Goal: Task Accomplishment & Management: Manage account settings

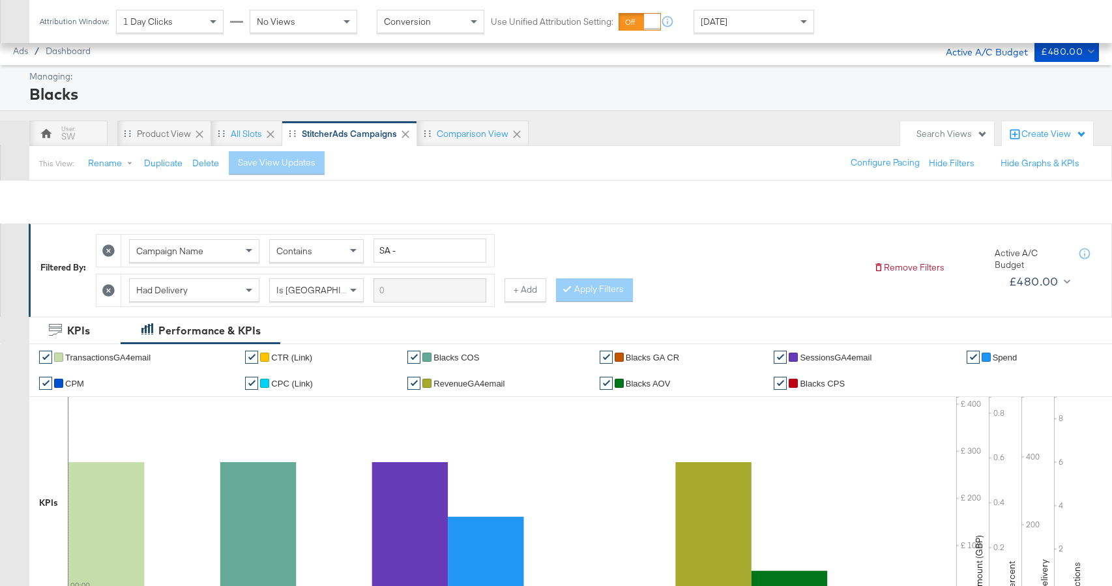
scroll to position [692, 0]
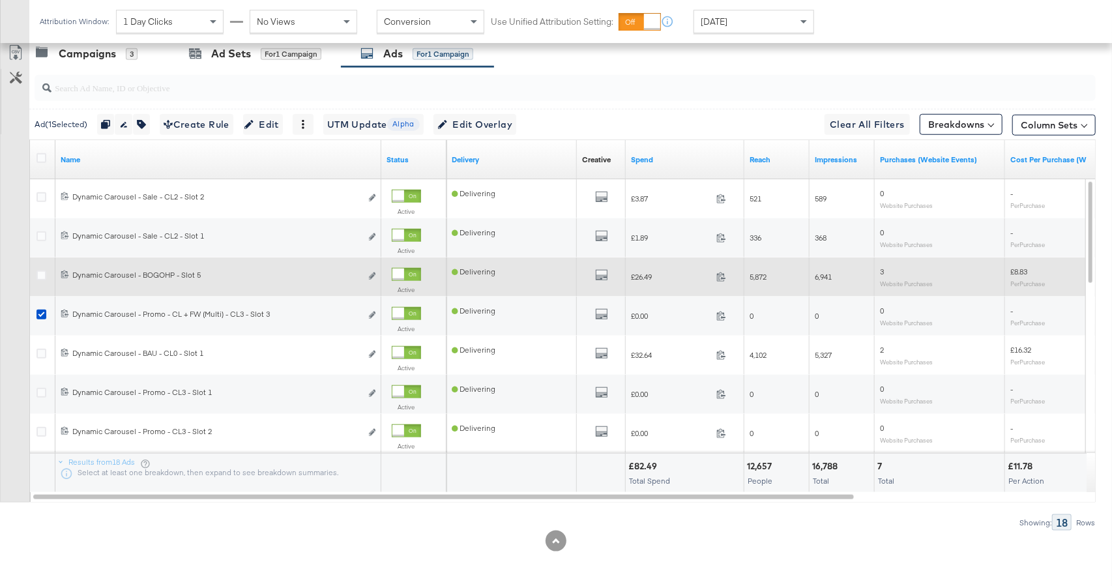
drag, startPoint x: 39, startPoint y: 311, endPoint x: 364, endPoint y: 261, distance: 328.4
click at [39, 312] on icon at bounding box center [41, 314] width 10 height 10
click at [0, 0] on input "checkbox" at bounding box center [0, 0] width 0 height 0
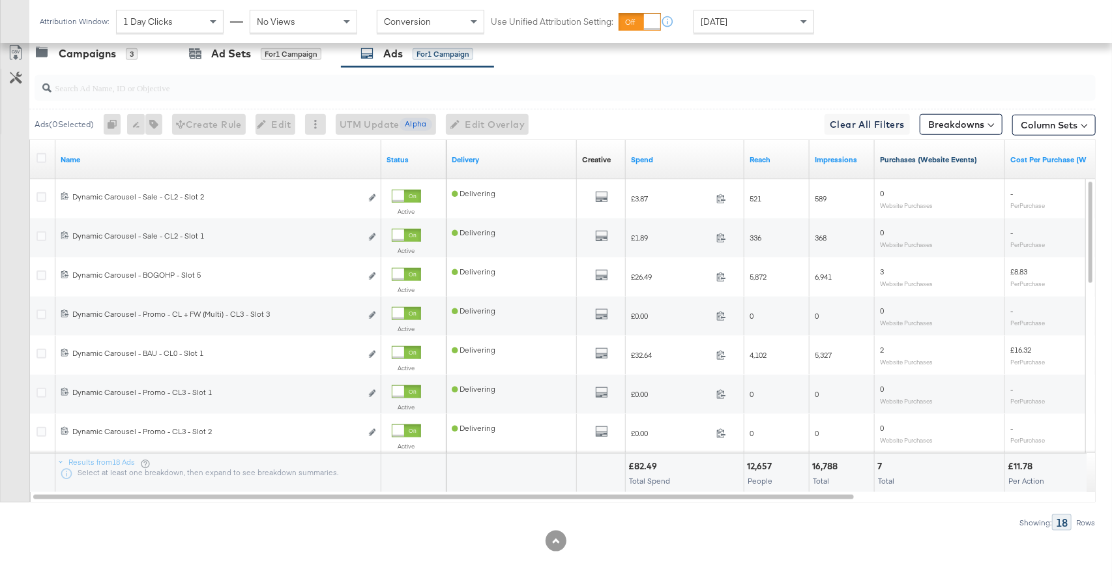
scroll to position [0, 0]
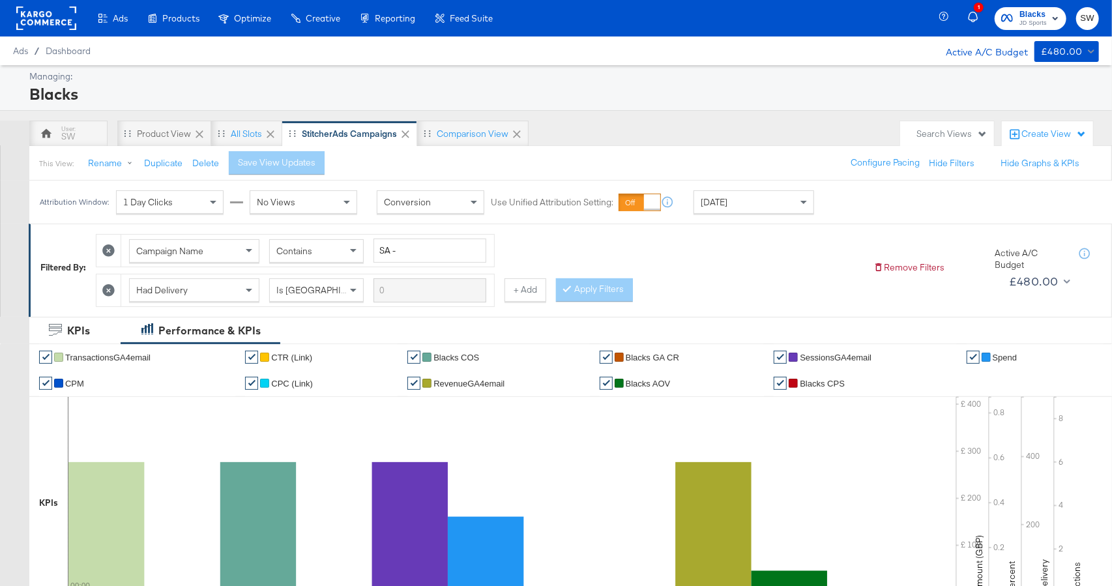
click at [1037, 15] on span "Blacks" at bounding box center [1032, 15] width 27 height 14
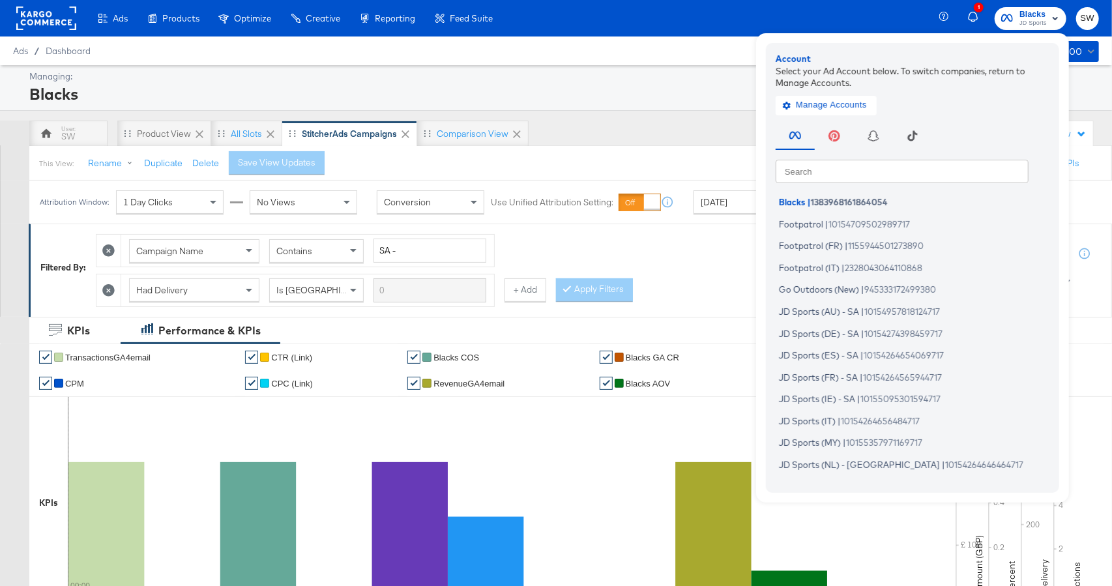
click at [874, 177] on input "text" at bounding box center [901, 170] width 253 height 23
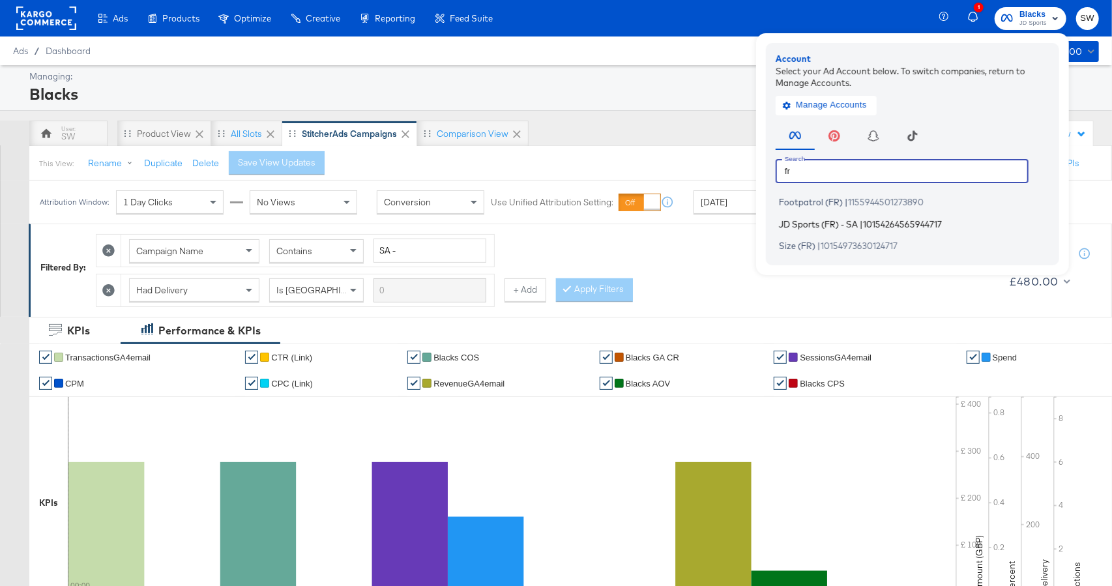
type input "fr"
click at [855, 223] on span "JD Sports (FR) - SA" at bounding box center [818, 223] width 79 height 10
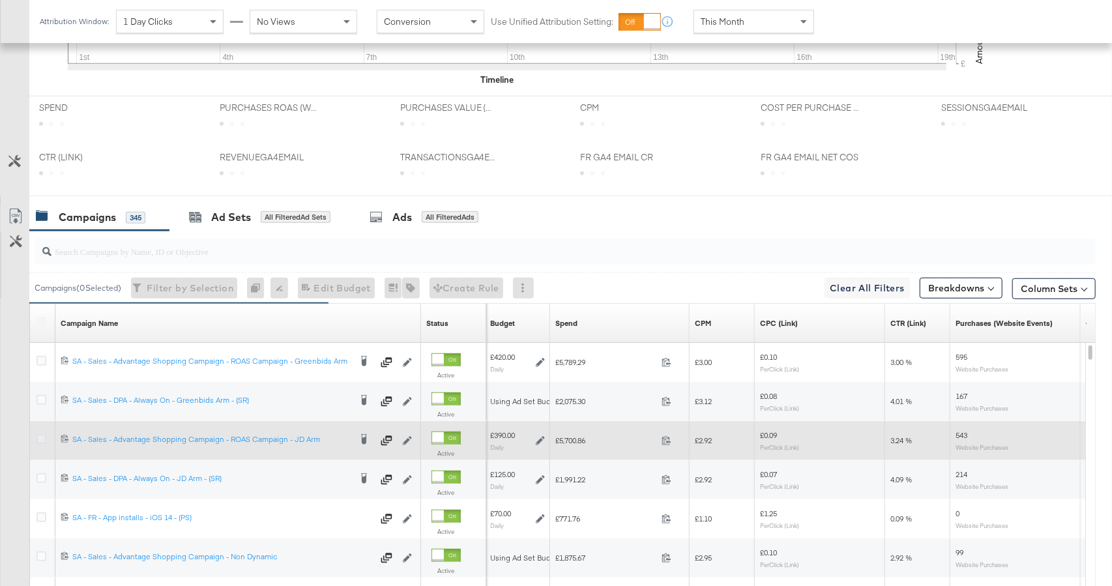
scroll to position [625, 0]
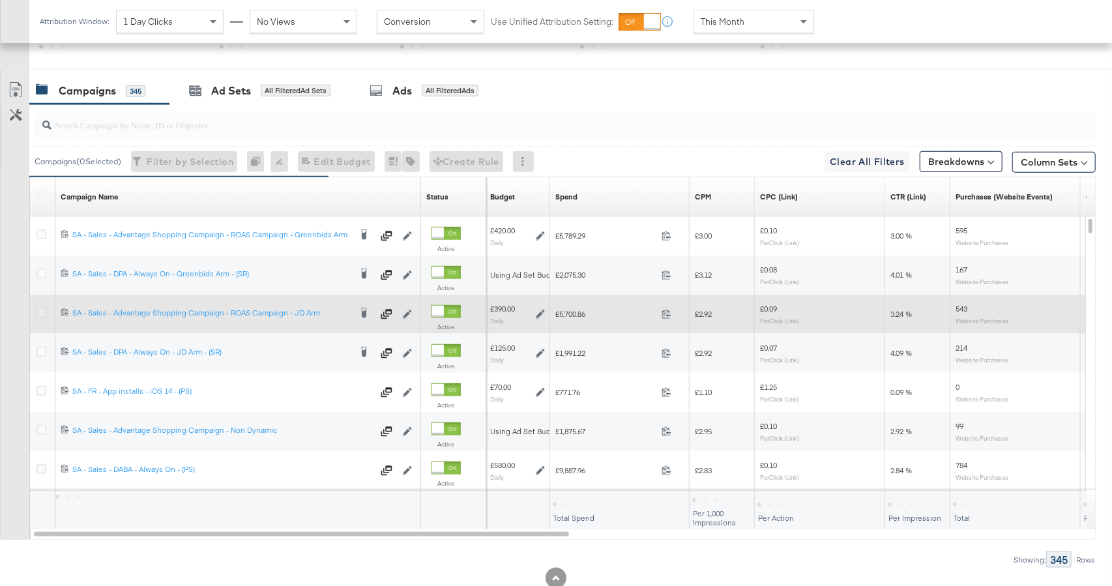
click at [40, 311] on icon at bounding box center [41, 313] width 10 height 10
click at [0, 0] on input "checkbox" at bounding box center [0, 0] width 0 height 0
click at [40, 311] on icon at bounding box center [41, 313] width 10 height 10
click at [0, 0] on input "checkbox" at bounding box center [0, 0] width 0 height 0
click at [40, 311] on icon at bounding box center [41, 313] width 10 height 10
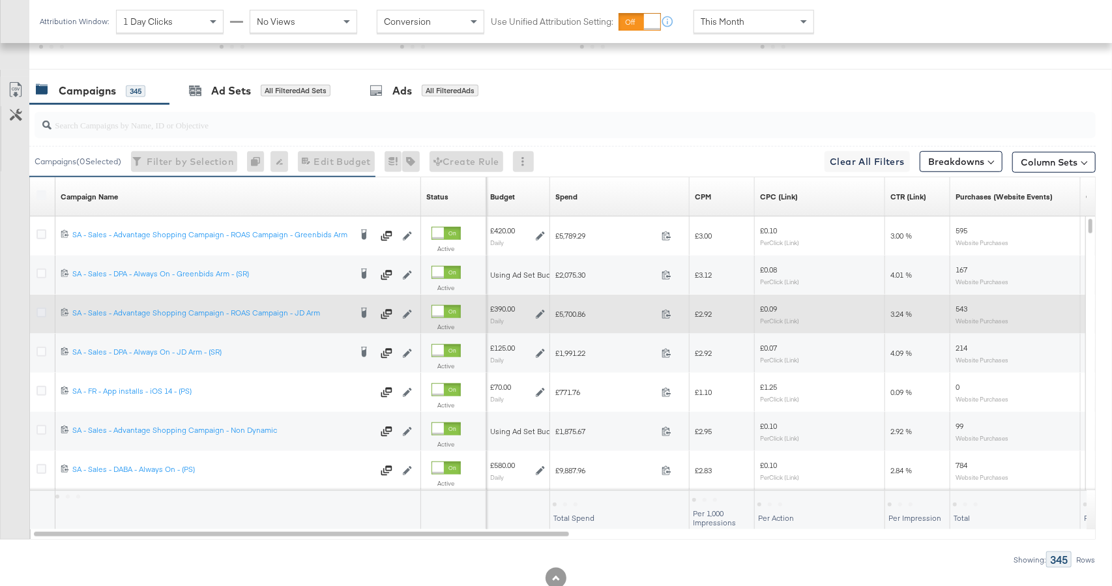
click at [0, 0] on input "checkbox" at bounding box center [0, 0] width 0 height 0
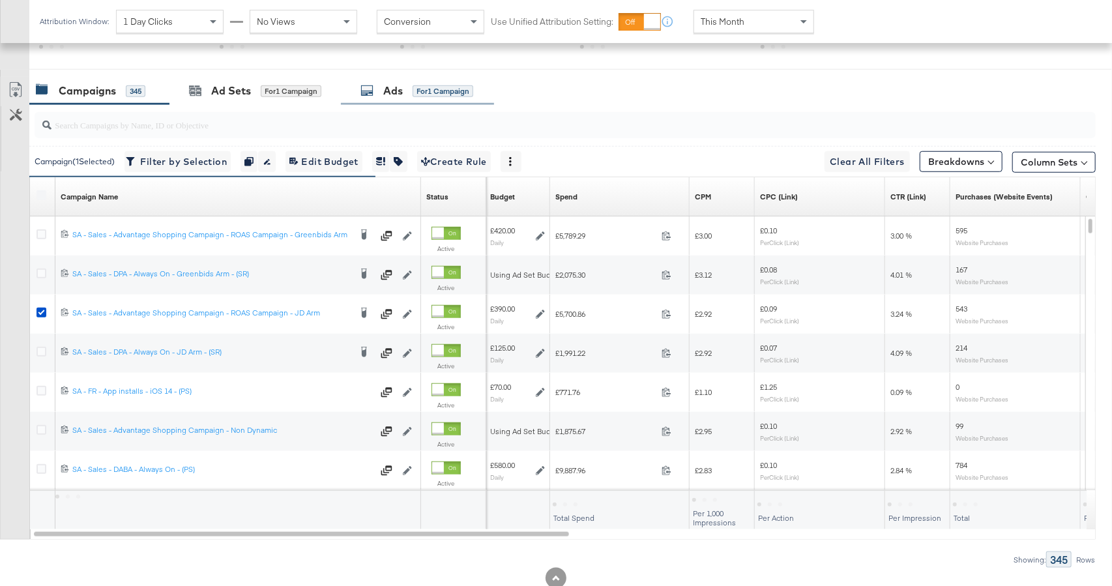
click at [394, 98] on div "Ads for 1 Campaign" at bounding box center [417, 91] width 153 height 28
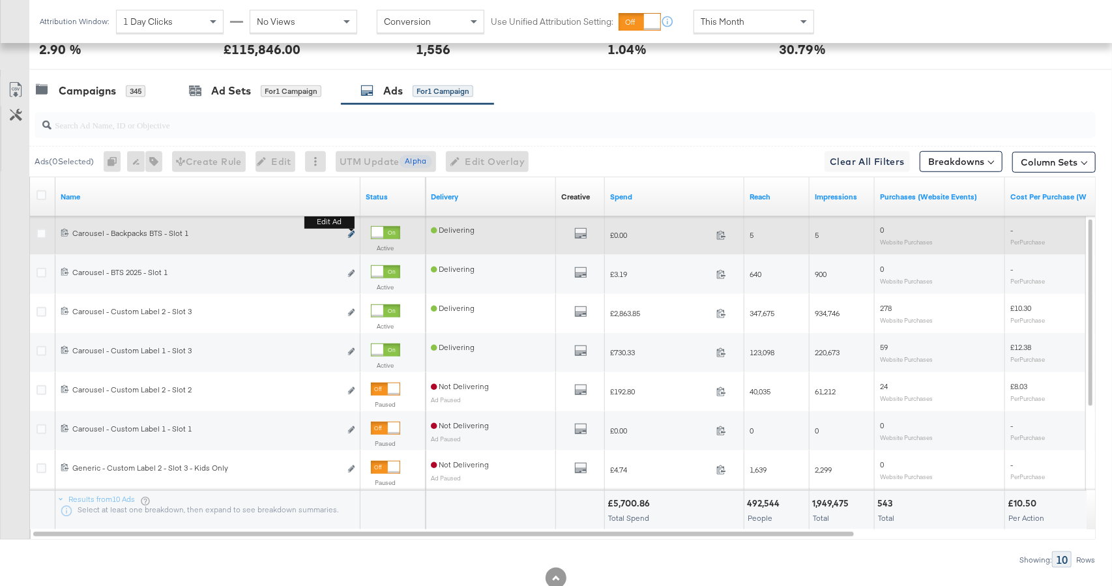
click at [351, 233] on icon "link" at bounding box center [351, 234] width 7 height 7
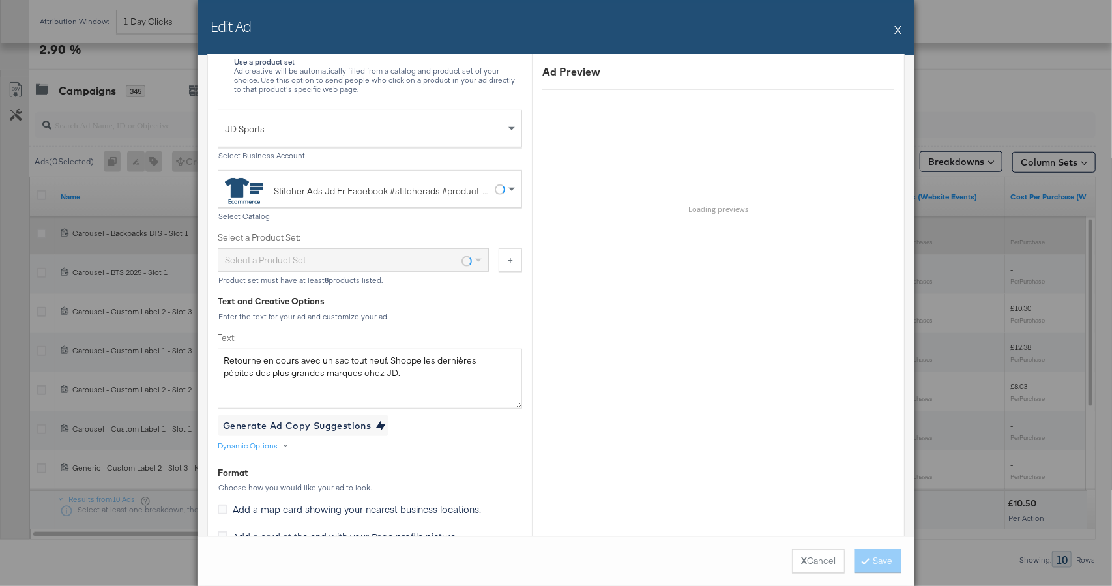
scroll to position [397, 0]
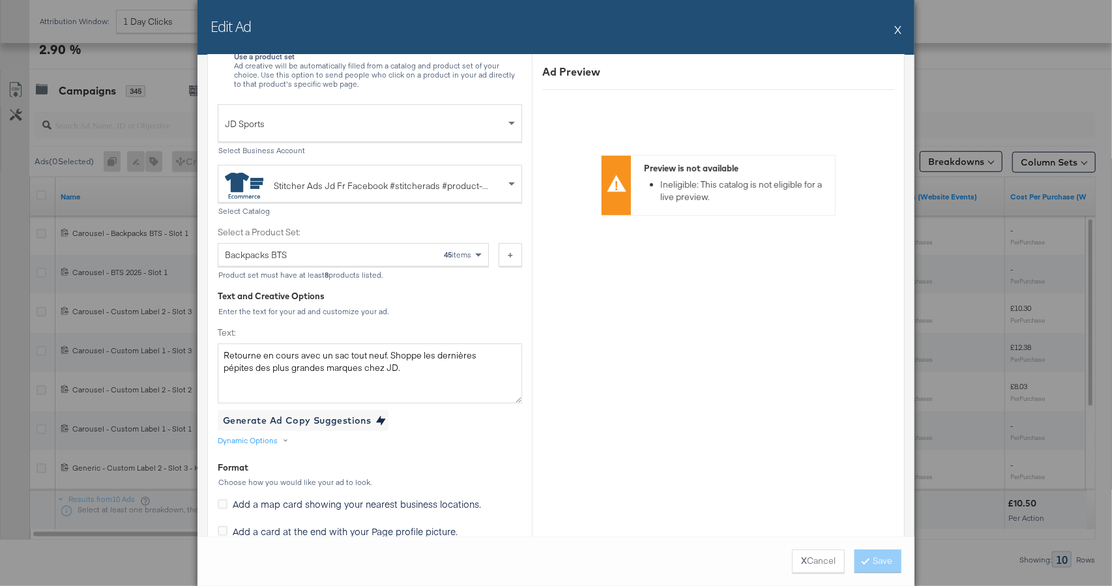
click at [897, 27] on button "X" at bounding box center [897, 29] width 7 height 26
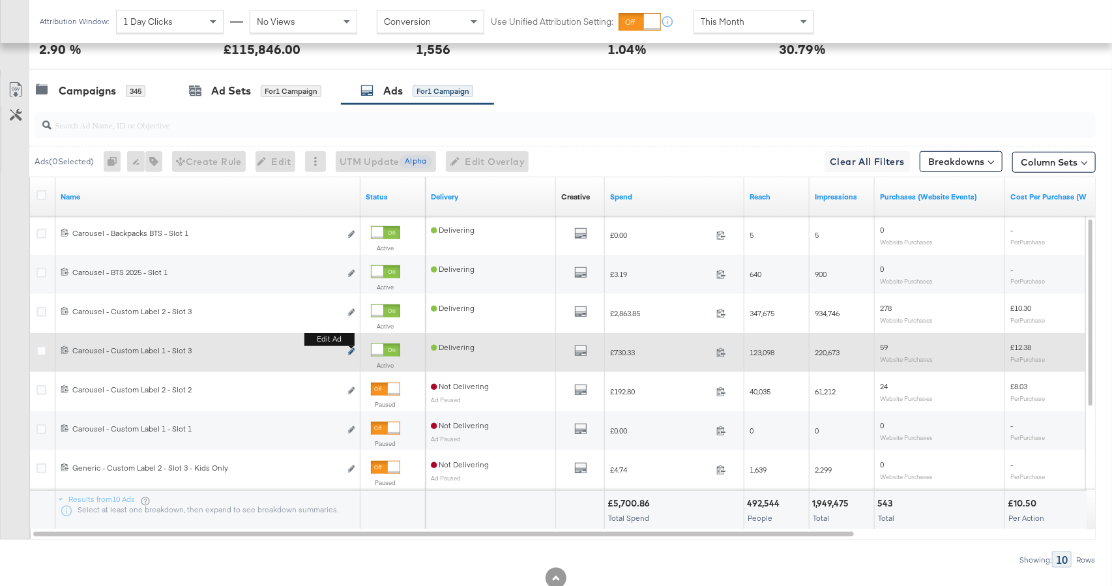
click at [352, 351] on icon "link" at bounding box center [351, 351] width 7 height 7
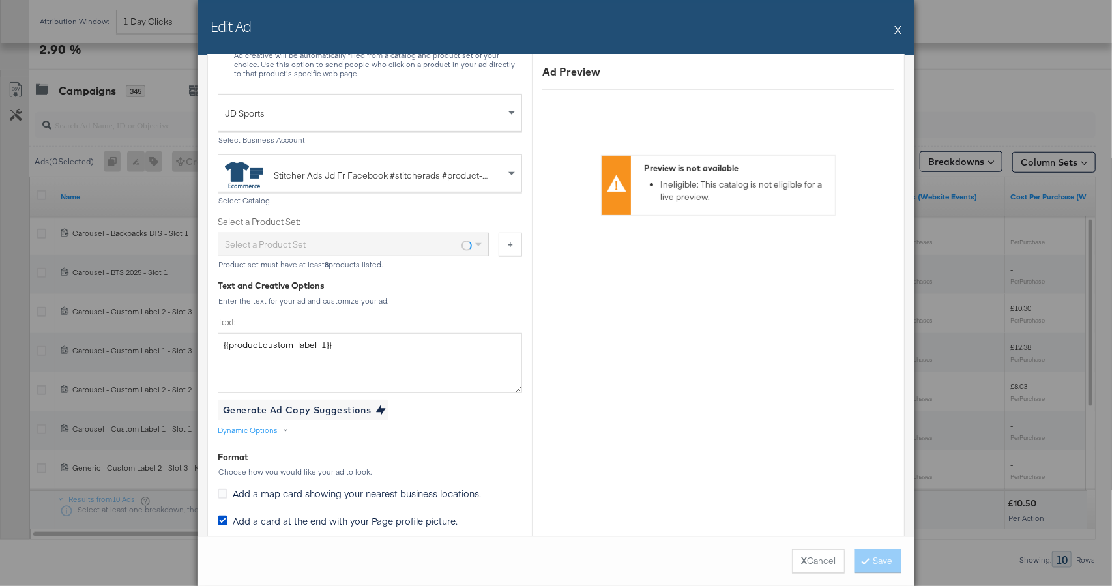
scroll to position [410, 0]
click at [898, 30] on button "X" at bounding box center [897, 29] width 7 height 26
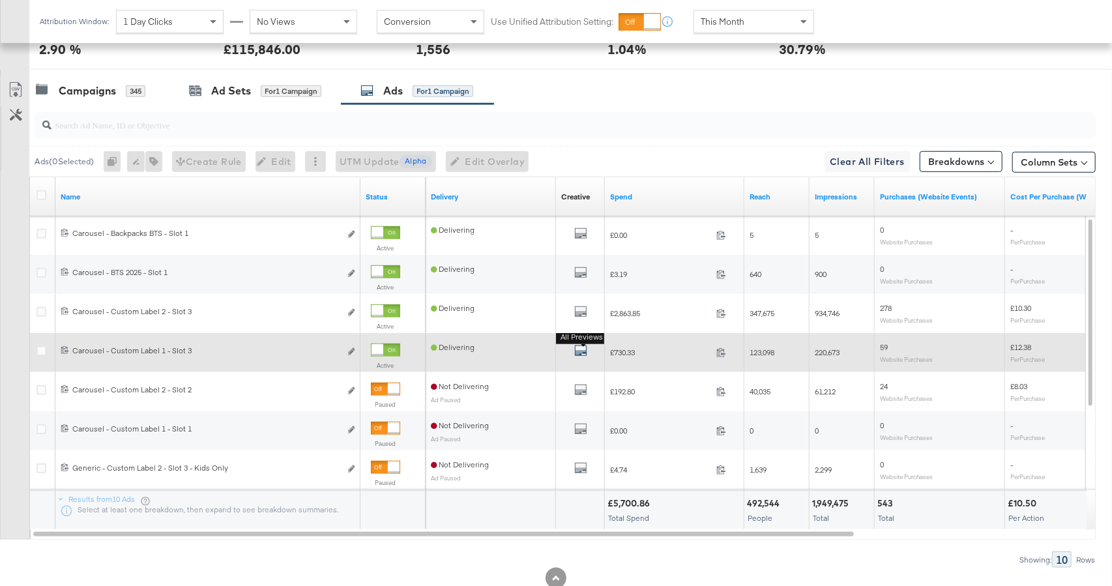
click at [577, 353] on icon "default" at bounding box center [580, 350] width 13 height 13
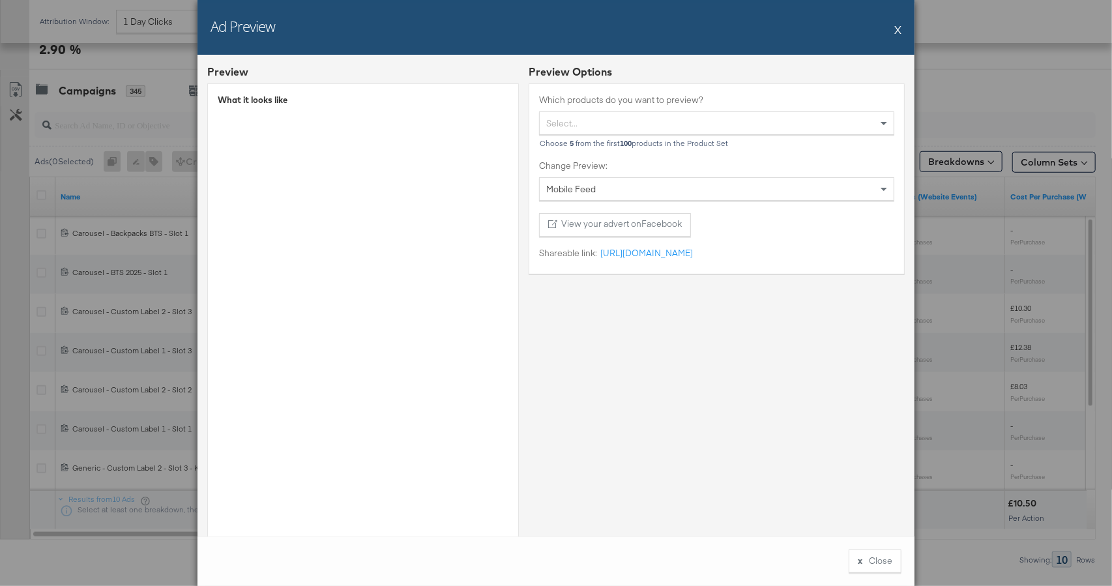
click at [900, 28] on button "X" at bounding box center [897, 29] width 7 height 26
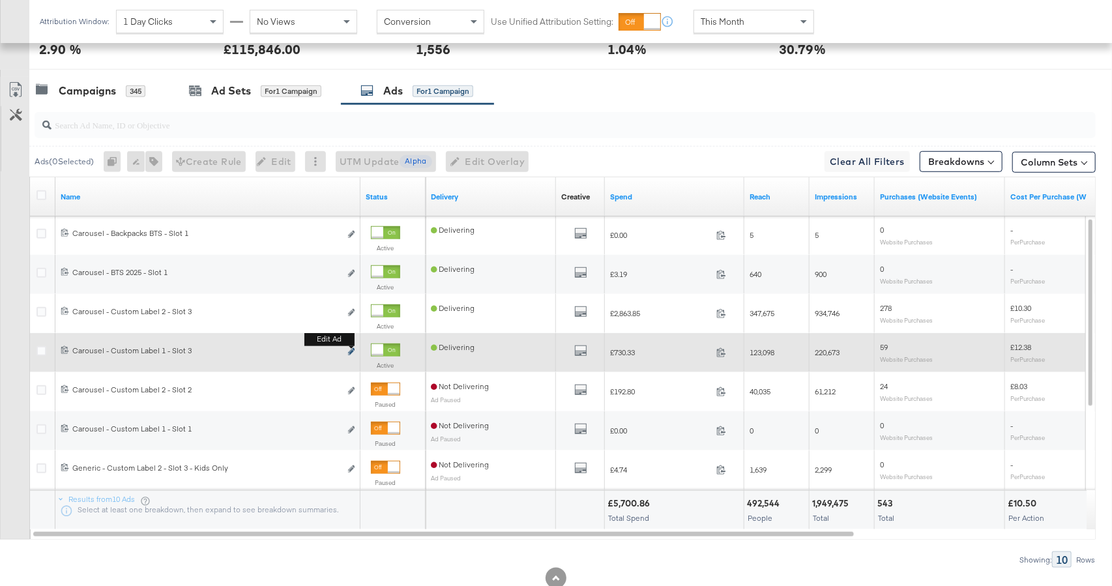
click at [347, 352] on button "Edit ad" at bounding box center [351, 352] width 8 height 14
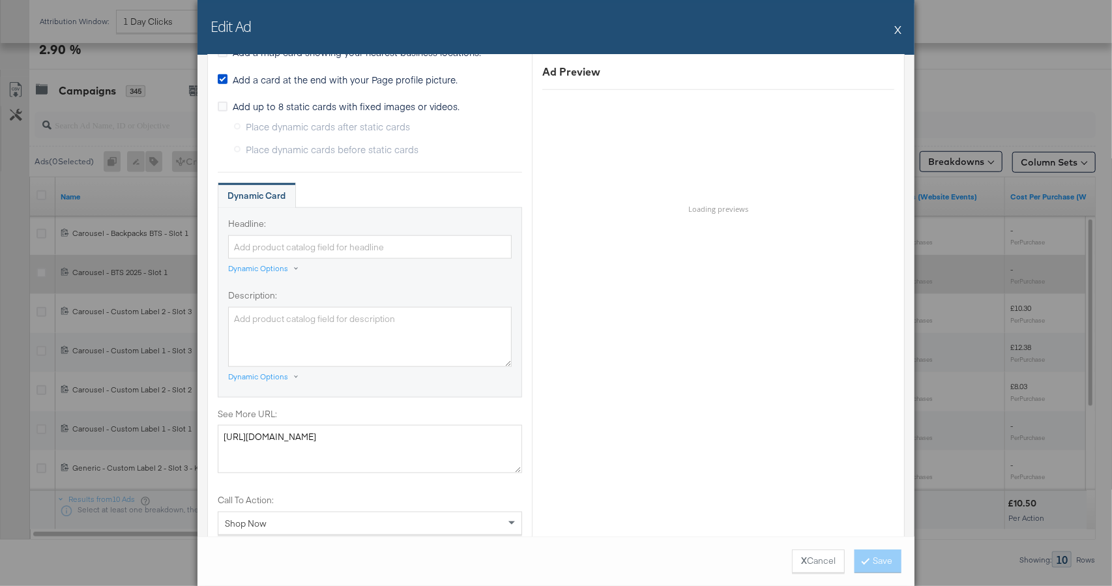
scroll to position [850, 0]
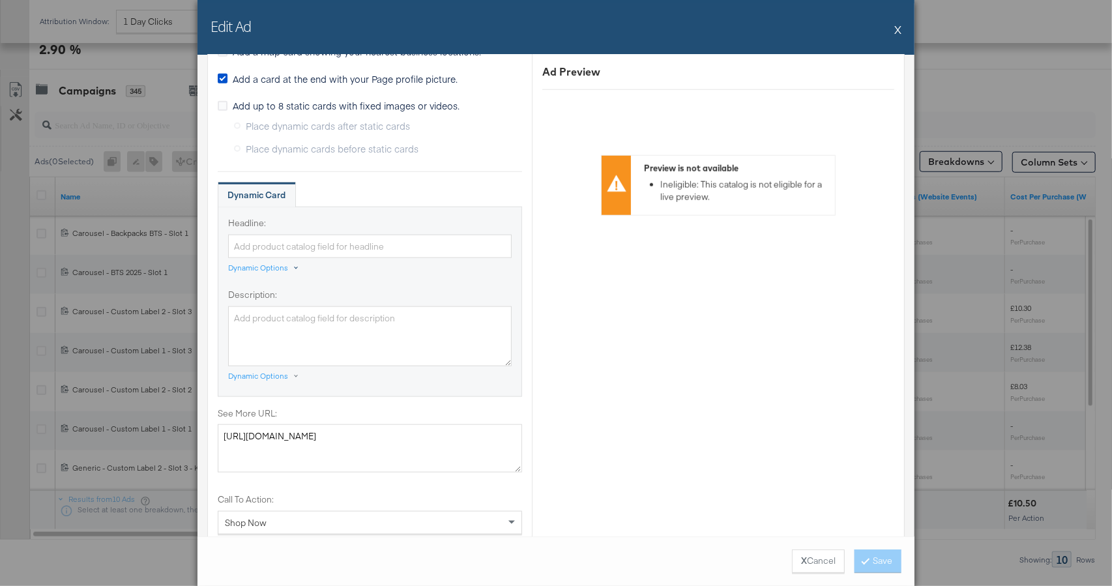
click at [268, 267] on div "Dynamic Options" at bounding box center [258, 268] width 60 height 10
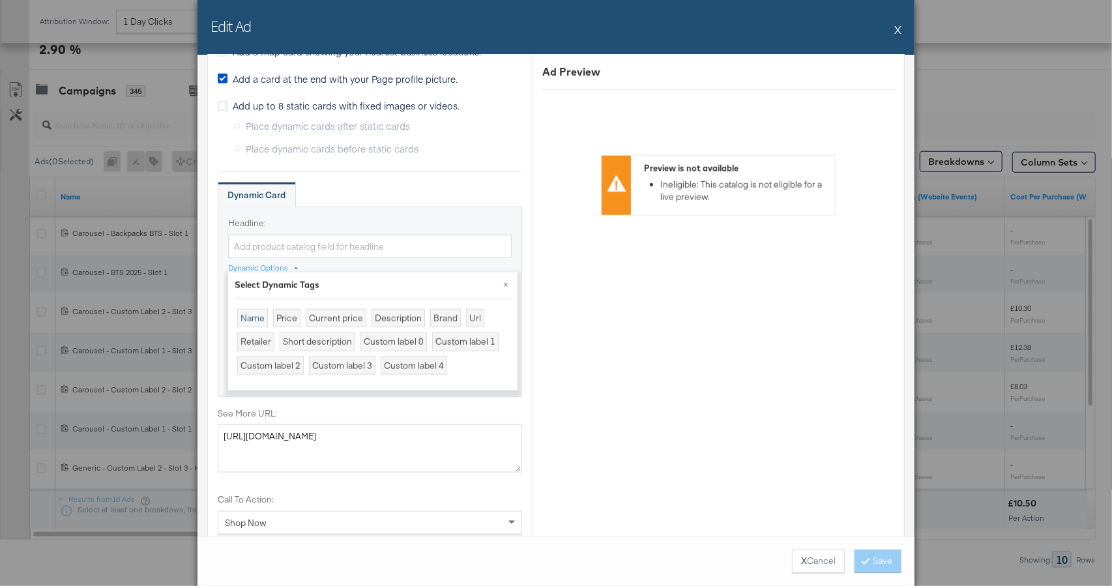
click at [251, 320] on div "Name" at bounding box center [252, 318] width 31 height 19
type input "{{product.name}}"
drag, startPoint x: 504, startPoint y: 284, endPoint x: 497, endPoint y: 287, distance: 7.9
click at [503, 285] on button "×" at bounding box center [505, 283] width 23 height 23
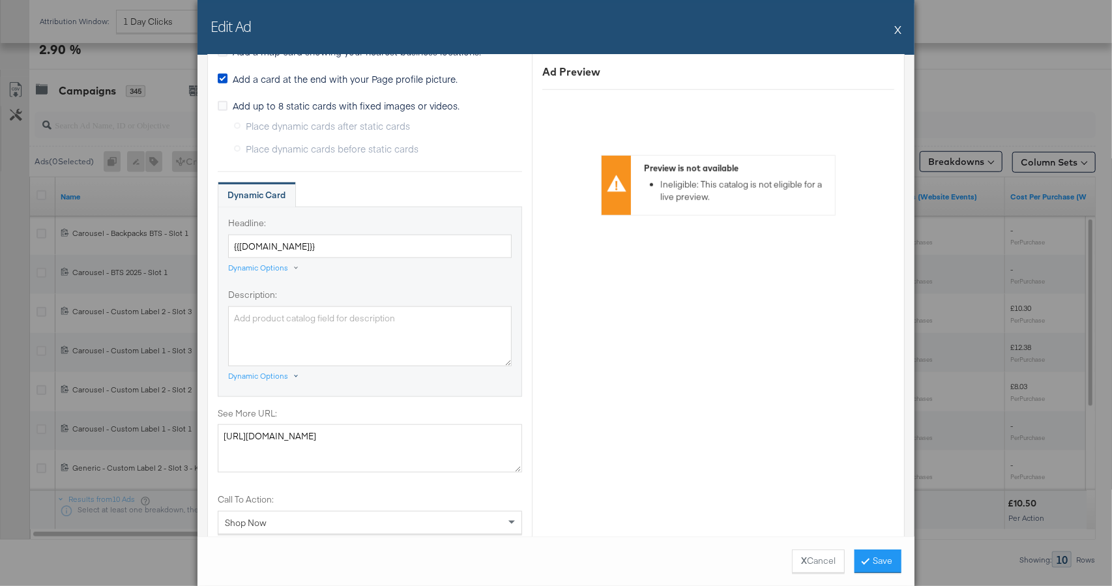
click at [251, 377] on div "Dynamic Options" at bounding box center [258, 376] width 60 height 10
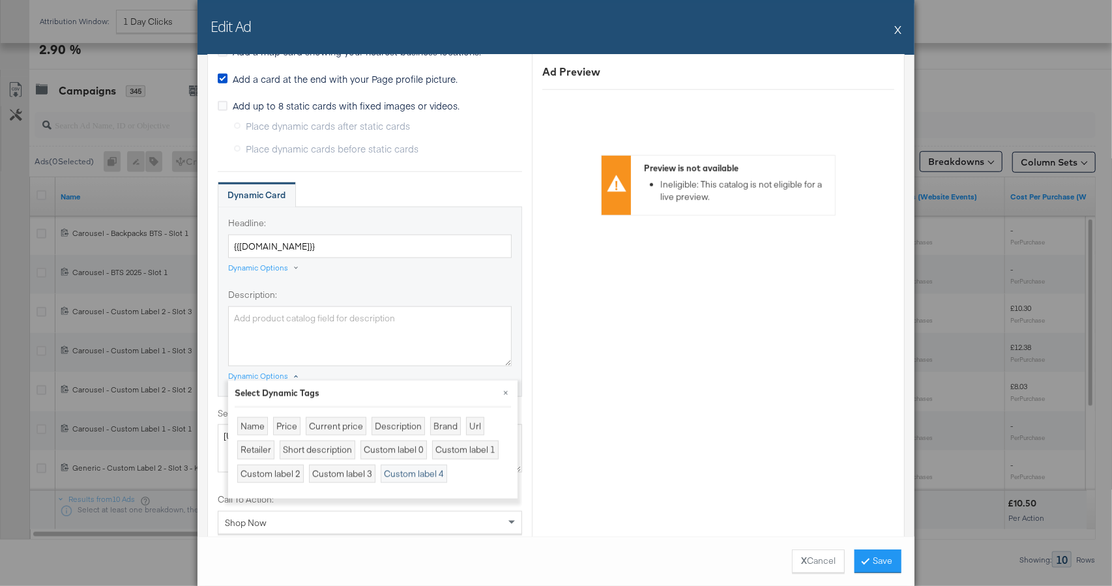
click at [414, 474] on div "Custom label 4" at bounding box center [414, 474] width 66 height 19
type textarea "{{product.custom_label_4}}"
click at [510, 391] on button "×" at bounding box center [505, 392] width 23 height 23
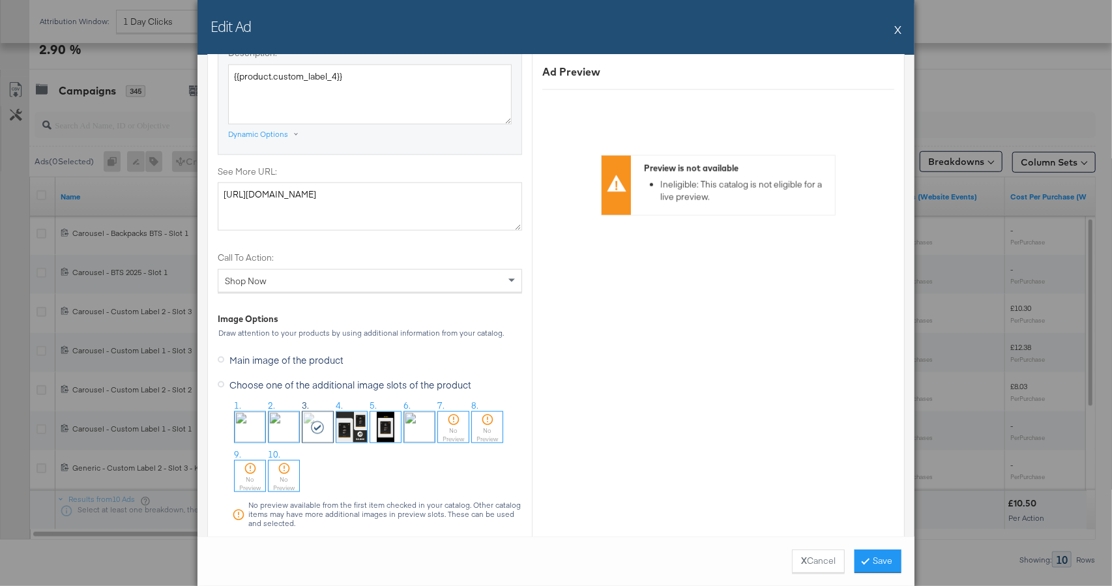
scroll to position [1094, 0]
click at [882, 560] on button "Save" at bounding box center [877, 560] width 47 height 23
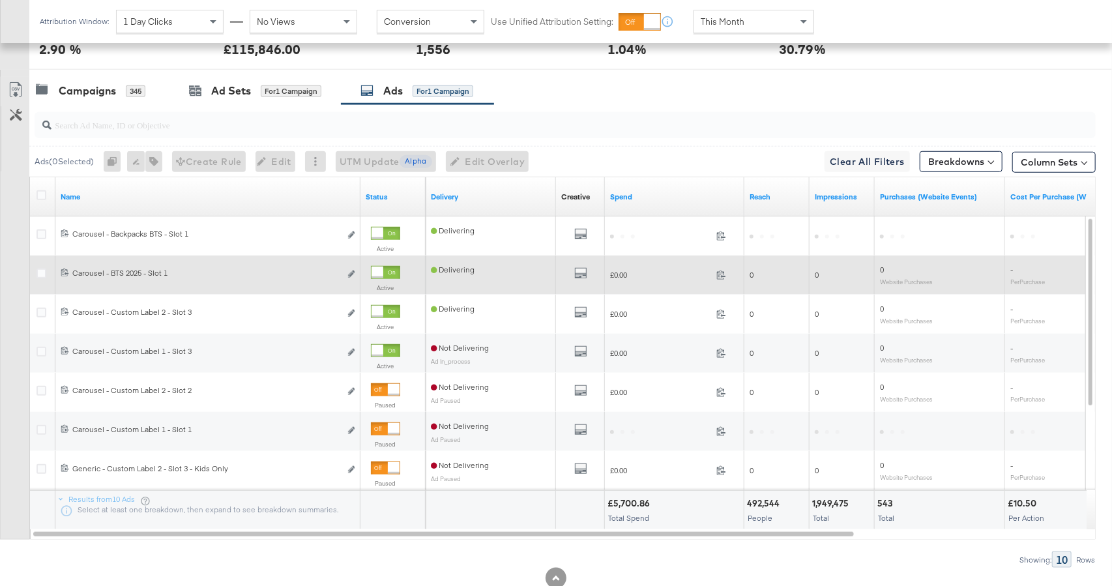
scroll to position [607, 0]
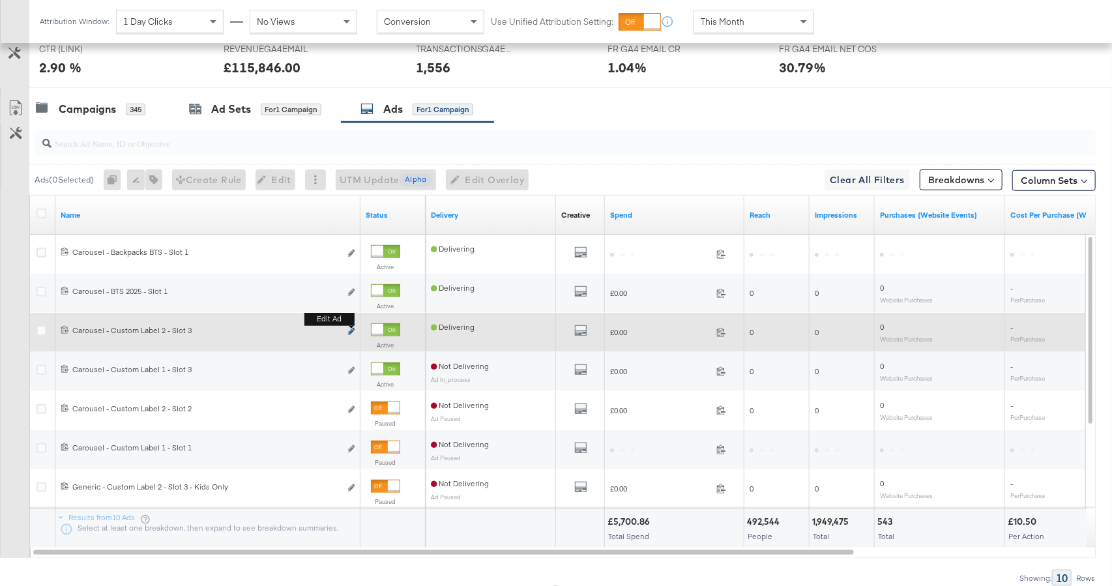
click at [352, 331] on icon "link" at bounding box center [351, 331] width 7 height 7
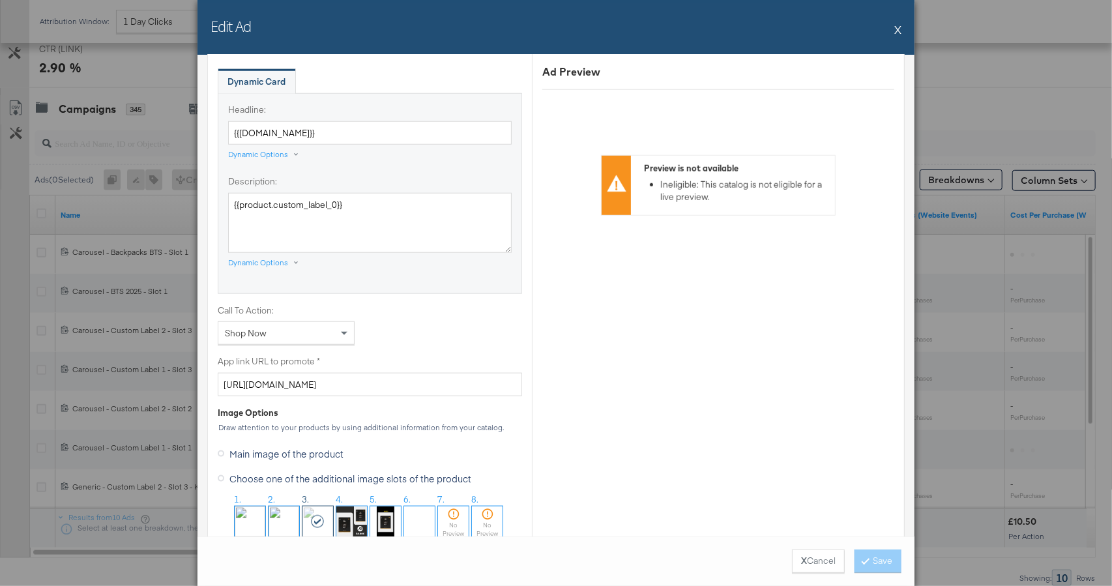
scroll to position [764, 0]
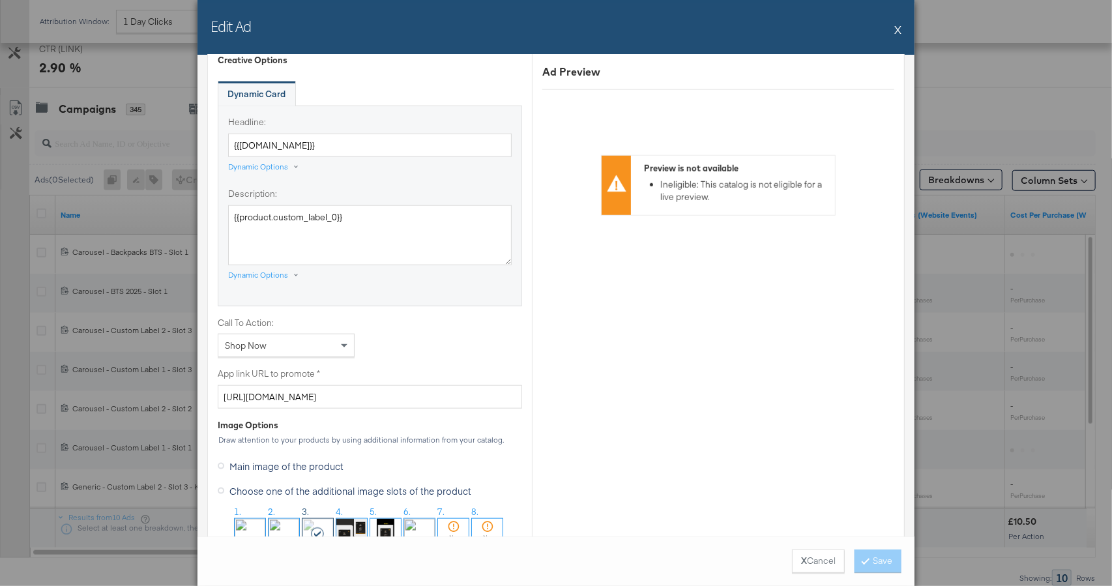
click at [894, 29] on div "Edit Ad X" at bounding box center [555, 27] width 717 height 55
click at [902, 30] on div "Edit Ad X" at bounding box center [555, 27] width 717 height 55
click at [900, 29] on button "X" at bounding box center [897, 29] width 7 height 26
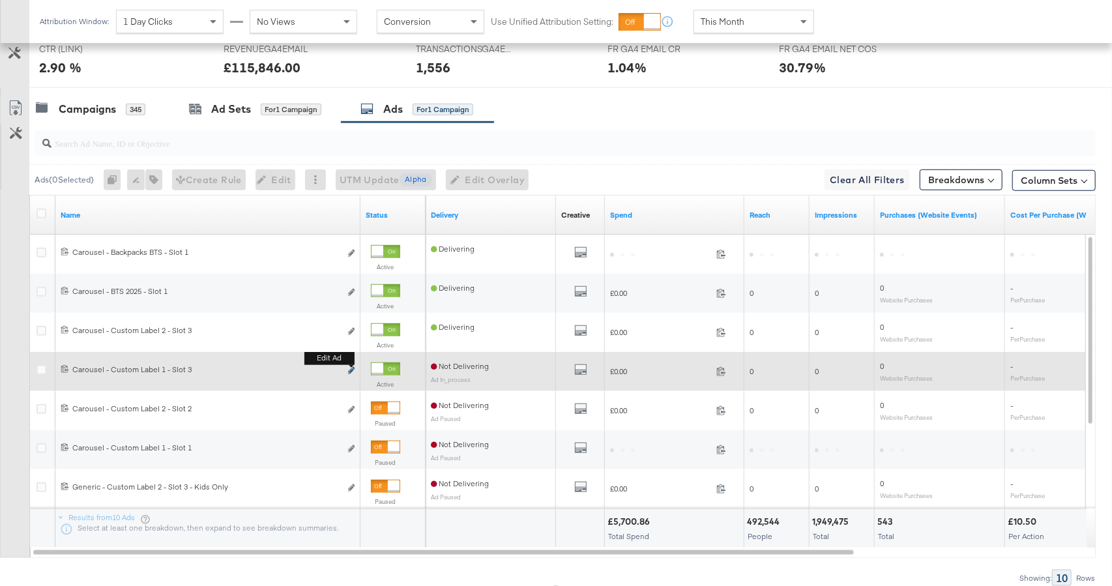
click at [349, 371] on icon "link" at bounding box center [351, 370] width 7 height 7
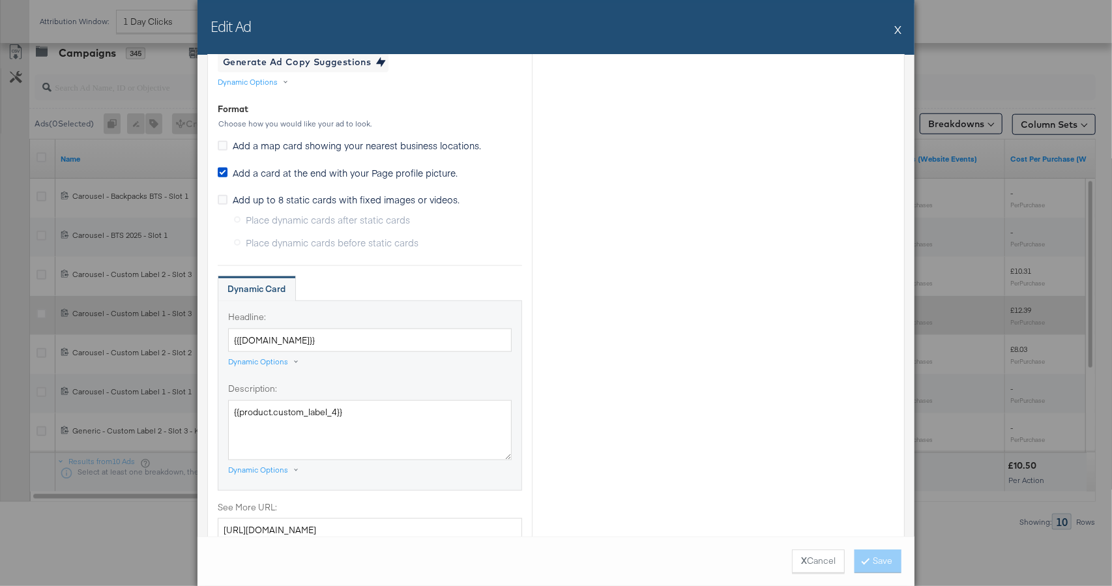
scroll to position [688, 0]
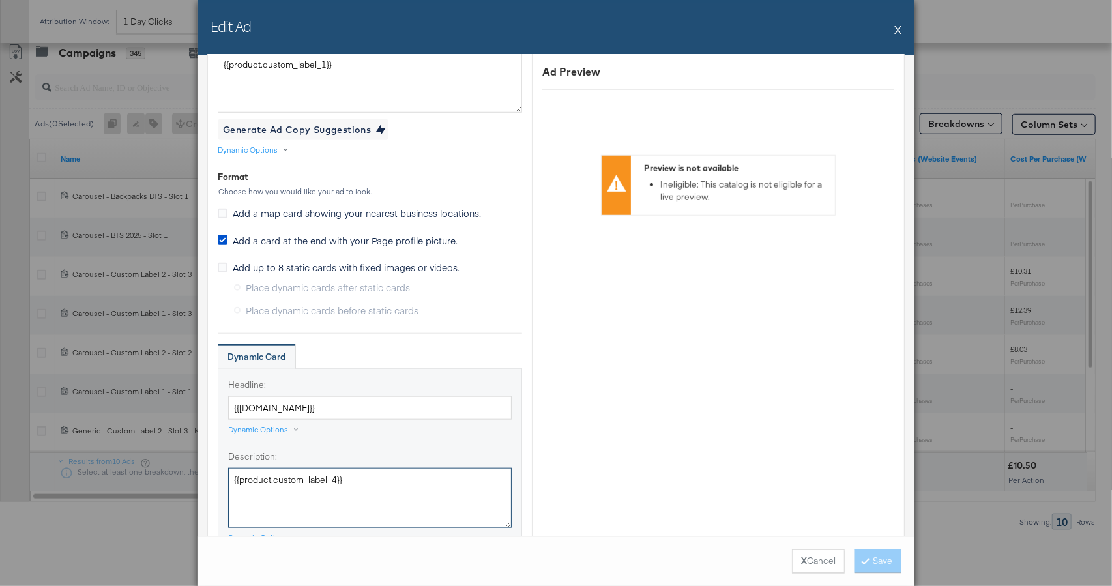
drag, startPoint x: 359, startPoint y: 480, endPoint x: 198, endPoint y: 468, distance: 161.4
click at [198, 468] on div "Ad Name Carousel - Custom Label 1 - Slot 3 Give your ad a name that is descript…" at bounding box center [555, 296] width 717 height 482
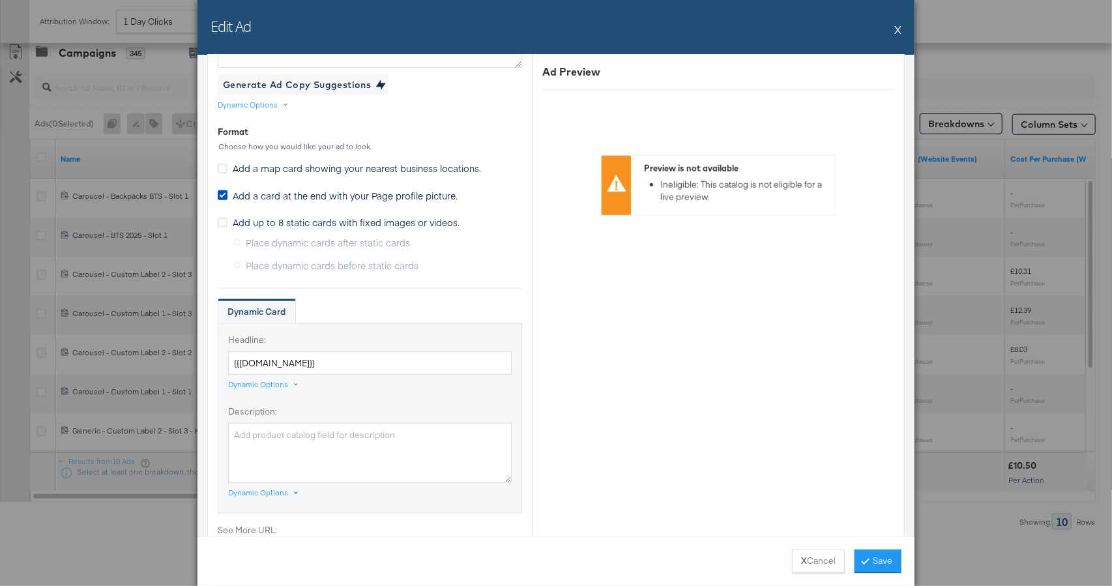
click at [275, 491] on div "Dynamic Options" at bounding box center [258, 492] width 60 height 10
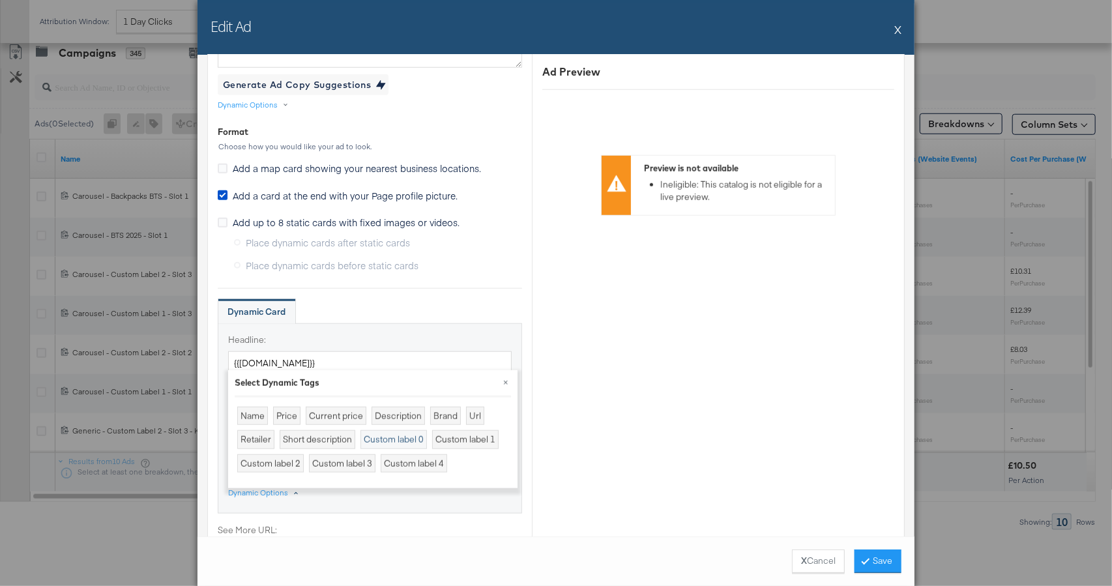
click at [387, 437] on div "Custom label 0" at bounding box center [393, 439] width 66 height 19
type textarea "{{product.custom_label_0}}"
click at [508, 382] on button "×" at bounding box center [505, 381] width 23 height 23
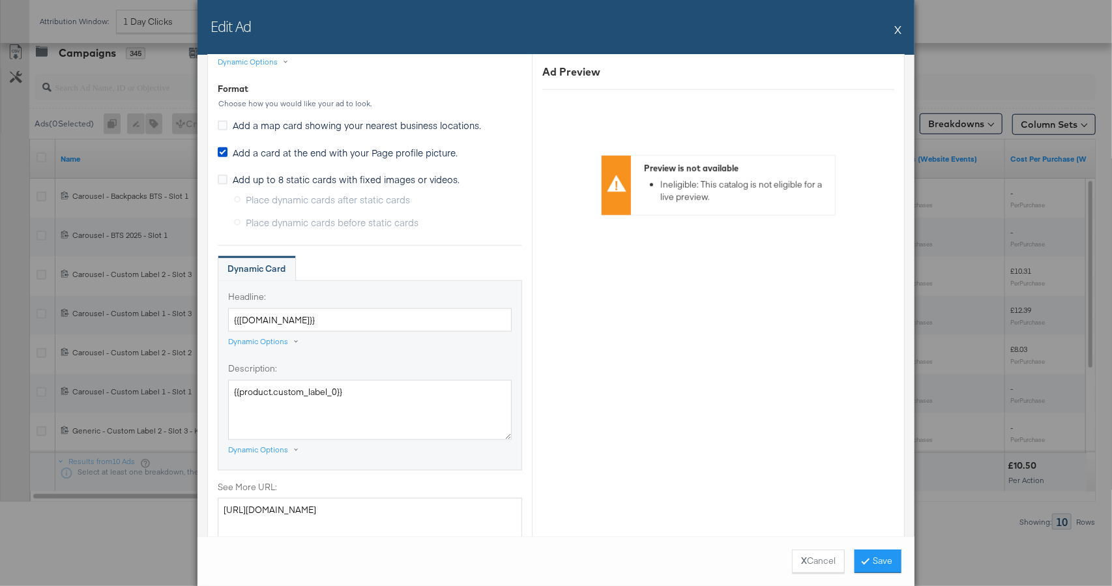
scroll to position [779, 0]
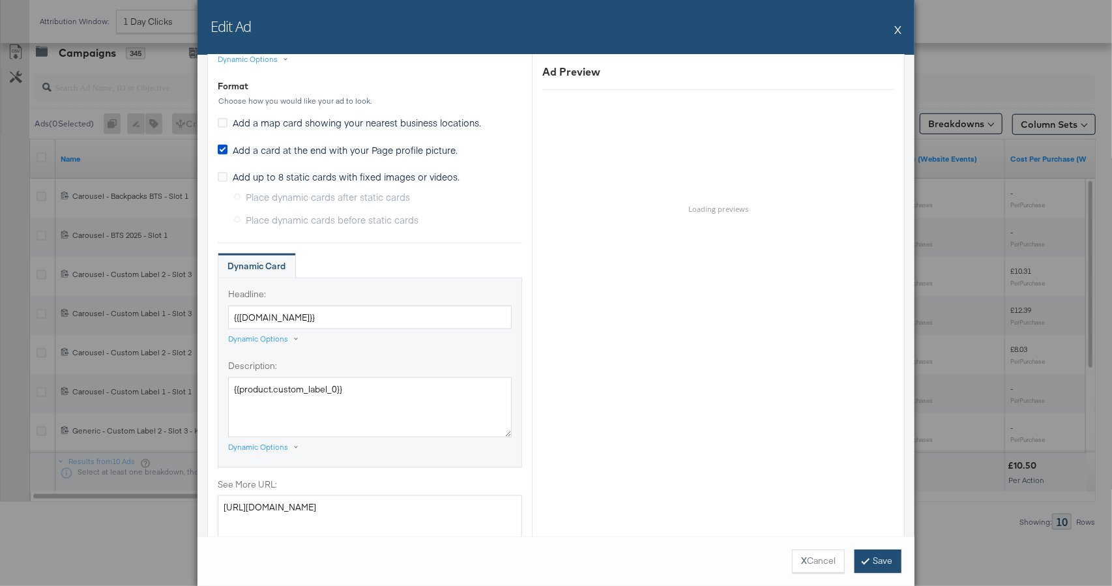
click at [878, 559] on button "Save" at bounding box center [877, 560] width 47 height 23
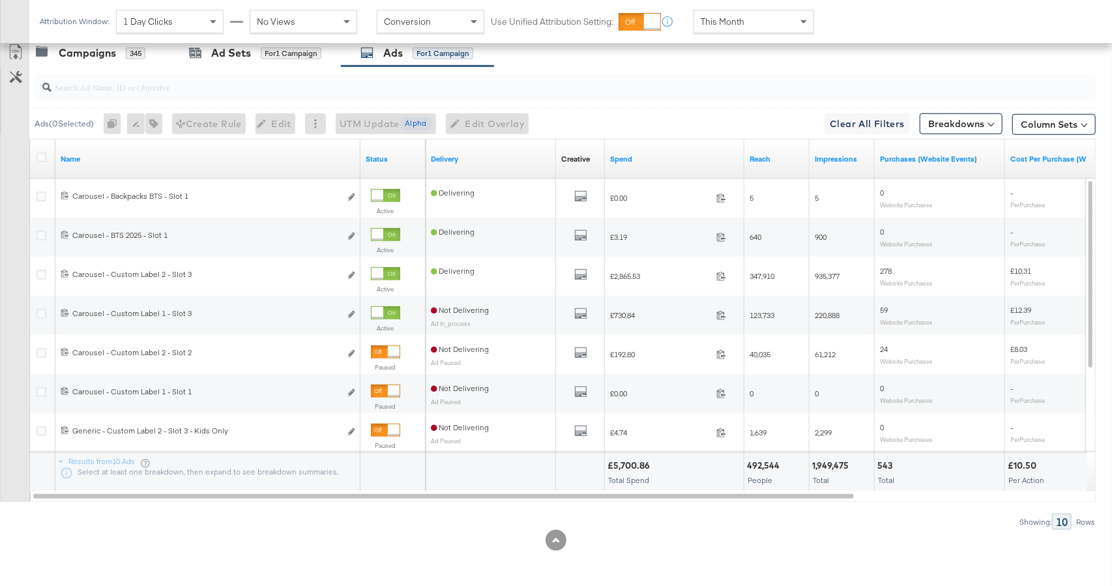
scroll to position [0, 0]
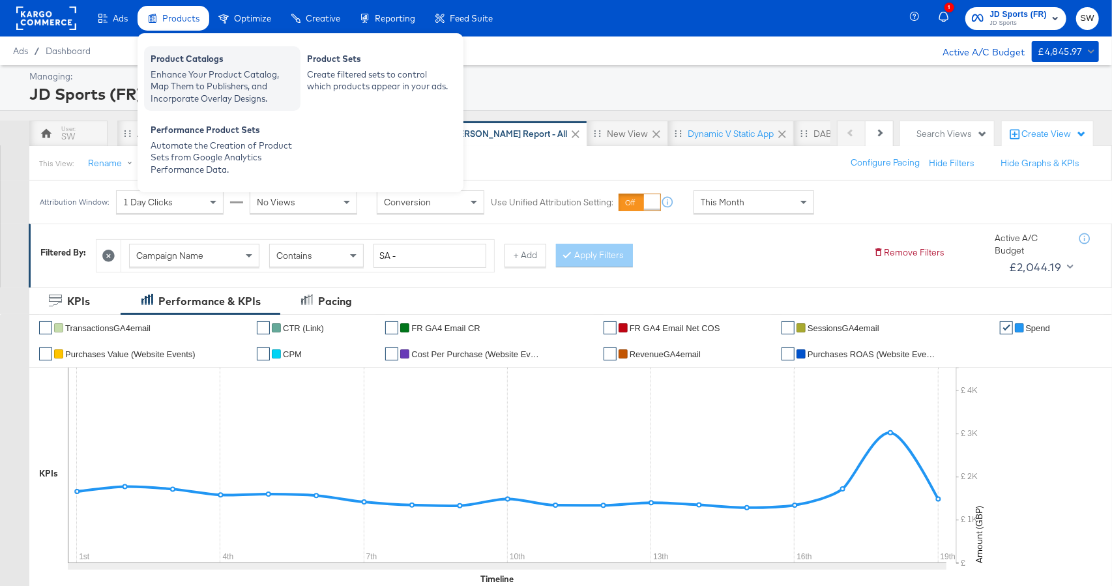
click at [196, 55] on div "Product Catalogs" at bounding box center [222, 61] width 143 height 16
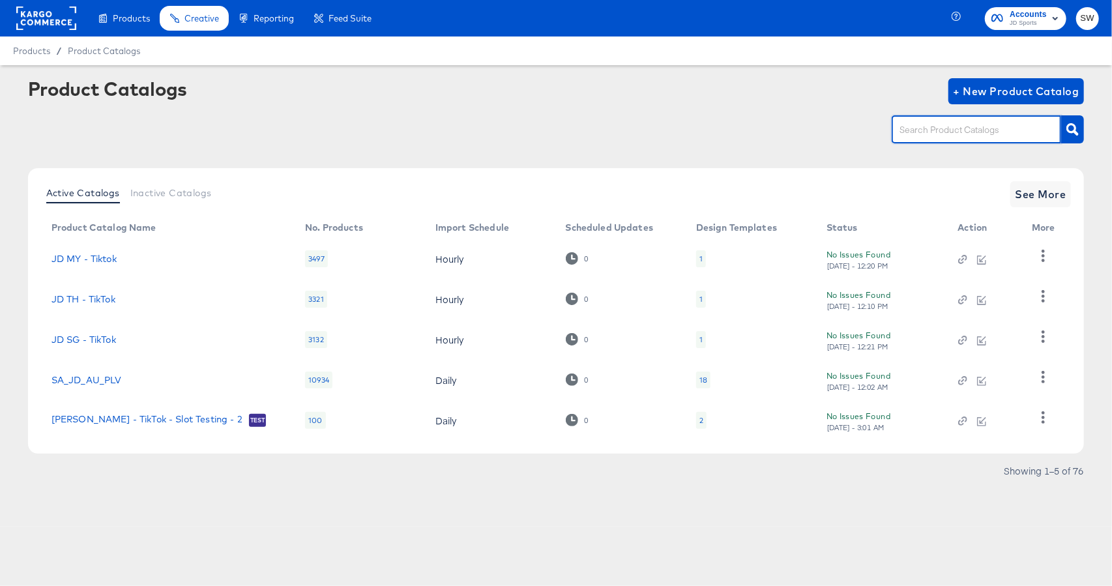
click at [921, 134] on input "text" at bounding box center [966, 129] width 139 height 15
type input "fr"
click at [1035, 192] on span "See More" at bounding box center [1040, 194] width 51 height 18
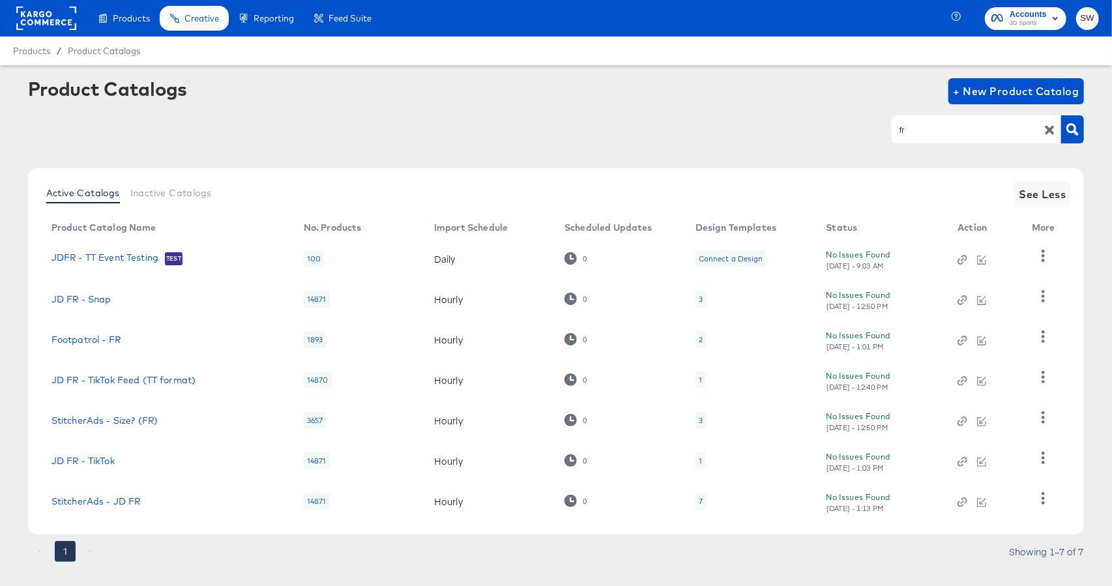
scroll to position [21, 0]
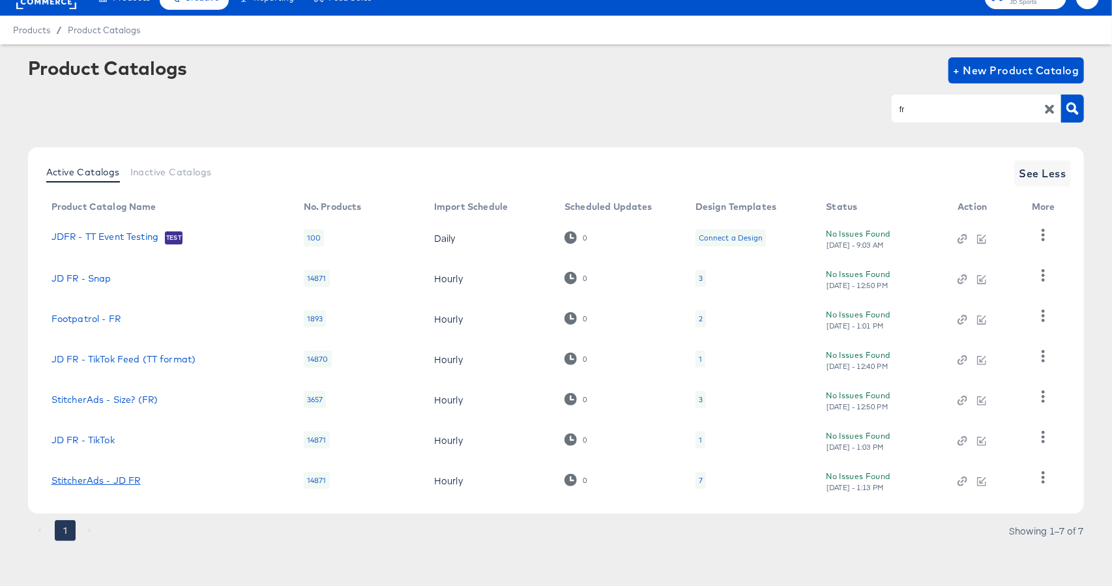
click at [81, 481] on link "StitcherAds - JD FR" at bounding box center [95, 480] width 89 height 10
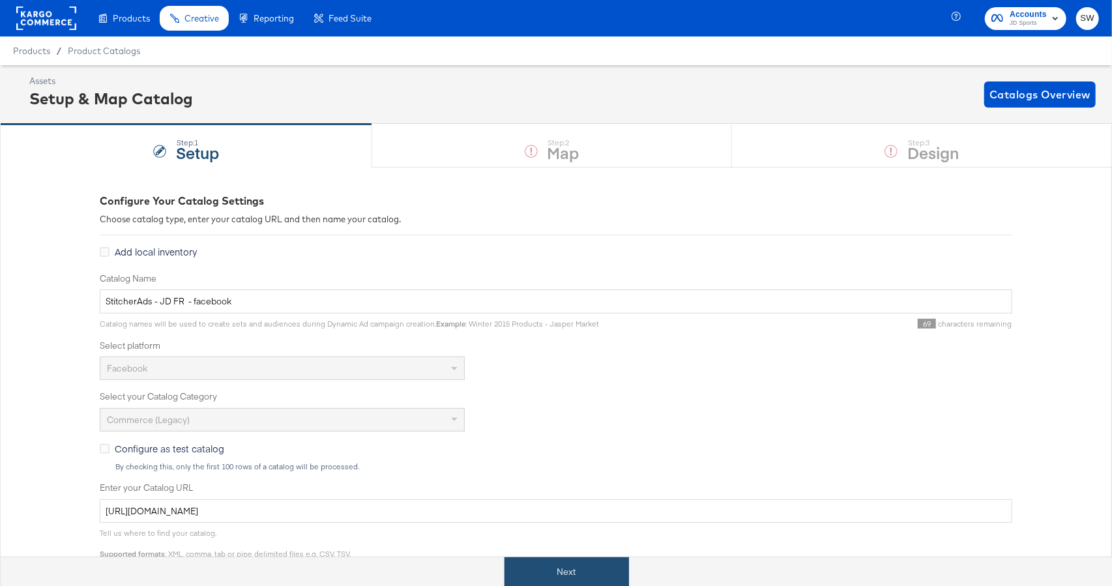
click at [563, 575] on button "Next" at bounding box center [566, 571] width 124 height 29
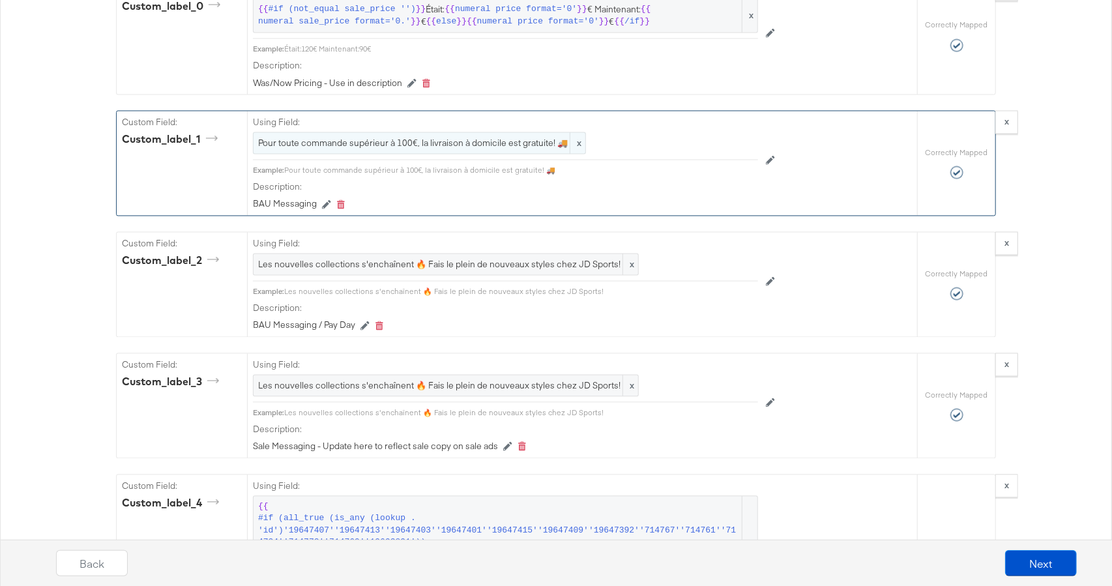
scroll to position [1517, 0]
click at [513, 139] on span "Pour toute commande supérieur à 100€, la livraison à domicile est gratuite! 🚚" at bounding box center [419, 145] width 323 height 12
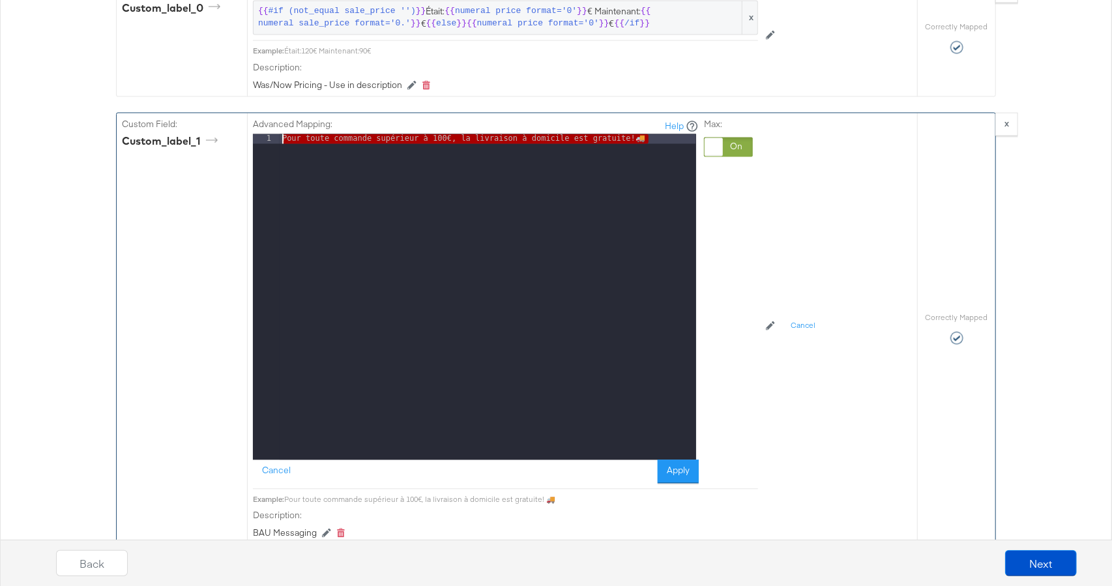
drag, startPoint x: 662, startPoint y: 139, endPoint x: 252, endPoint y: 131, distance: 409.9
click at [253, 134] on div "1 Pour toute commande supérieur à 100€, la livraison à domicile est gratuite! 🚚…" at bounding box center [474, 297] width 443 height 326
click at [664, 141] on div "Pour toute commande supérieur à 100€, la livraison à domicile est gratuite! 🚚" at bounding box center [488, 307] width 416 height 346
drag, startPoint x: 670, startPoint y: 137, endPoint x: 246, endPoint y: 119, distance: 423.9
click at [247, 119] on div "Advanced Mapping: Help 1 Pour toute commande supérieur à 100€, la livraison à d…" at bounding box center [582, 328] width 670 height 431
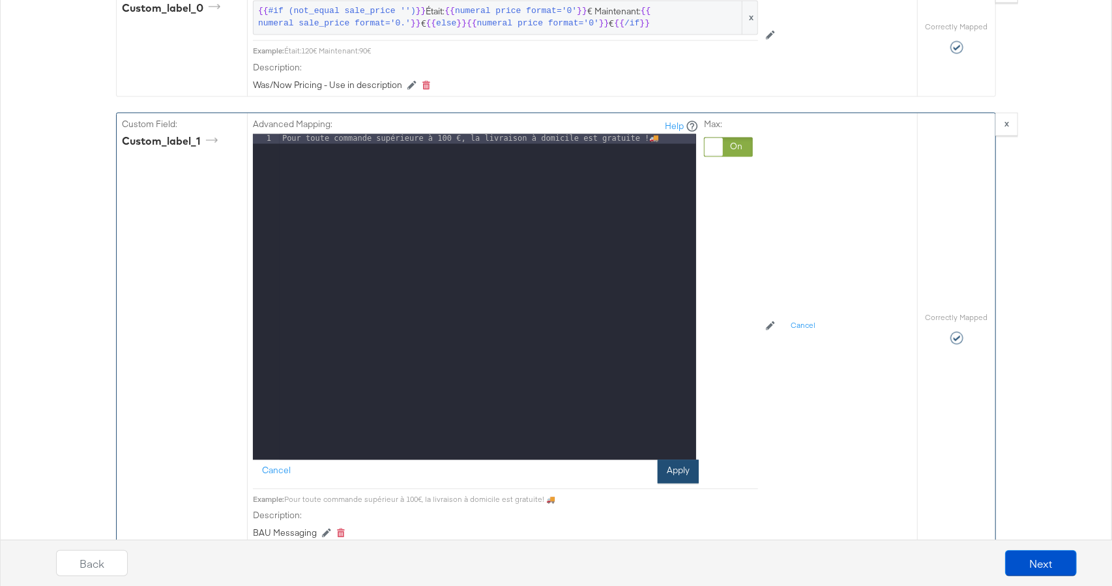
click at [660, 465] on button "Apply" at bounding box center [677, 471] width 41 height 23
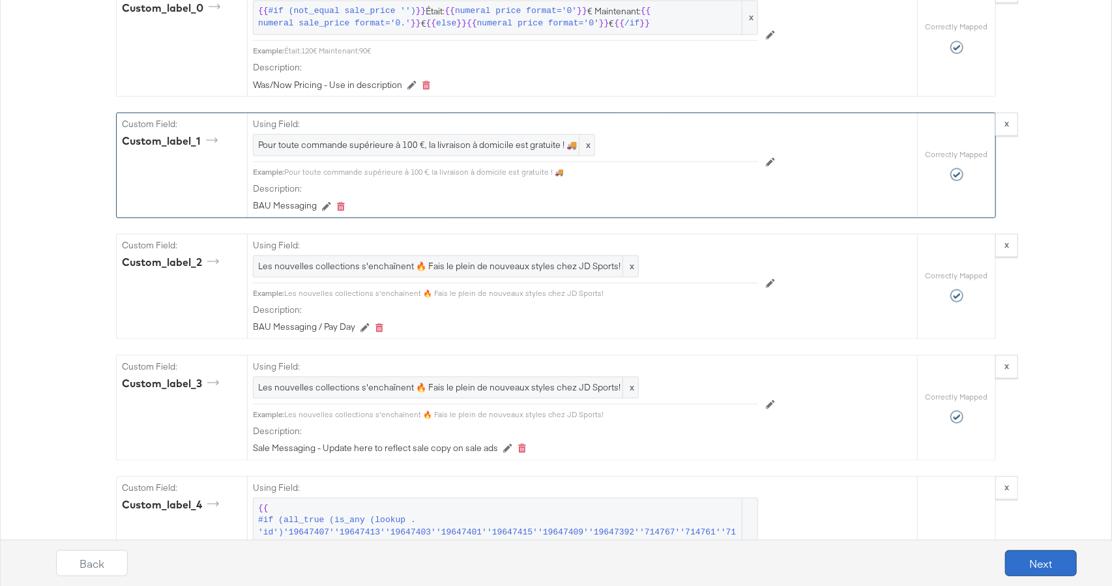
click at [1036, 560] on button "Next" at bounding box center [1041, 563] width 72 height 26
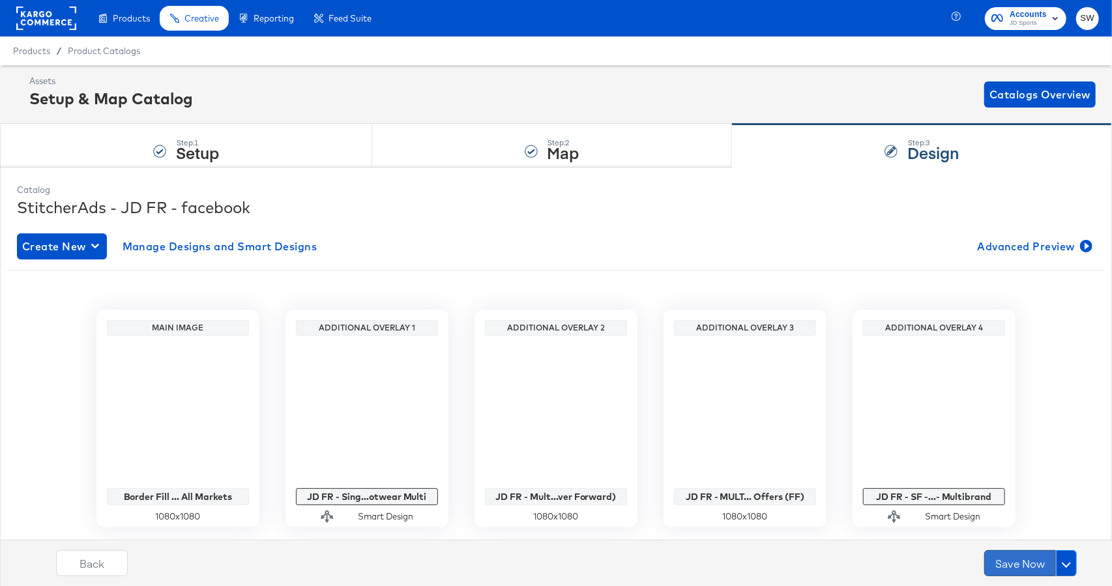
click at [1031, 560] on button "Save Now" at bounding box center [1020, 563] width 72 height 26
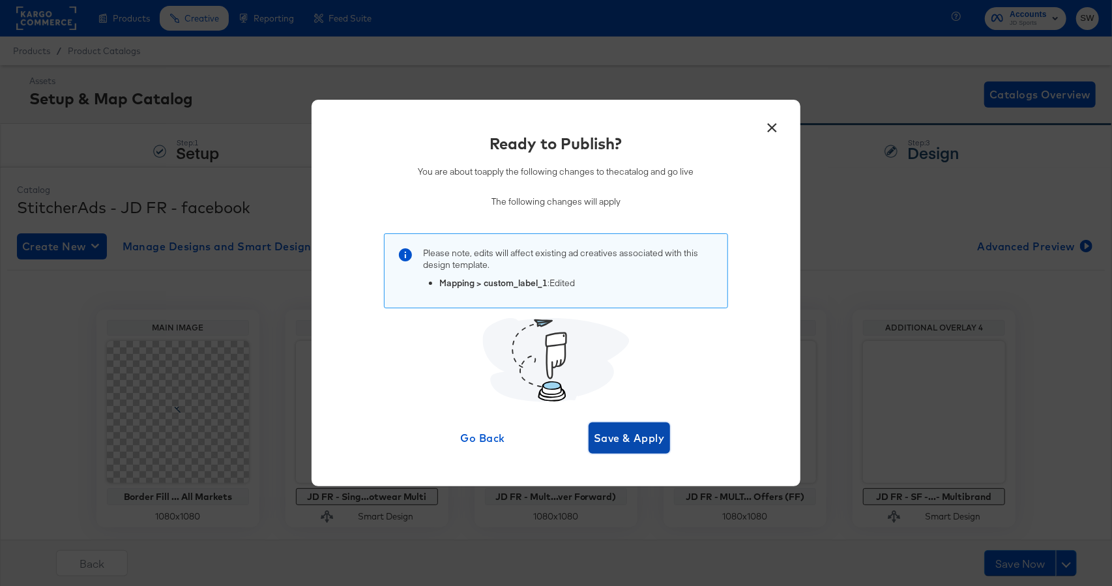
drag, startPoint x: 635, startPoint y: 441, endPoint x: 639, endPoint y: 428, distance: 13.4
click at [636, 440] on span "Save & Apply" at bounding box center [629, 438] width 71 height 18
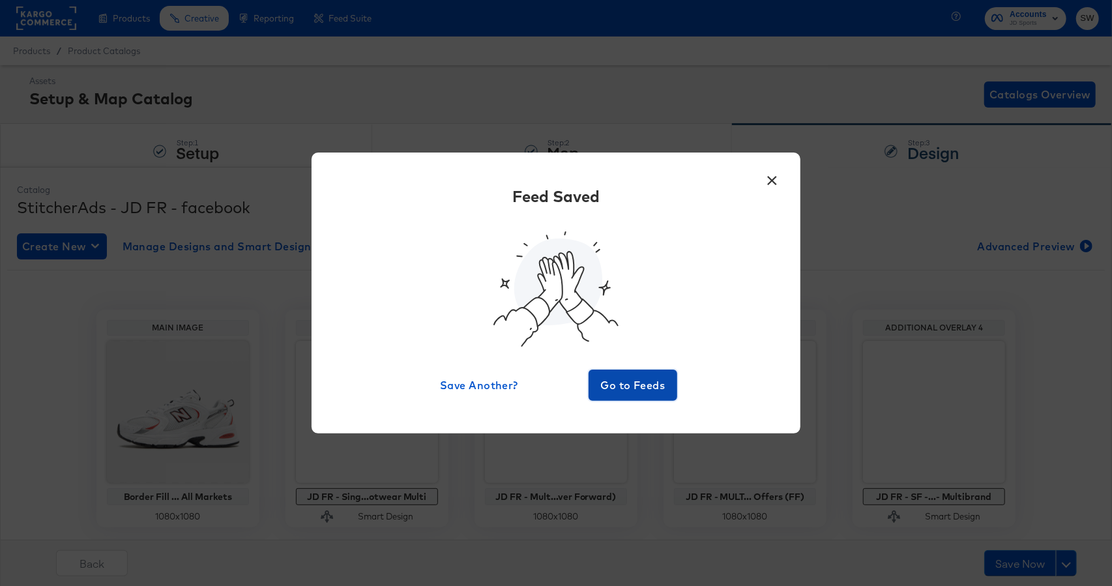
click at [641, 383] on span "Go to Feeds" at bounding box center [633, 385] width 78 height 18
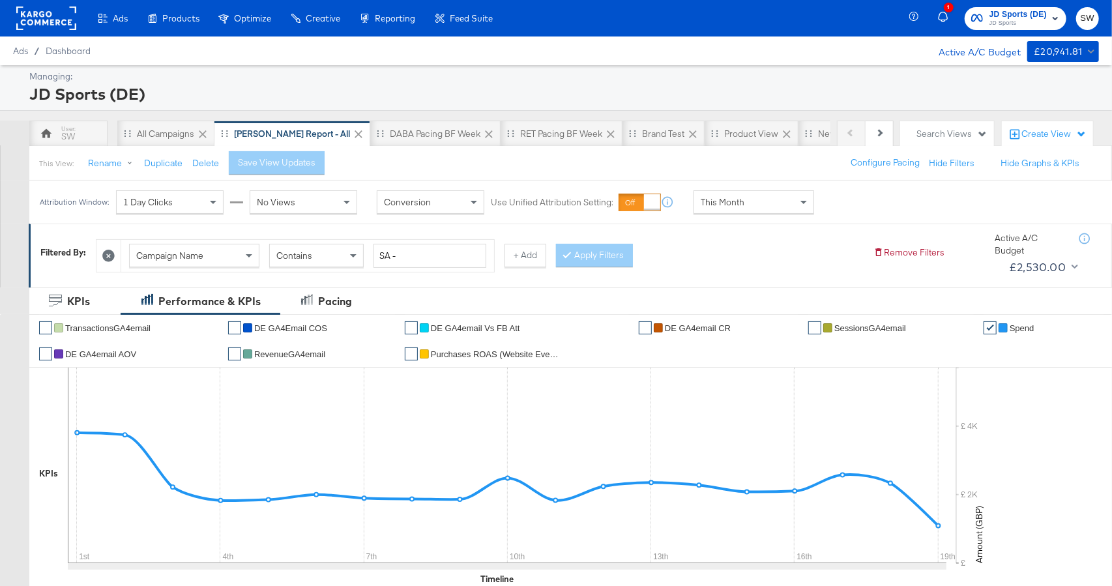
click at [1021, 18] on span "JD Sports" at bounding box center [1017, 23] width 57 height 10
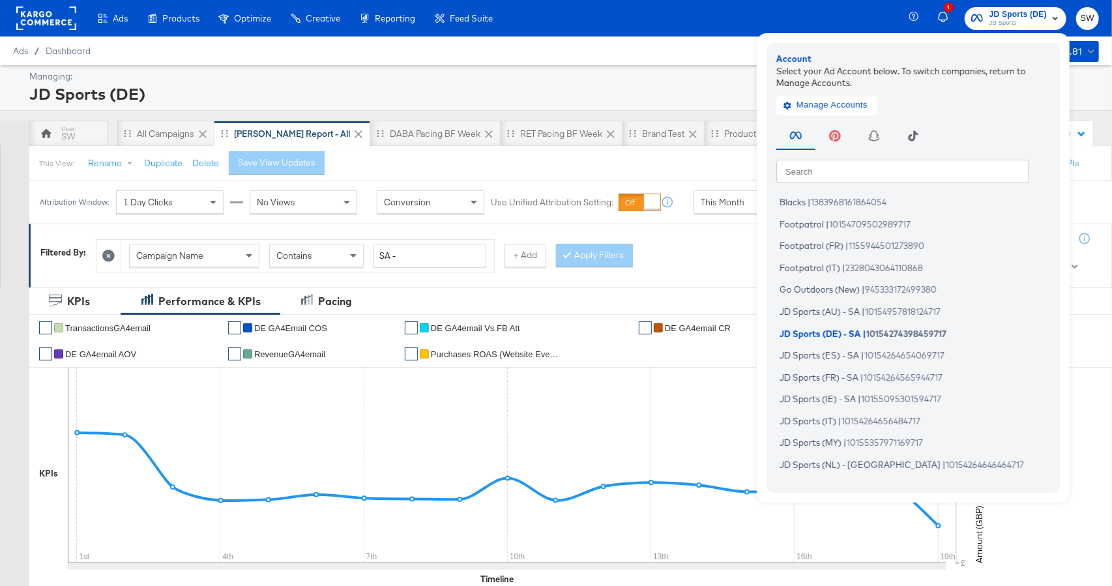
click at [884, 169] on input "text" at bounding box center [902, 170] width 253 height 23
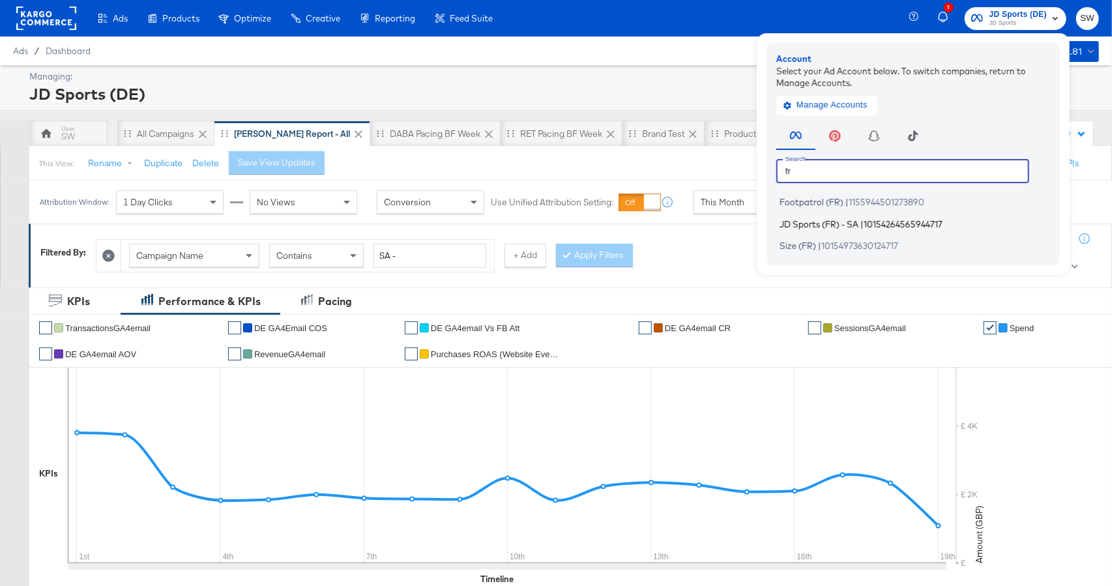
type input "fr"
click at [876, 223] on span "10154264565944717" at bounding box center [902, 223] width 79 height 10
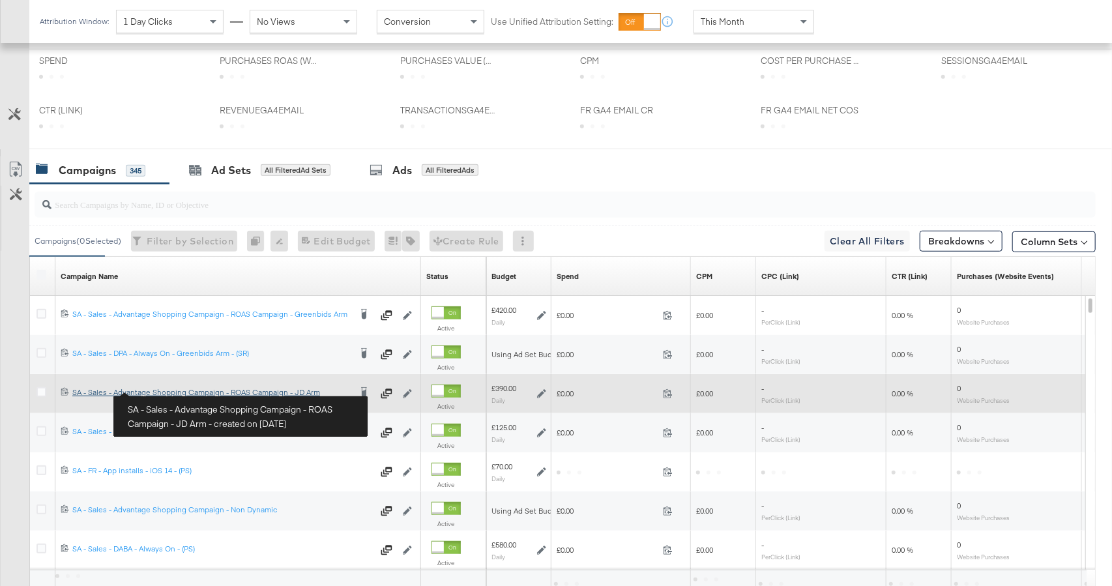
scroll to position [421, 0]
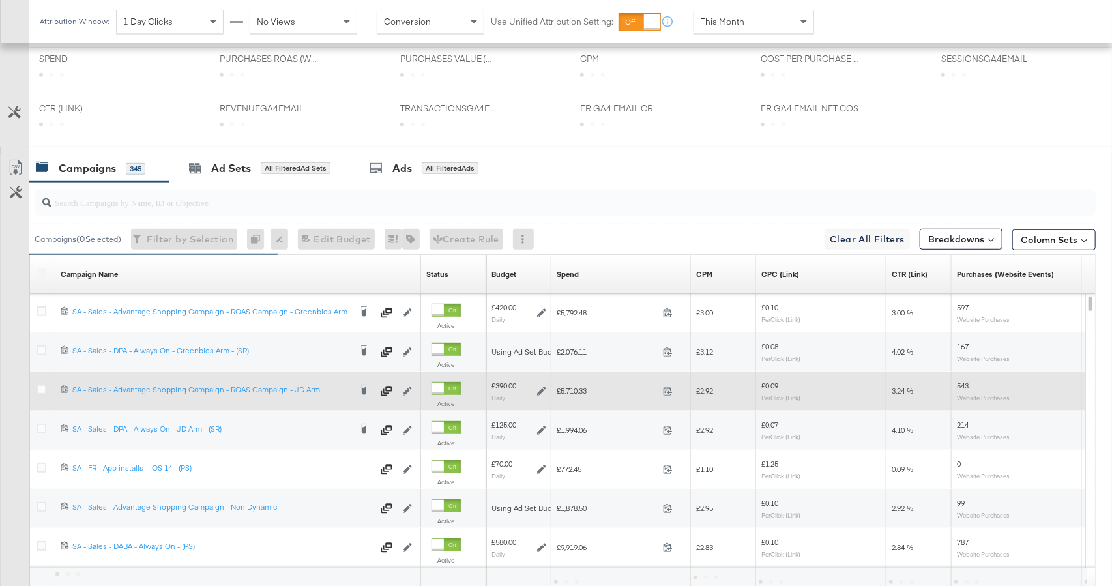
click at [38, 387] on icon at bounding box center [41, 389] width 10 height 10
click at [0, 0] on input "checkbox" at bounding box center [0, 0] width 0 height 0
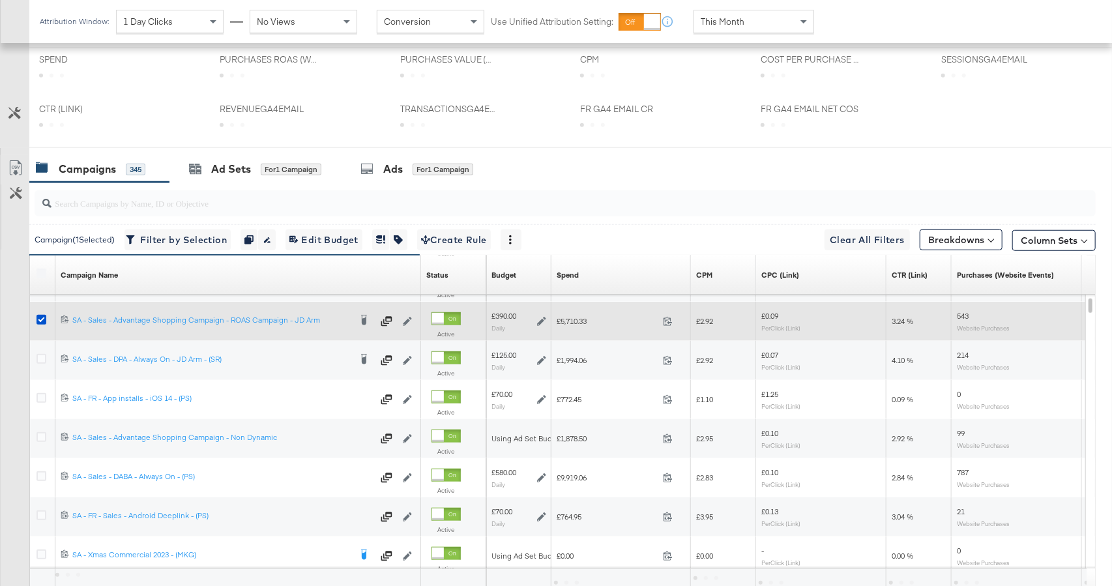
scroll to position [525, 0]
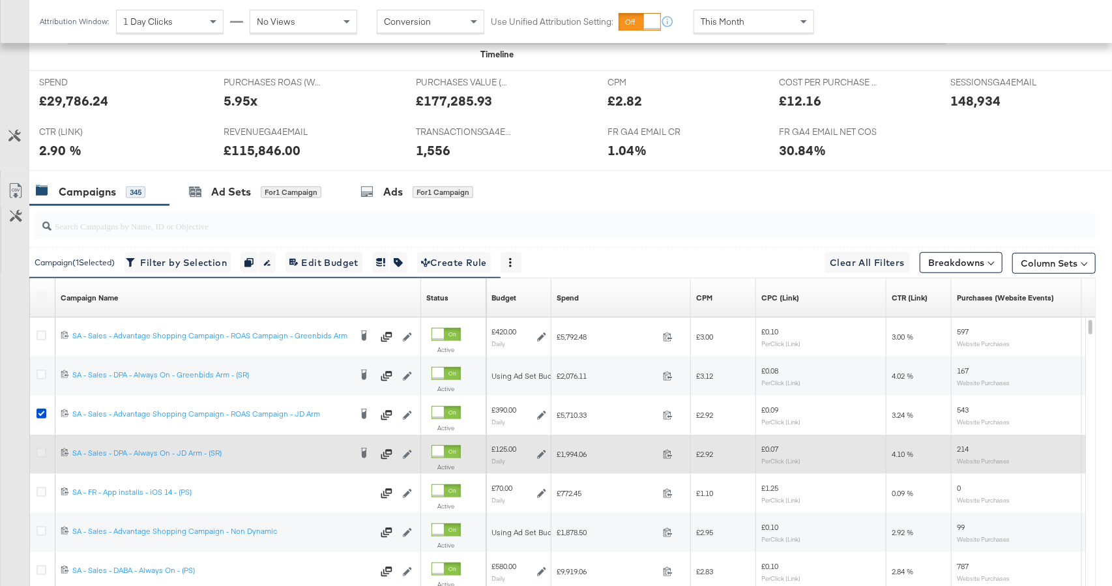
click at [42, 449] on icon at bounding box center [41, 453] width 10 height 10
click at [0, 0] on input "checkbox" at bounding box center [0, 0] width 0 height 0
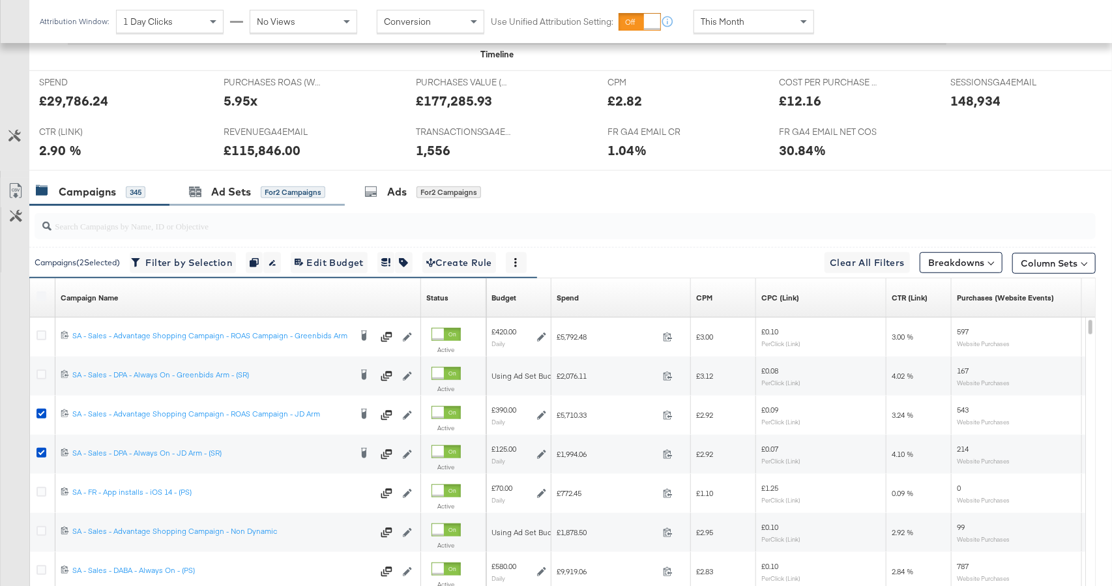
click at [265, 200] on div "Ad Sets for 2 Campaigns" at bounding box center [256, 192] width 175 height 28
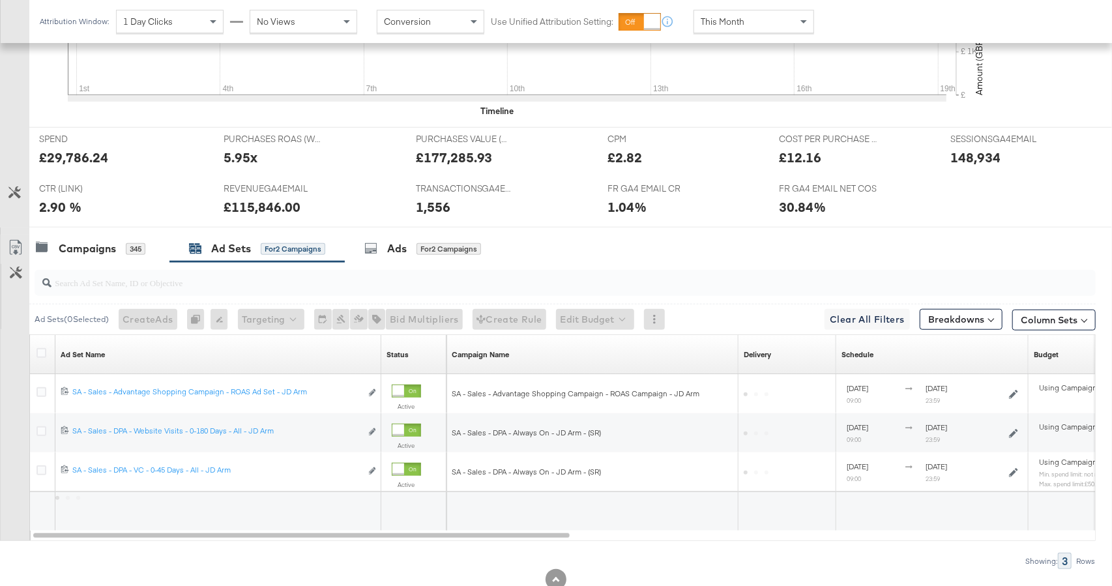
scroll to position [507, 0]
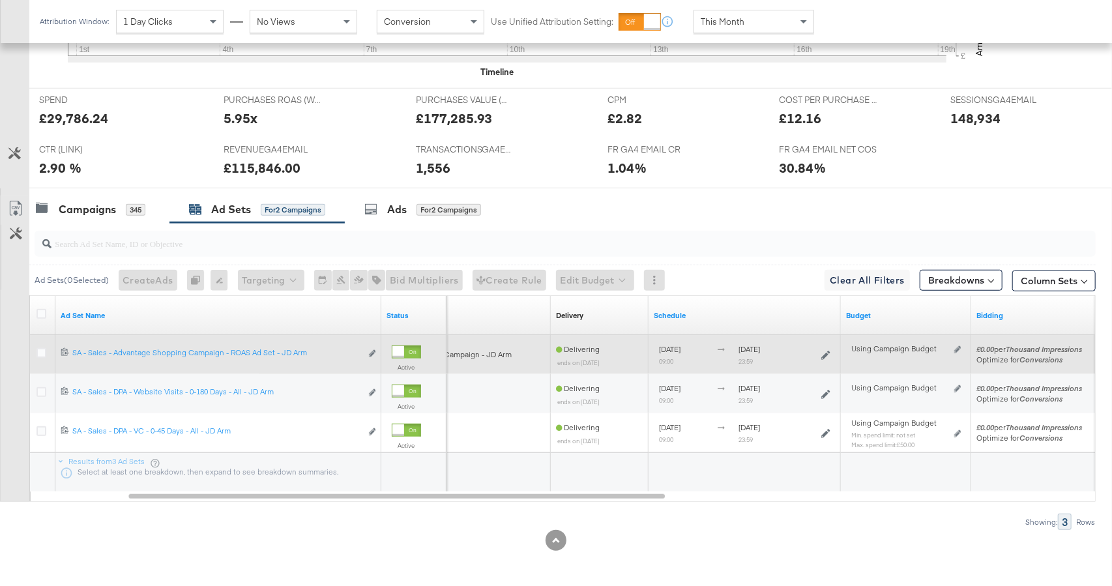
click at [822, 354] on icon at bounding box center [825, 355] width 9 height 9
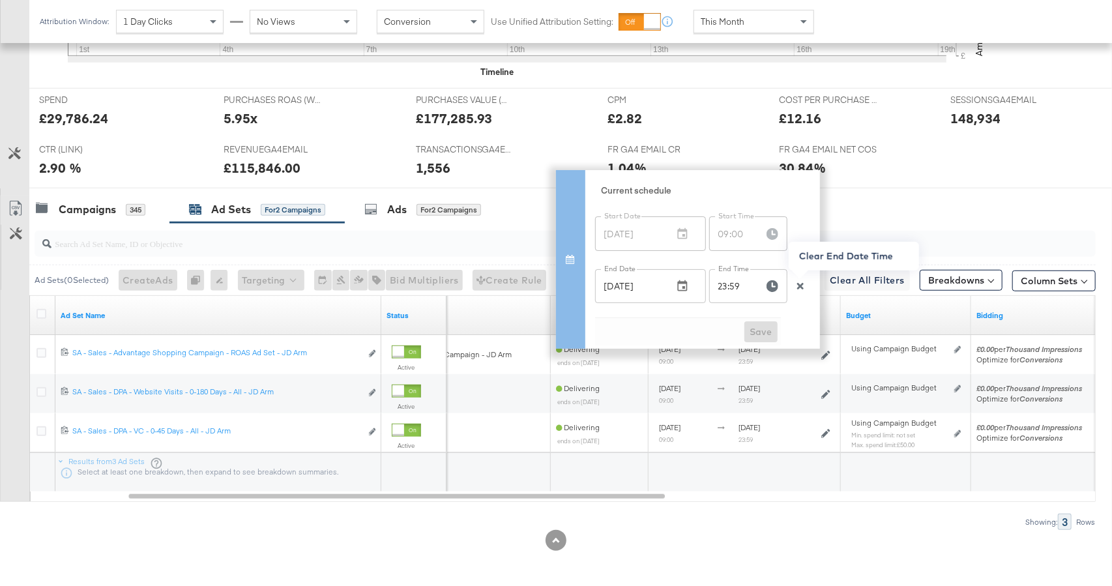
click at [801, 283] on icon "button" at bounding box center [799, 286] width 7 height 7
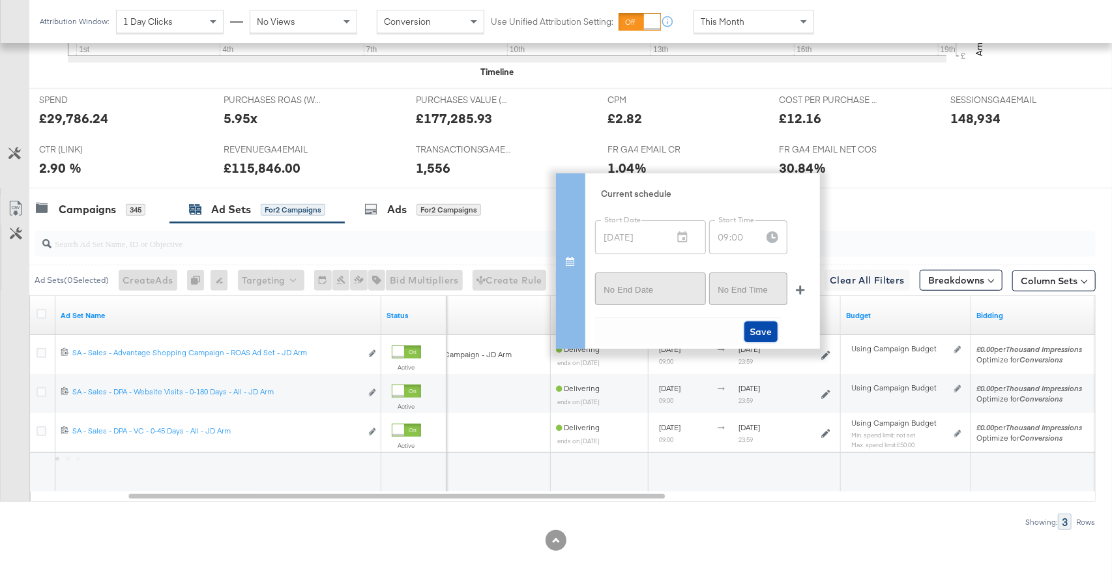
click at [770, 330] on span "Save" at bounding box center [760, 332] width 23 height 16
click at [769, 334] on span "Save" at bounding box center [760, 332] width 23 height 16
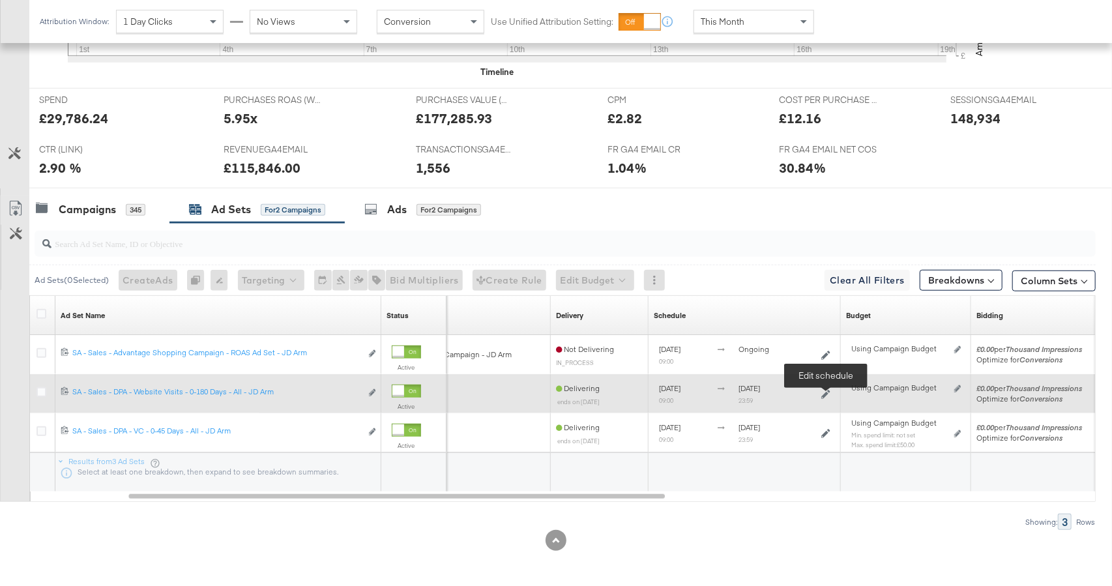
click at [823, 397] on icon at bounding box center [825, 394] width 9 height 9
click at [824, 391] on icon at bounding box center [825, 394] width 9 height 9
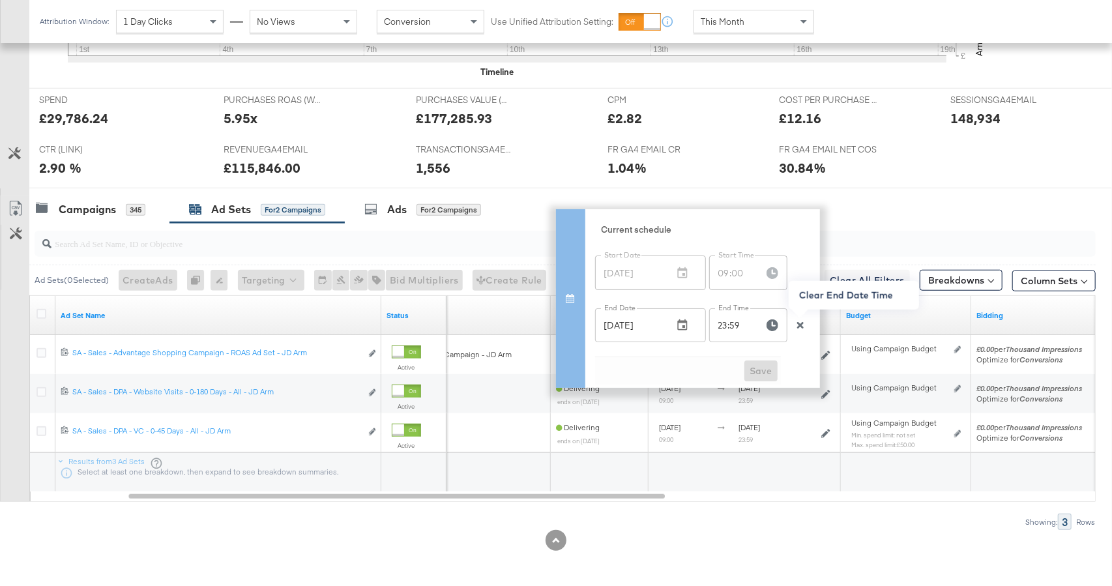
click at [797, 325] on icon "button" at bounding box center [800, 325] width 9 height 9
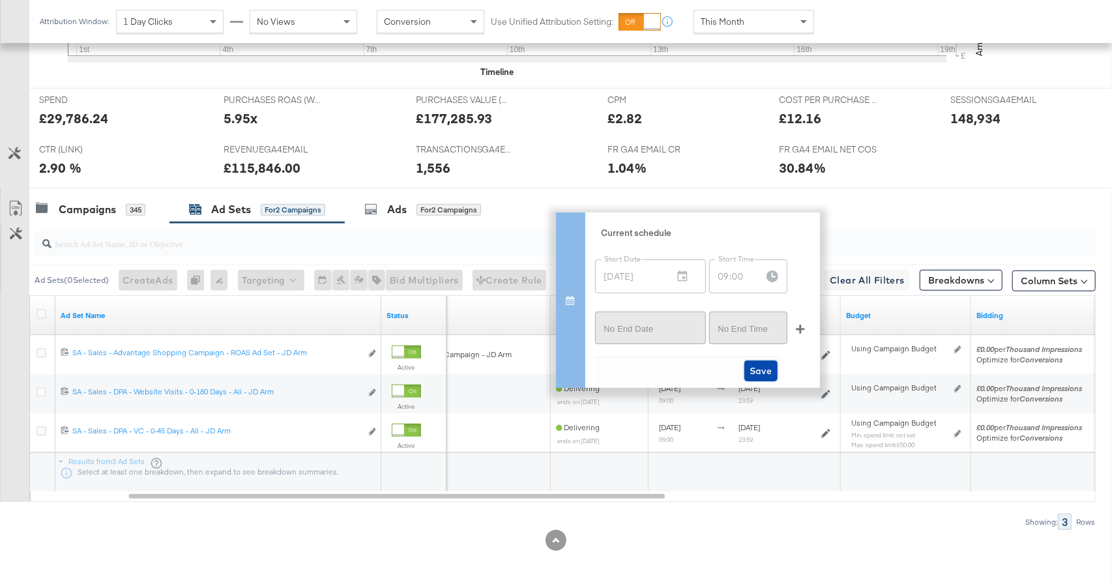
click at [755, 373] on span "Save" at bounding box center [760, 371] width 23 height 16
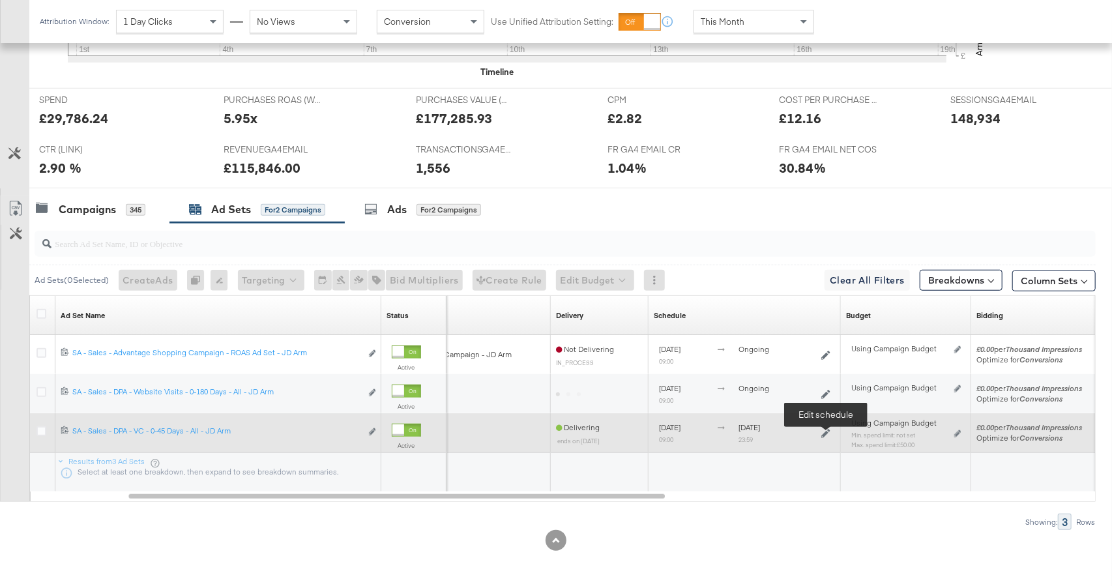
click at [825, 432] on icon at bounding box center [825, 433] width 9 height 9
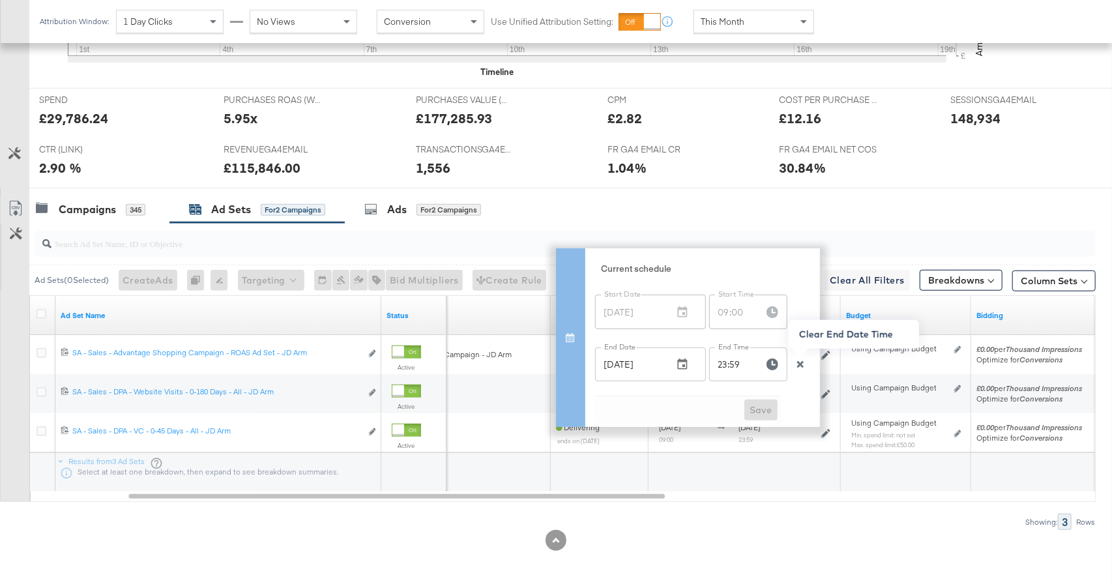
click at [800, 358] on div at bounding box center [800, 364] width 20 height 12
click at [798, 365] on icon "button" at bounding box center [799, 364] width 7 height 7
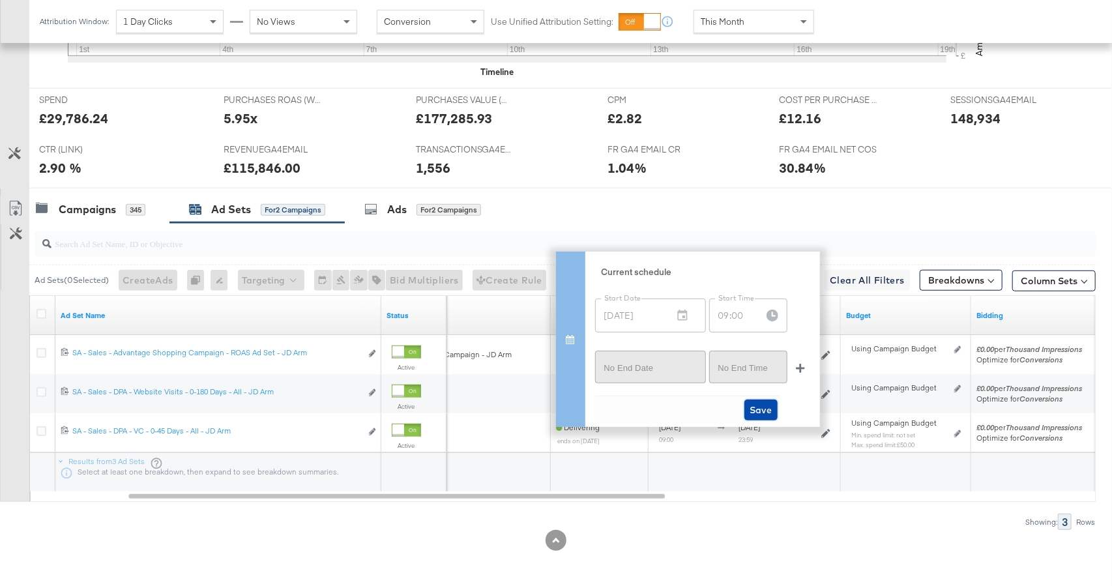
click at [761, 404] on span "Save" at bounding box center [760, 410] width 23 height 16
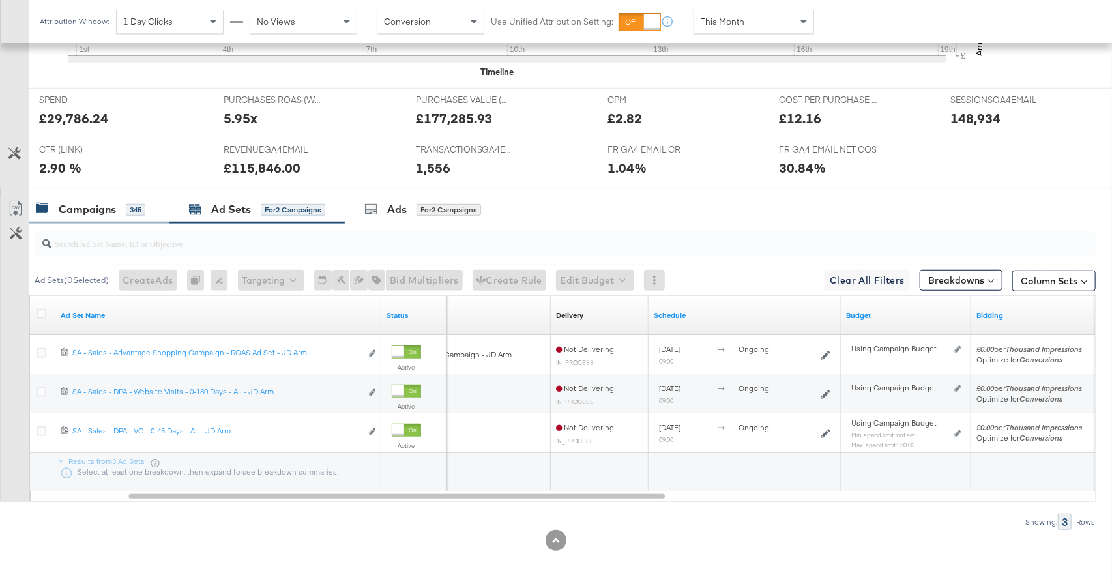
click at [112, 211] on div "Campaigns" at bounding box center [87, 209] width 57 height 15
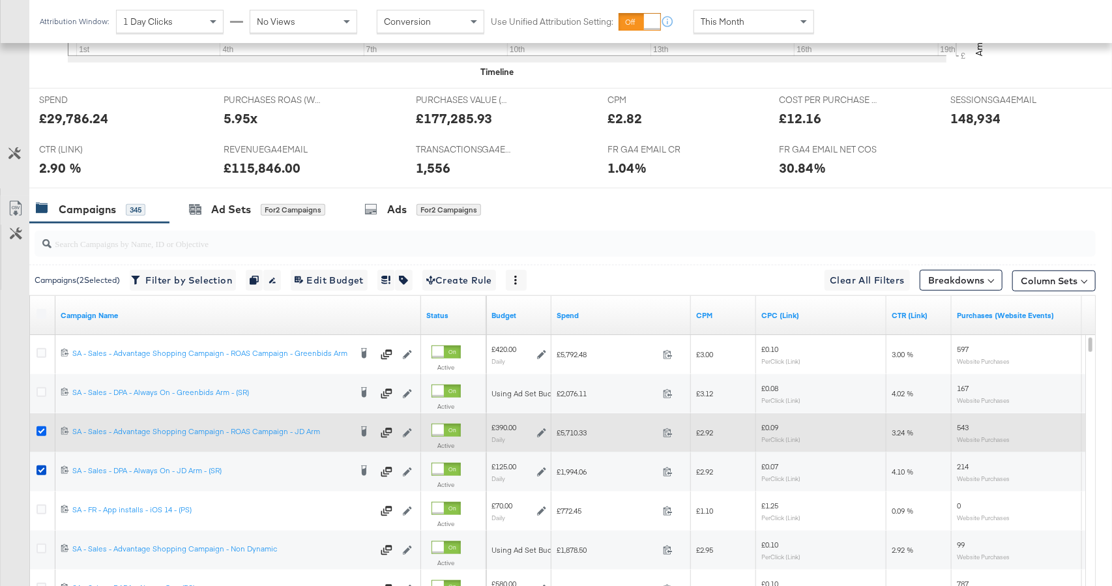
click at [40, 429] on icon at bounding box center [41, 431] width 10 height 10
click at [0, 0] on input "checkbox" at bounding box center [0, 0] width 0 height 0
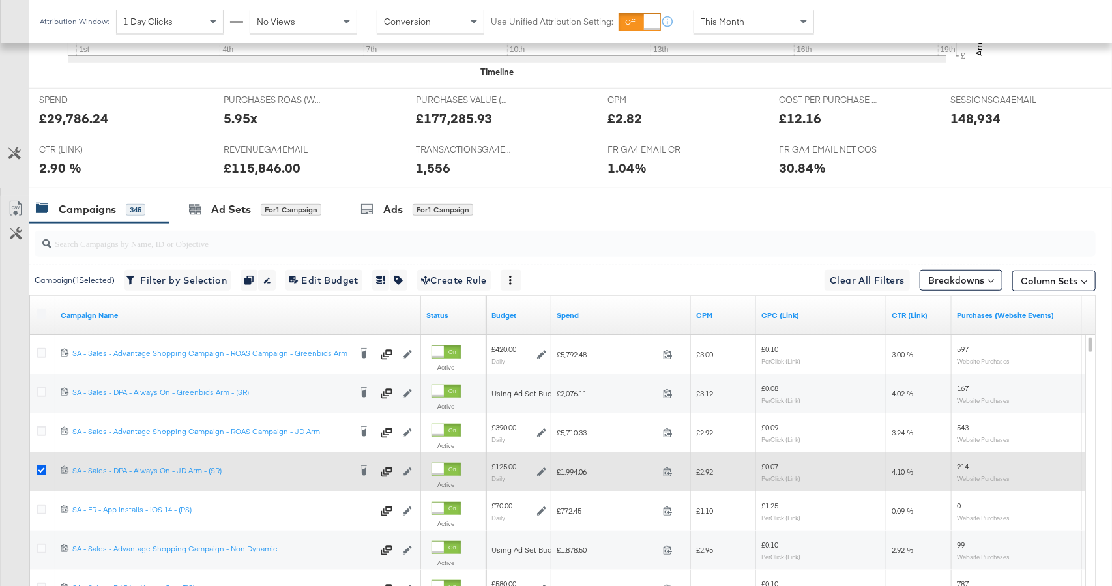
click at [40, 466] on icon at bounding box center [41, 470] width 10 height 10
click at [0, 0] on input "checkbox" at bounding box center [0, 0] width 0 height 0
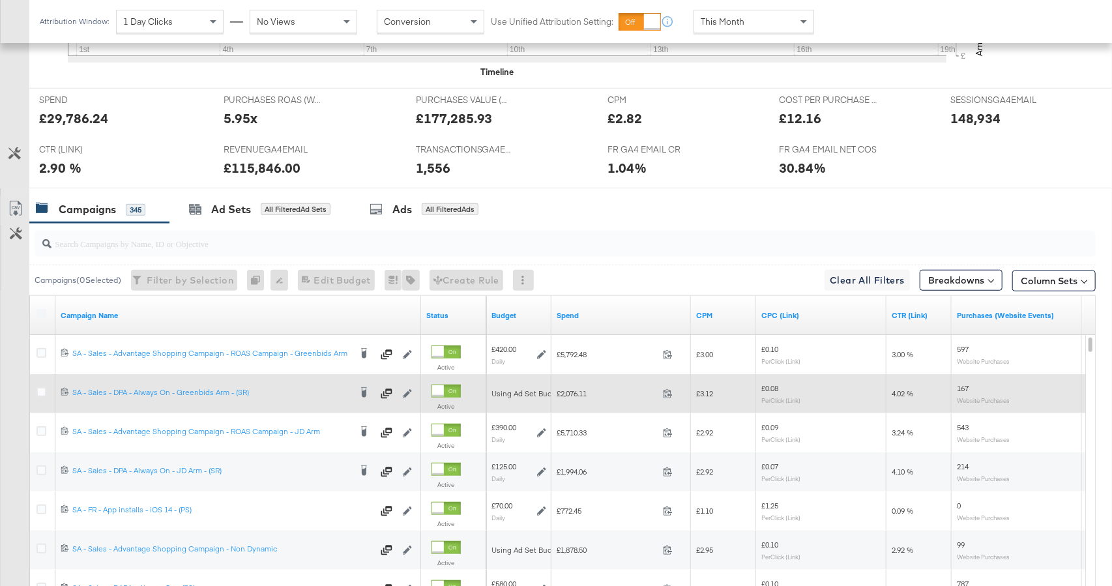
drag, startPoint x: 38, startPoint y: 393, endPoint x: 38, endPoint y: 374, distance: 18.9
click at [38, 392] on icon at bounding box center [41, 392] width 10 height 10
click at [0, 0] on input "checkbox" at bounding box center [0, 0] width 0 height 0
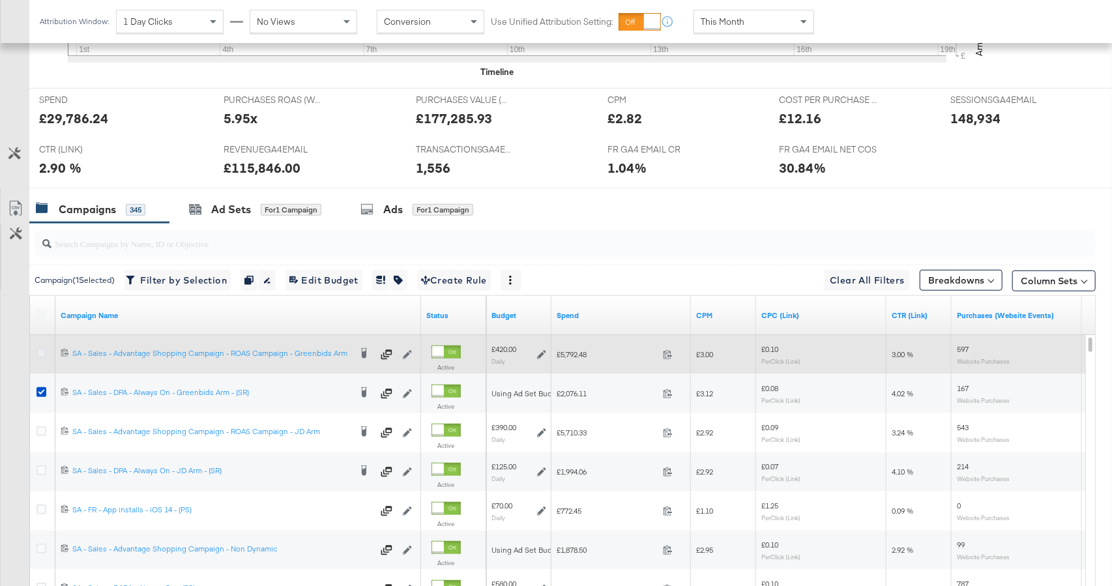
click at [40, 352] on icon at bounding box center [41, 353] width 10 height 10
click at [0, 0] on input "checkbox" at bounding box center [0, 0] width 0 height 0
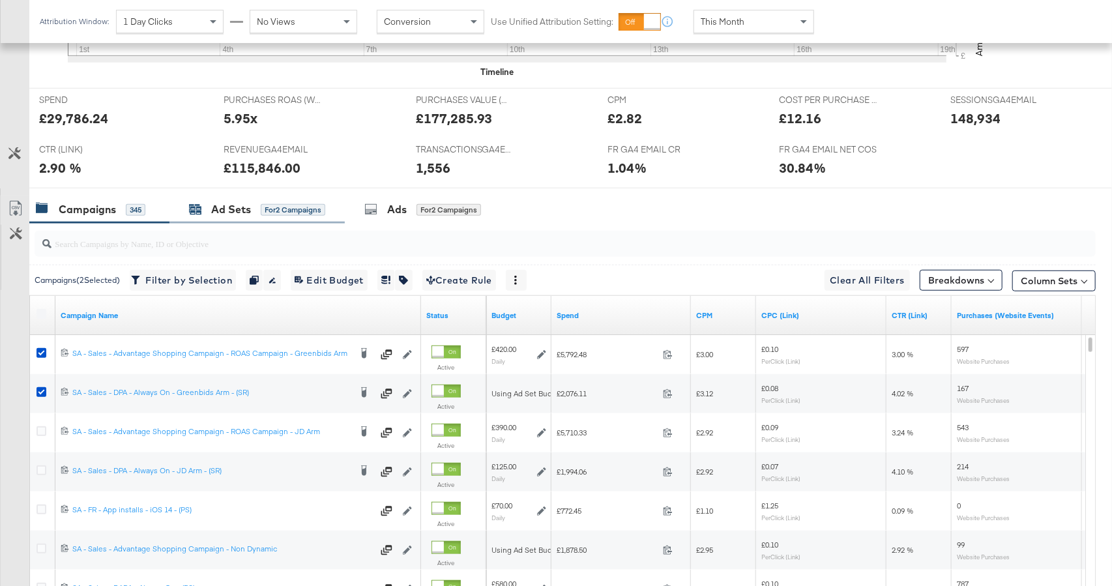
click at [252, 207] on div "Ad Sets for 2 Campaigns" at bounding box center [257, 209] width 136 height 15
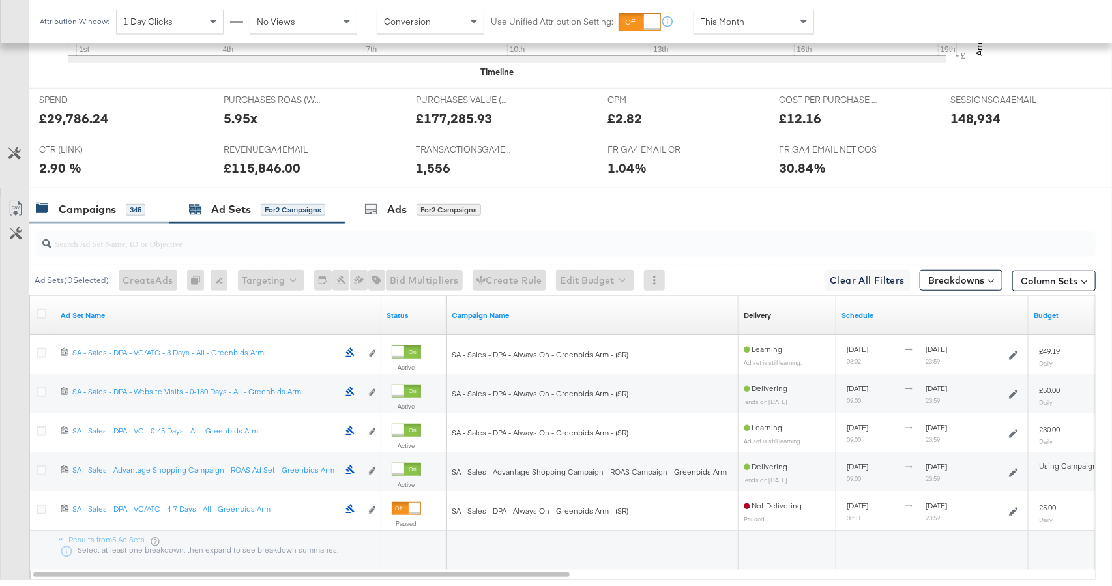
click at [117, 215] on div "Campaigns 345" at bounding box center [90, 209] width 109 height 15
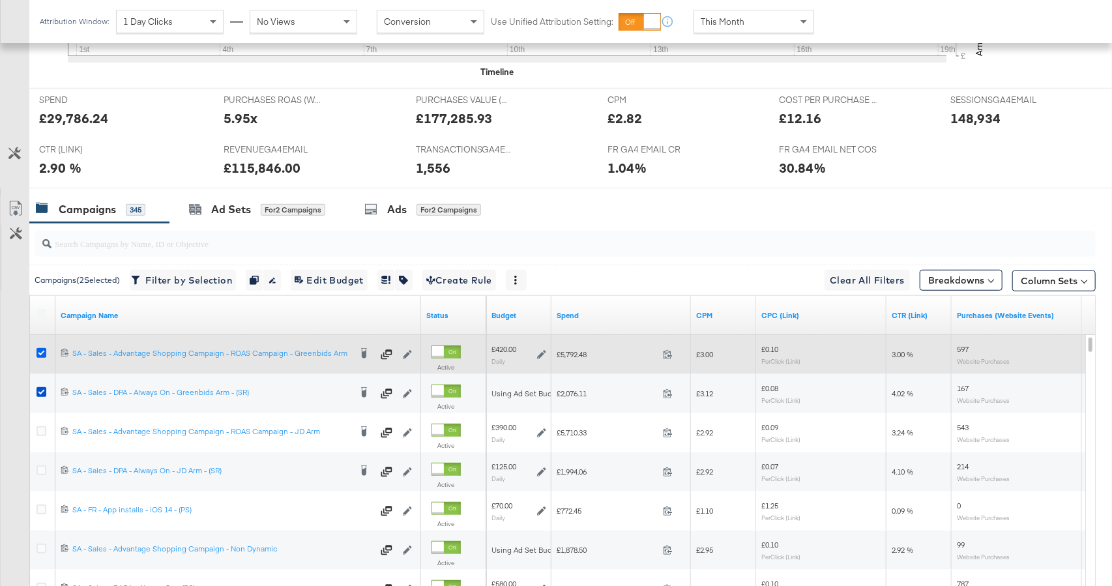
click at [40, 351] on icon at bounding box center [41, 353] width 10 height 10
click at [0, 0] on input "checkbox" at bounding box center [0, 0] width 0 height 0
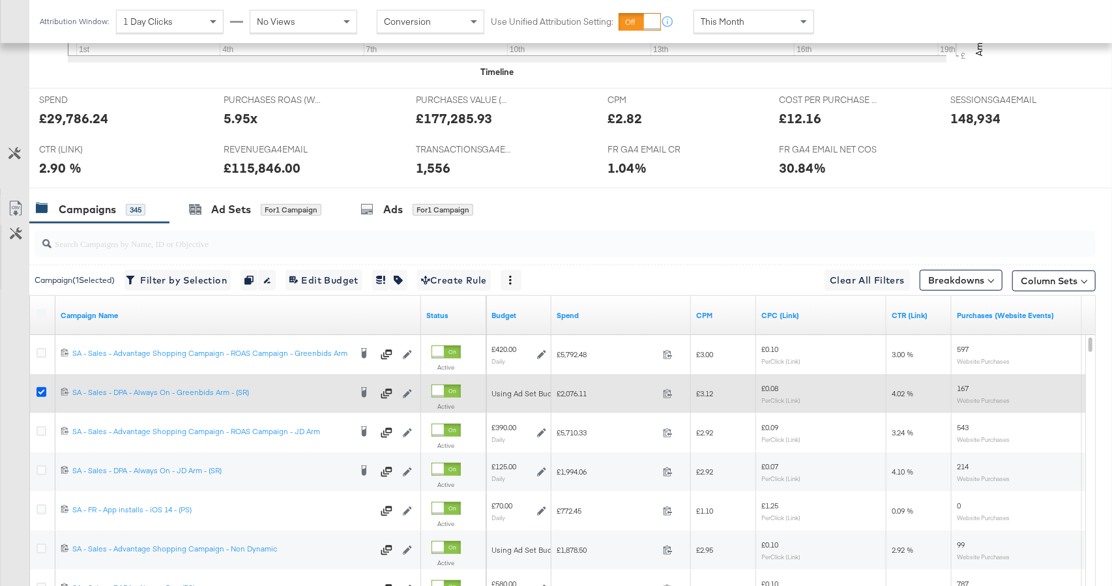
click at [39, 390] on icon at bounding box center [41, 392] width 10 height 10
click at [0, 0] on input "checkbox" at bounding box center [0, 0] width 0 height 0
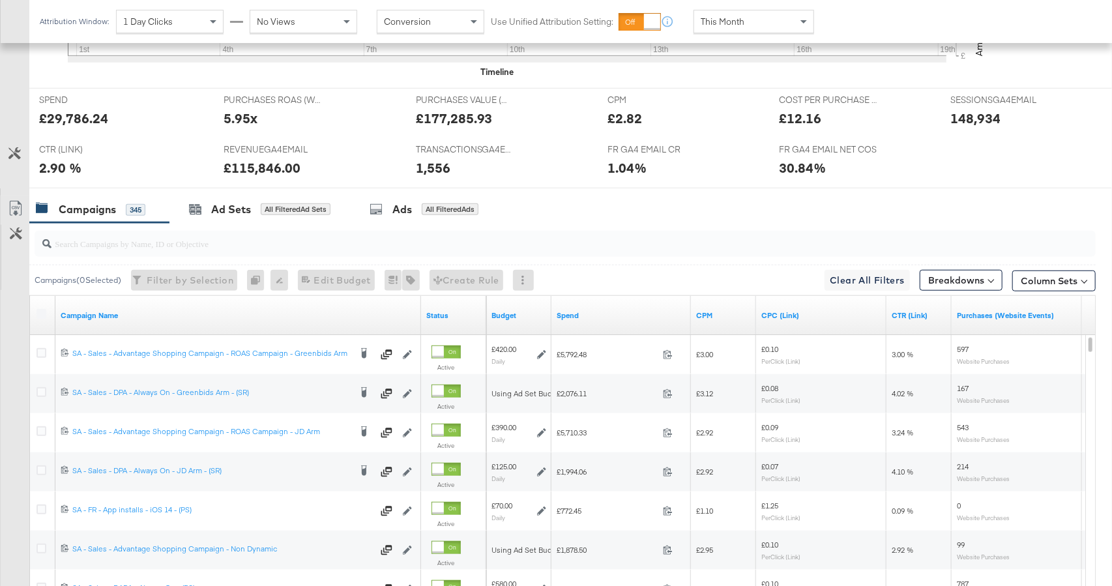
scroll to position [536, 0]
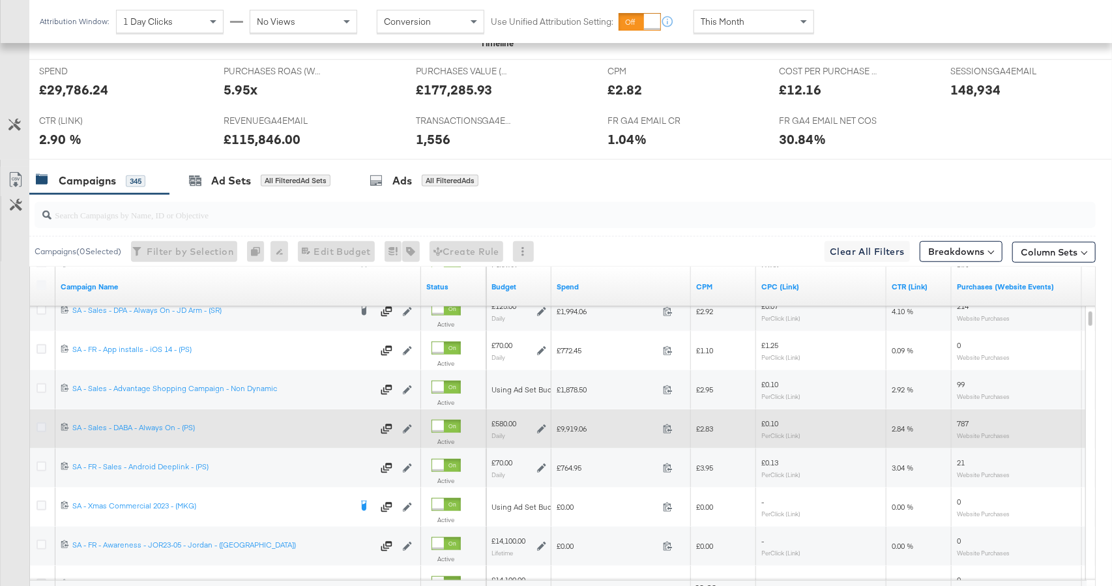
click at [38, 428] on icon at bounding box center [41, 427] width 10 height 10
click at [0, 0] on input "checkbox" at bounding box center [0, 0] width 0 height 0
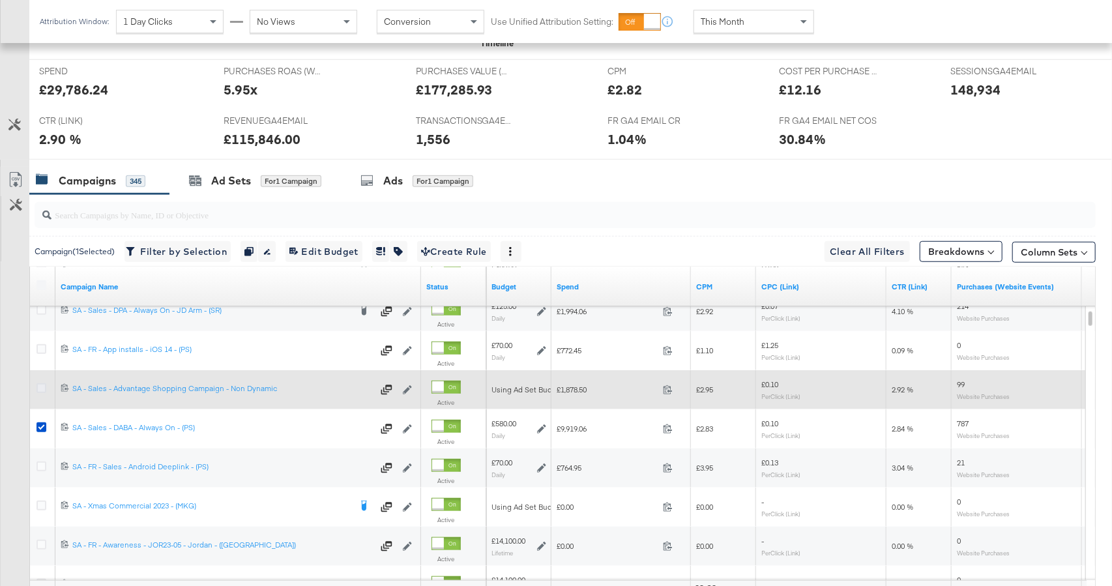
click at [36, 383] on icon at bounding box center [41, 388] width 10 height 10
click at [0, 0] on input "checkbox" at bounding box center [0, 0] width 0 height 0
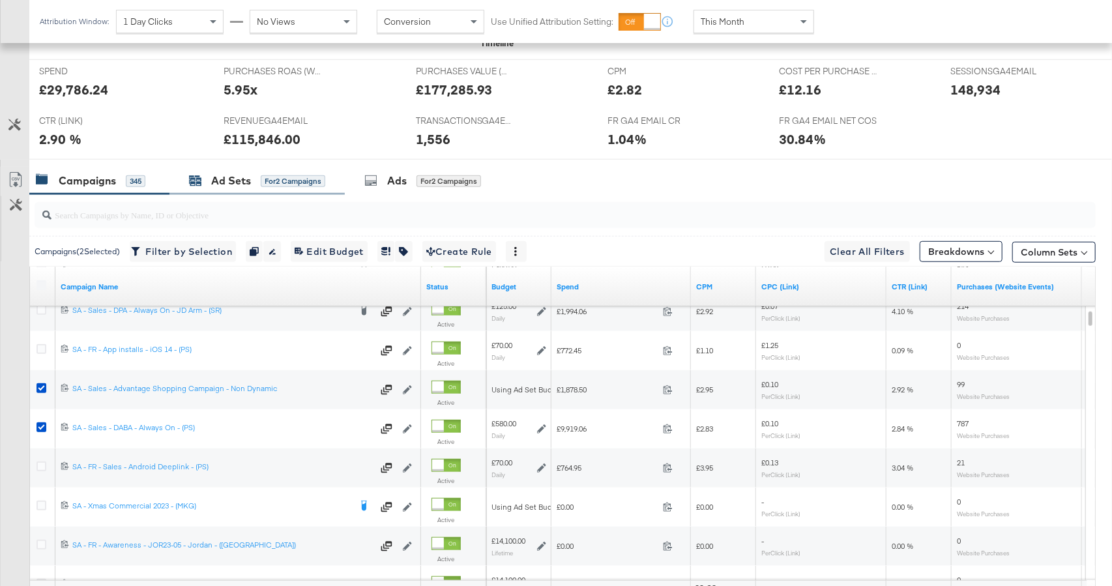
click at [263, 186] on div "Ad Sets for 2 Campaigns" at bounding box center [257, 180] width 136 height 15
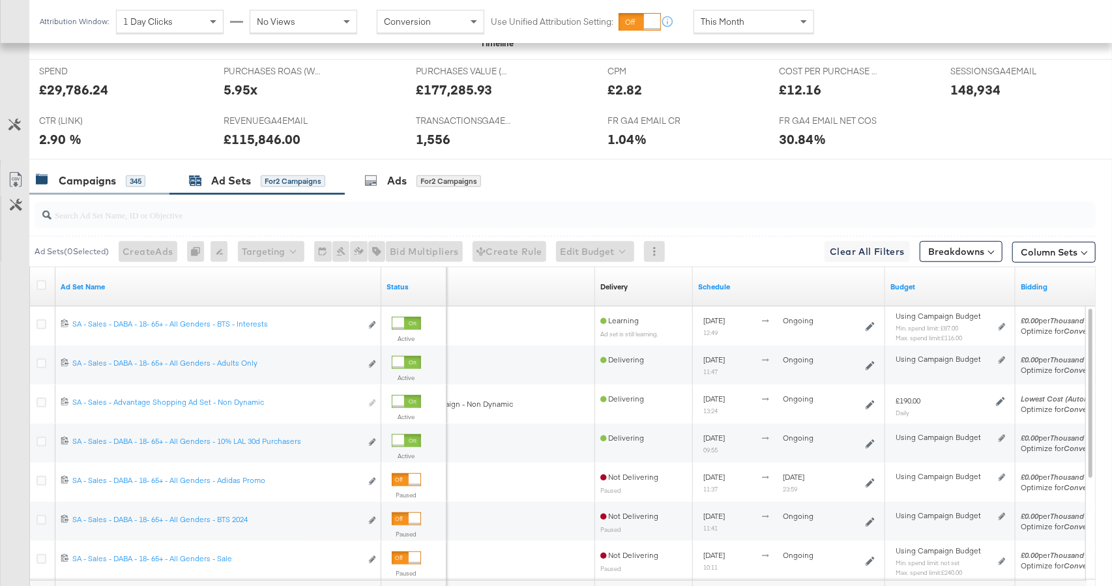
click at [79, 179] on div "Campaigns" at bounding box center [87, 180] width 57 height 15
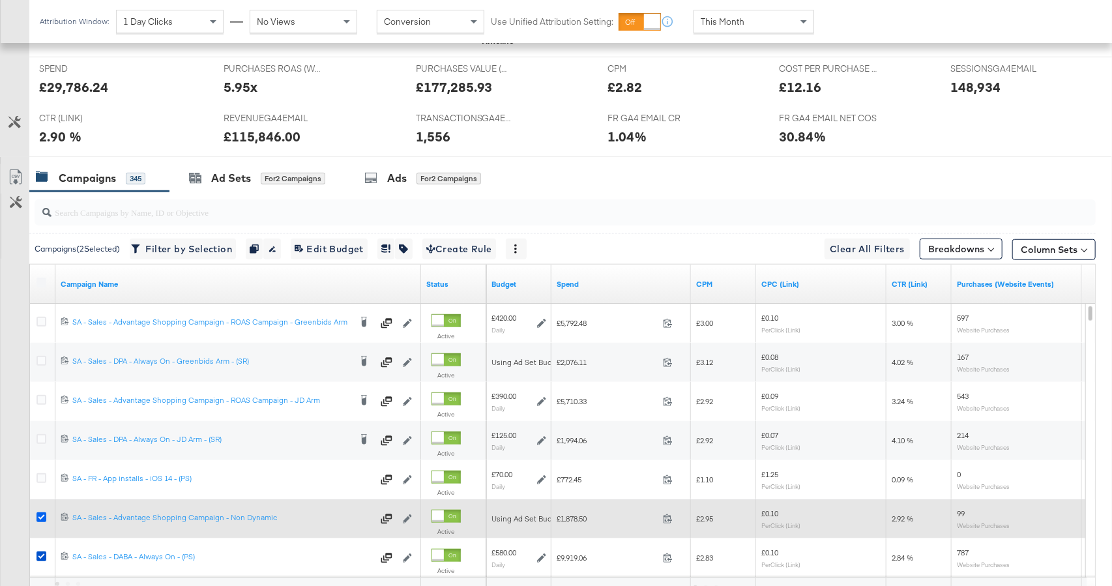
click at [45, 513] on icon at bounding box center [41, 517] width 10 height 10
click at [0, 0] on input "checkbox" at bounding box center [0, 0] width 0 height 0
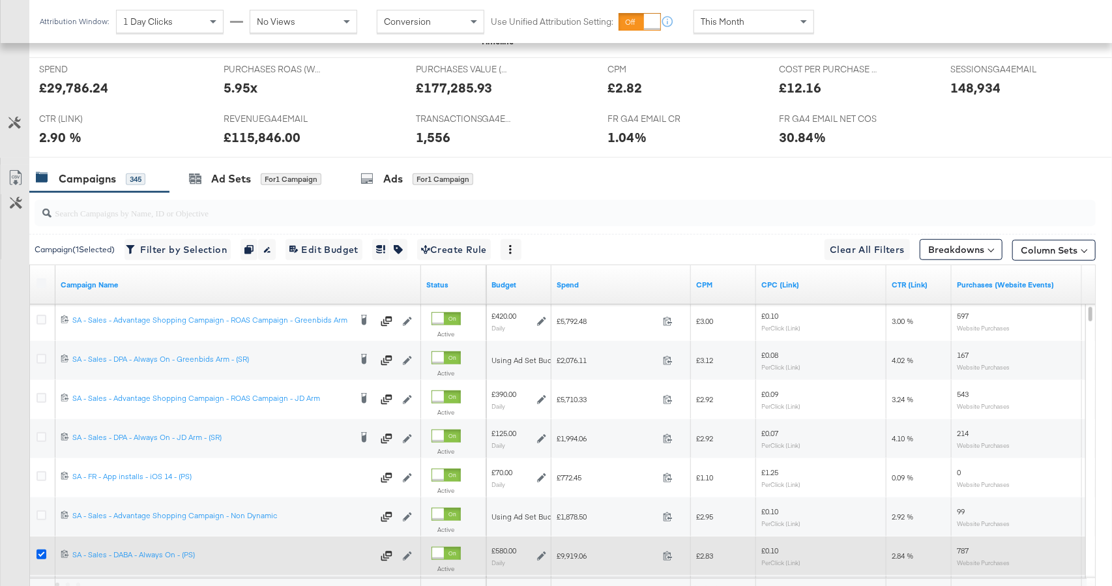
click at [42, 554] on icon at bounding box center [41, 554] width 10 height 10
click at [0, 0] on input "checkbox" at bounding box center [0, 0] width 0 height 0
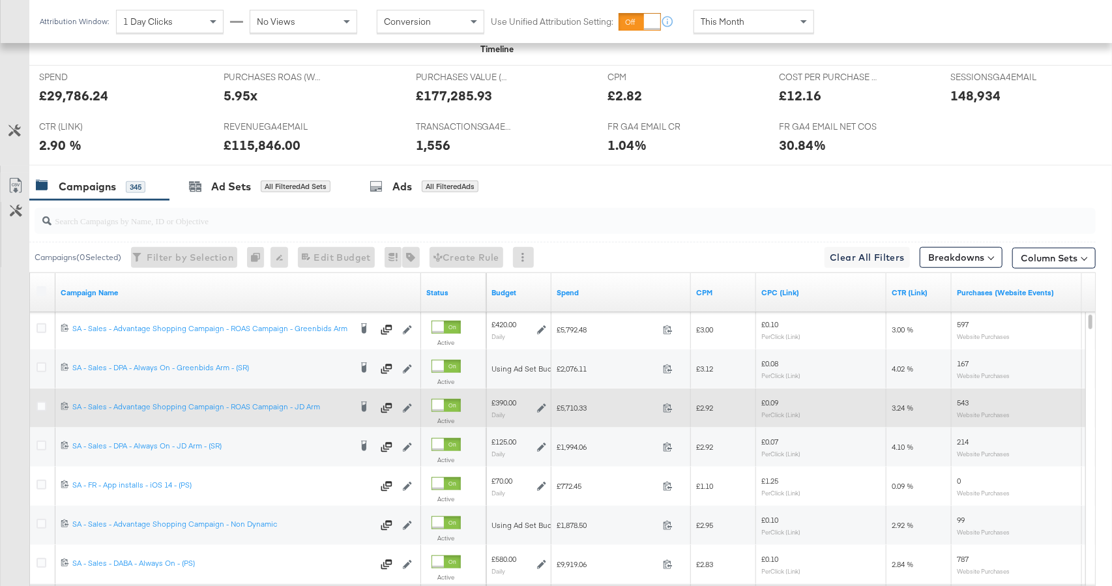
scroll to position [523, 0]
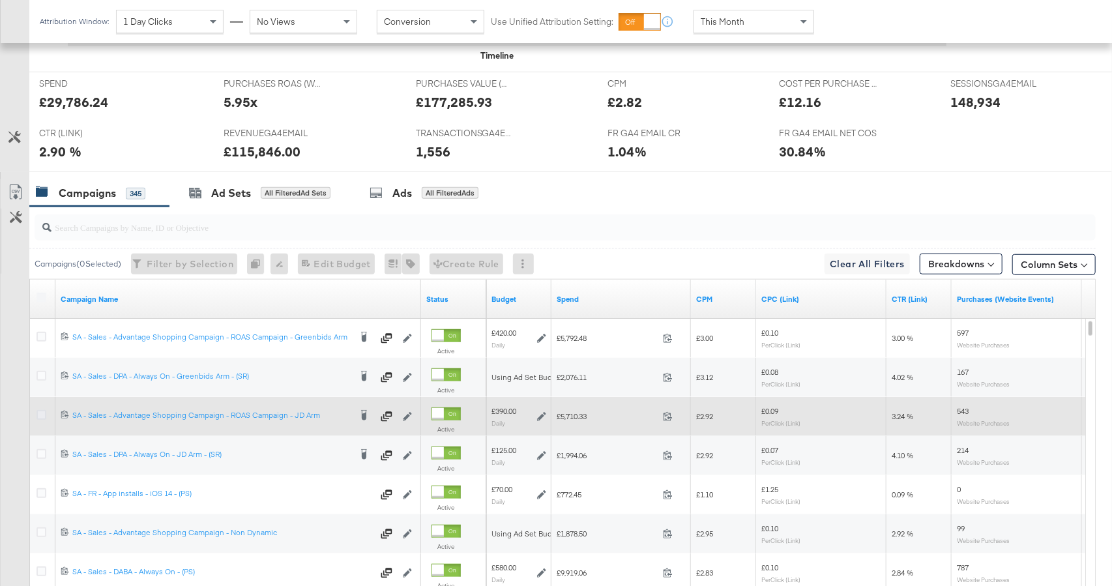
click at [40, 412] on icon at bounding box center [41, 415] width 10 height 10
click at [0, 0] on input "checkbox" at bounding box center [0, 0] width 0 height 0
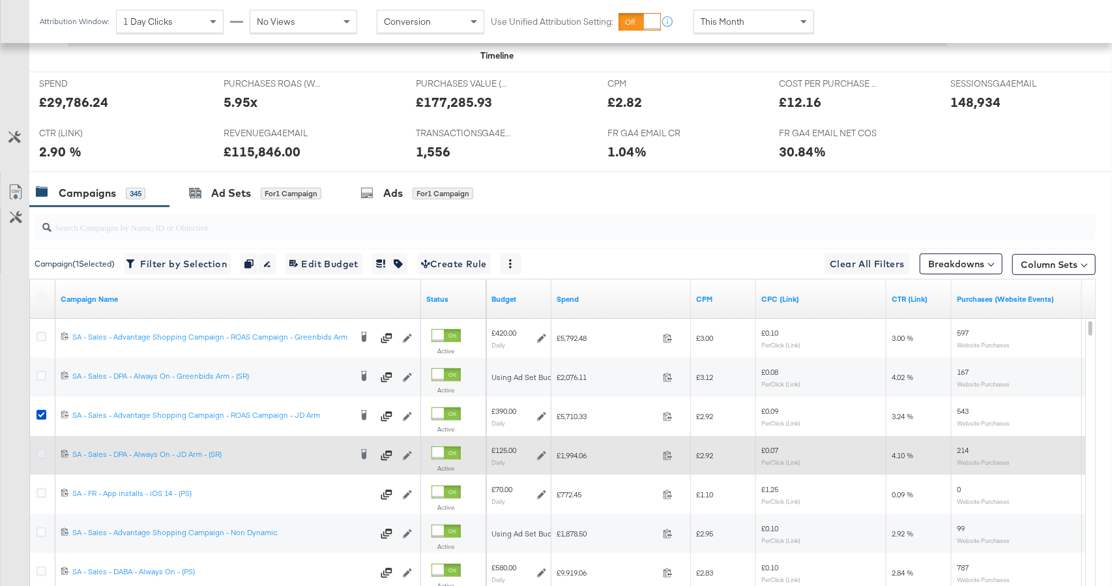
click at [37, 452] on icon at bounding box center [41, 454] width 10 height 10
click at [0, 0] on input "checkbox" at bounding box center [0, 0] width 0 height 0
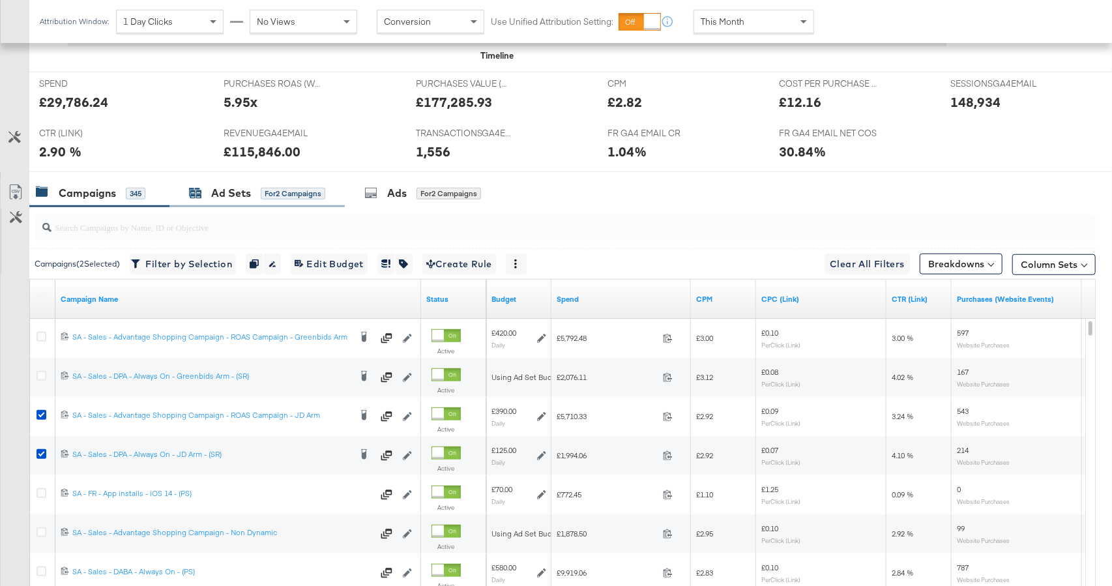
click at [261, 186] on div "Ad Sets for 2 Campaigns" at bounding box center [257, 193] width 136 height 15
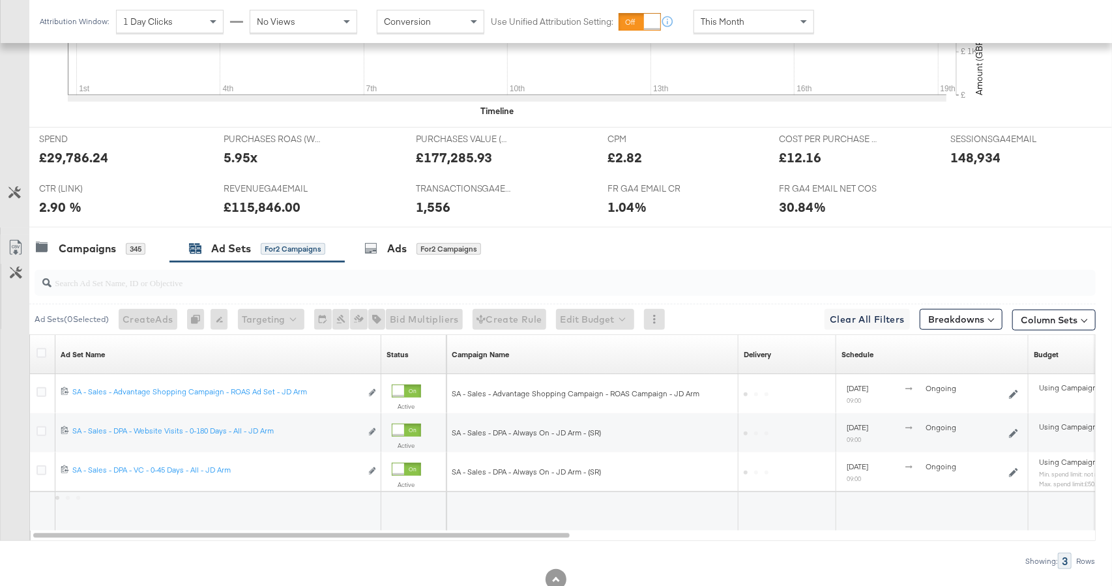
scroll to position [507, 0]
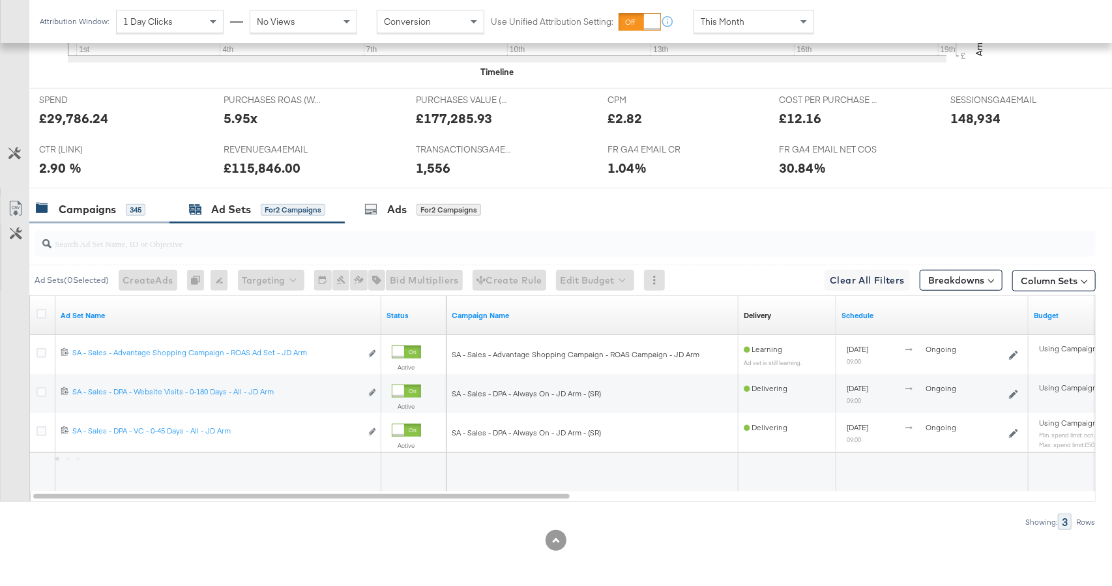
click at [145, 213] on div "Campaigns 345" at bounding box center [93, 209] width 114 height 15
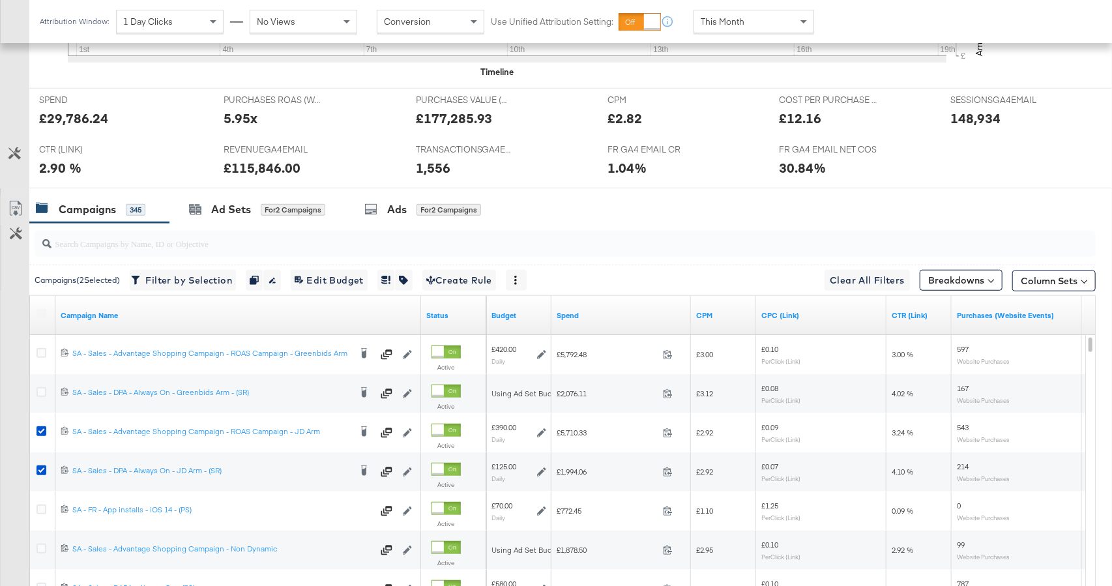
scroll to position [523, 0]
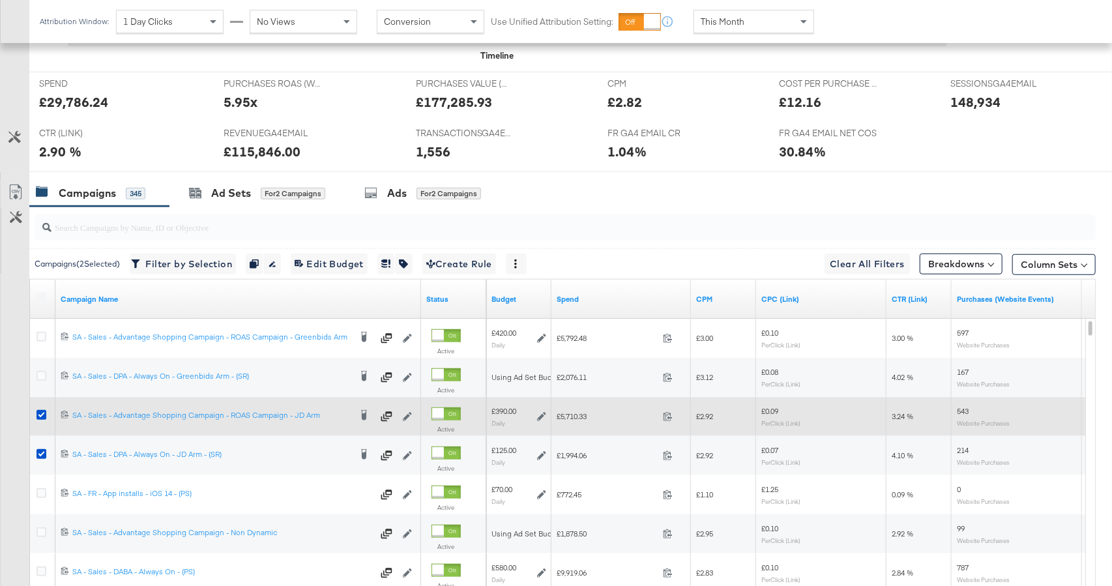
drag, startPoint x: 42, startPoint y: 416, endPoint x: 44, endPoint y: 425, distance: 8.7
click at [42, 416] on icon at bounding box center [41, 415] width 10 height 10
click at [0, 0] on input "checkbox" at bounding box center [0, 0] width 0 height 0
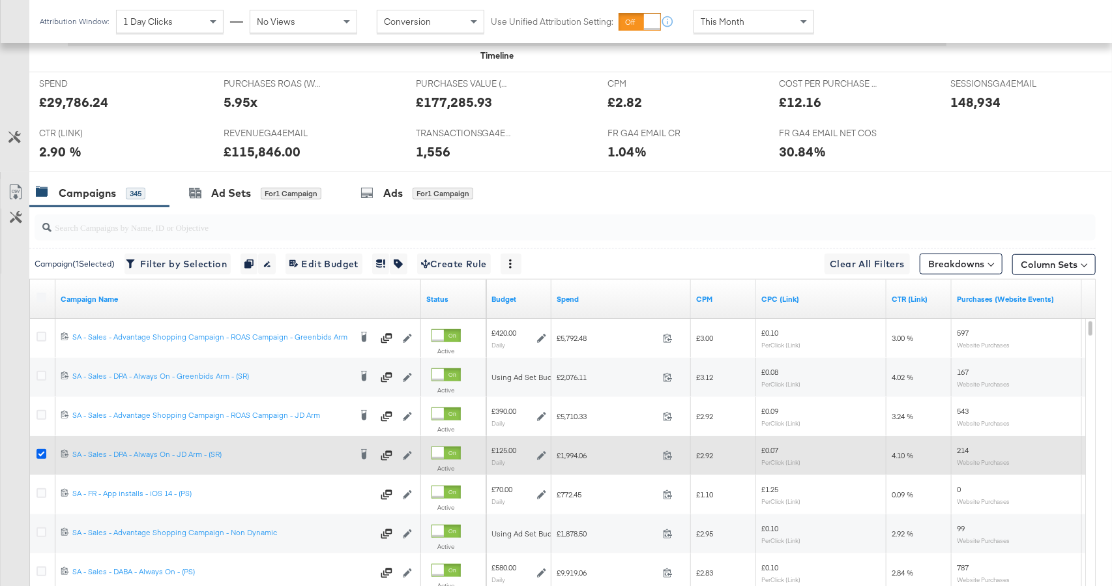
click at [42, 452] on icon at bounding box center [41, 454] width 10 height 10
click at [0, 0] on input "checkbox" at bounding box center [0, 0] width 0 height 0
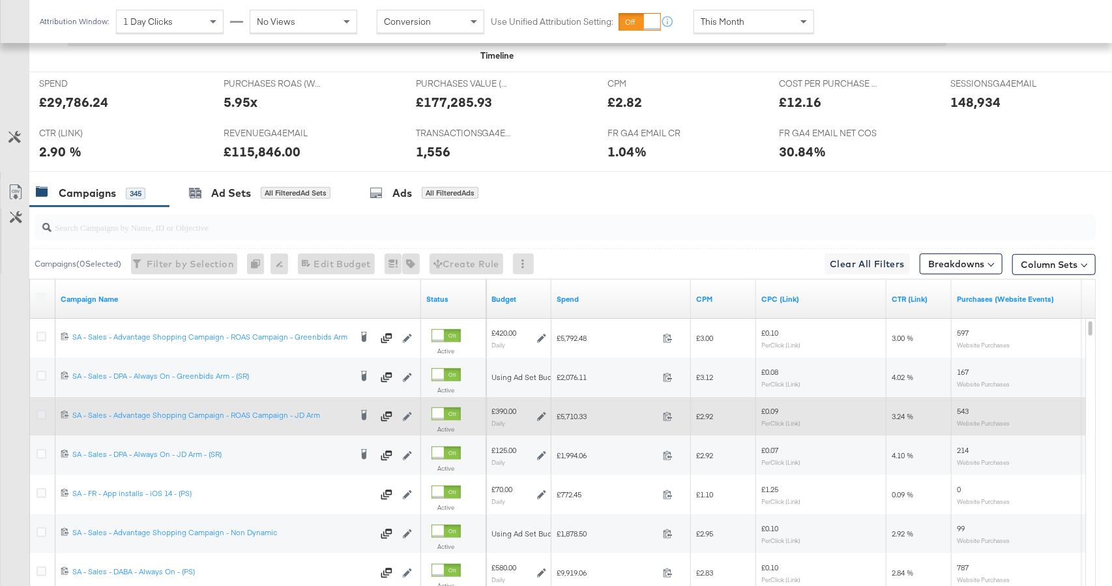
click at [38, 413] on icon at bounding box center [41, 415] width 10 height 10
click at [0, 0] on input "checkbox" at bounding box center [0, 0] width 0 height 0
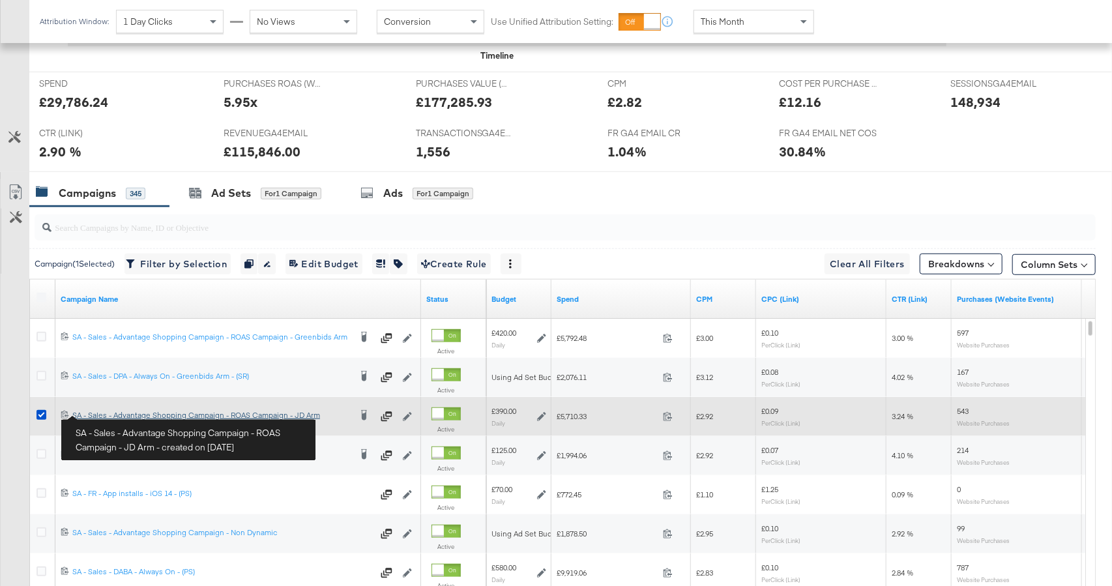
click at [110, 414] on div "SA - Sales - Advantage Shopping Campaign - ROAS Campaign - JD Arm SA - Sales - …" at bounding box center [211, 415] width 278 height 10
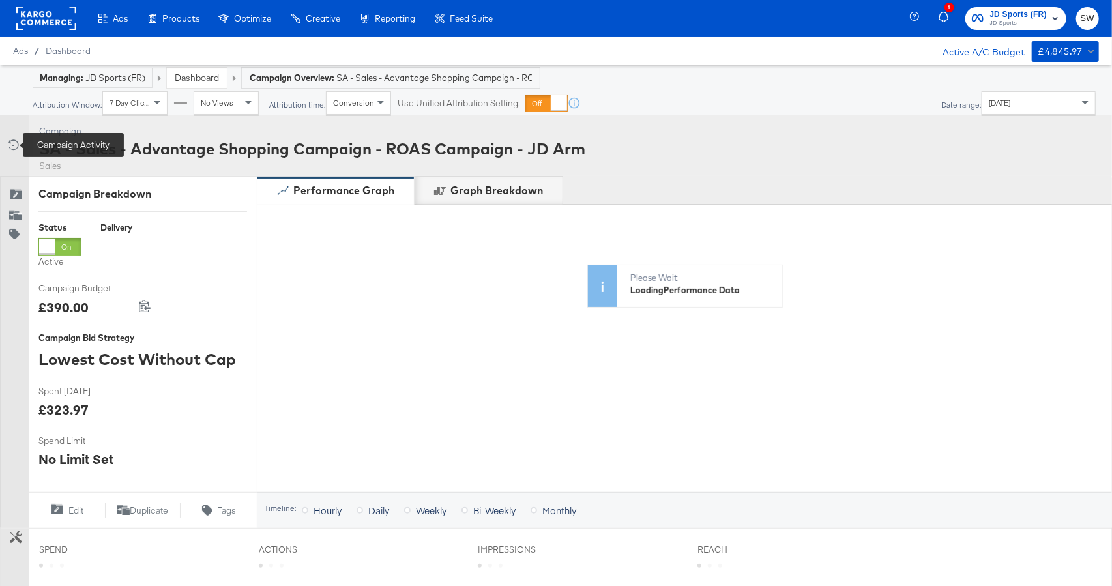
click at [10, 146] on icon at bounding box center [12, 144] width 13 height 13
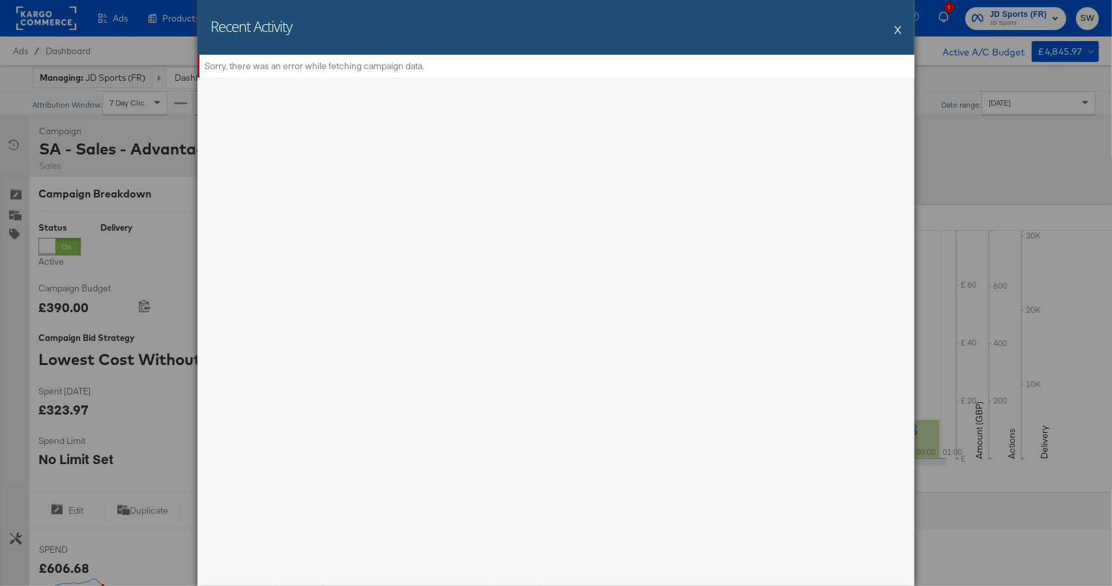
click at [899, 34] on button "X" at bounding box center [897, 29] width 7 height 26
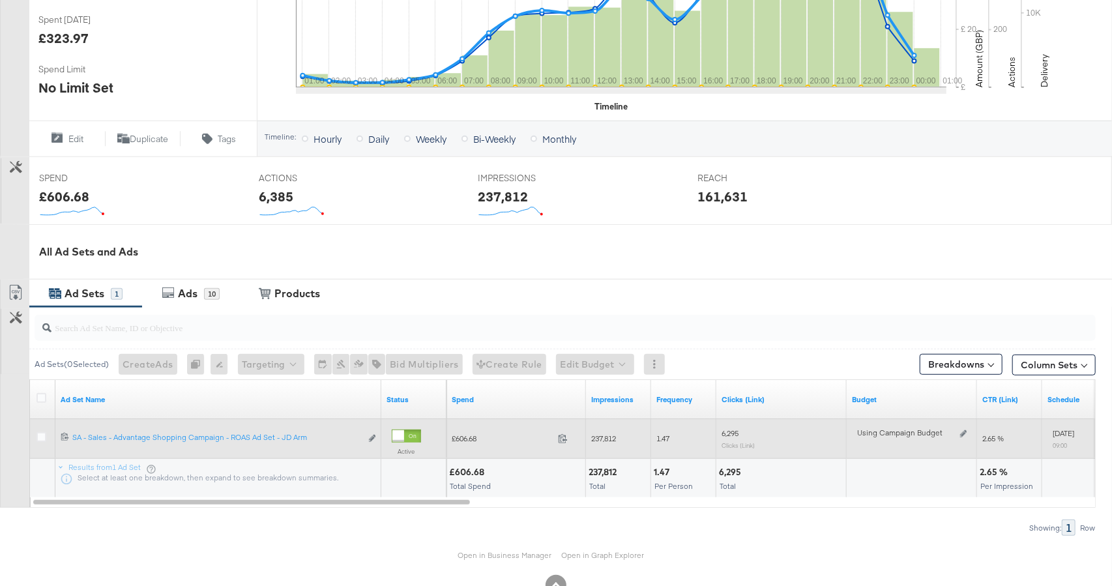
scroll to position [410, 0]
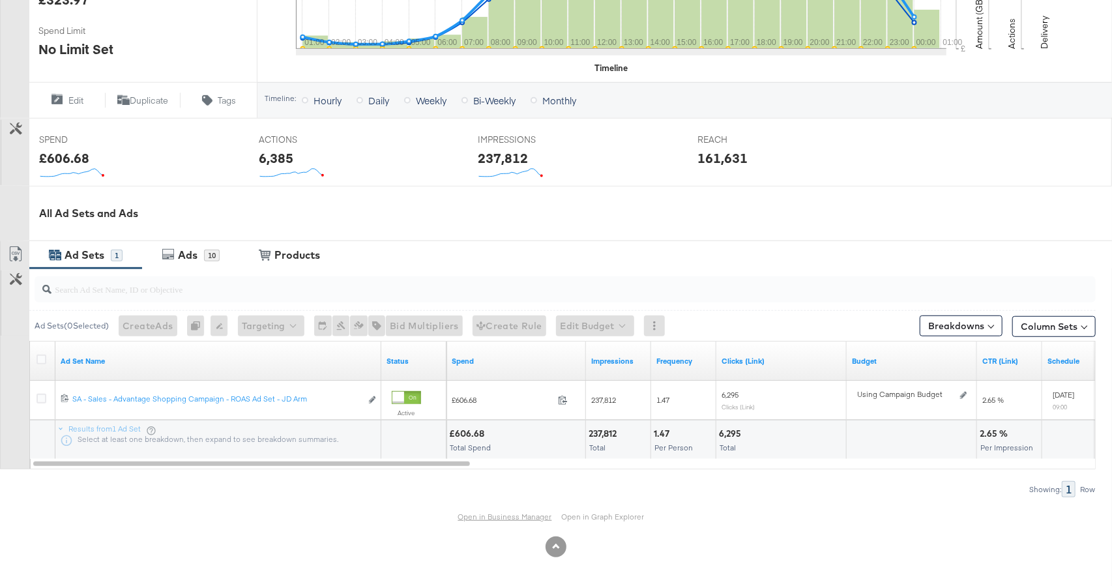
click at [491, 513] on link "Open in Business Manager" at bounding box center [505, 516] width 94 height 10
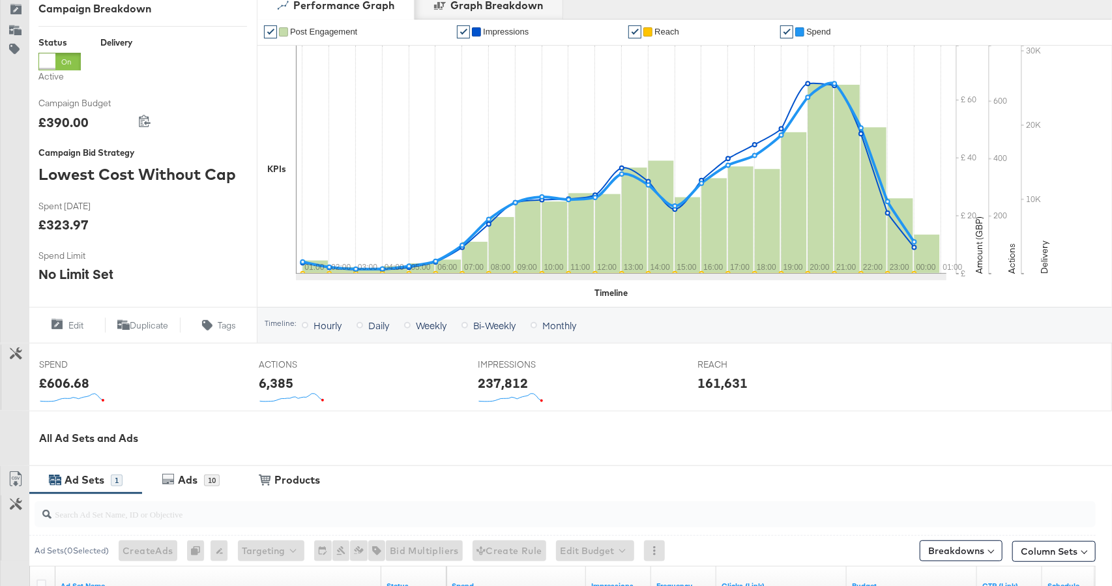
scroll to position [0, 0]
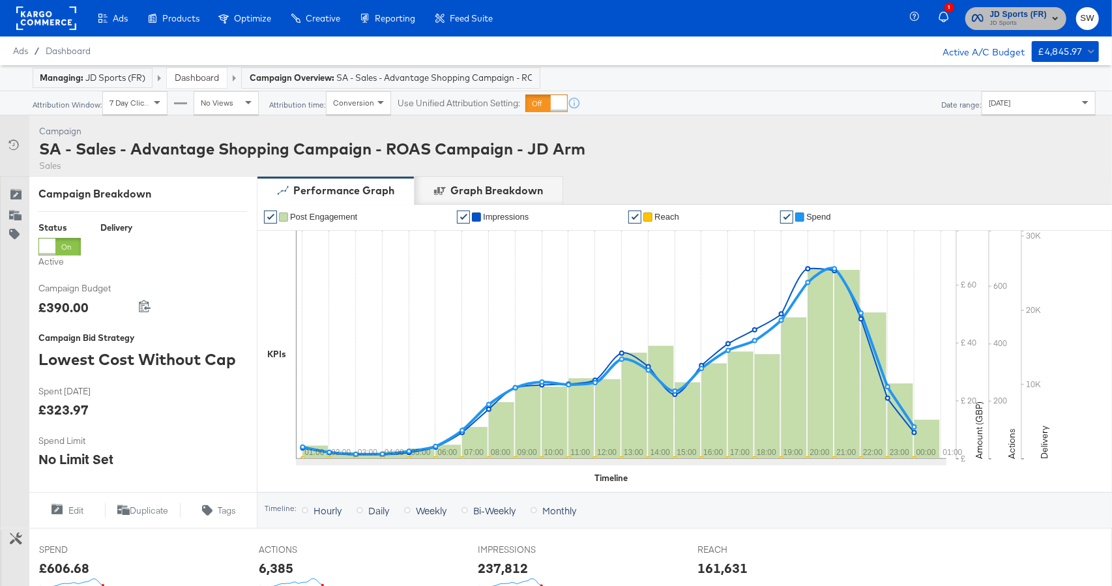
drag, startPoint x: 1001, startPoint y: 16, endPoint x: 995, endPoint y: 26, distance: 12.3
click at [1001, 16] on span "JD Sports (FR)" at bounding box center [1018, 15] width 57 height 14
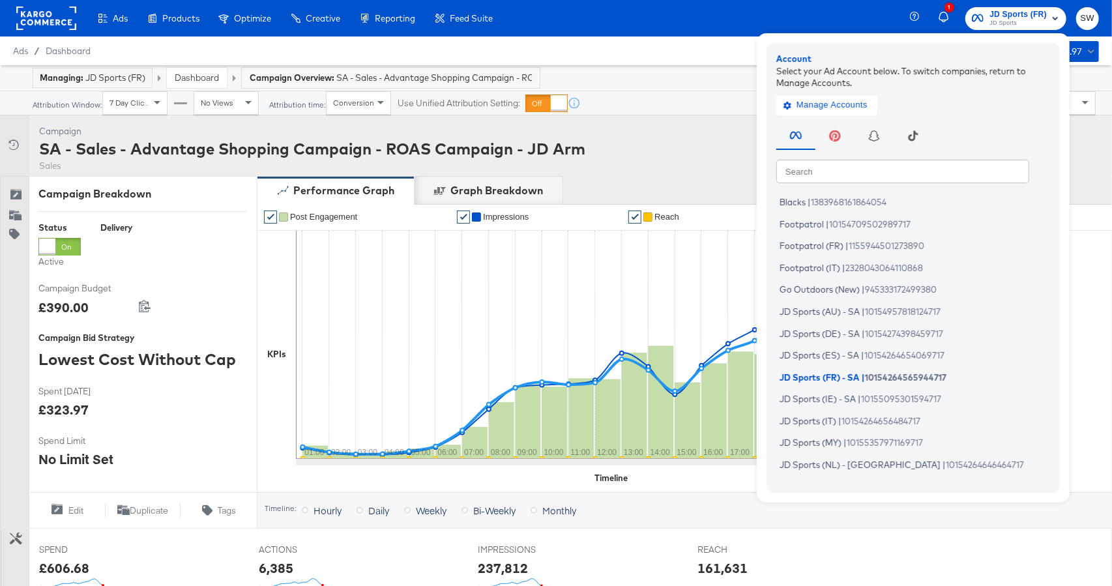
click at [876, 169] on input "text" at bounding box center [902, 170] width 253 height 23
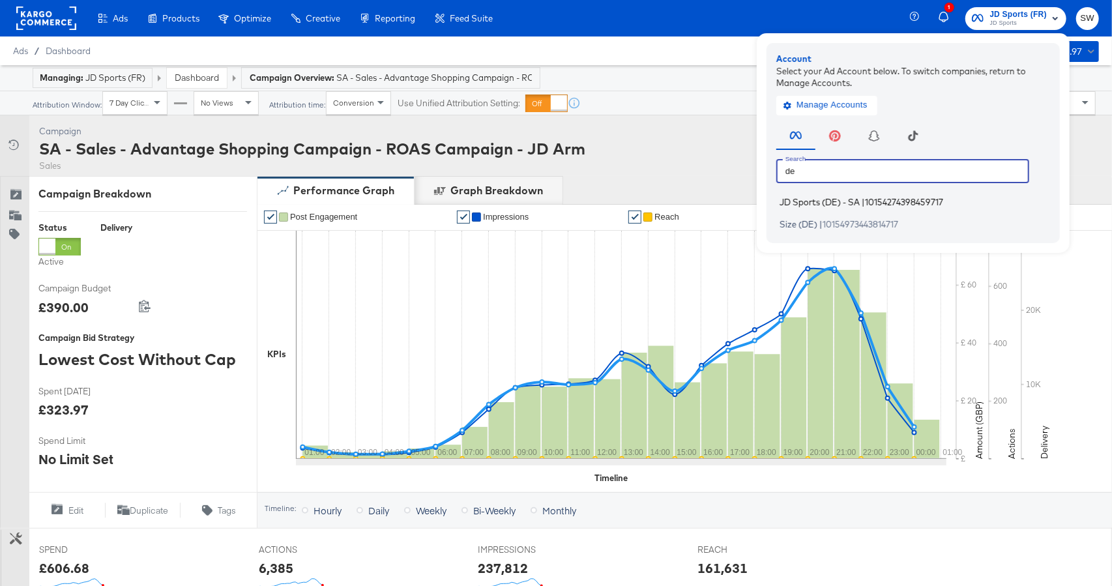
type input "de"
click at [853, 204] on span "JD Sports (DE) - SA" at bounding box center [819, 202] width 80 height 10
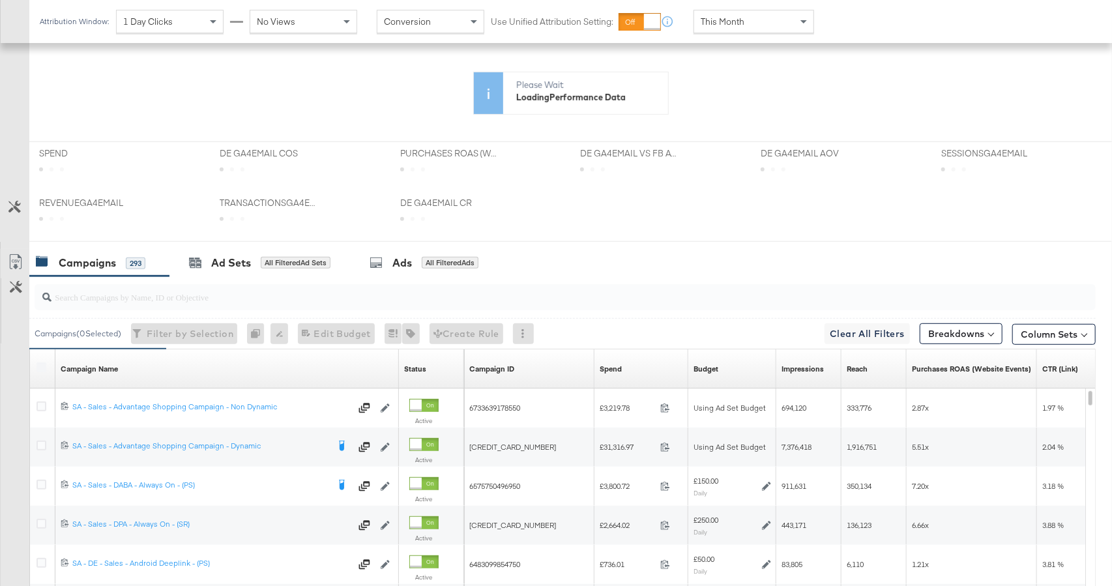
scroll to position [536, 0]
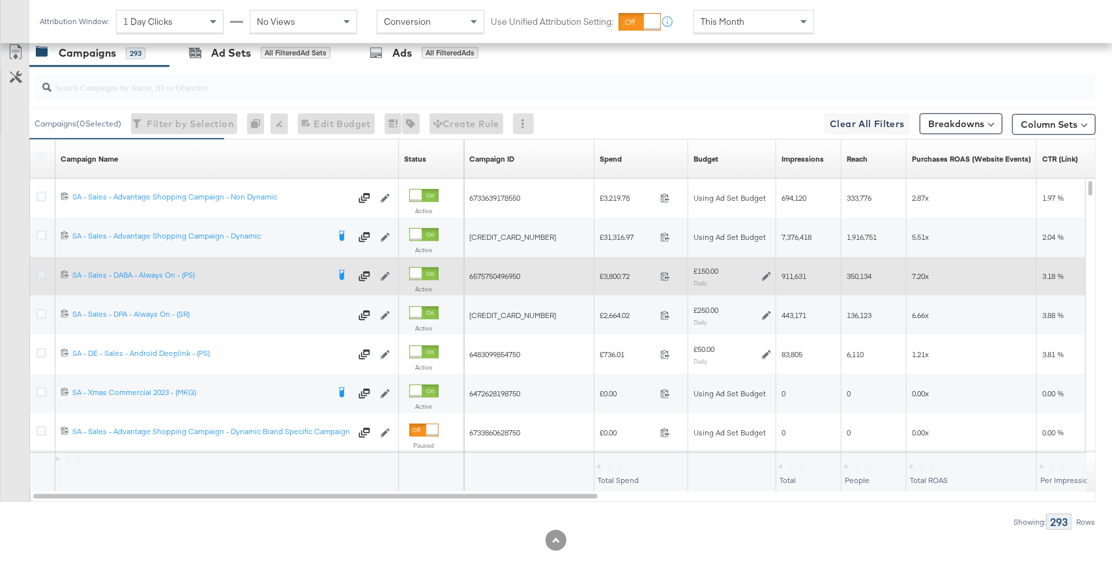
click at [36, 273] on icon at bounding box center [41, 275] width 10 height 10
click at [0, 0] on input "checkbox" at bounding box center [0, 0] width 0 height 0
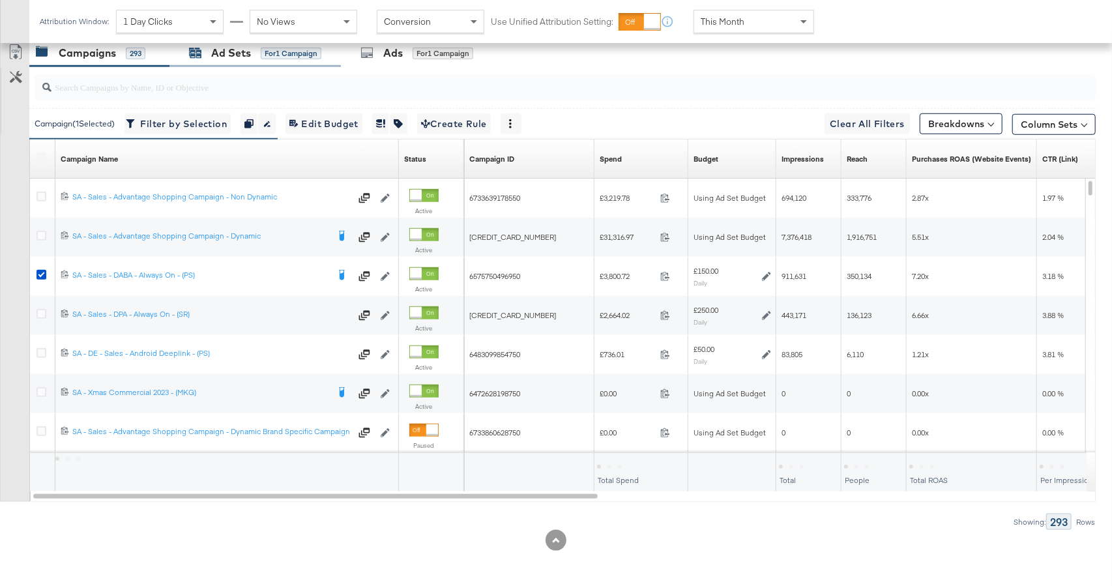
click at [231, 50] on div "Ad Sets" at bounding box center [231, 53] width 40 height 15
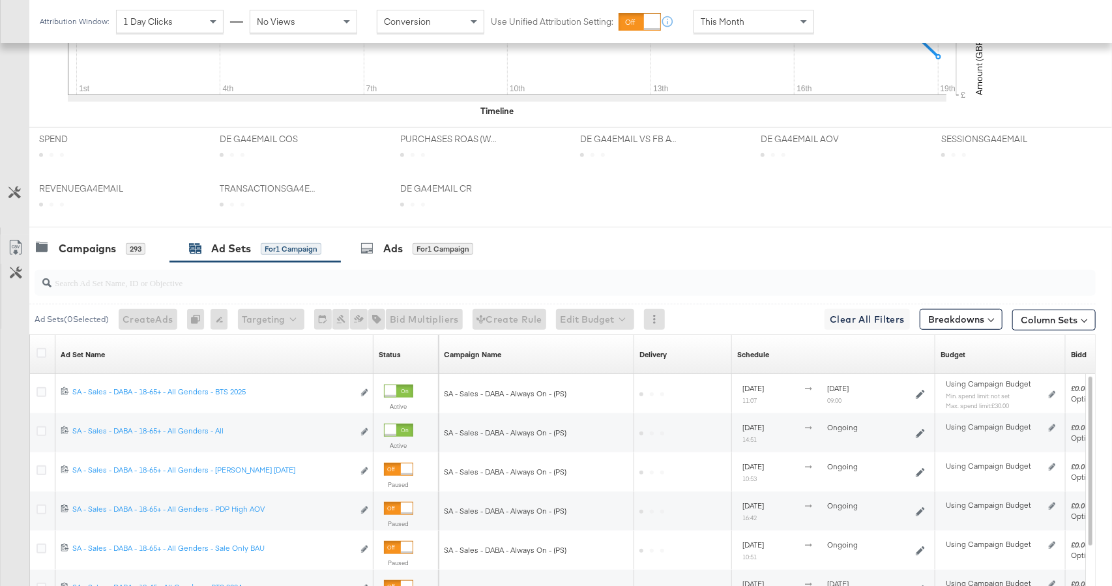
scroll to position [663, 0]
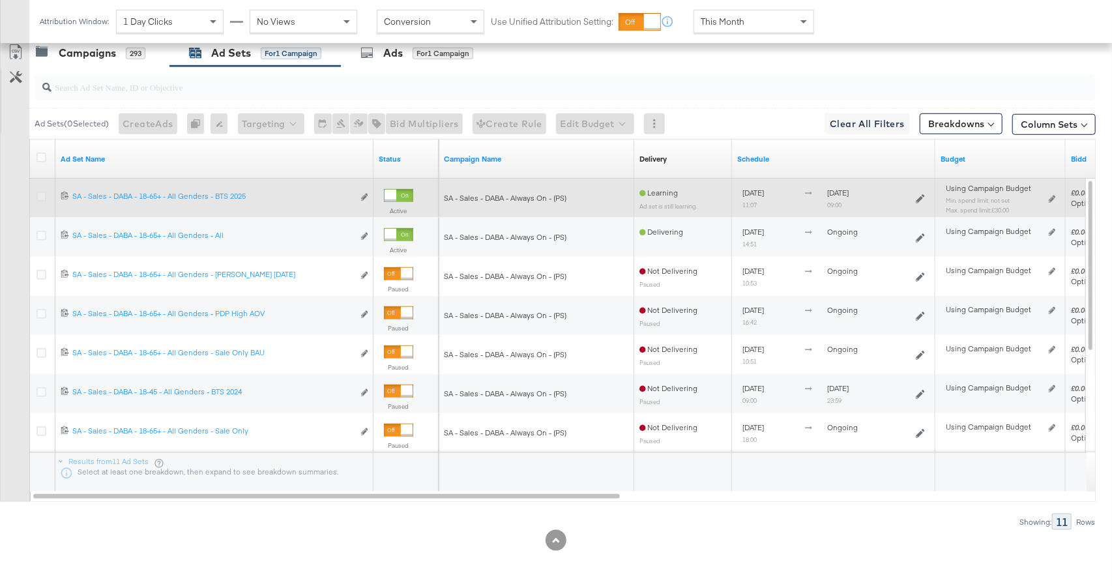
click at [44, 195] on icon at bounding box center [41, 197] width 10 height 10
click at [0, 0] on input "checkbox" at bounding box center [0, 0] width 0 height 0
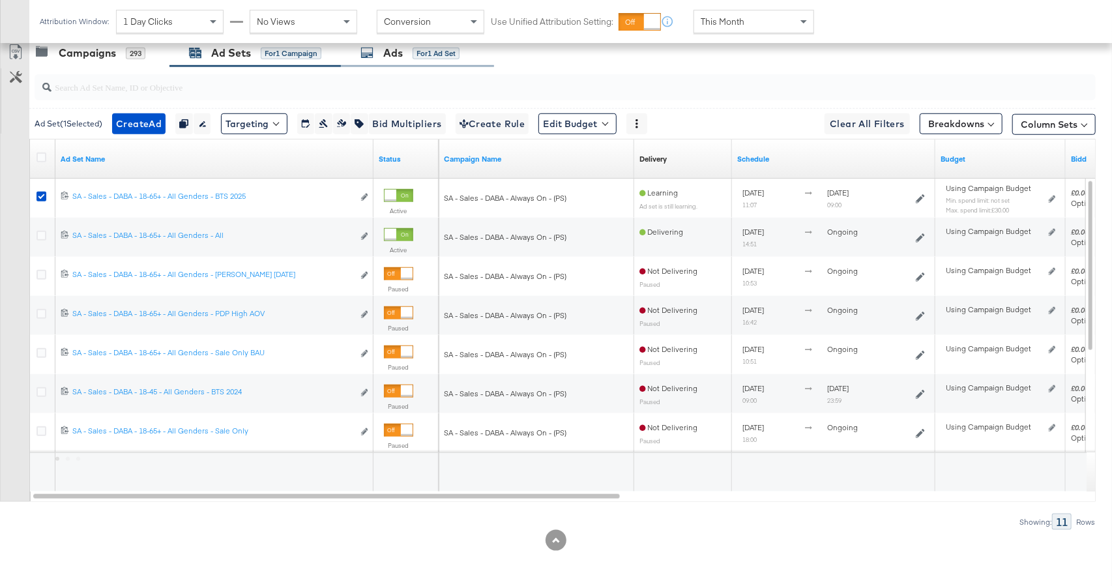
click at [427, 57] on div "for 1 Ad Set" at bounding box center [435, 54] width 47 height 12
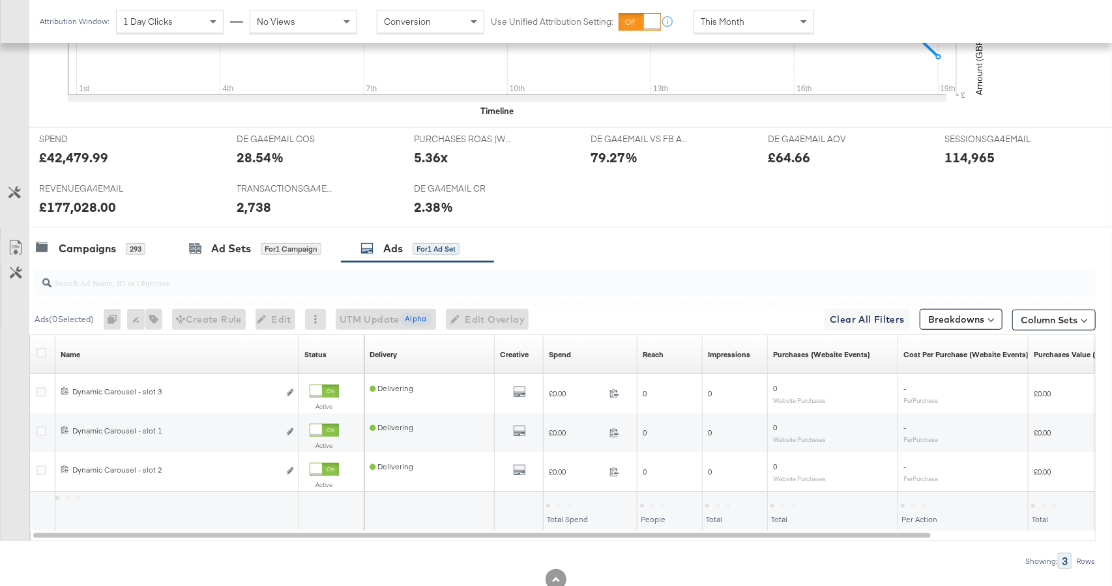
scroll to position [507, 0]
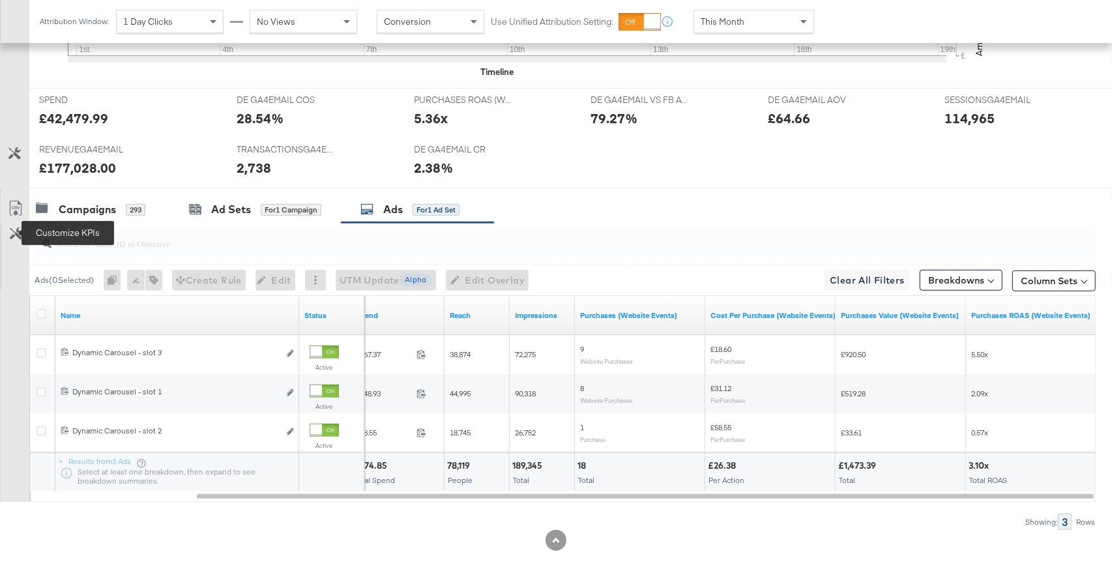
click at [20, 233] on icon at bounding box center [16, 233] width 12 height 12
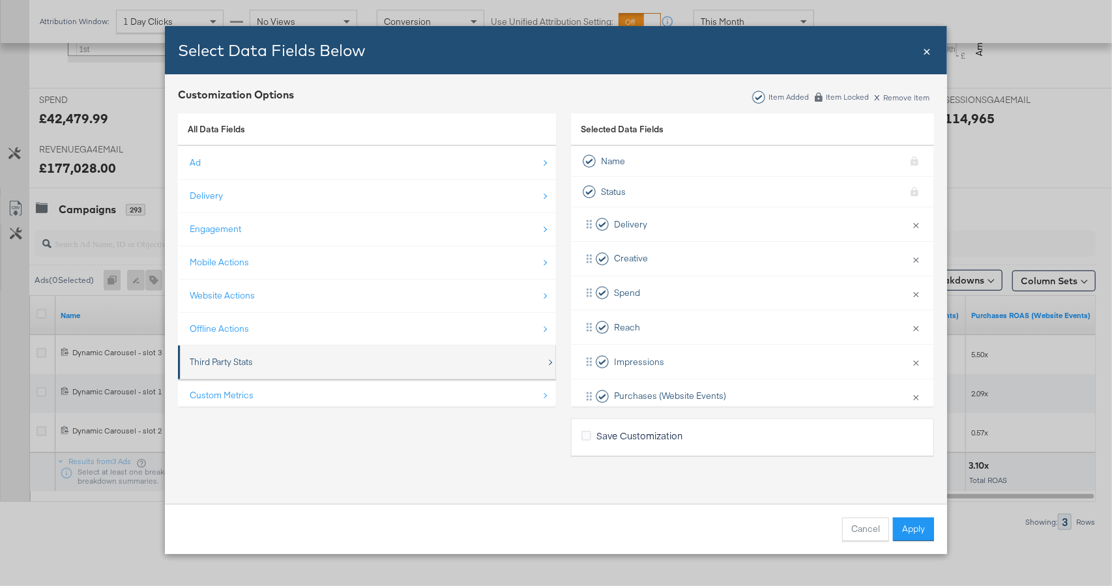
scroll to position [18, 0]
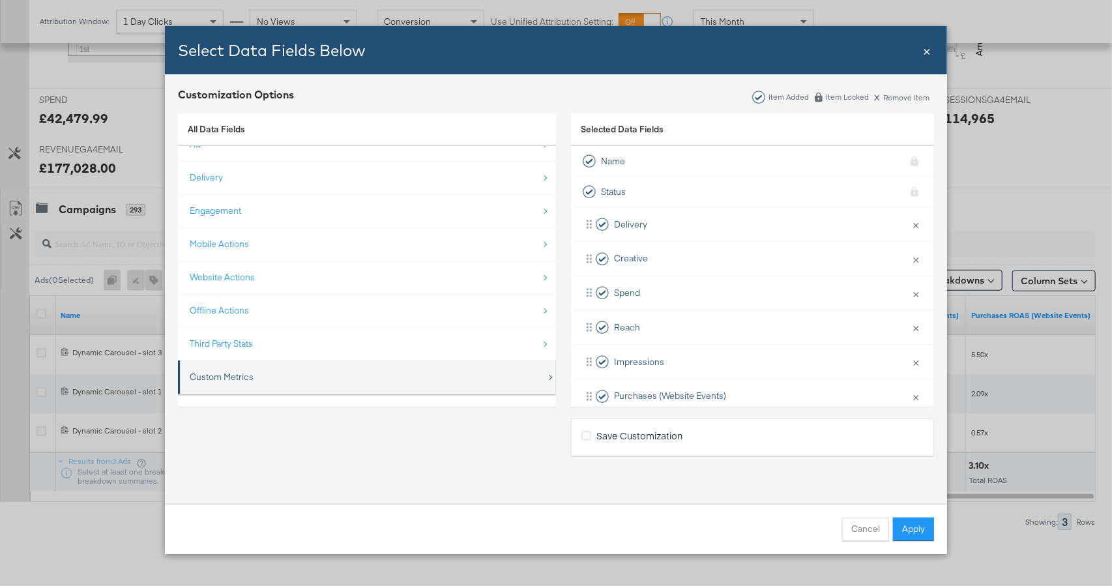
click at [303, 382] on div "Custom Metrics" at bounding box center [368, 377] width 356 height 27
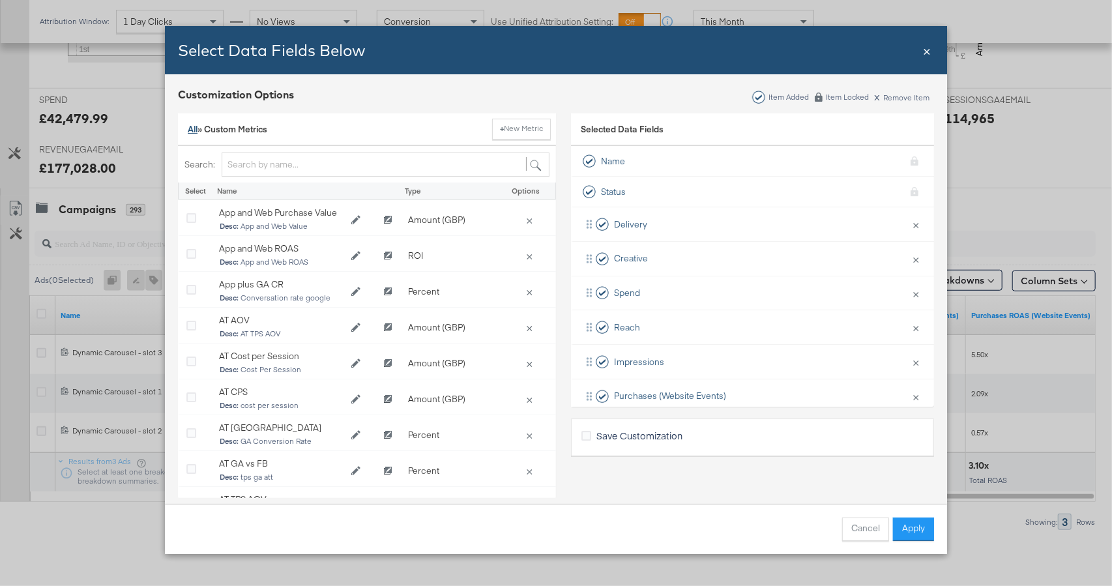
click at [194, 126] on link "All" at bounding box center [193, 129] width 10 height 12
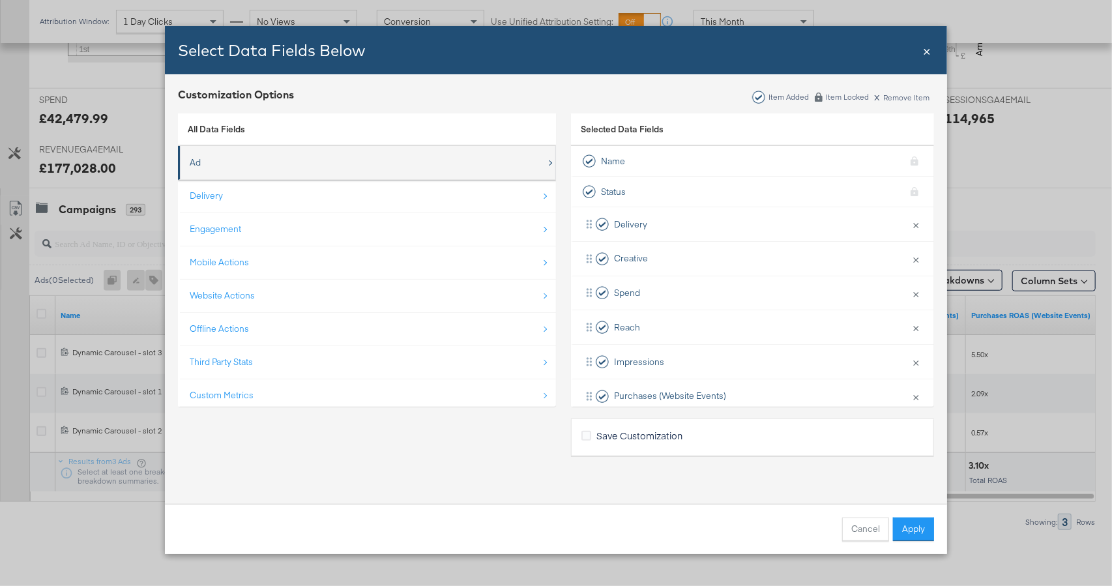
click at [212, 171] on div "Ad" at bounding box center [368, 162] width 356 height 27
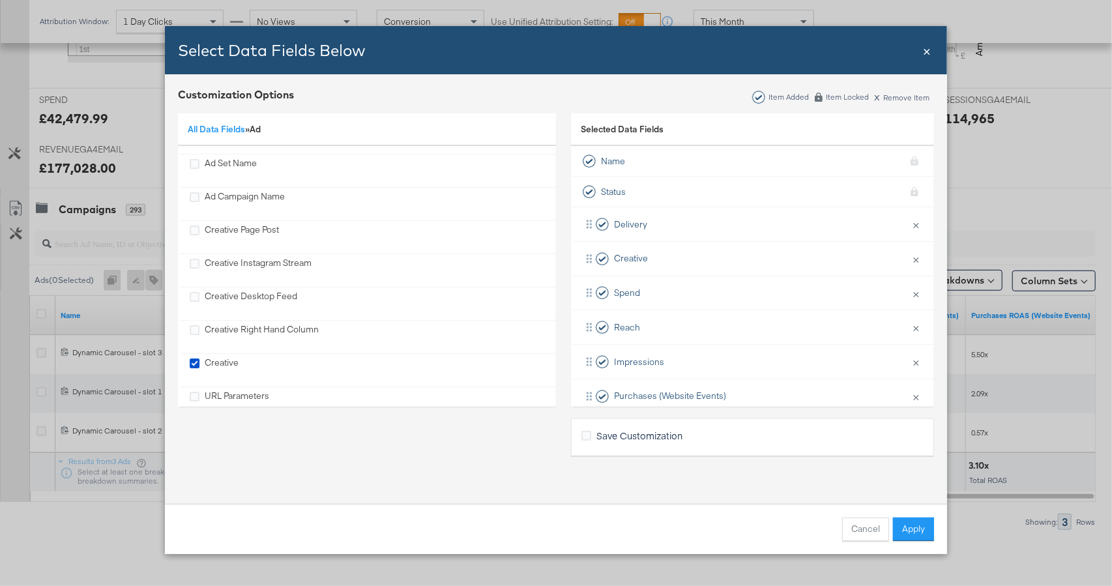
scroll to position [345, 0]
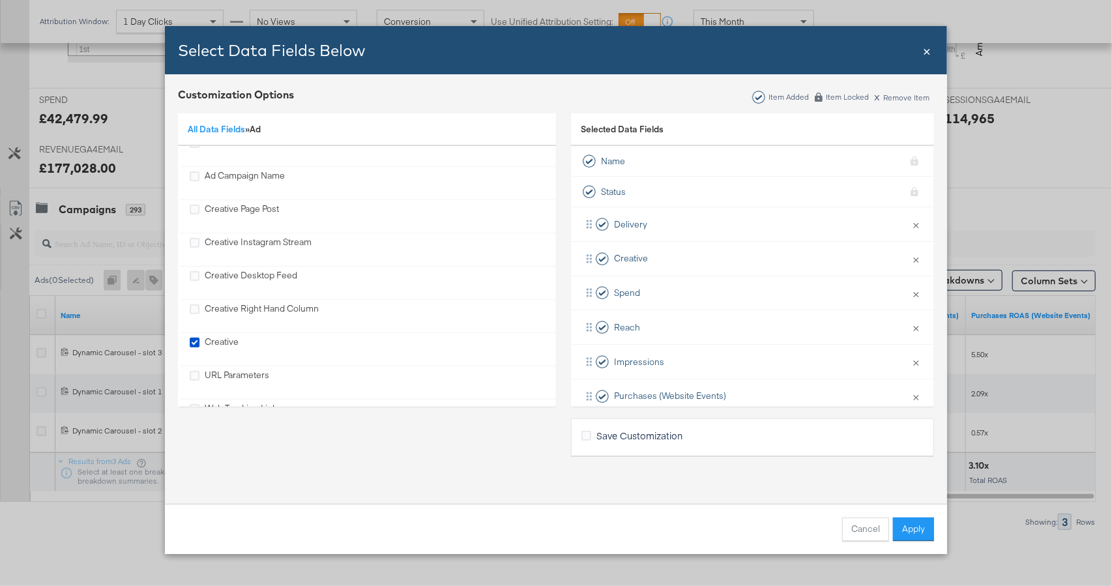
drag, startPoint x: 193, startPoint y: 372, endPoint x: 415, endPoint y: 425, distance: 228.5
click at [194, 373] on icon "URL Parameters" at bounding box center [195, 376] width 10 height 10
click at [0, 0] on input "URL Parameters" at bounding box center [0, 0] width 0 height 0
click at [925, 523] on button "Apply" at bounding box center [913, 528] width 41 height 23
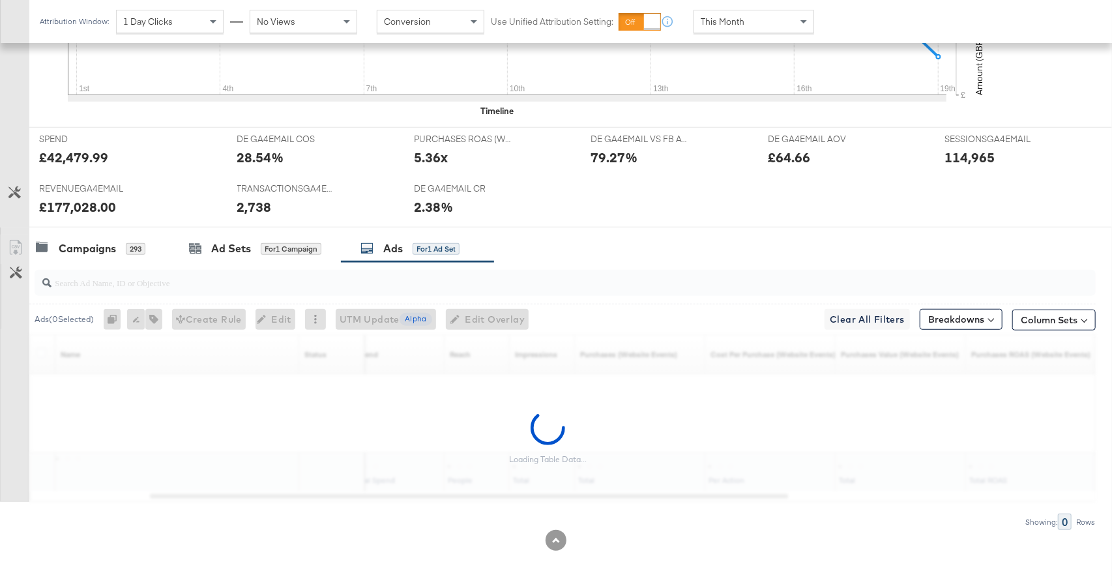
scroll to position [507, 0]
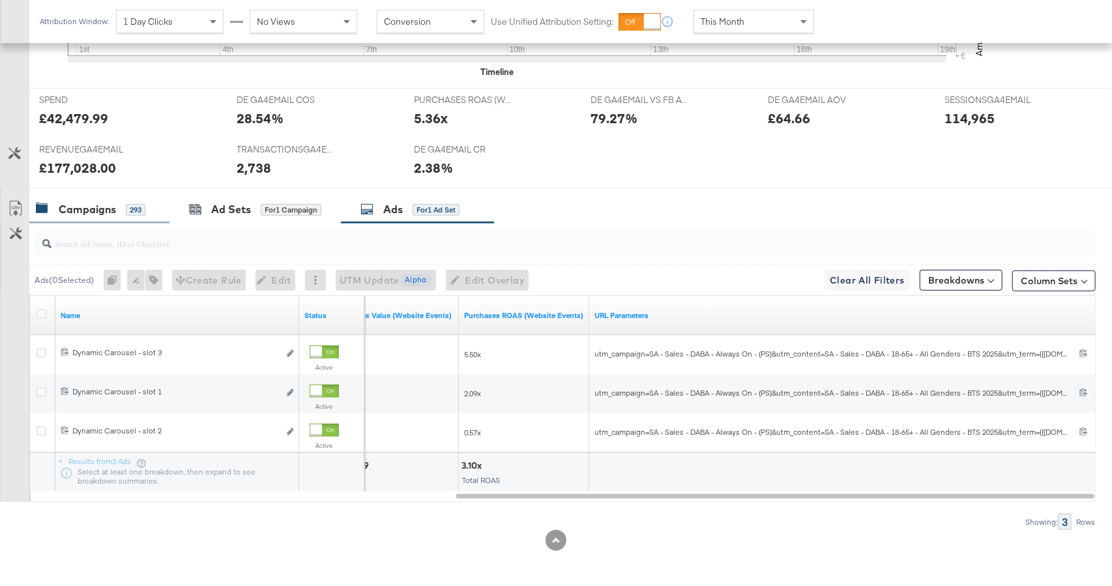
click at [128, 214] on div "293" at bounding box center [136, 210] width 20 height 12
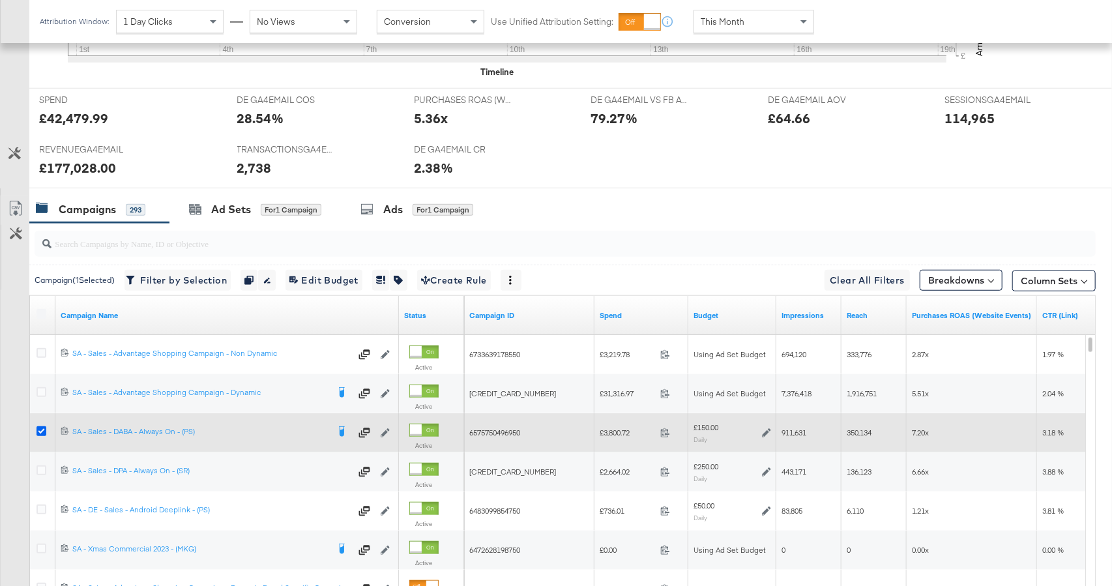
click at [43, 430] on icon at bounding box center [41, 431] width 10 height 10
click at [0, 0] on input "checkbox" at bounding box center [0, 0] width 0 height 0
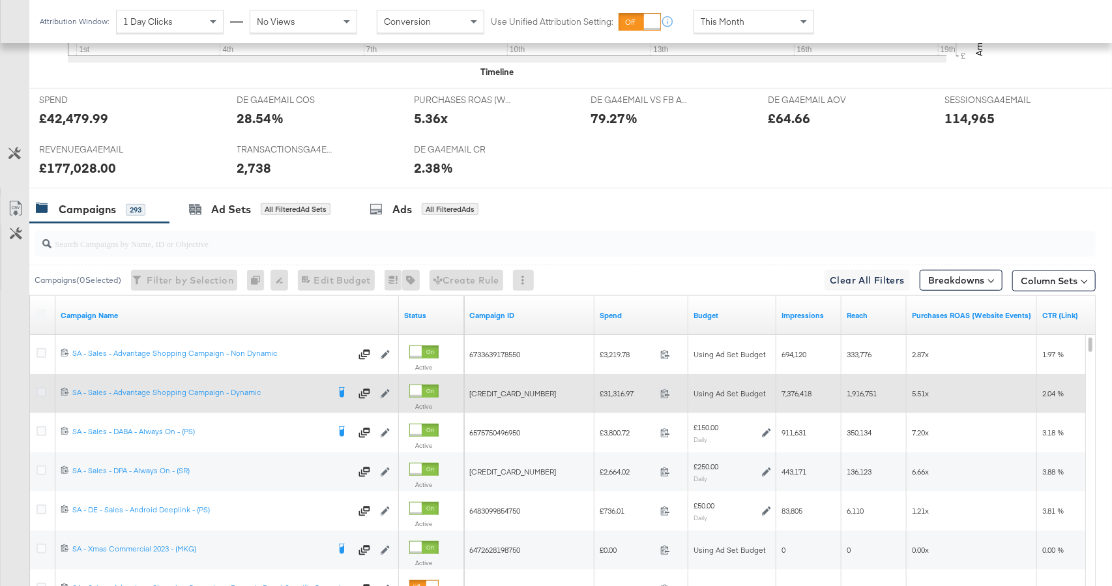
click at [37, 390] on icon at bounding box center [41, 392] width 10 height 10
click at [0, 0] on input "checkbox" at bounding box center [0, 0] width 0 height 0
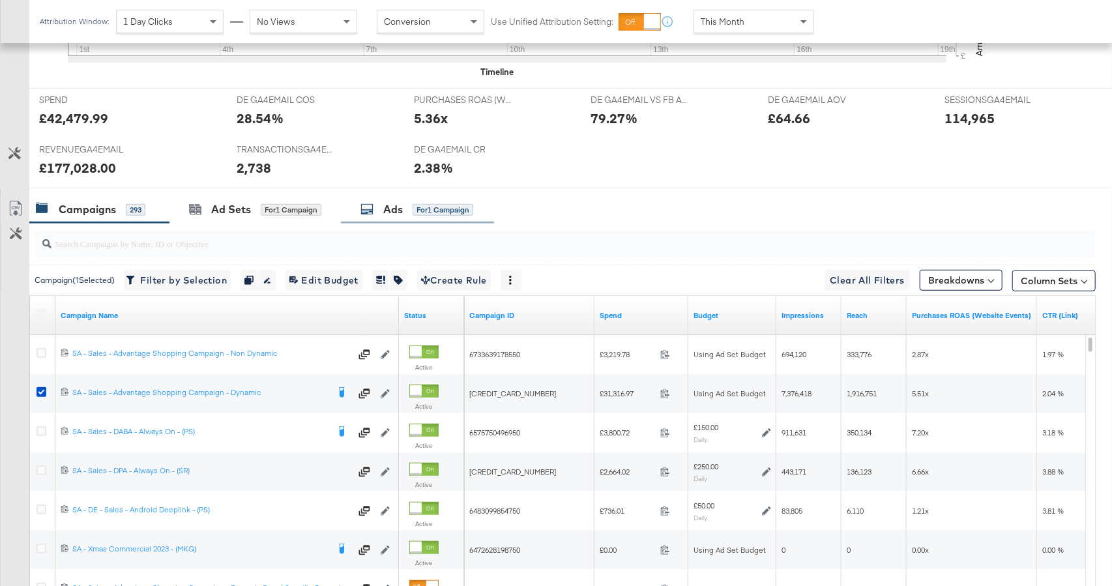
click at [413, 210] on div "for 1 Campaign" at bounding box center [442, 210] width 61 height 12
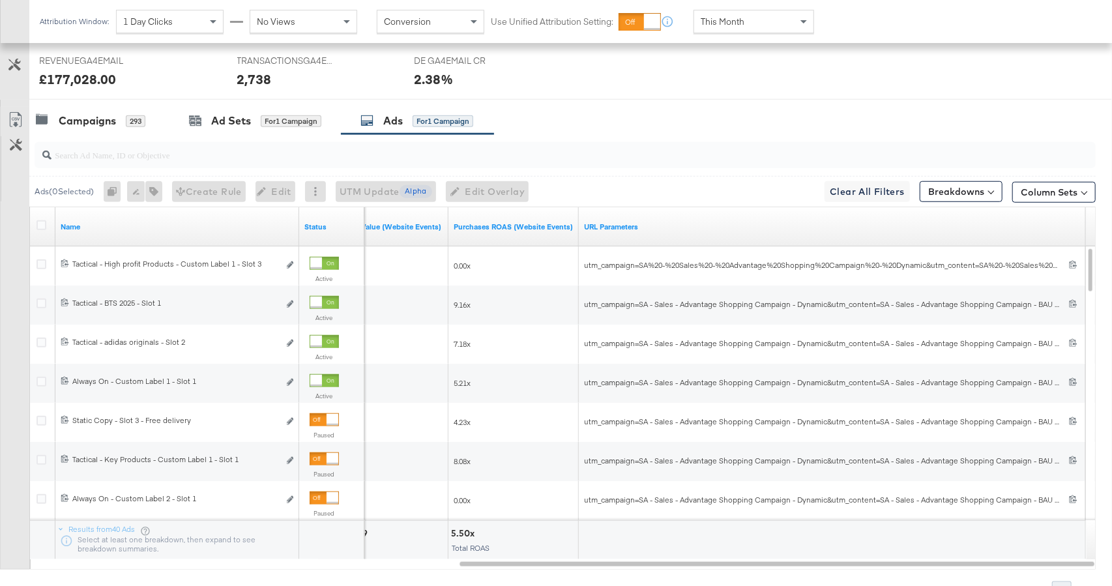
scroll to position [663, 0]
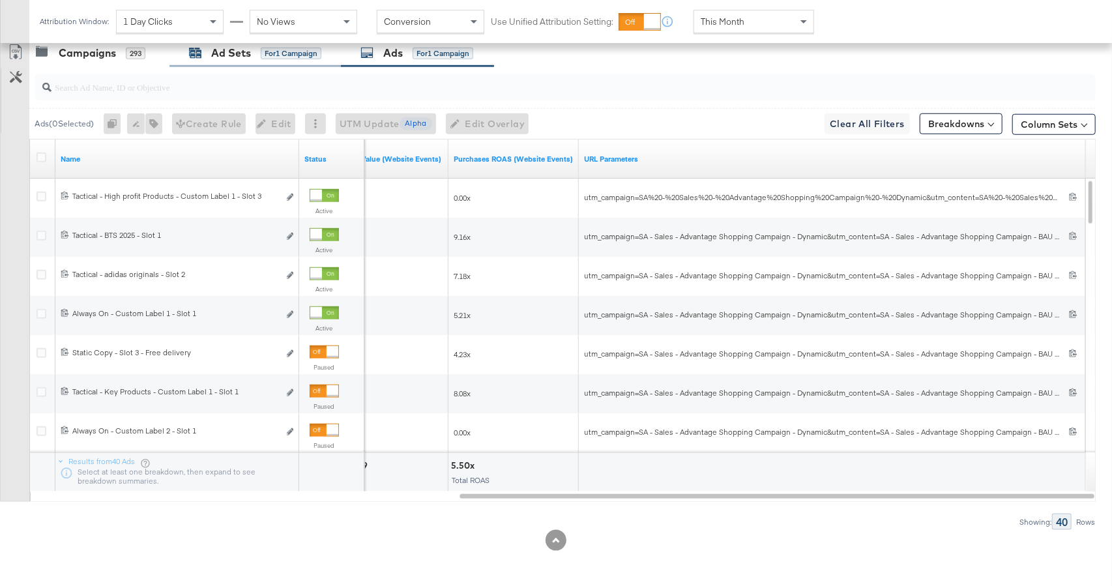
click at [240, 57] on div "Ad Sets" at bounding box center [231, 53] width 40 height 15
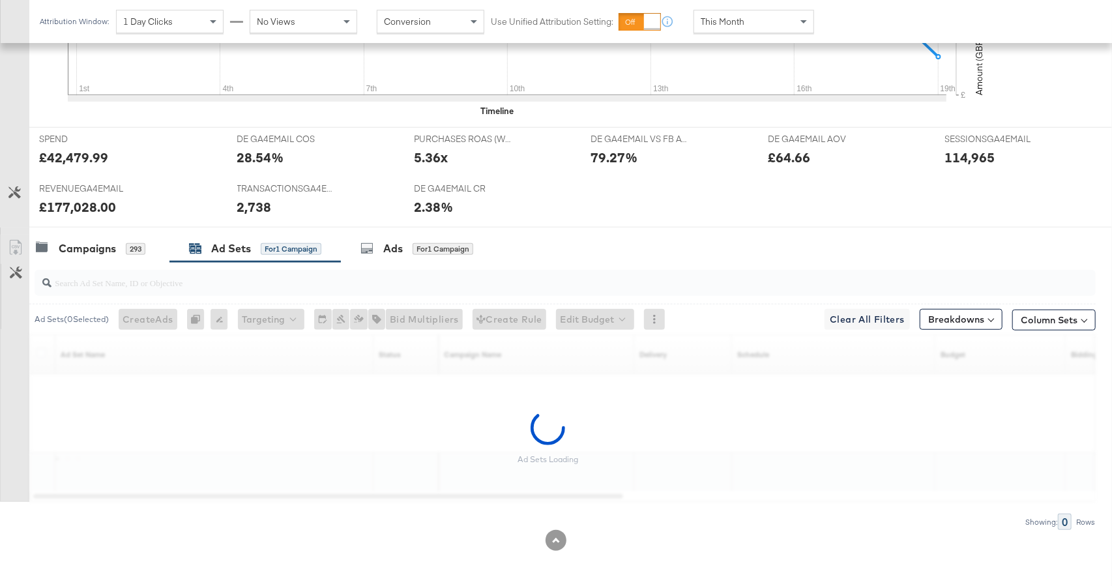
scroll to position [429, 0]
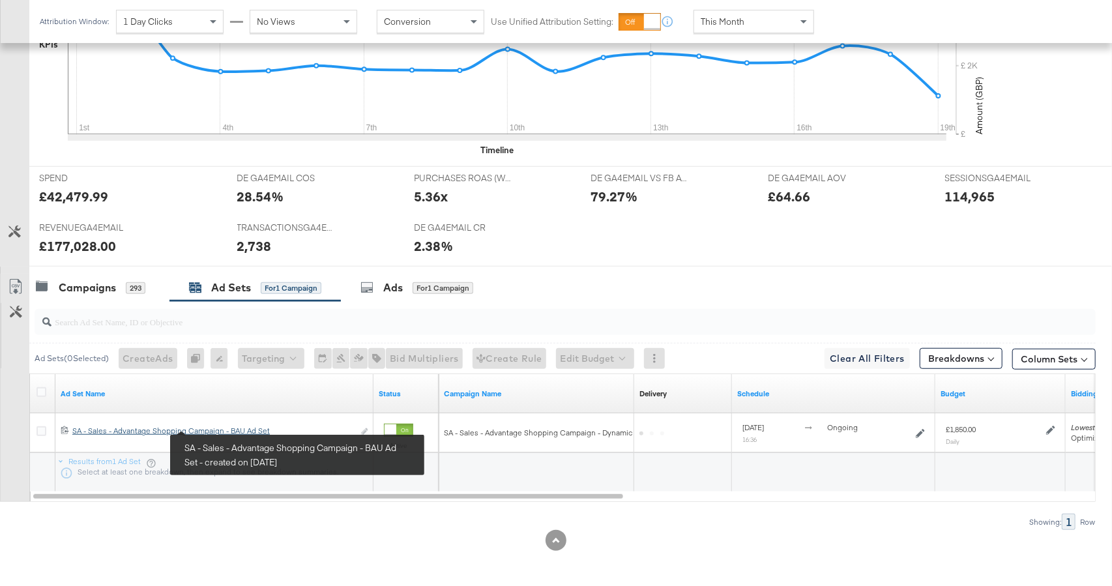
click at [220, 429] on div "SA - Sales - Advantage Shopping Campaign - BAU Ad Set SA - Sales - Advantage Sh…" at bounding box center [212, 430] width 281 height 10
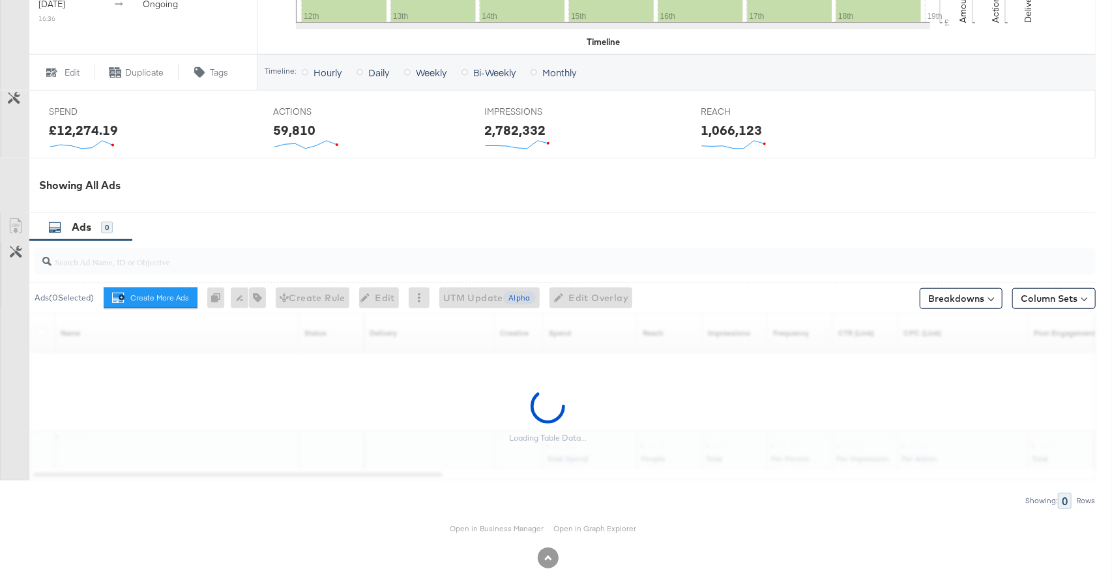
scroll to position [511, 0]
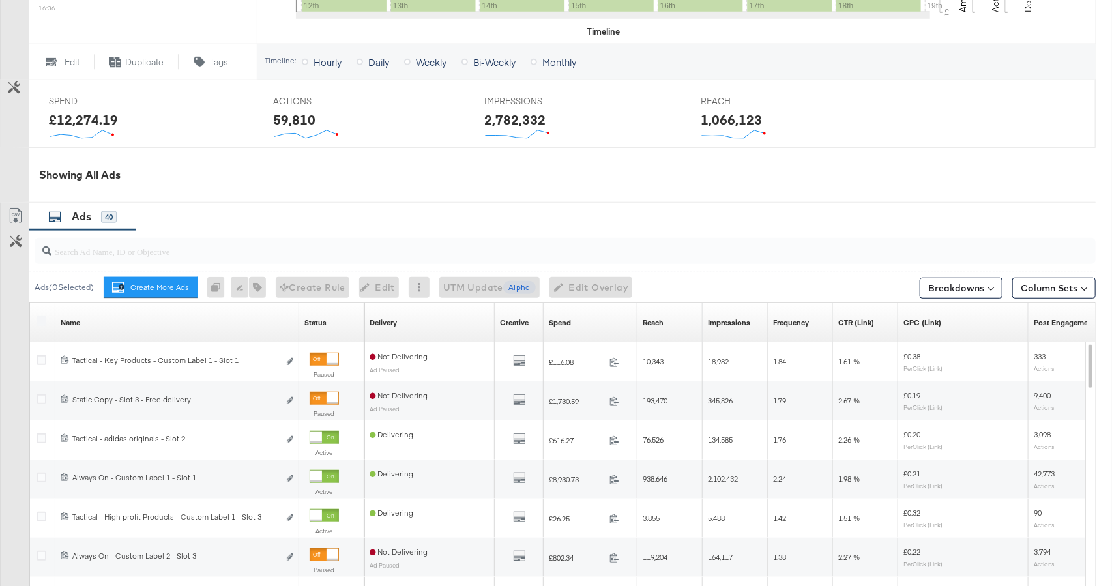
click at [477, 519] on div "Delivering" at bounding box center [429, 518] width 120 height 20
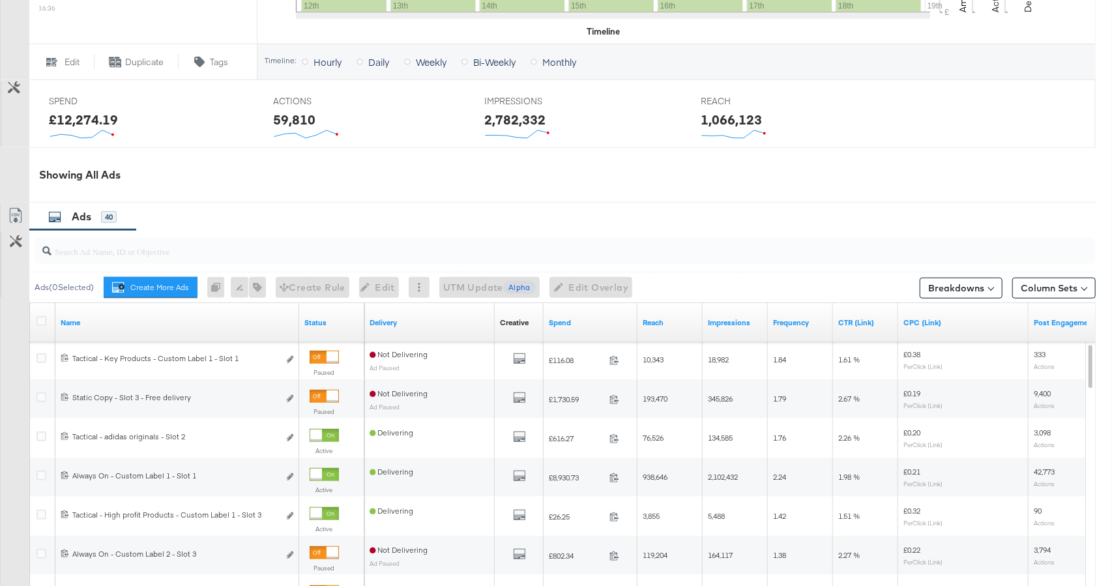
scroll to position [706, 0]
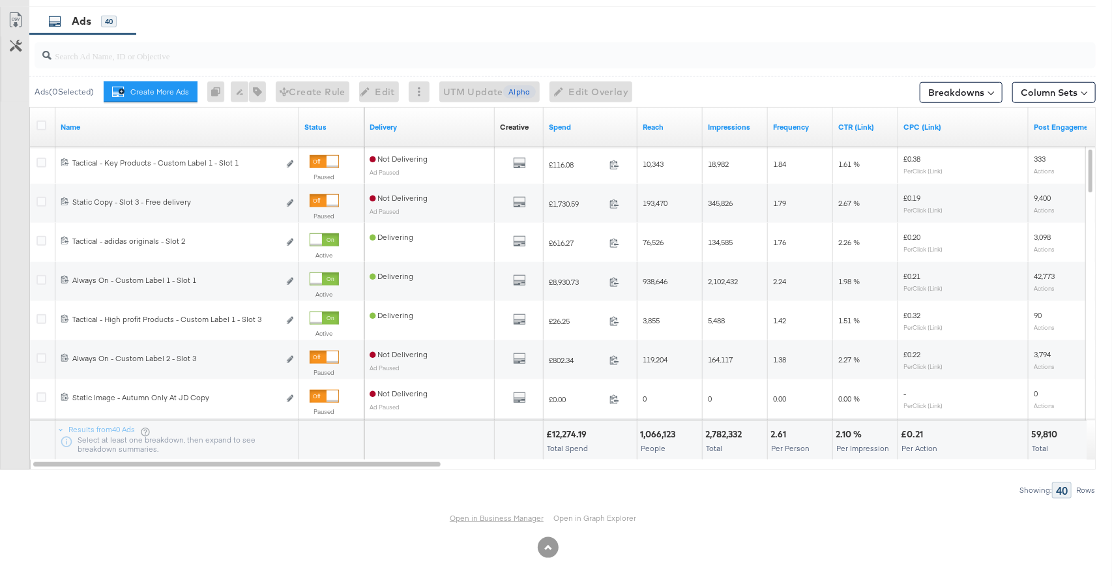
click at [501, 513] on link "Open in Business Manager" at bounding box center [497, 518] width 94 height 10
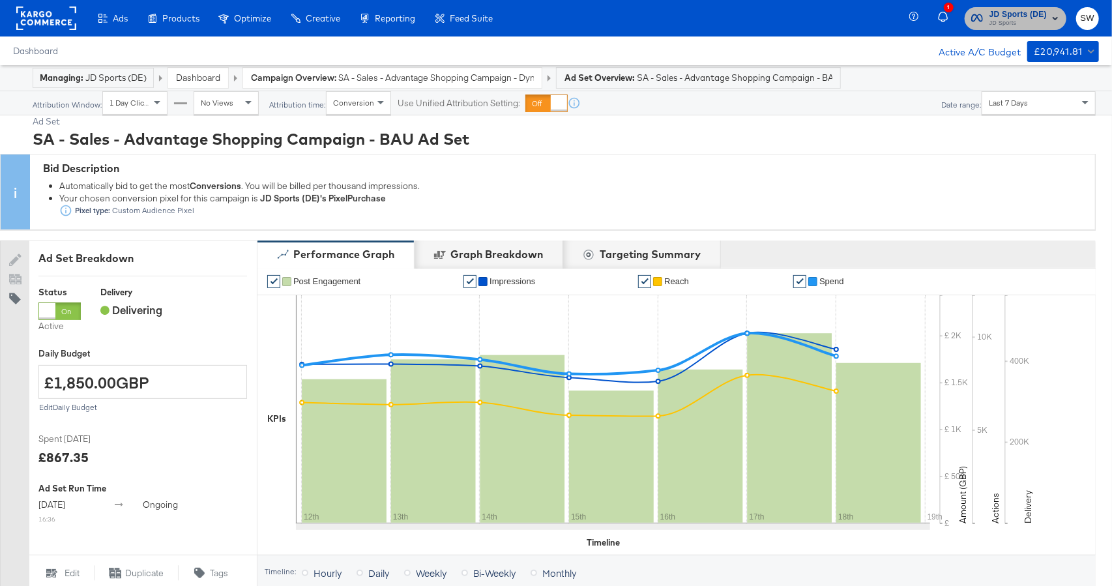
click at [1008, 13] on span "JD Sports (DE)" at bounding box center [1017, 15] width 57 height 14
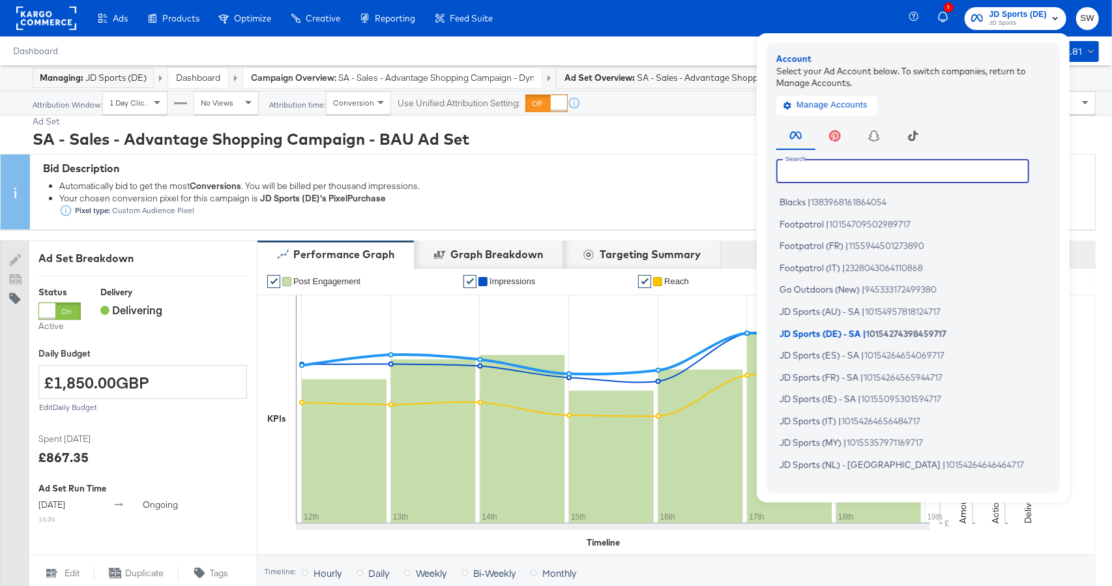
click at [910, 175] on input "text" at bounding box center [902, 170] width 253 height 23
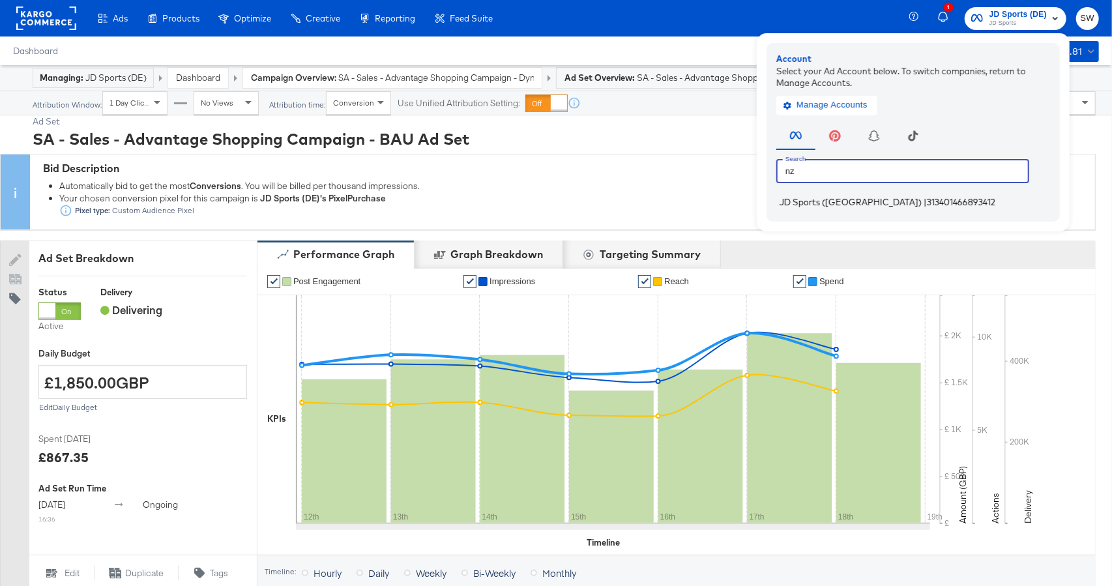
type input "nz"
click at [927, 201] on span "313401466893412" at bounding box center [961, 202] width 68 height 10
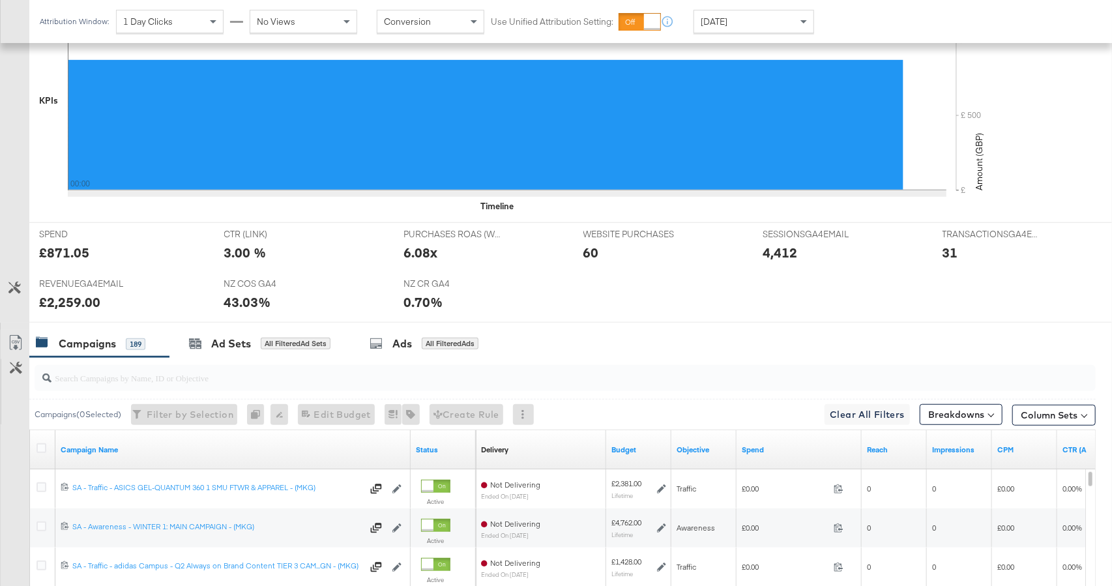
scroll to position [663, 0]
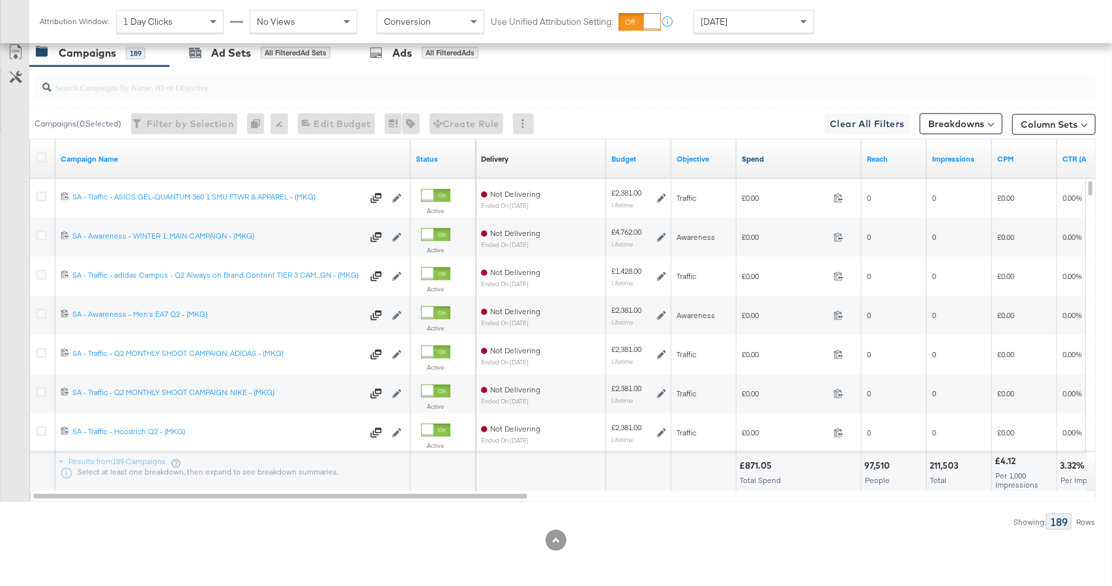
click at [760, 155] on link "Spend" at bounding box center [798, 159] width 115 height 10
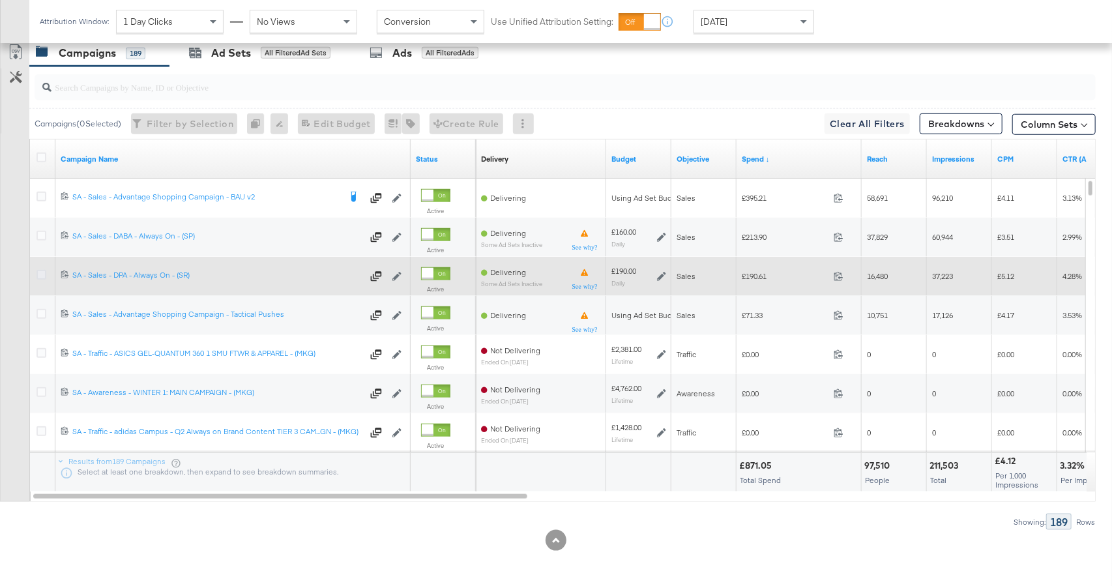
click at [39, 274] on icon at bounding box center [41, 275] width 10 height 10
click at [0, 0] on input "checkbox" at bounding box center [0, 0] width 0 height 0
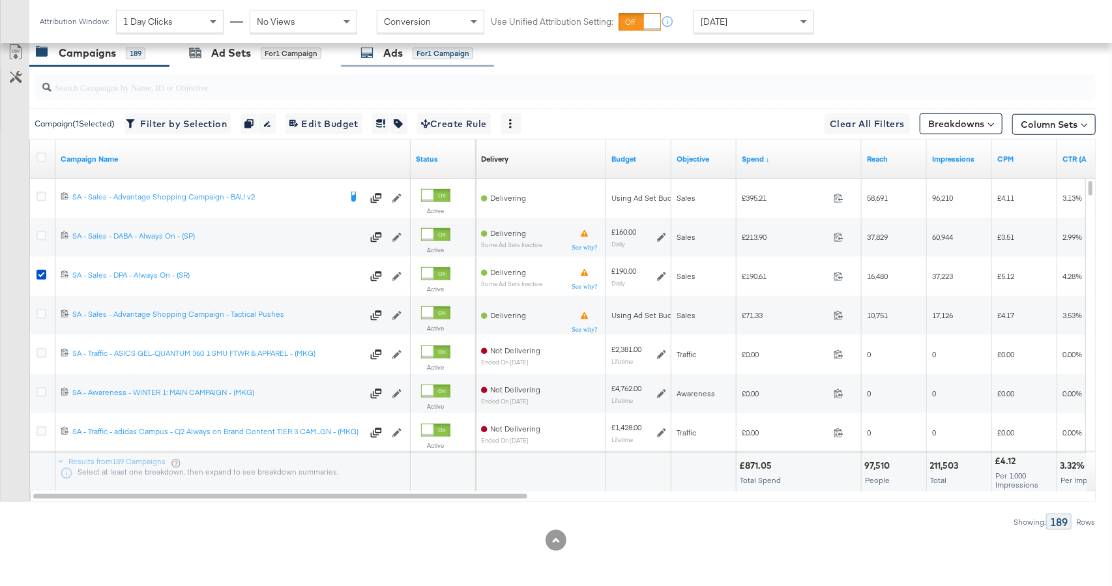
click at [435, 58] on div "for 1 Campaign" at bounding box center [442, 54] width 61 height 12
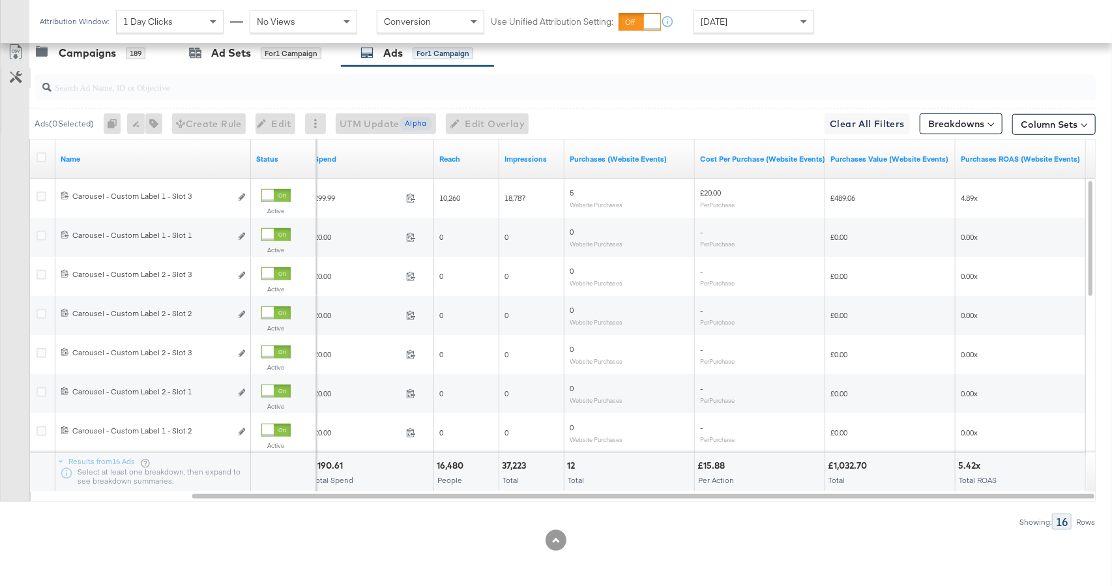
click at [25, 82] on button "Customize KPIs" at bounding box center [15, 78] width 29 height 20
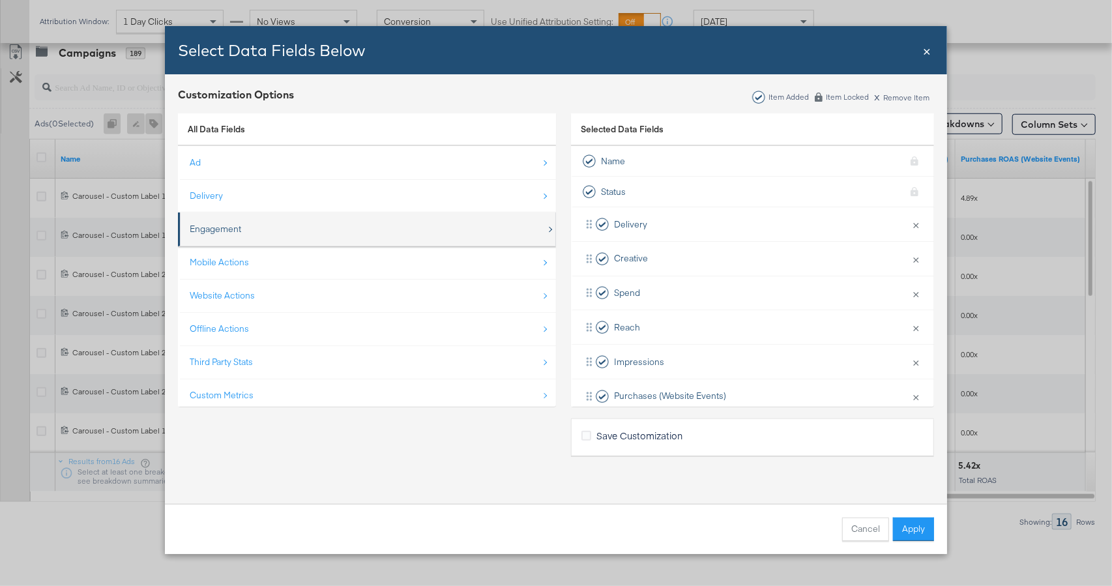
scroll to position [18, 0]
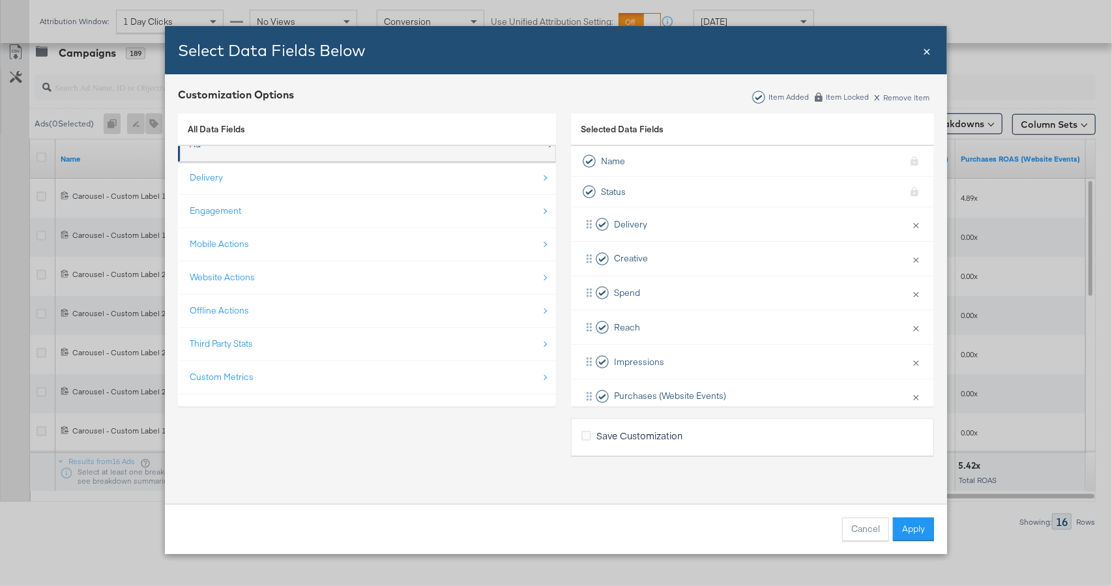
click at [244, 152] on div "Ad" at bounding box center [368, 144] width 356 height 27
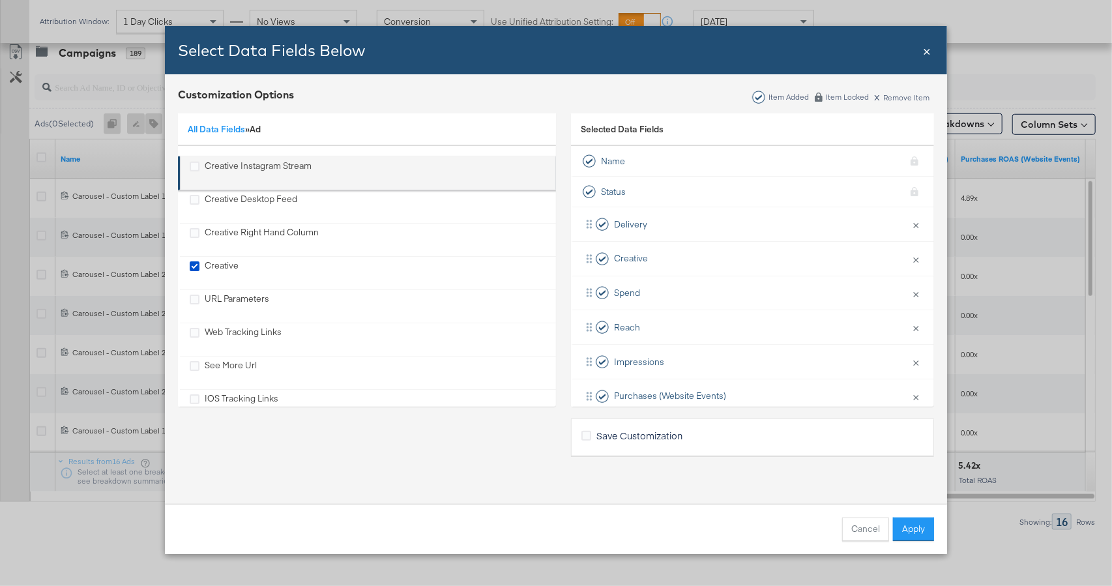
scroll to position [424, 0]
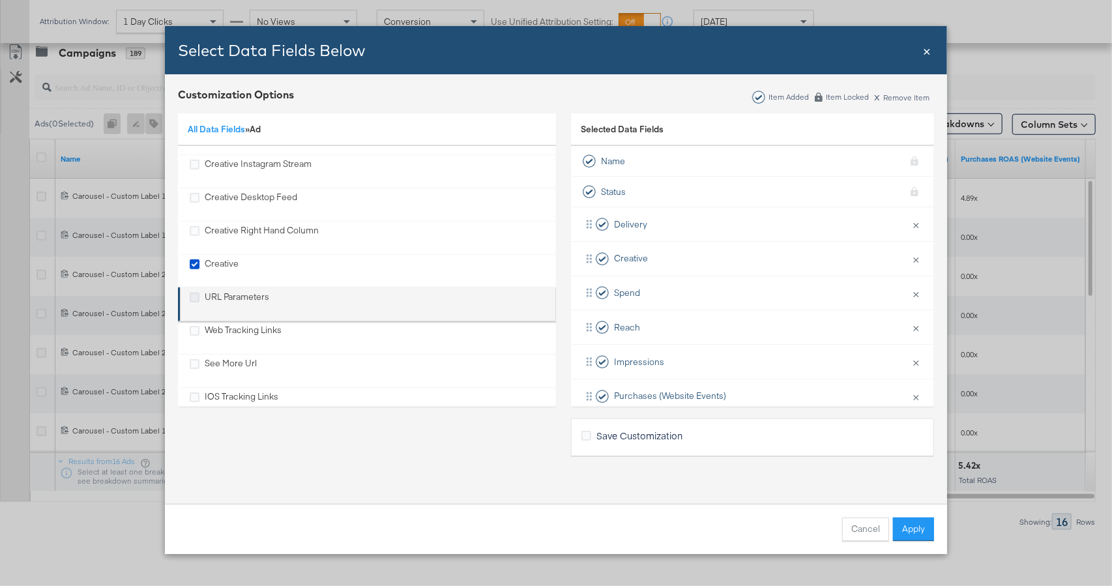
click at [194, 297] on icon "URL Parameters" at bounding box center [195, 298] width 10 height 10
click at [0, 0] on input "URL Parameters" at bounding box center [0, 0] width 0 height 0
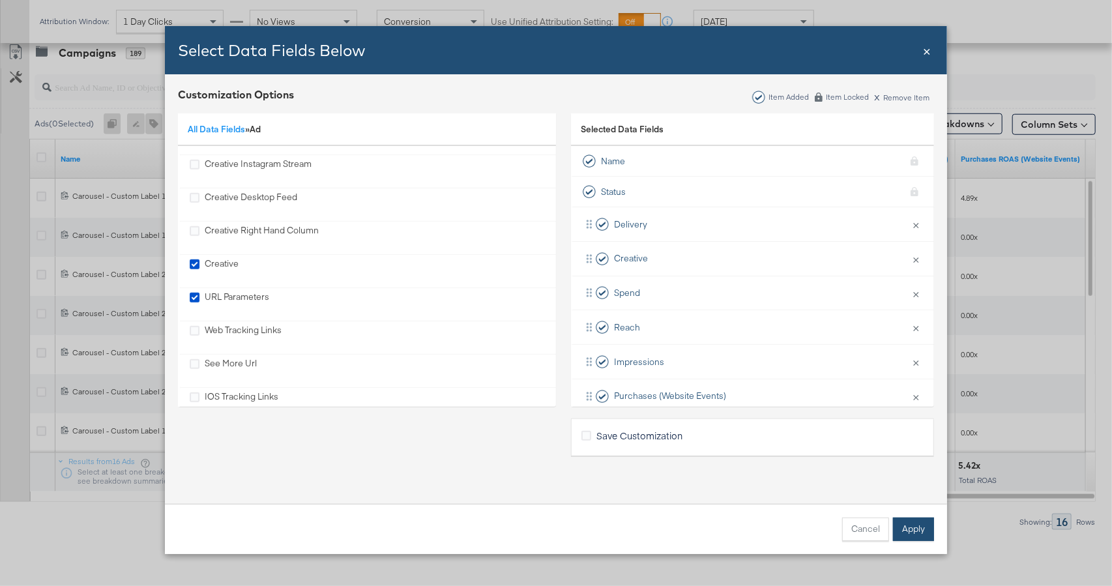
click at [917, 531] on button "Apply" at bounding box center [913, 528] width 41 height 23
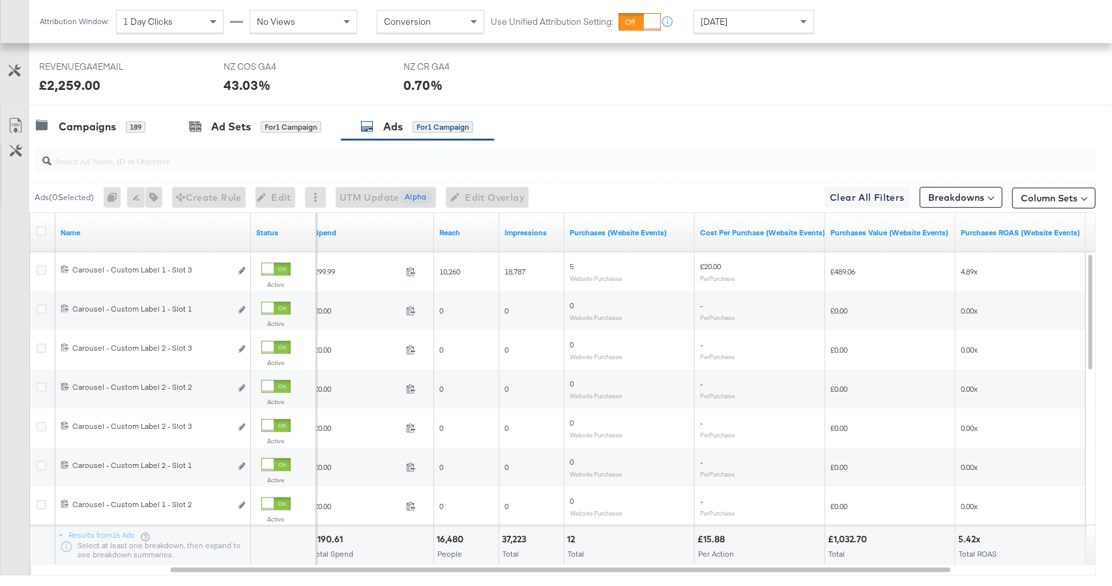
scroll to position [595, 0]
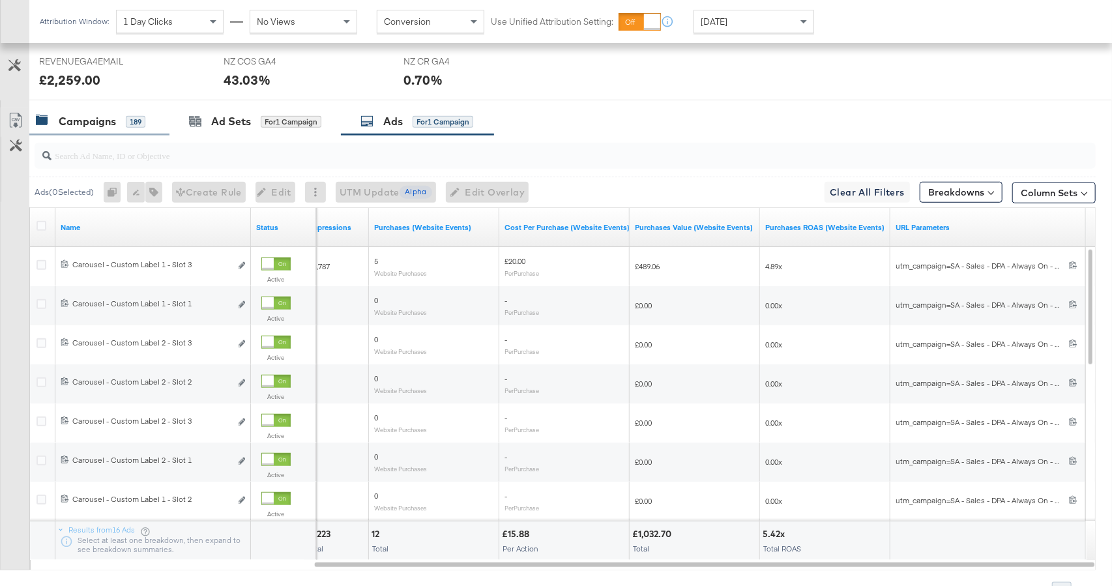
click at [72, 119] on div "Campaigns" at bounding box center [87, 121] width 57 height 15
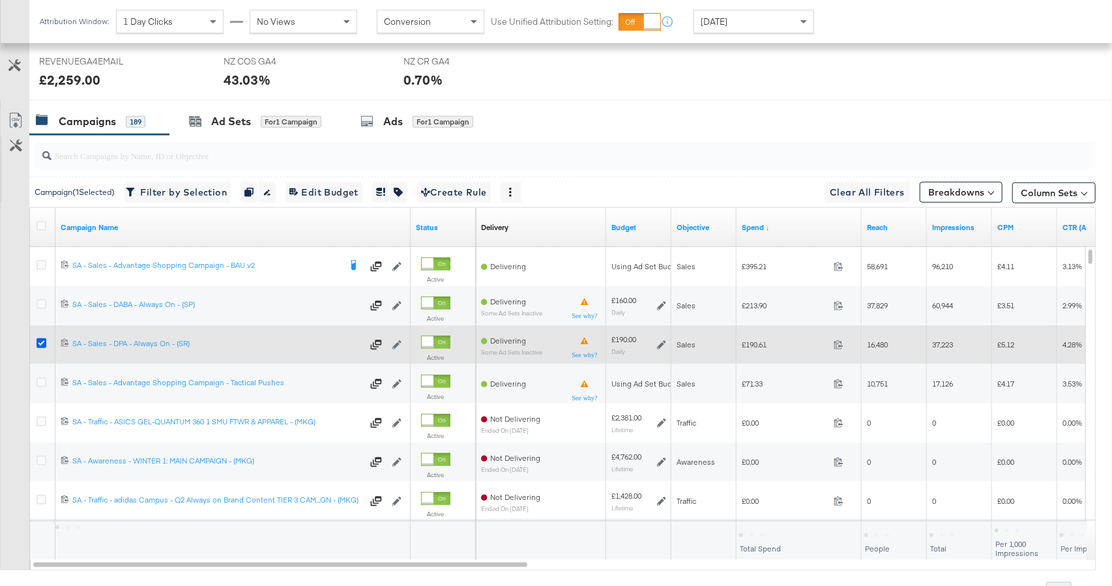
drag, startPoint x: 41, startPoint y: 336, endPoint x: 52, endPoint y: 308, distance: 30.7
click at [41, 338] on icon at bounding box center [41, 343] width 10 height 10
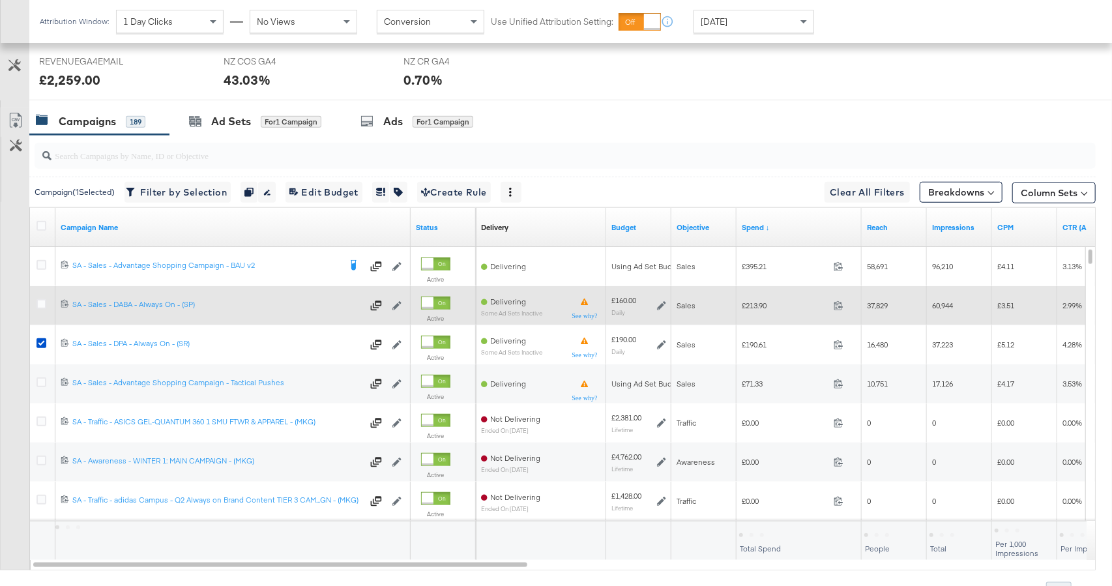
click at [0, 0] on input "checkbox" at bounding box center [0, 0] width 0 height 0
click at [41, 299] on icon at bounding box center [41, 304] width 10 height 10
click at [0, 0] on input "checkbox" at bounding box center [0, 0] width 0 height 0
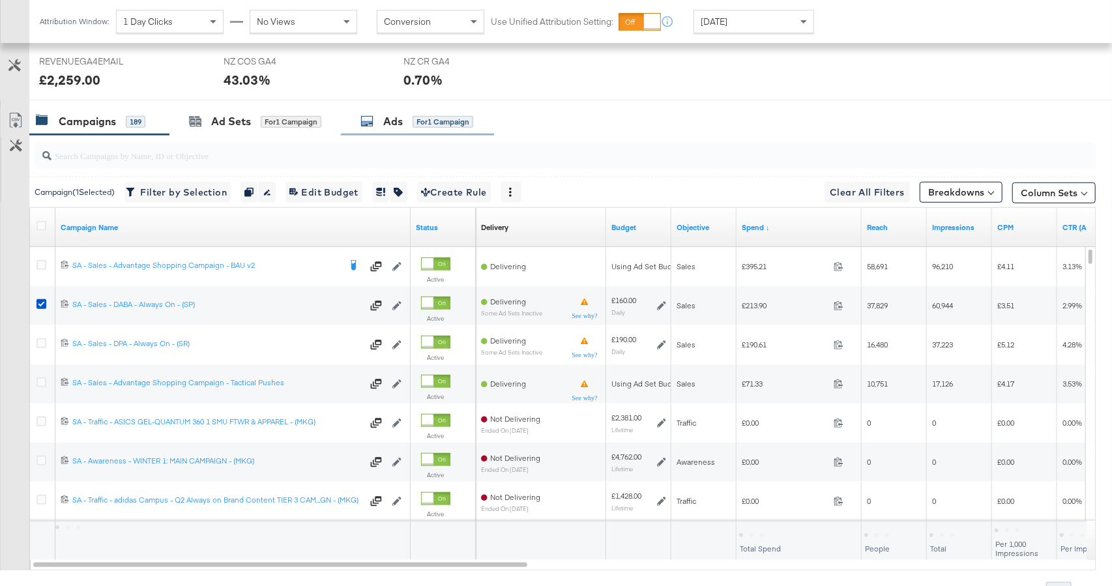
click at [372, 122] on icon at bounding box center [366, 121] width 13 height 13
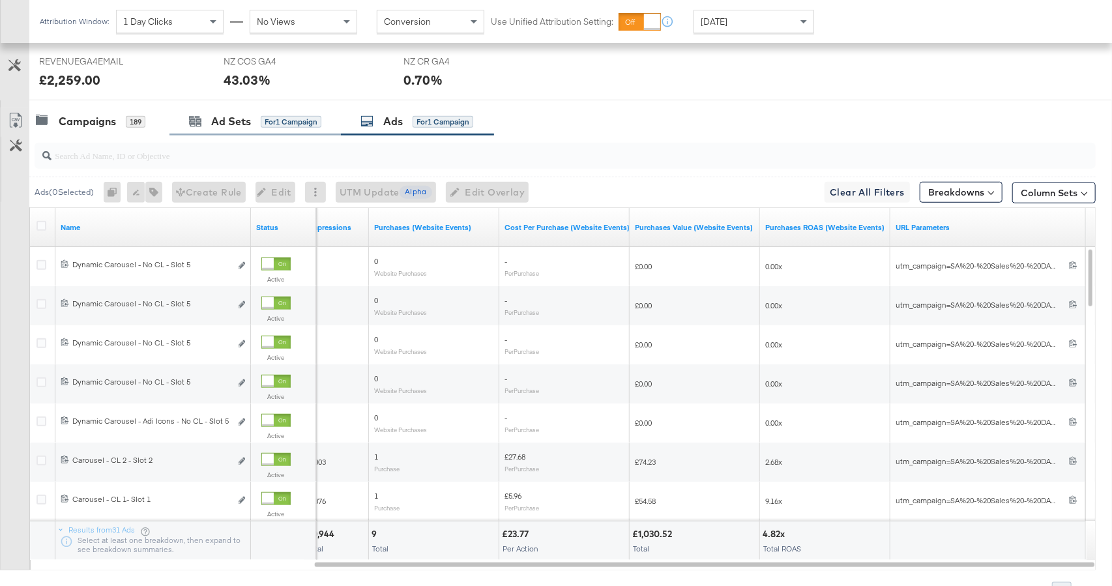
click at [169, 118] on div "Ad Sets for 1 Campaign" at bounding box center [254, 122] width 171 height 28
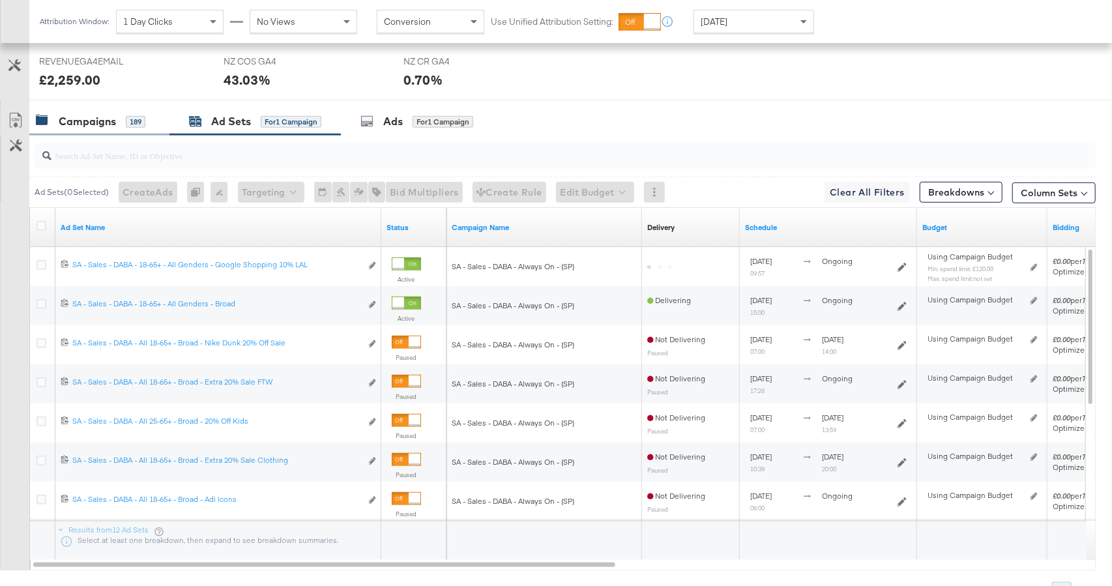
click at [120, 126] on div "Campaigns 189" at bounding box center [90, 121] width 109 height 15
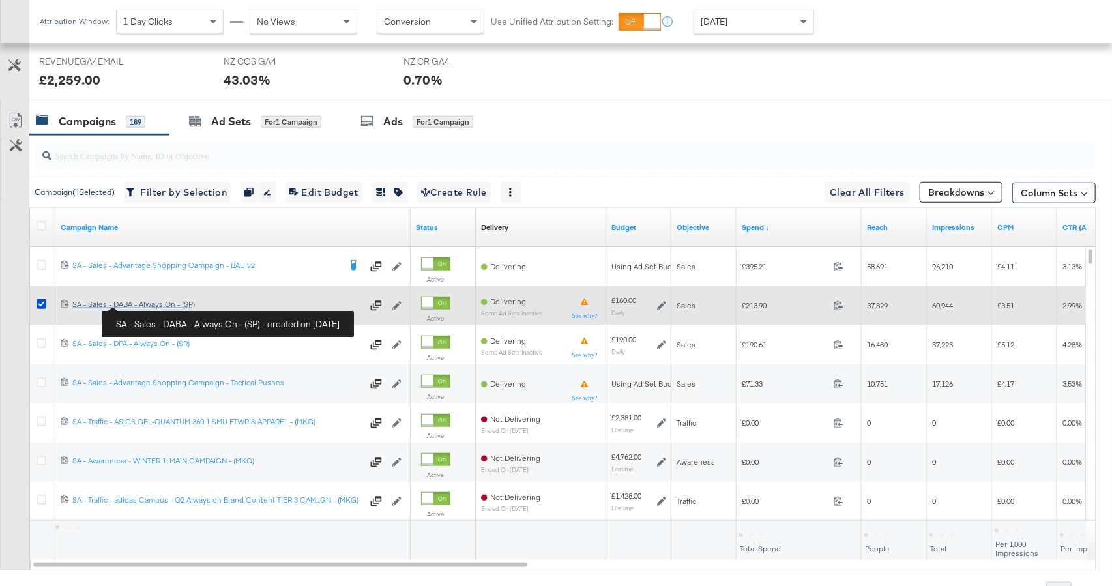
click at [151, 305] on div "SA - Sales - DABA - Always On - (SP) SA - Sales - DABA - Always On - (SP)" at bounding box center [217, 304] width 290 height 10
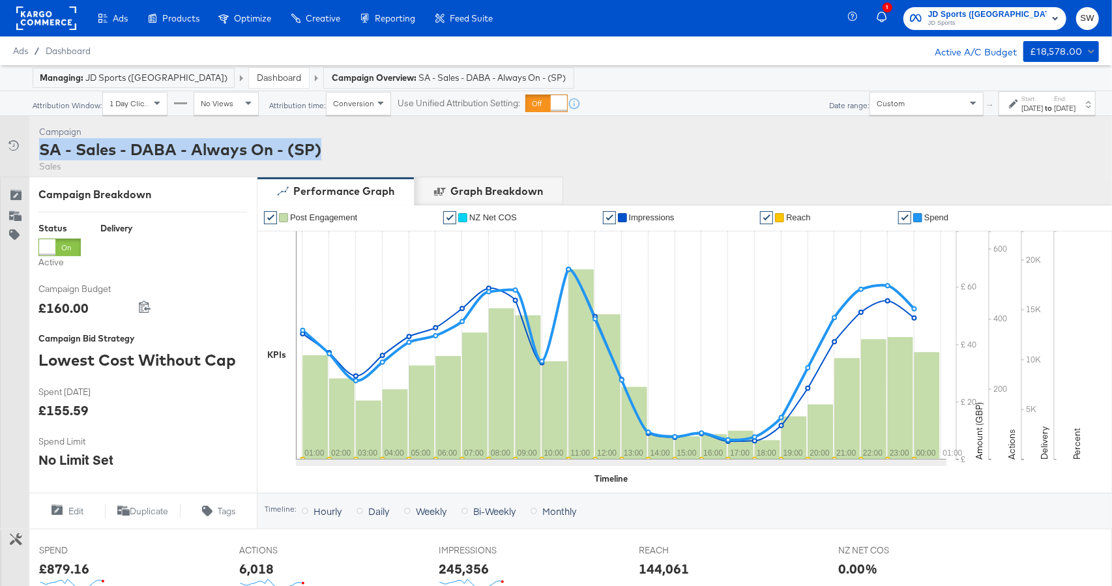
drag, startPoint x: 291, startPoint y: 142, endPoint x: 38, endPoint y: 141, distance: 253.5
click at [38, 140] on div "Campaign Activity Campaign SA - Sales - DABA - Always On - (SP) Sales" at bounding box center [556, 146] width 1112 height 61
copy div "SA - Sales - DABA - Always On - (SP)"
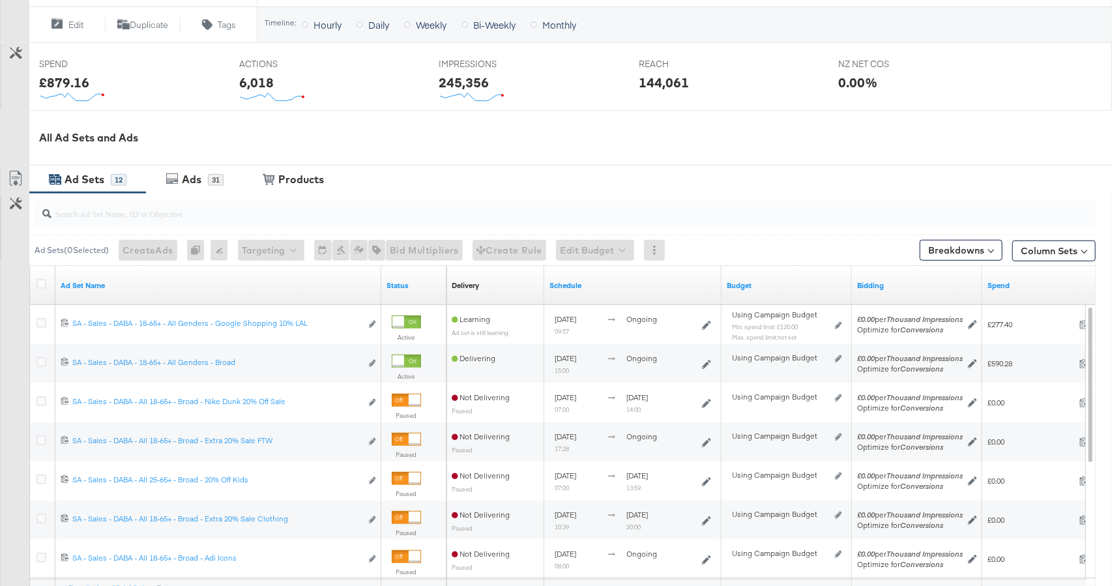
scroll to position [645, 0]
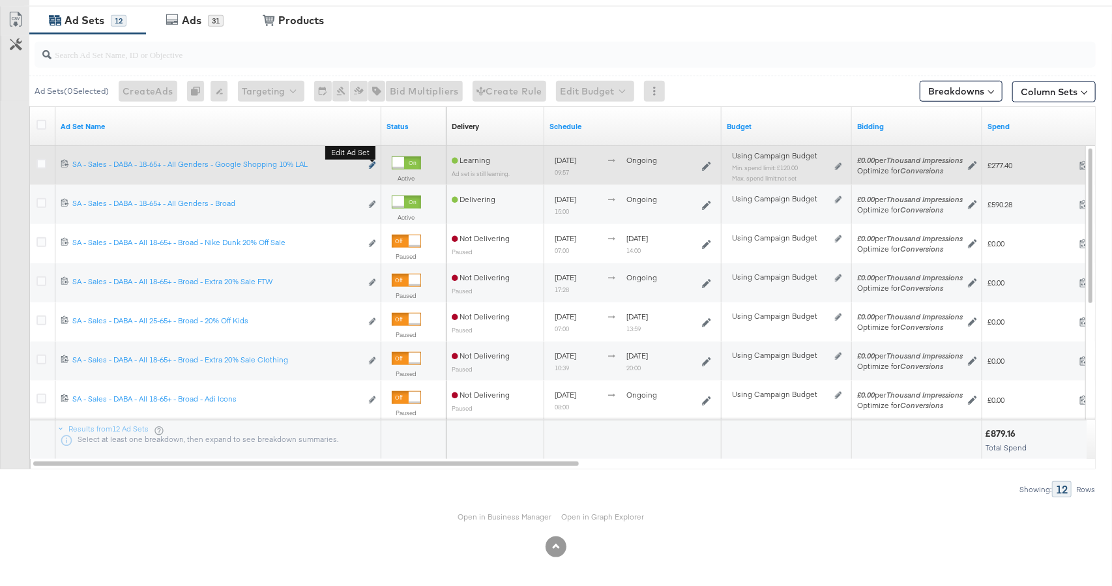
click at [371, 164] on icon "link" at bounding box center [372, 165] width 7 height 7
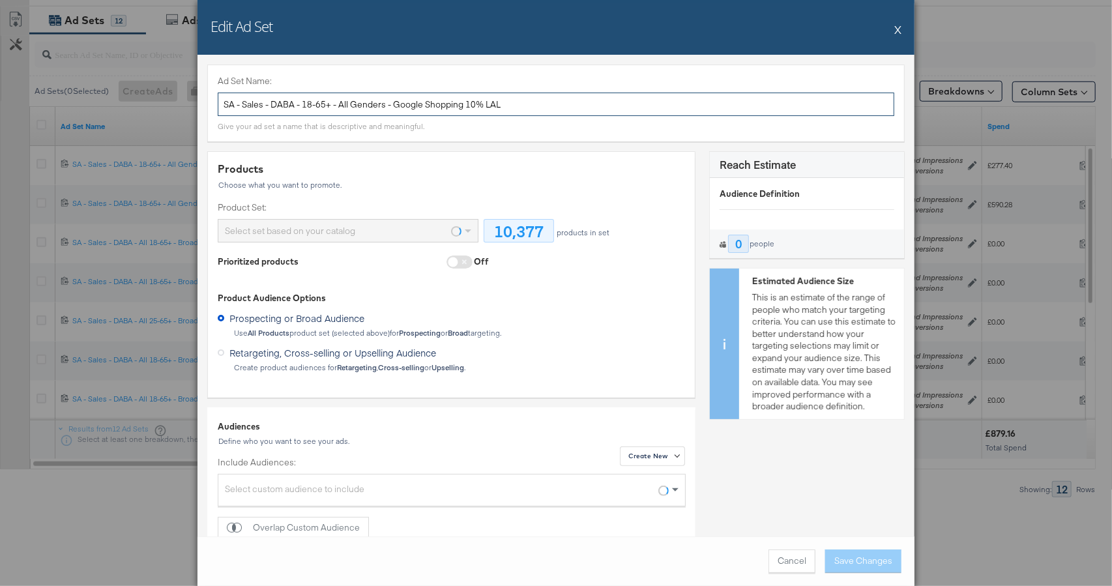
click at [338, 105] on input "SA - Sales - DABA - 18-65+ - All Genders - Google Shopping 10% LAL" at bounding box center [556, 105] width 676 height 24
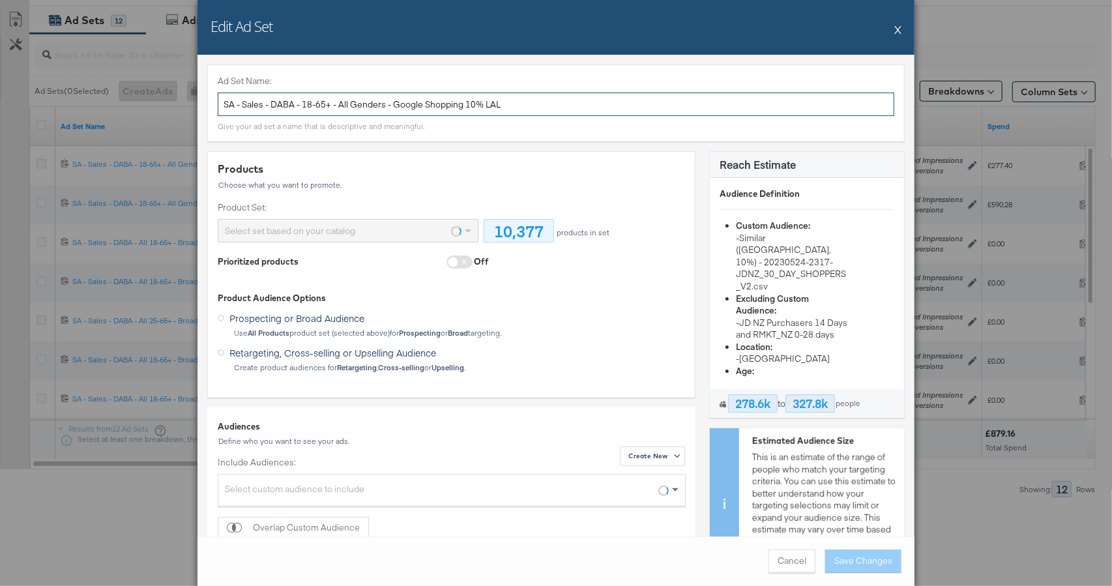
click at [338, 105] on input "SA - Sales - DABA - 18-65+ - All Genders - Google Shopping 10% LAL" at bounding box center [556, 105] width 676 height 24
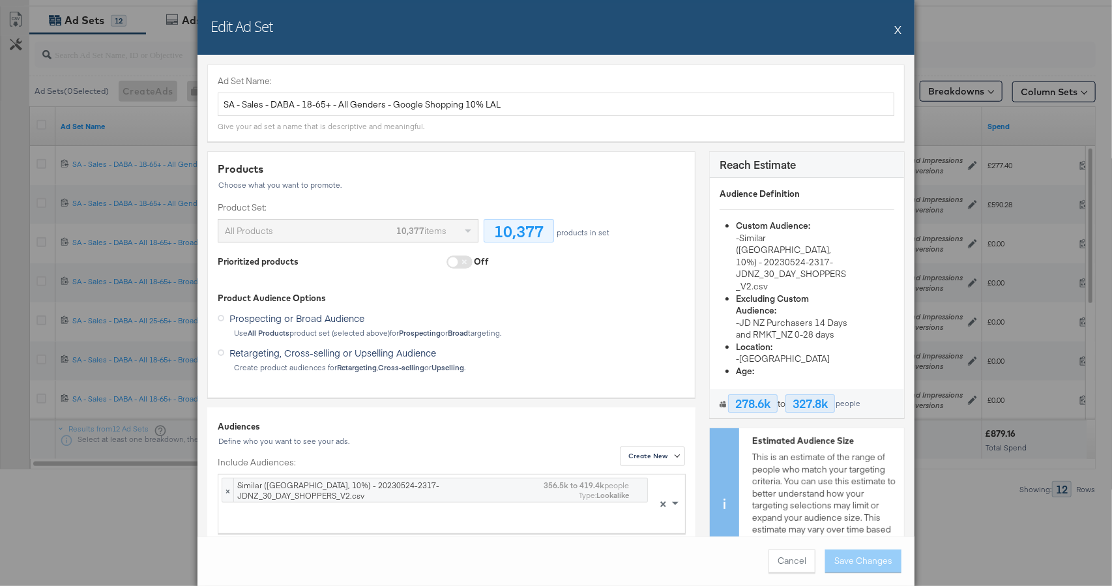
click at [897, 25] on button "X" at bounding box center [897, 29] width 7 height 26
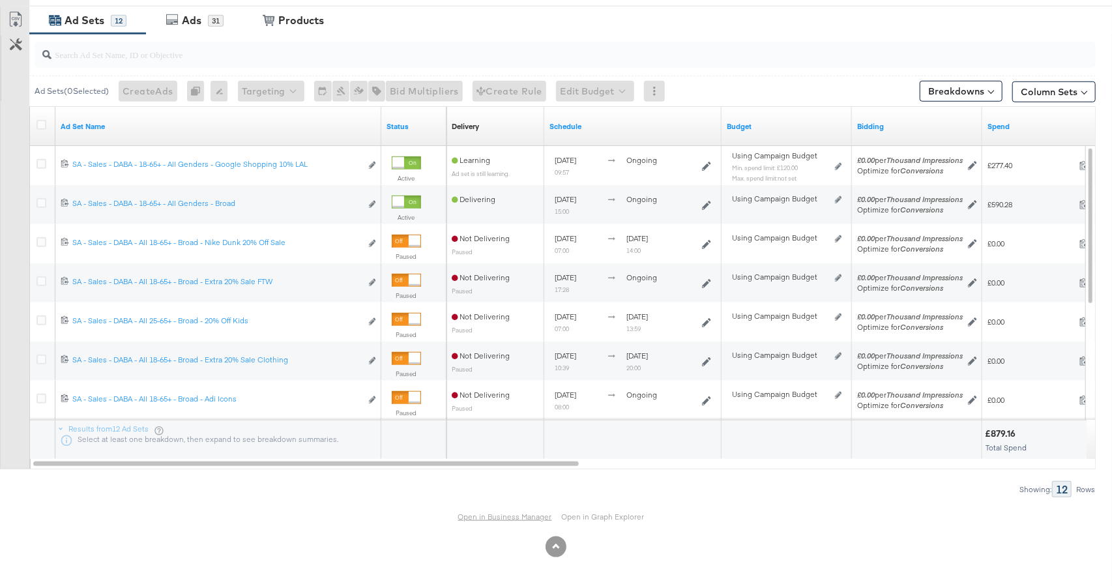
click at [492, 517] on link "Open in Business Manager" at bounding box center [505, 516] width 94 height 10
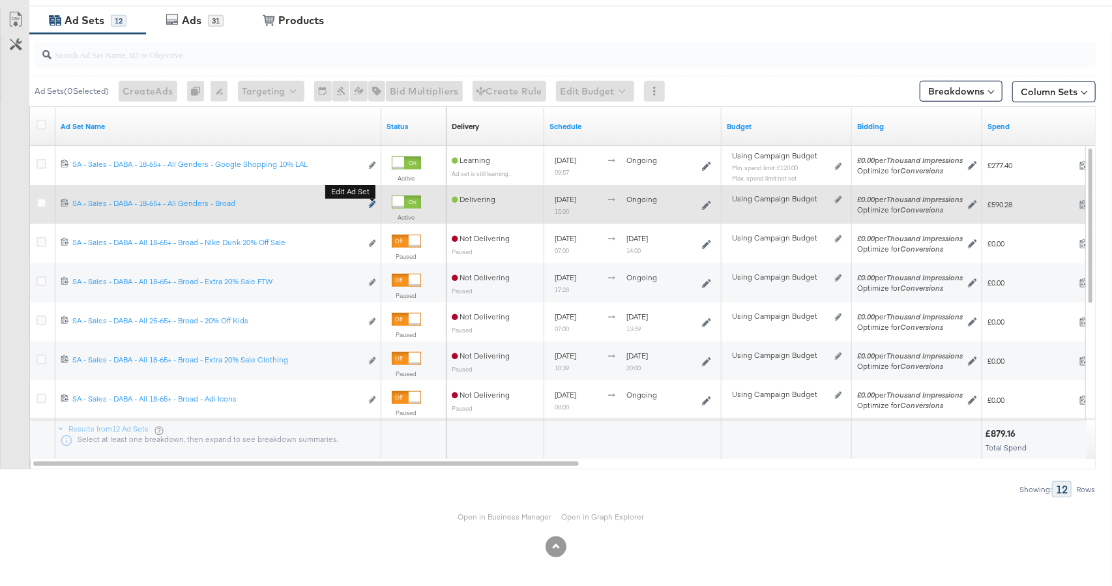
click at [370, 202] on icon "link" at bounding box center [372, 204] width 7 height 7
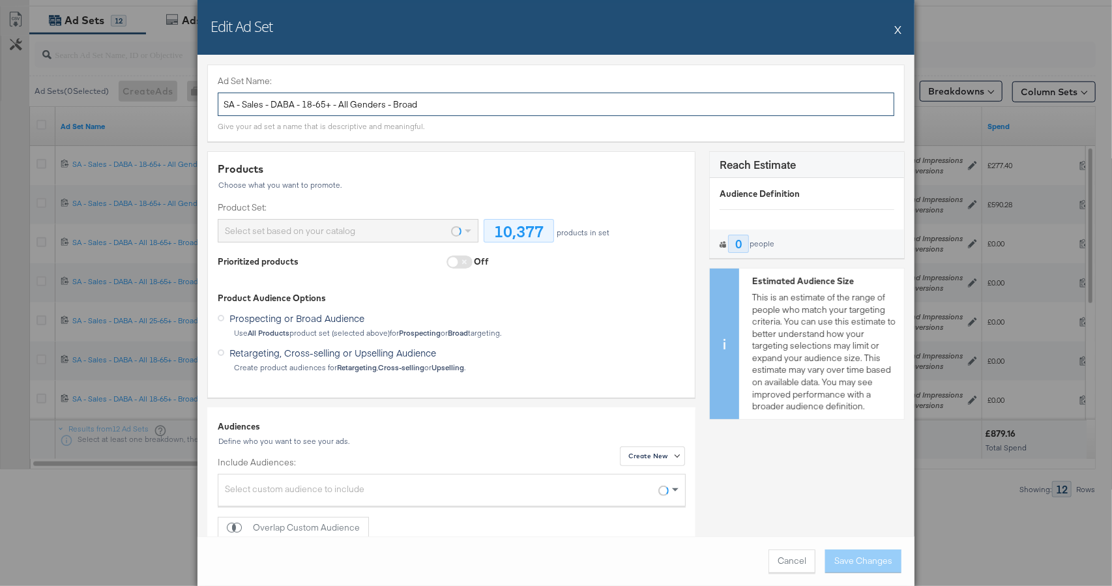
click at [369, 109] on input "SA - Sales - DABA - 18-65+ - All Genders - Broad" at bounding box center [556, 105] width 676 height 24
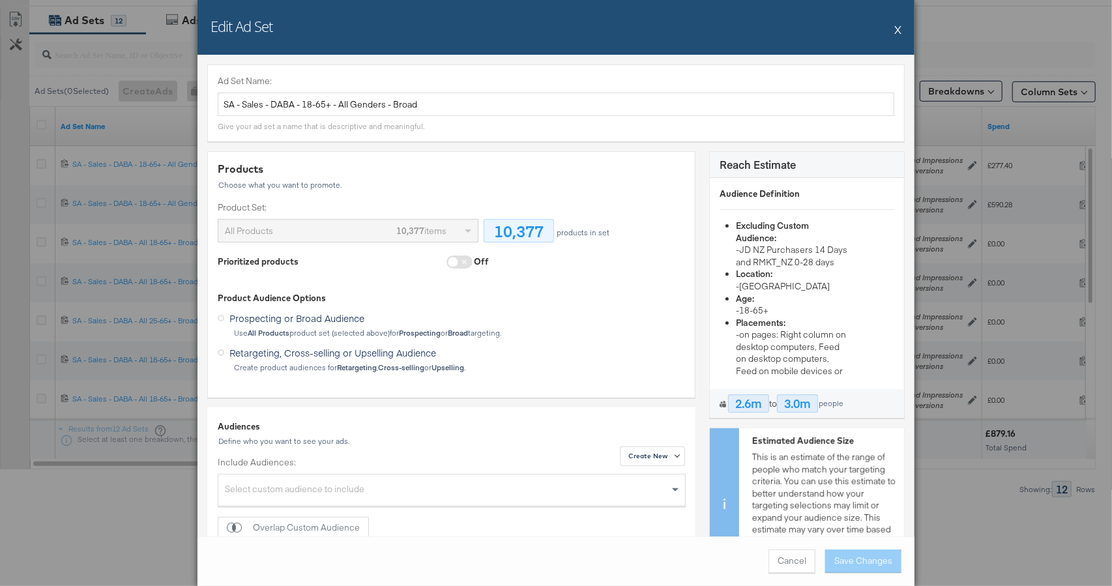
click at [898, 27] on button "X" at bounding box center [897, 29] width 7 height 26
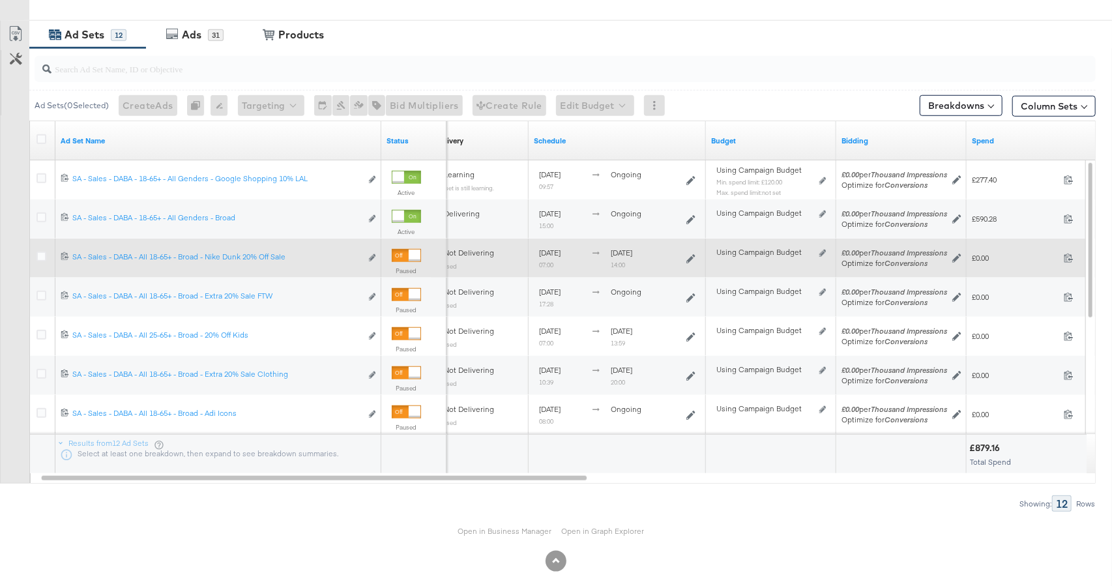
scroll to position [608, 0]
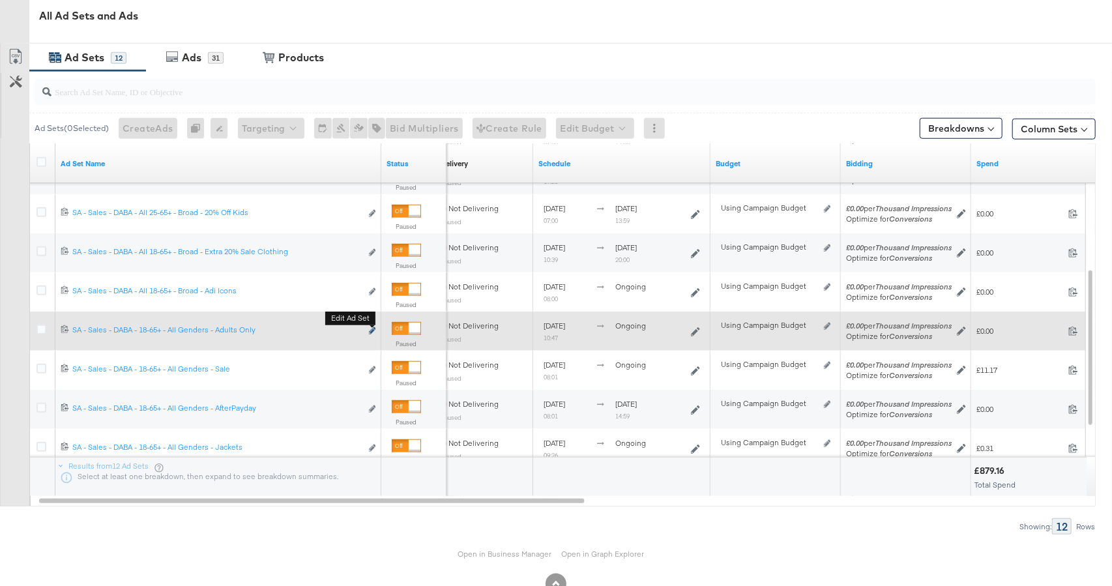
click at [371, 328] on icon "link" at bounding box center [372, 330] width 7 height 7
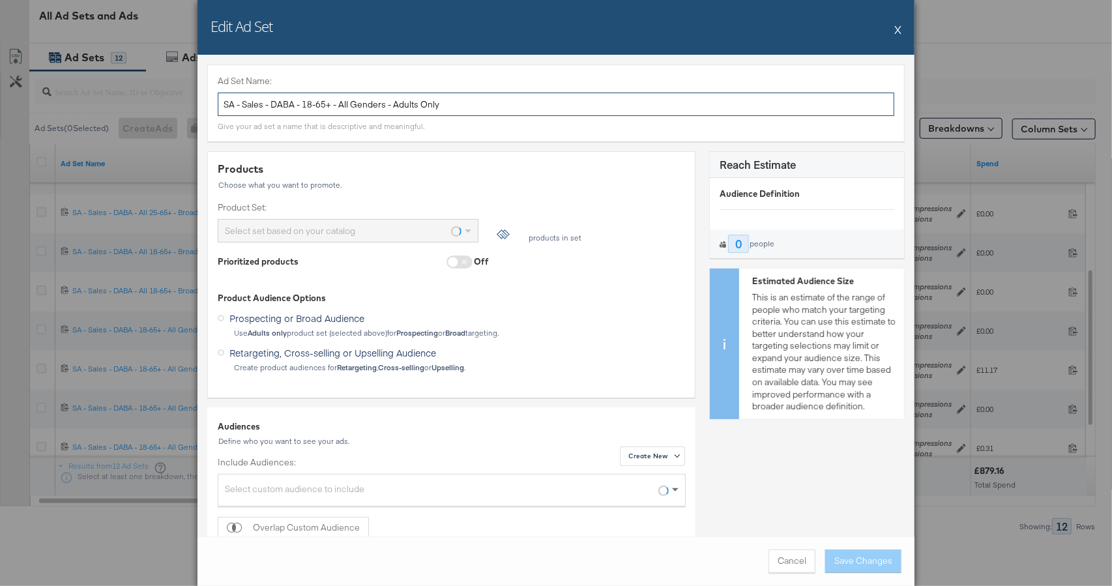
click at [418, 100] on input "SA - Sales - DABA - 18-65+ - All Genders - Adults Only" at bounding box center [556, 105] width 676 height 24
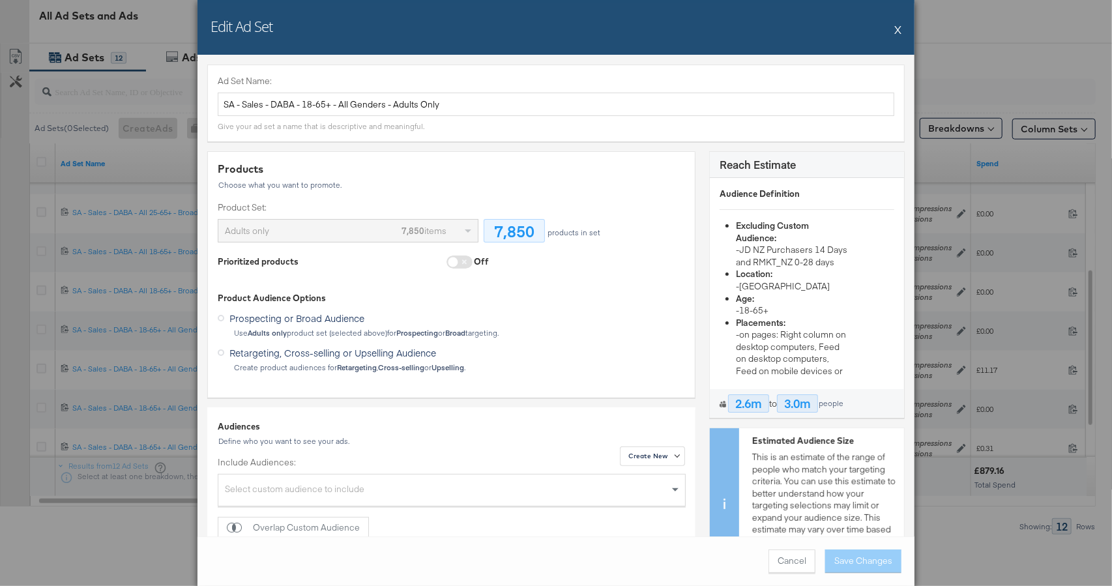
click at [899, 29] on button "X" at bounding box center [897, 29] width 7 height 26
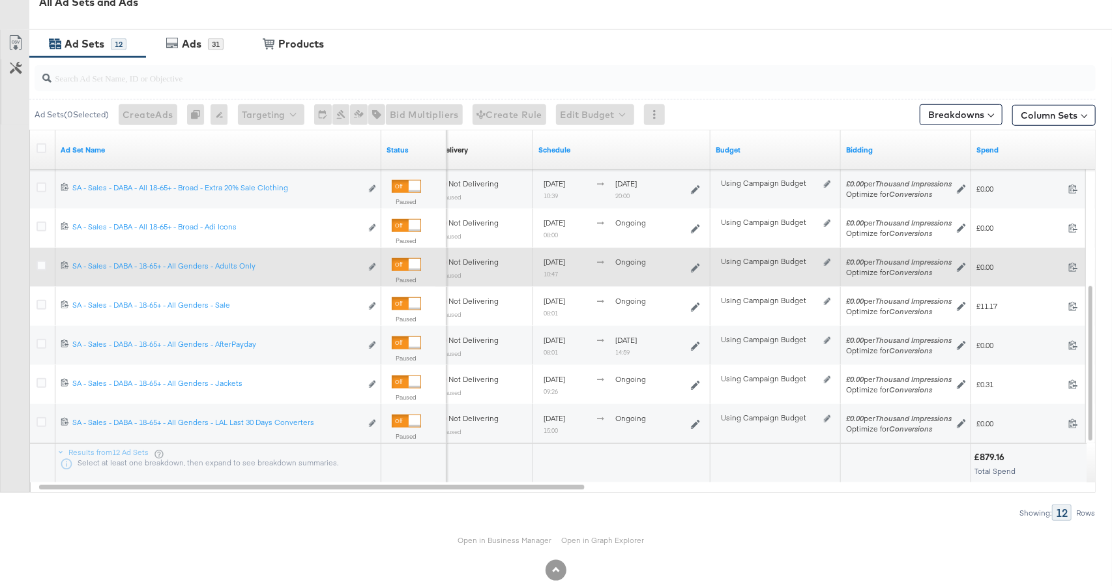
scroll to position [625, 0]
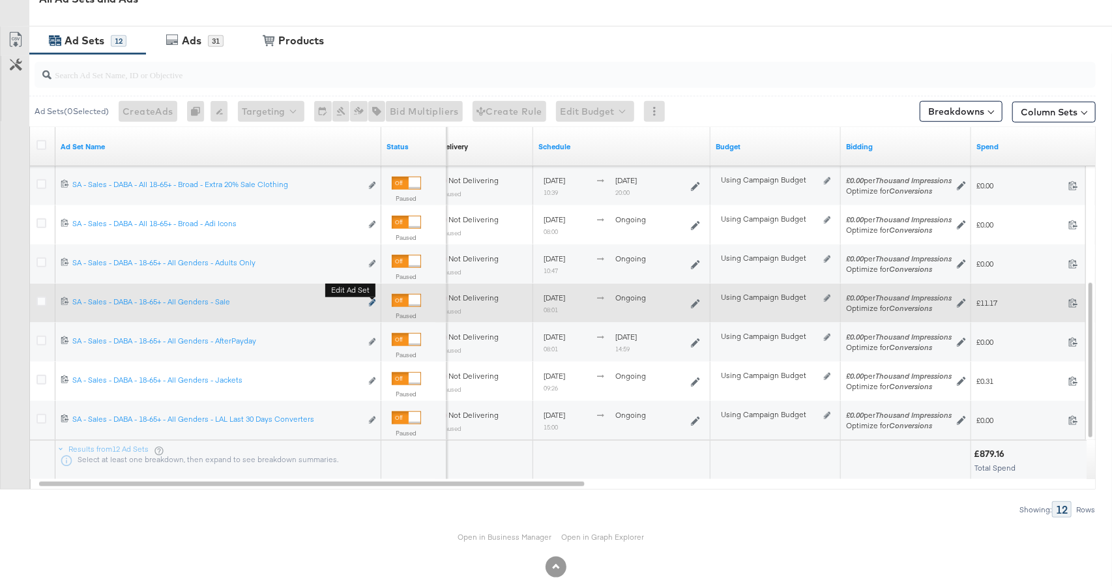
click at [374, 298] on button "Edit ad set" at bounding box center [372, 303] width 8 height 14
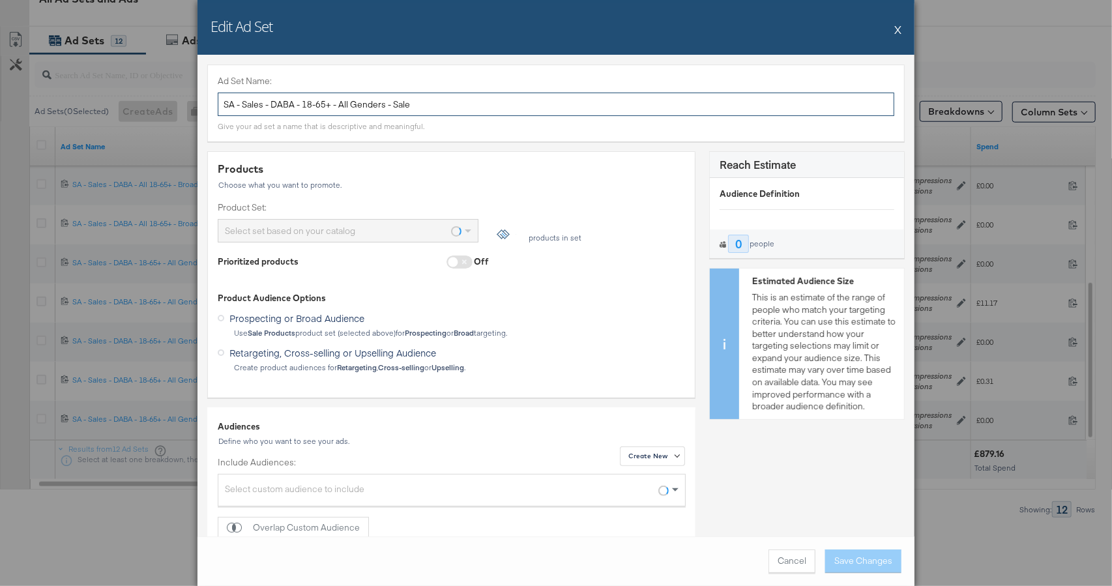
click at [375, 106] on input "SA - Sales - DABA - 18-65+ - All Genders - Sale" at bounding box center [556, 105] width 676 height 24
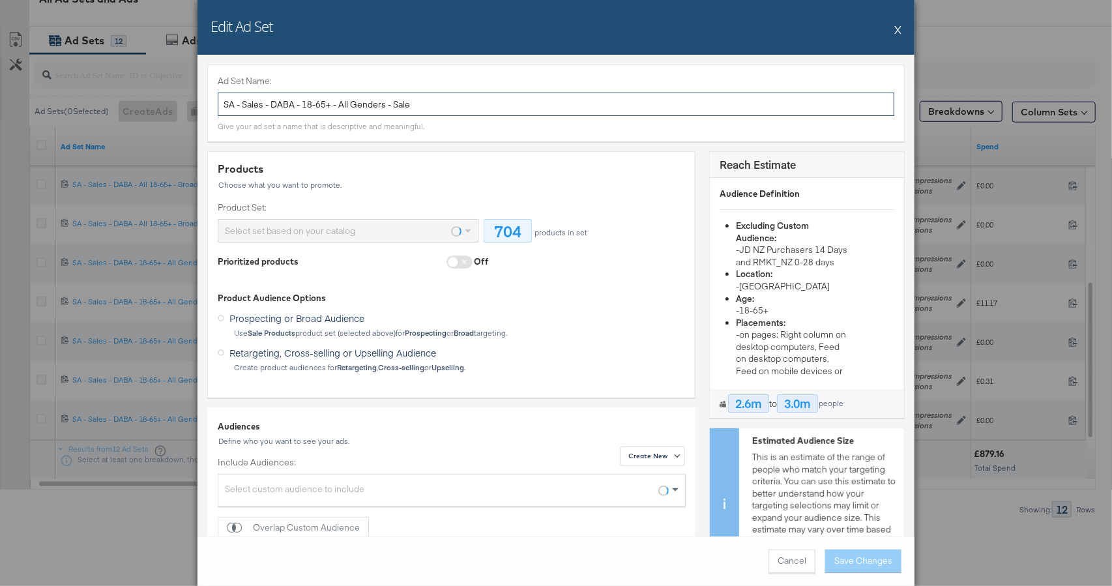
click at [375, 106] on input "SA - Sales - DABA - 18-65+ - All Genders - Sale" at bounding box center [556, 105] width 676 height 24
click at [898, 31] on button "X" at bounding box center [897, 29] width 7 height 26
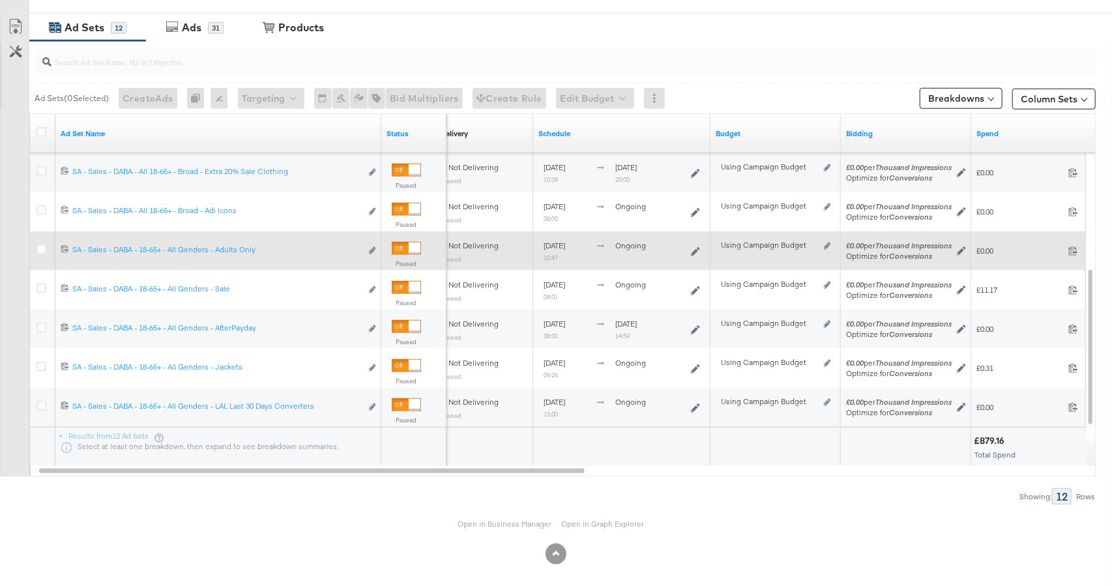
scroll to position [645, 0]
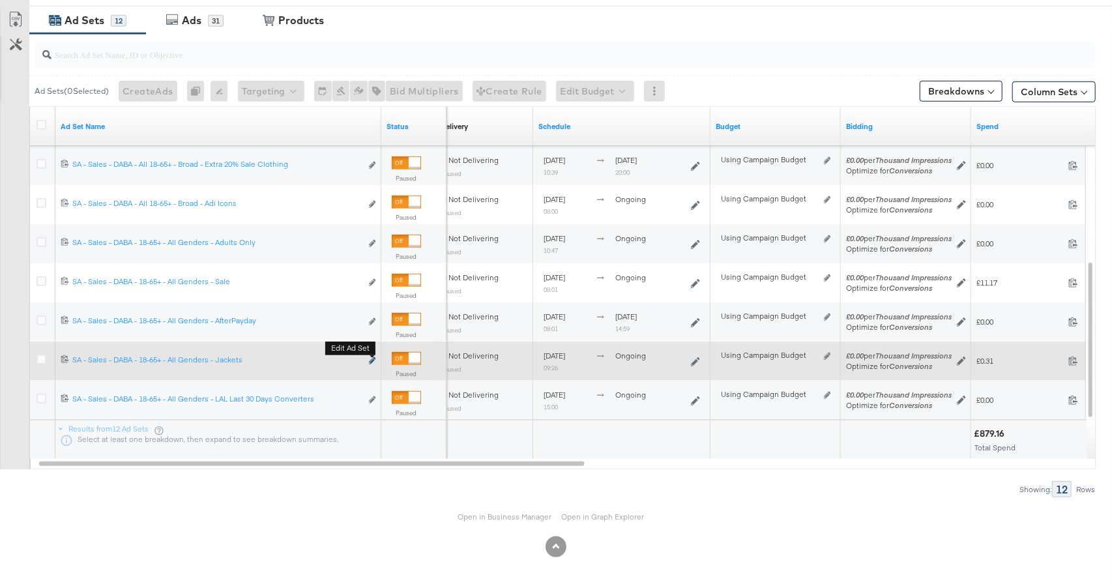
click at [374, 360] on icon "link" at bounding box center [372, 360] width 7 height 7
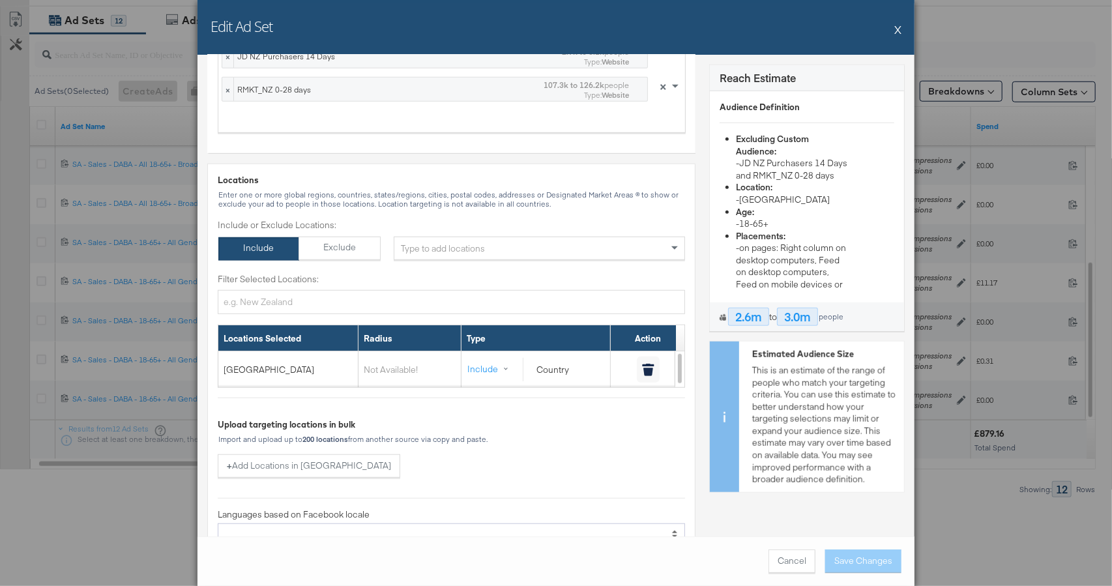
scroll to position [0, 0]
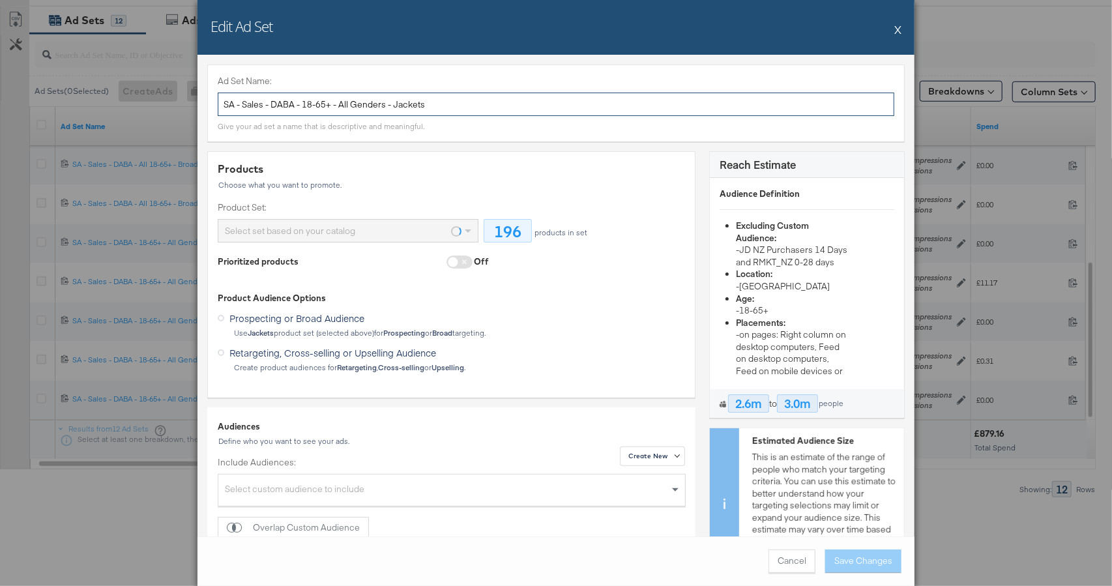
click at [405, 106] on input "SA - Sales - DABA - 18-65+ - All Genders - Jackets" at bounding box center [556, 105] width 676 height 24
click at [895, 29] on button "X" at bounding box center [897, 29] width 7 height 26
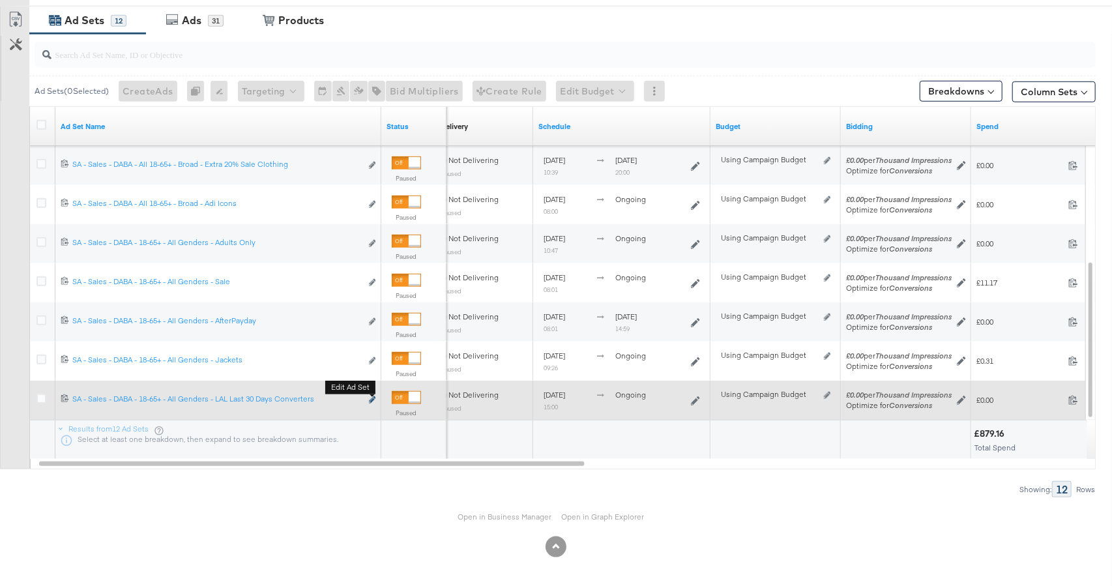
click at [374, 397] on icon "link" at bounding box center [372, 399] width 7 height 7
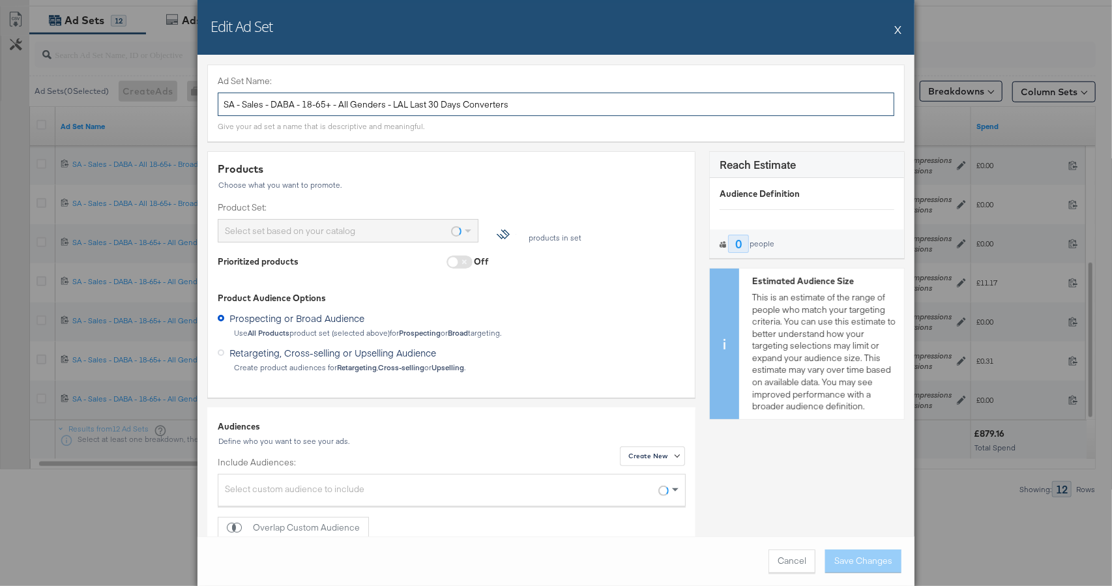
click at [381, 99] on input "SA - Sales - DABA - 18-65+ - All Genders - LAL Last 30 Days Converters" at bounding box center [556, 105] width 676 height 24
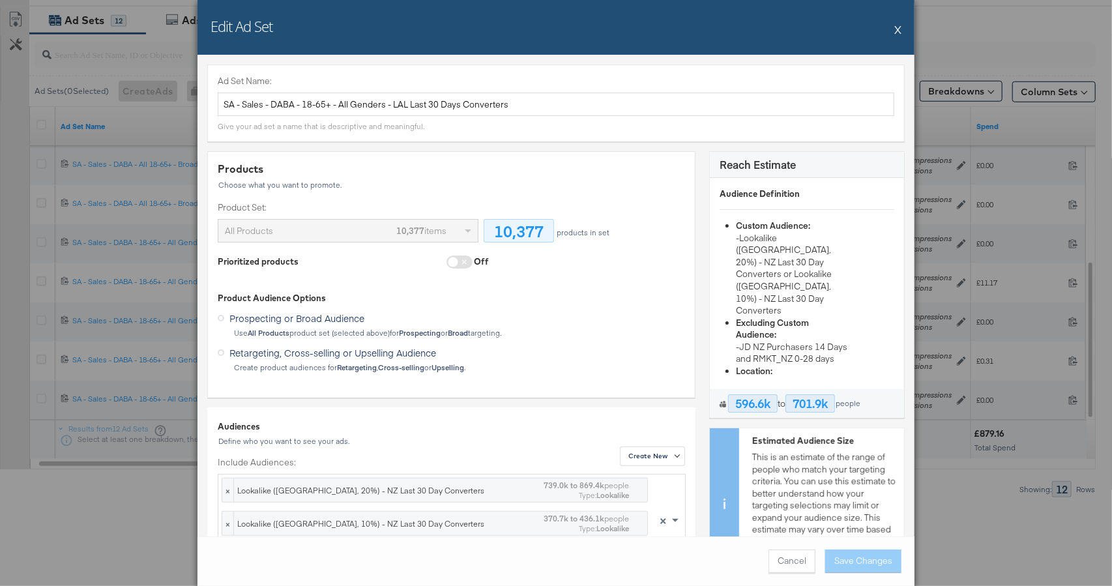
click at [897, 30] on button "X" at bounding box center [897, 29] width 7 height 26
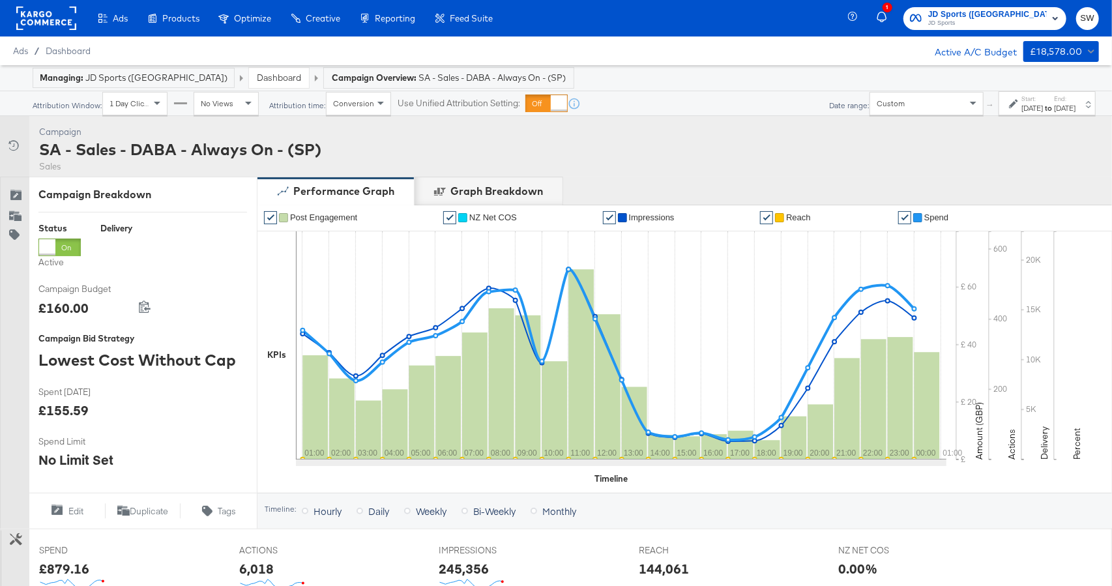
click at [257, 83] on link "Dashboard" at bounding box center [279, 78] width 44 height 12
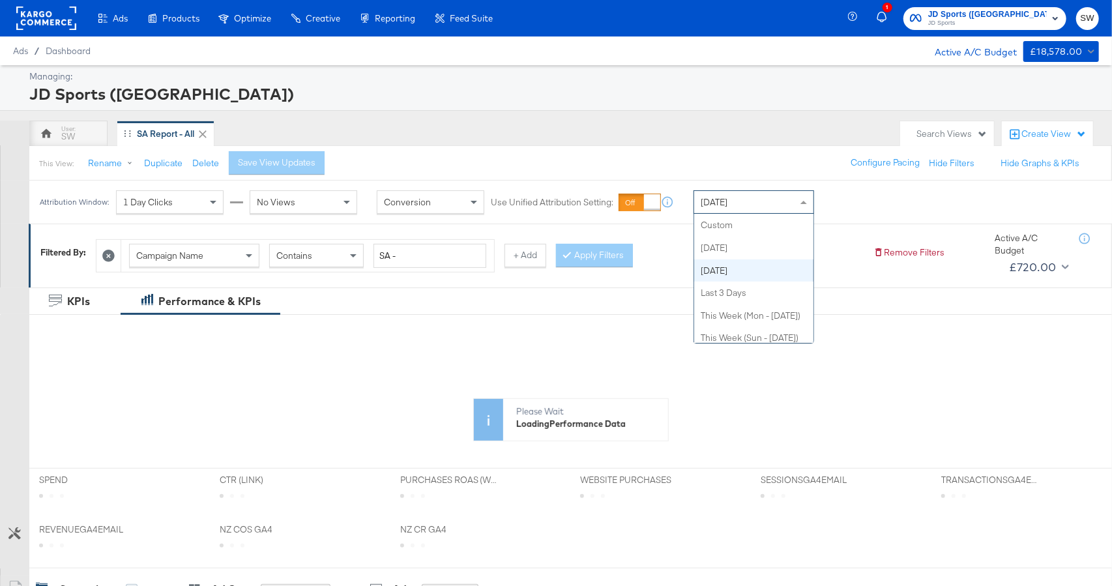
click at [769, 209] on div "Yesterday" at bounding box center [753, 202] width 119 height 22
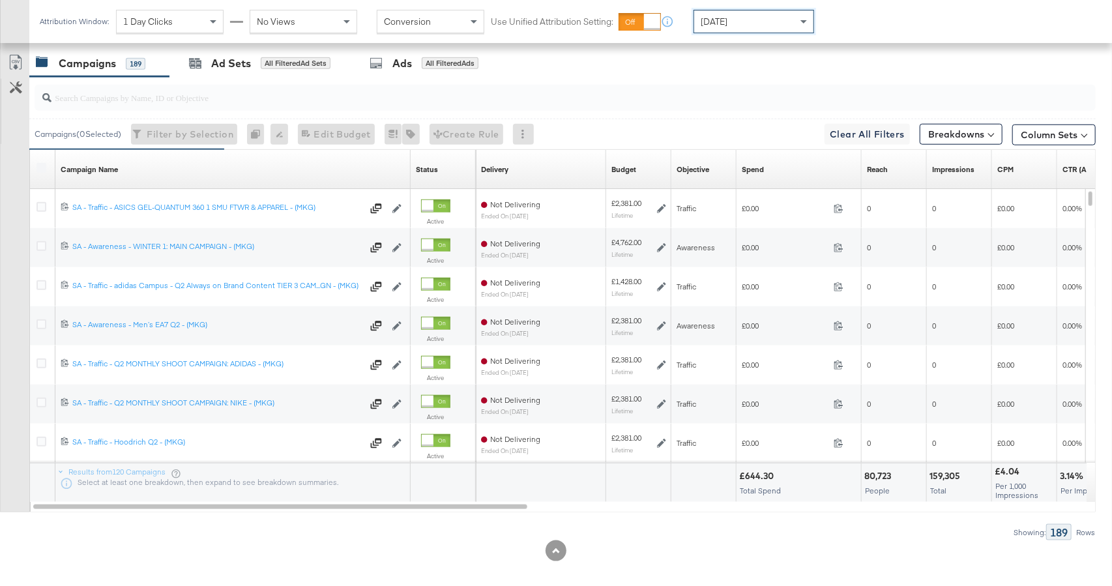
scroll to position [663, 0]
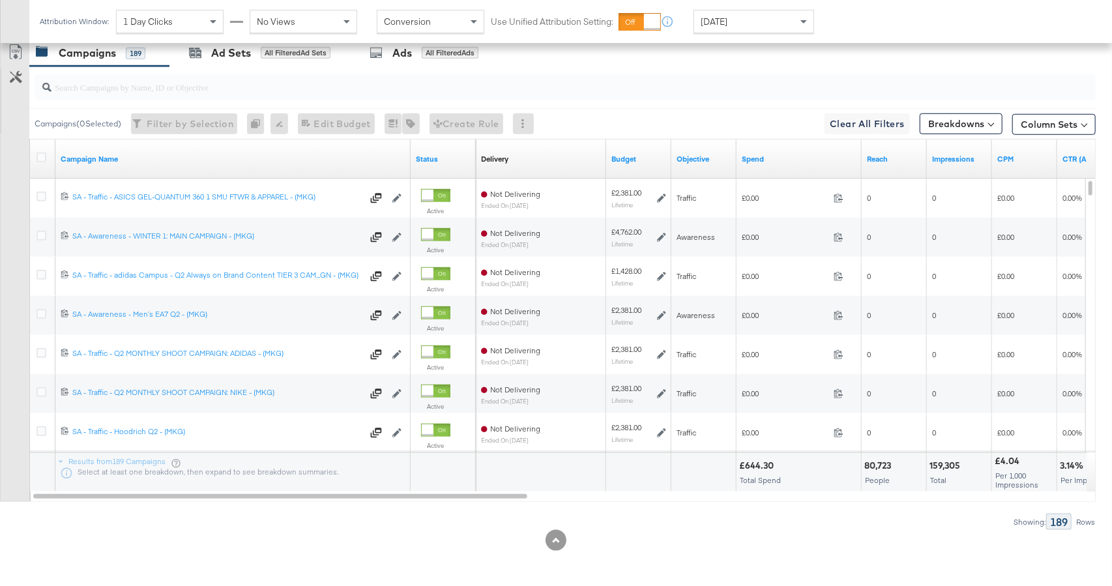
click at [781, 161] on link "Spend" at bounding box center [798, 159] width 115 height 10
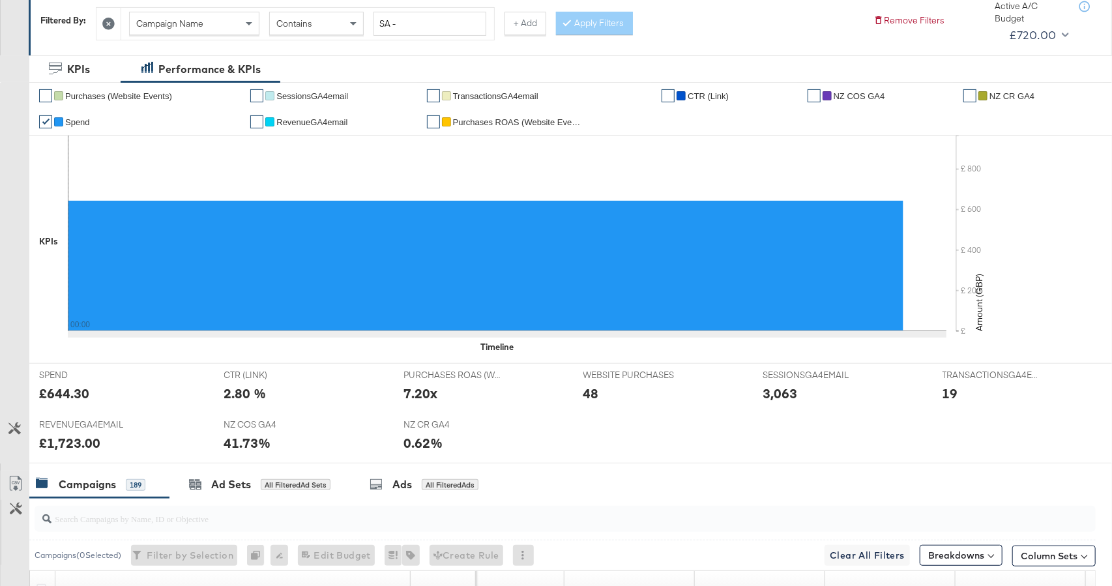
scroll to position [0, 0]
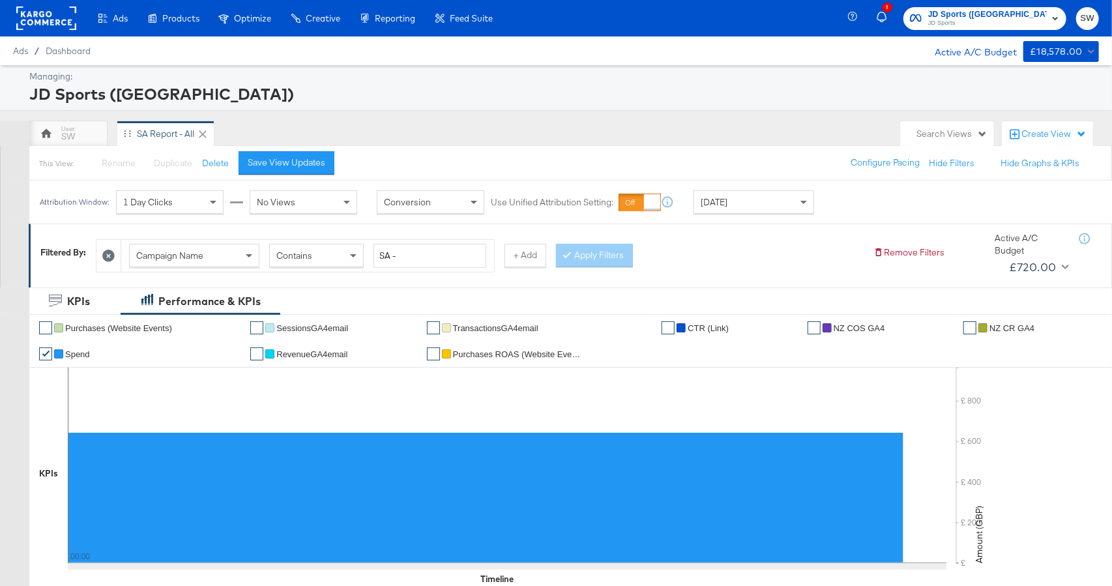
click at [1009, 22] on span "JD Sports" at bounding box center [987, 23] width 119 height 10
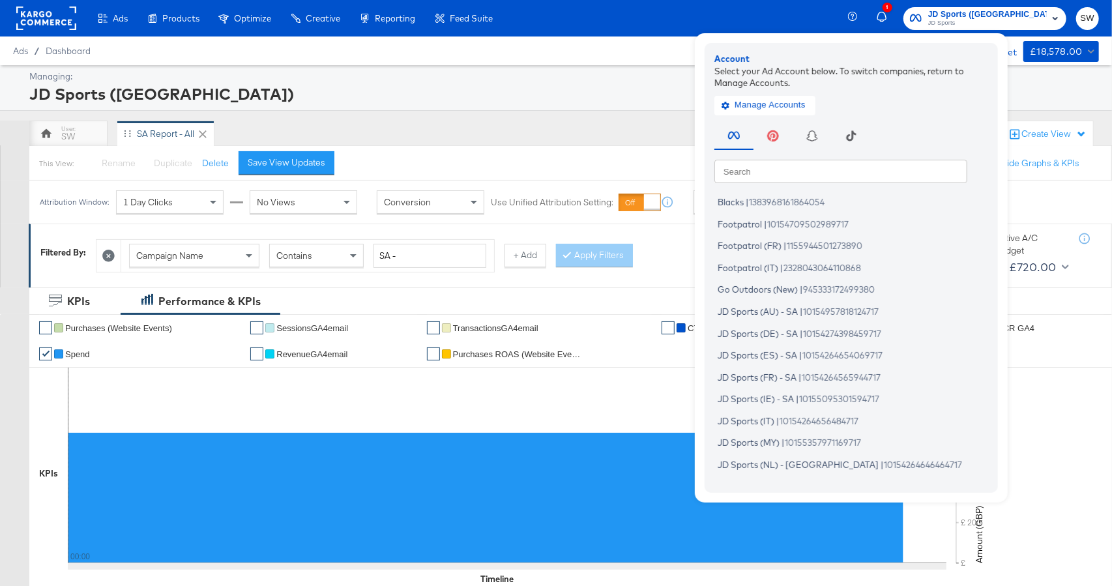
drag, startPoint x: 823, startPoint y: 187, endPoint x: 822, endPoint y: 173, distance: 13.7
click at [824, 184] on div "Search Search Blacks | 1383968161864054 Footpatrol | 10154709502989717 Footpatr…" at bounding box center [854, 300] width 280 height 364
click at [822, 173] on input "text" at bounding box center [840, 170] width 253 height 23
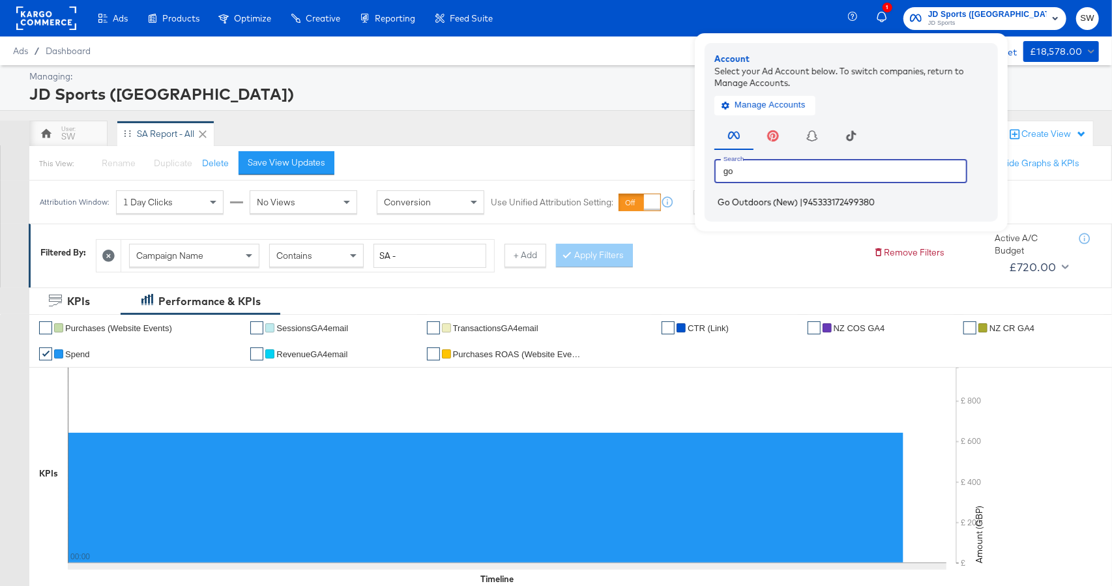
type input "go"
click at [798, 199] on span "Go Outdoors (New)" at bounding box center [757, 202] width 80 height 10
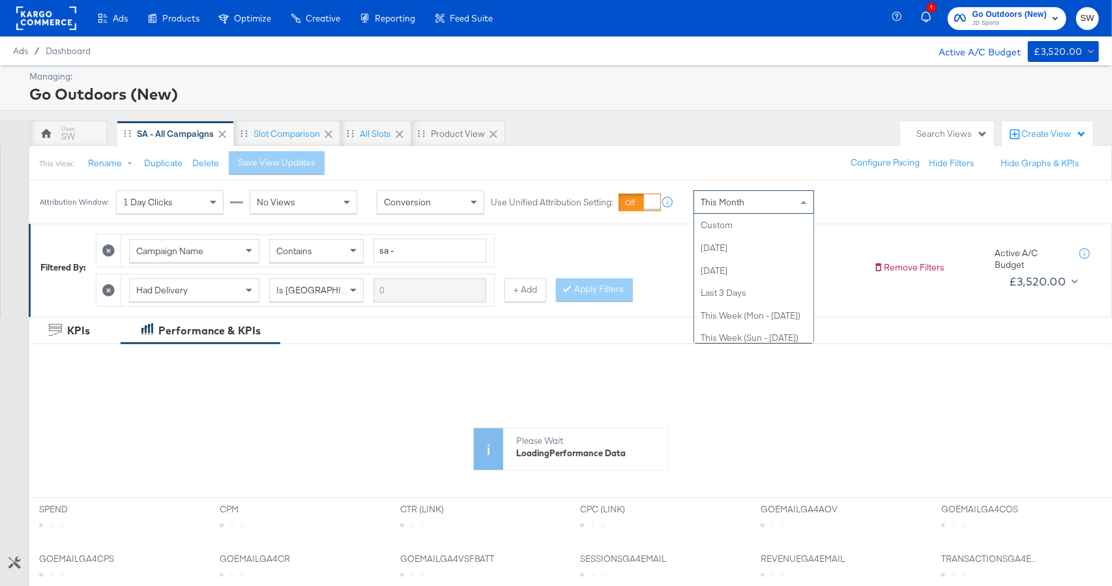
click at [729, 210] on div "This Month" at bounding box center [753, 202] width 119 height 22
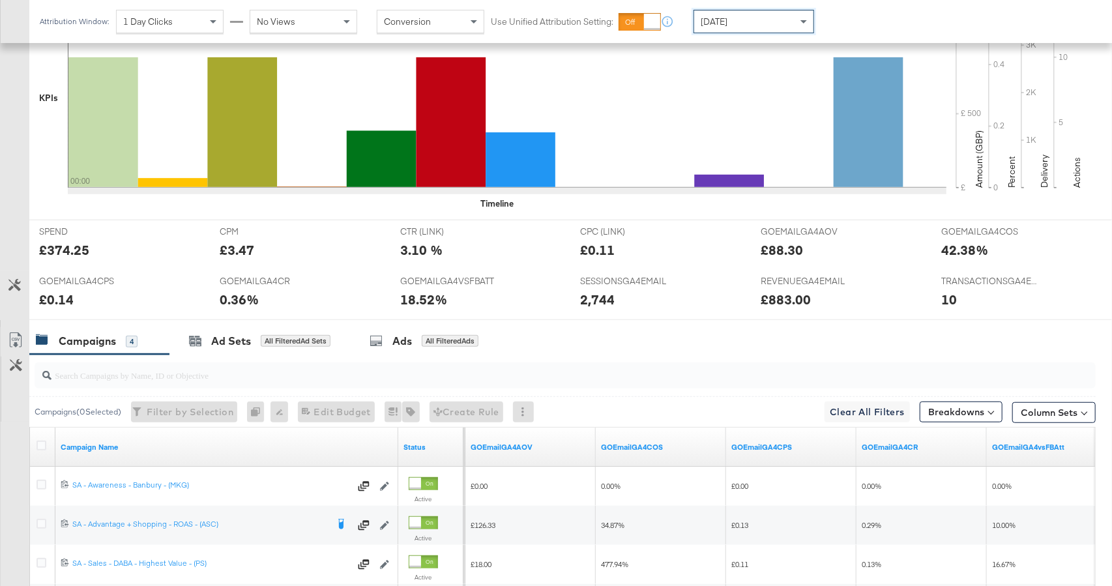
scroll to position [575, 0]
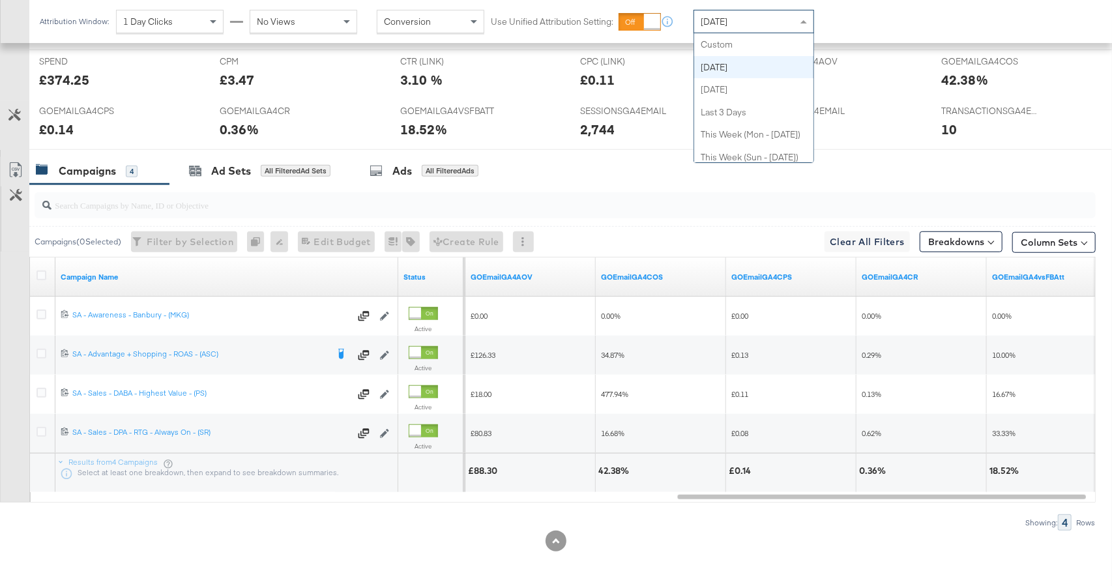
drag, startPoint x: 740, startPoint y: 20, endPoint x: 746, endPoint y: 65, distance: 45.4
click at [740, 20] on div "[DATE]" at bounding box center [753, 21] width 119 height 22
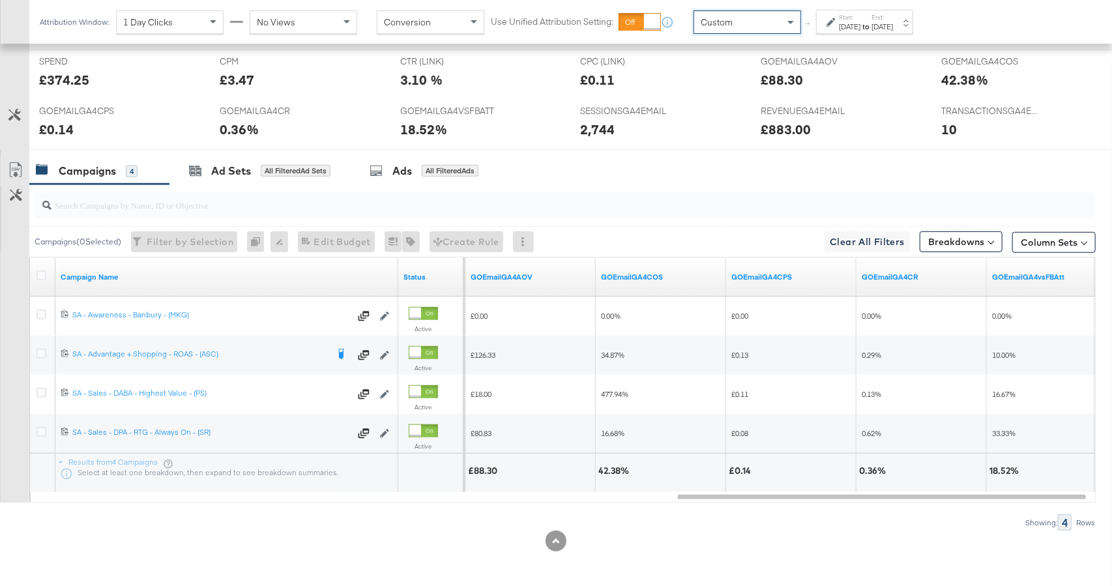
click at [733, 29] on div "Custom" at bounding box center [747, 22] width 106 height 22
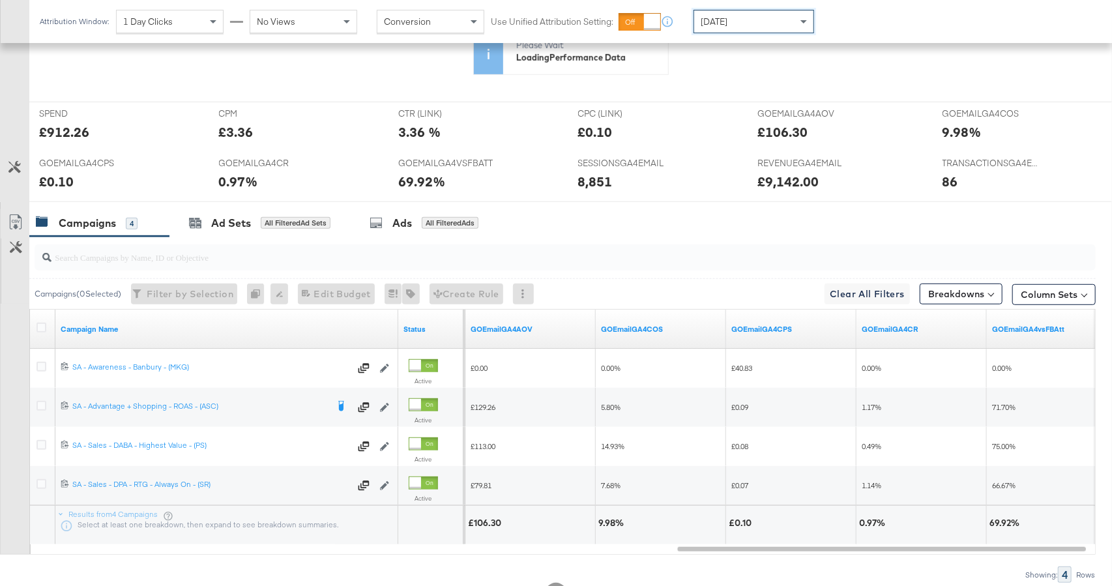
scroll to position [523, 0]
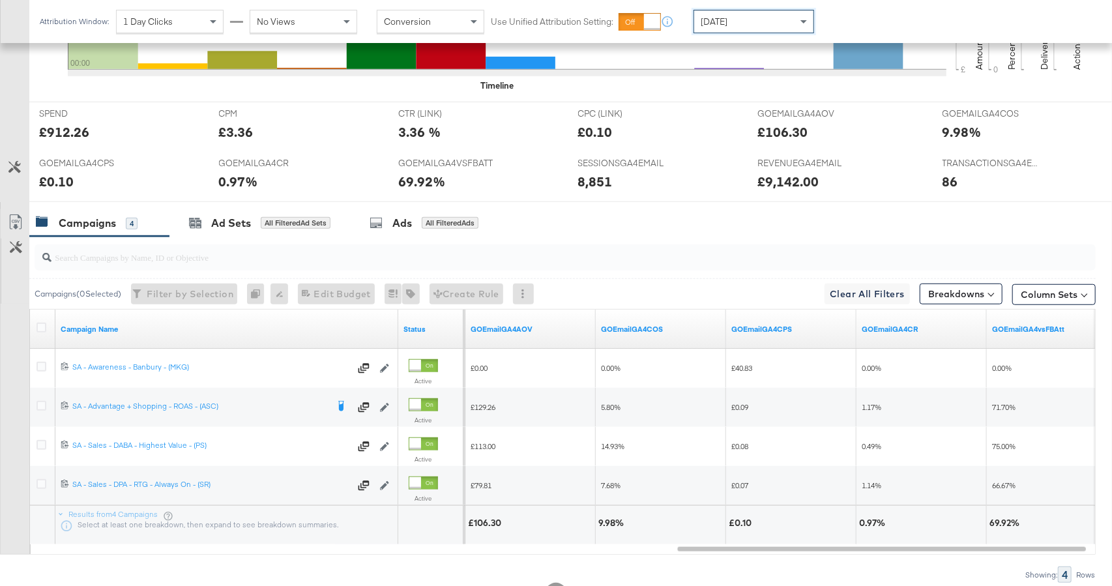
click at [751, 30] on div "[DATE]" at bounding box center [753, 21] width 119 height 22
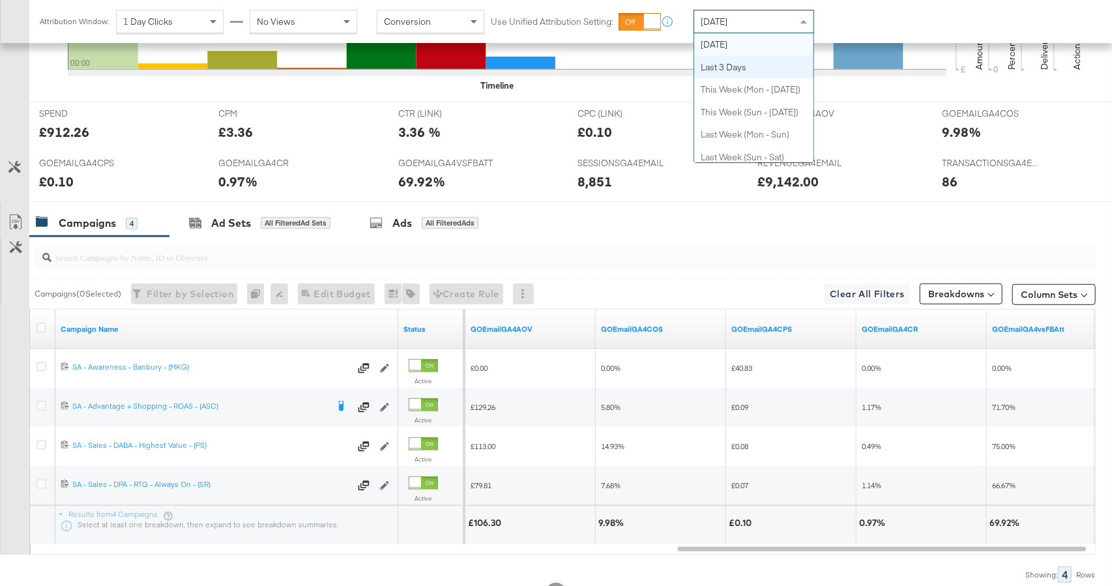
scroll to position [0, 0]
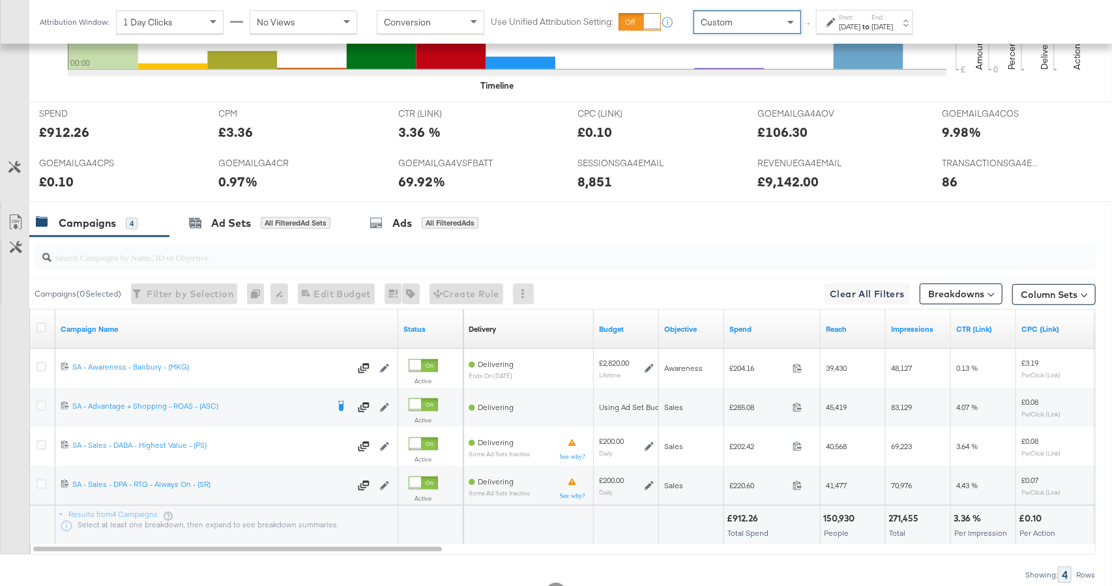
click at [833, 29] on div "Start: [DATE] to End: [DATE]" at bounding box center [859, 22] width 66 height 19
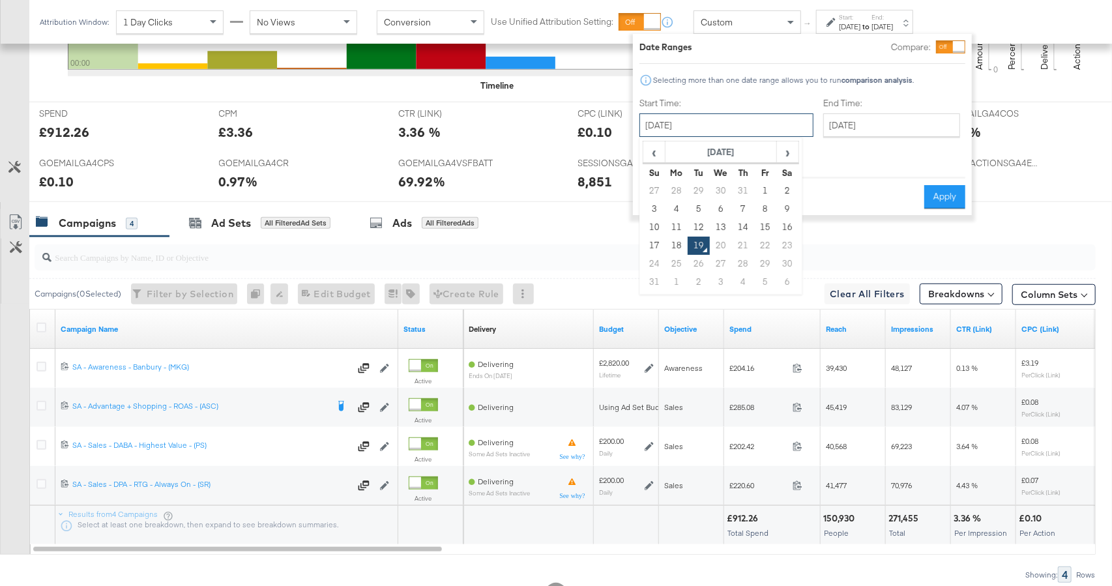
drag, startPoint x: 747, startPoint y: 121, endPoint x: 726, endPoint y: 134, distance: 24.9
click at [747, 121] on input "[DATE]" at bounding box center [726, 124] width 174 height 23
click at [722, 157] on th "[DATE]" at bounding box center [720, 152] width 111 height 22
click at [720, 153] on th "2025" at bounding box center [720, 152] width 130 height 22
click at [704, 211] on td "2024" at bounding box center [701, 213] width 39 height 33
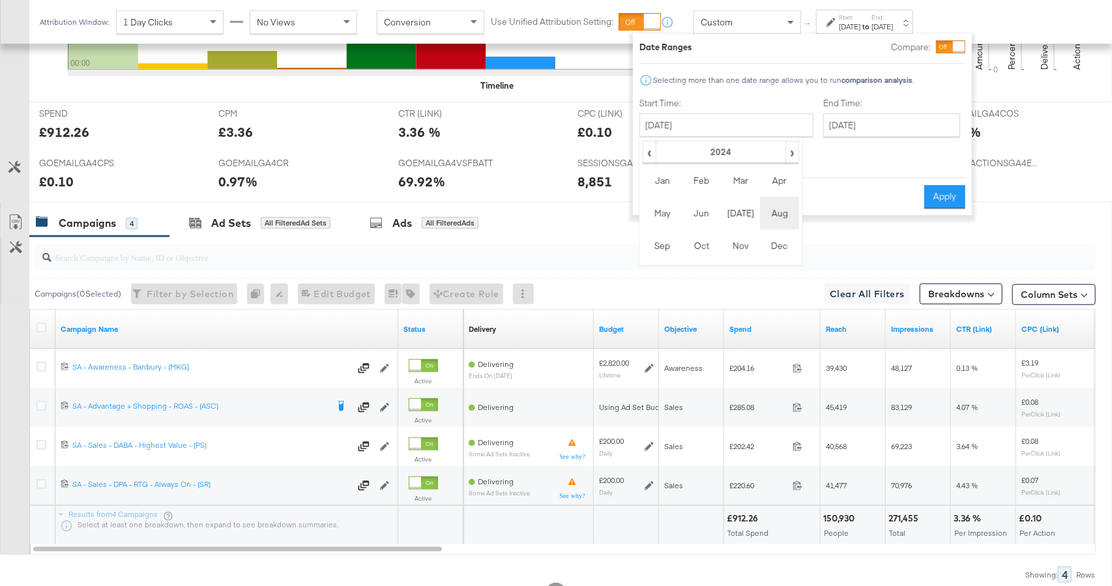
click at [770, 208] on td "Aug" at bounding box center [779, 213] width 39 height 33
click at [672, 244] on td "19" at bounding box center [676, 246] width 22 height 18
type input "[DATE]"
click at [839, 126] on input "[DATE]" at bounding box center [891, 124] width 137 height 23
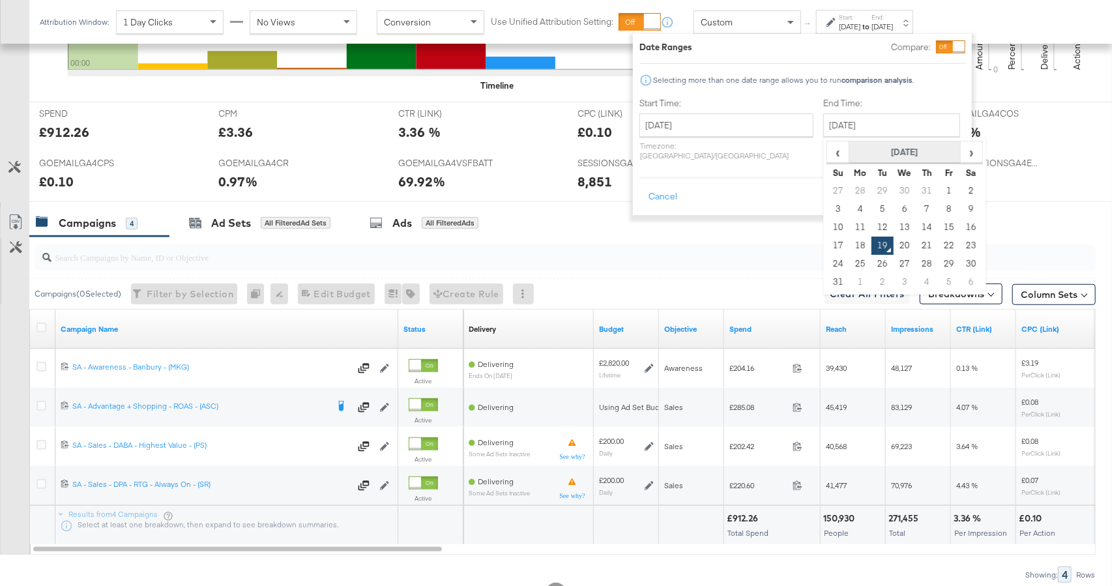
click at [849, 151] on th "[DATE]" at bounding box center [904, 152] width 111 height 22
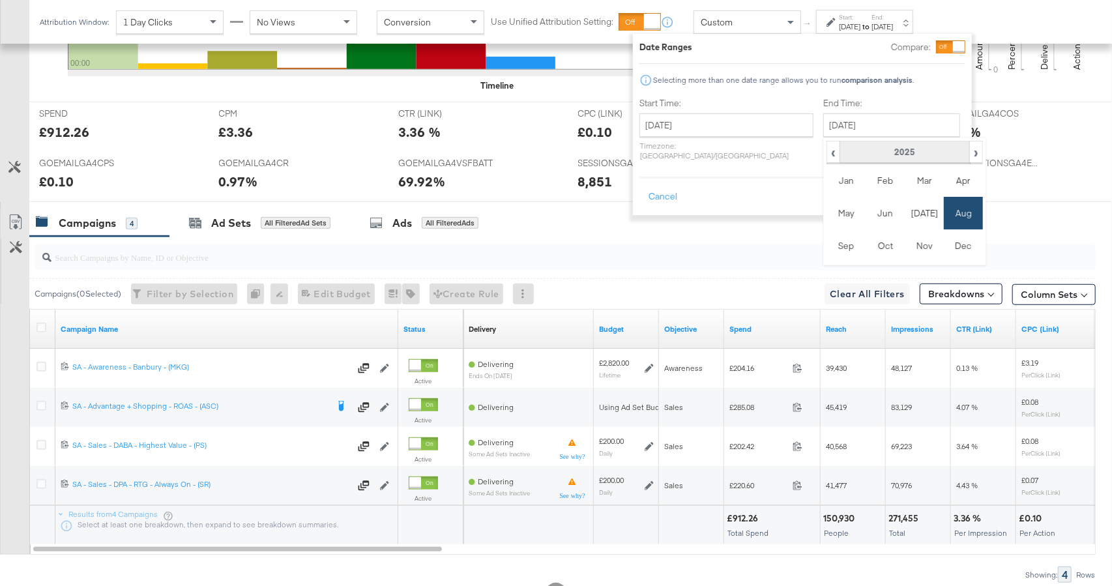
click at [863, 148] on th "2025" at bounding box center [904, 152] width 130 height 22
click at [865, 212] on td "2024" at bounding box center [884, 213] width 39 height 33
click at [943, 210] on td "Aug" at bounding box center [962, 213] width 39 height 33
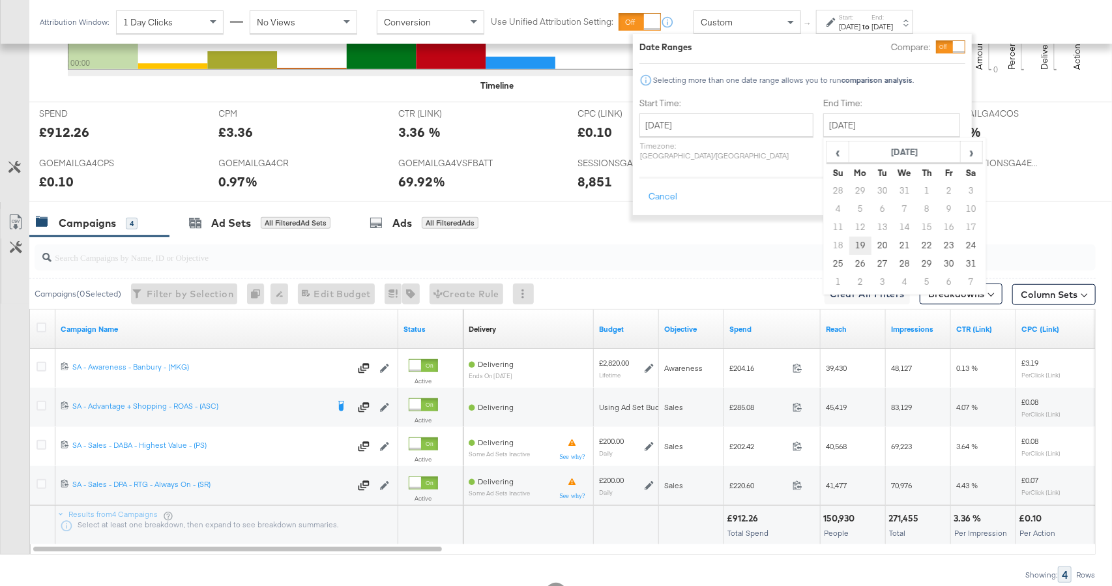
click at [849, 246] on td "19" at bounding box center [860, 246] width 22 height 18
type input "[DATE]"
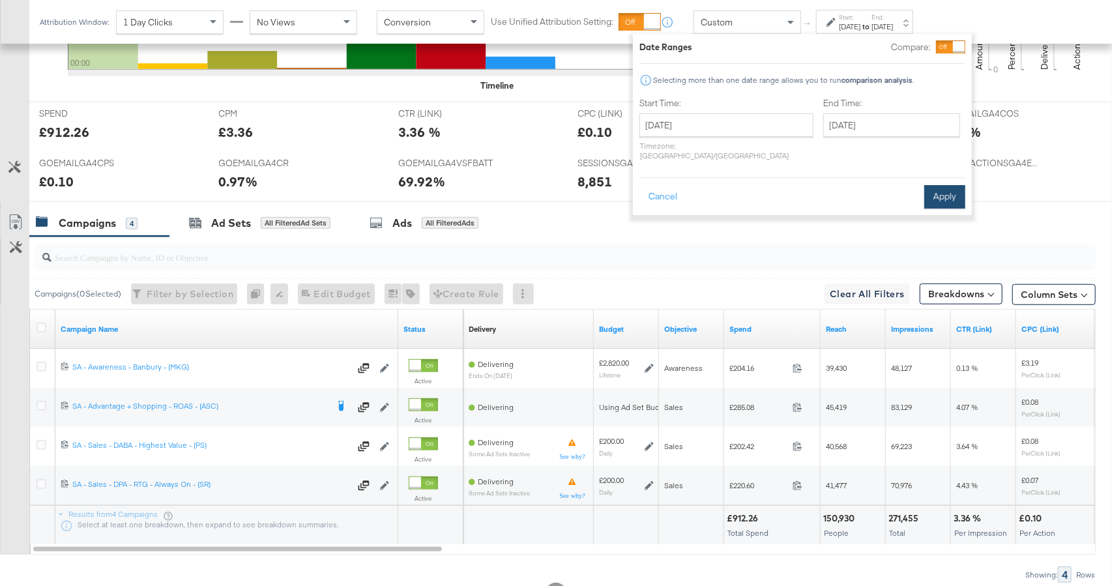
click at [949, 185] on button "Apply" at bounding box center [944, 196] width 41 height 23
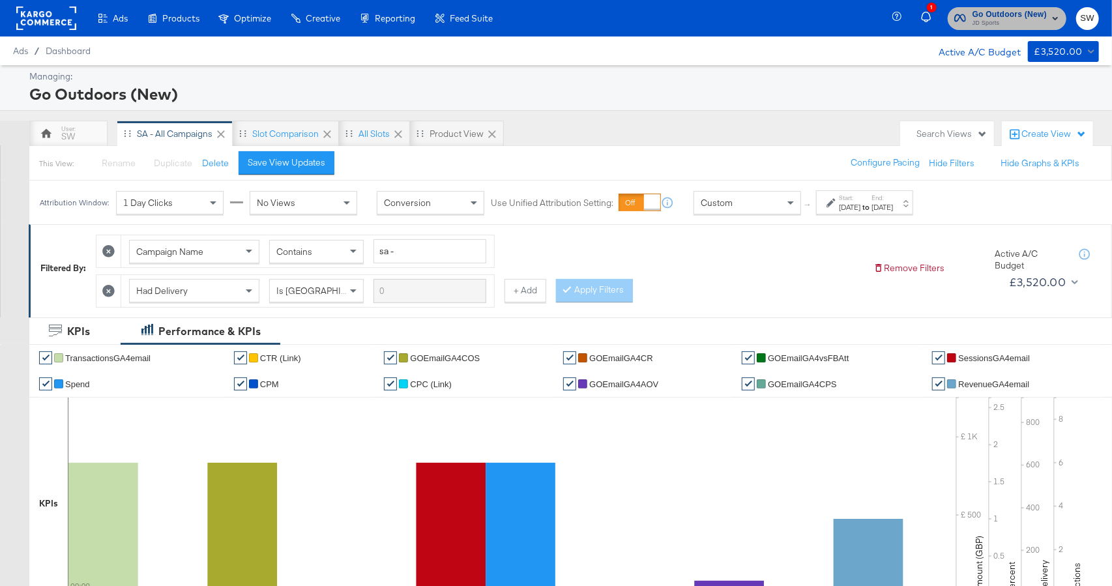
click at [1013, 19] on span "JD Sports" at bounding box center [1009, 23] width 74 height 10
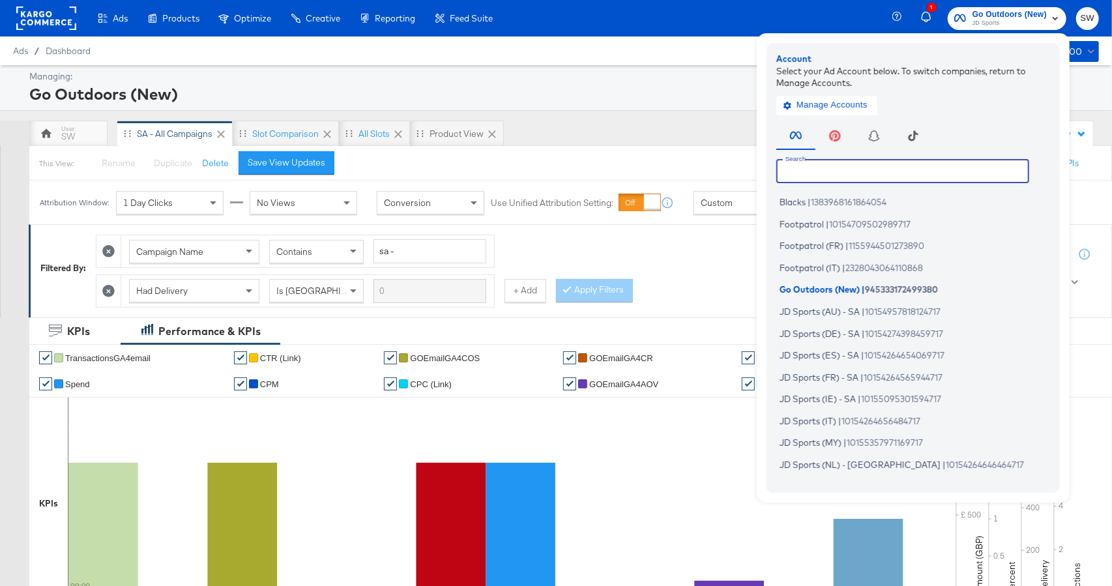
click at [892, 168] on input "text" at bounding box center [902, 170] width 253 height 23
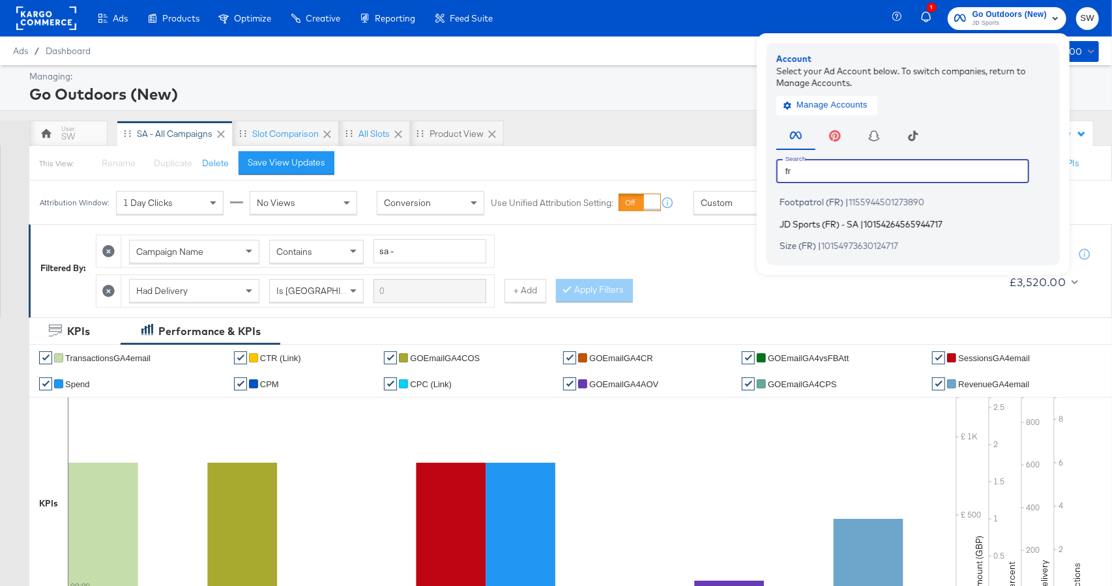
type input "fr"
click at [890, 221] on span "10154264565944717" at bounding box center [902, 223] width 79 height 10
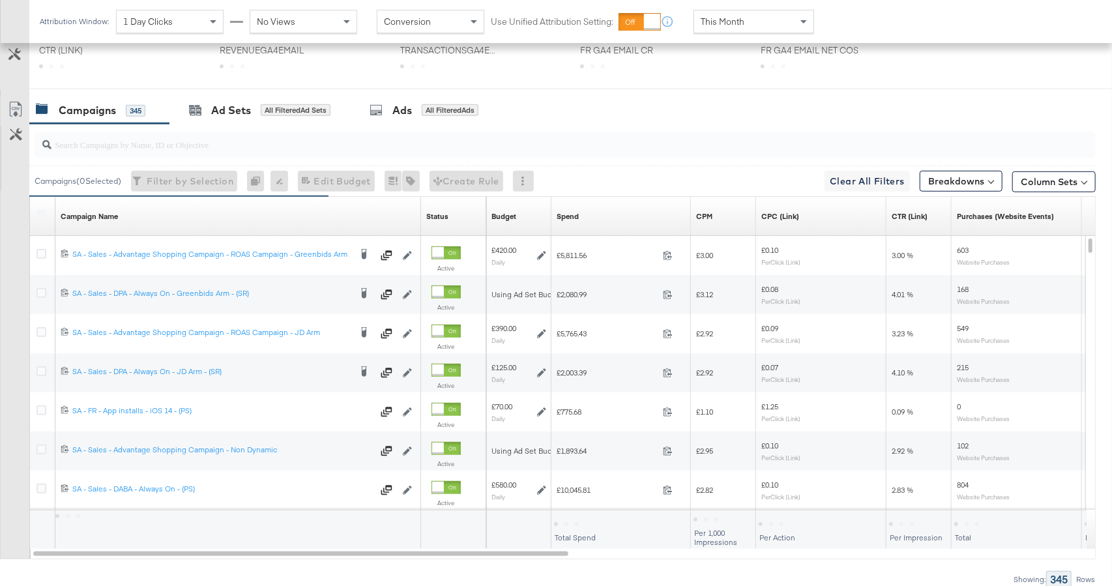
scroll to position [663, 0]
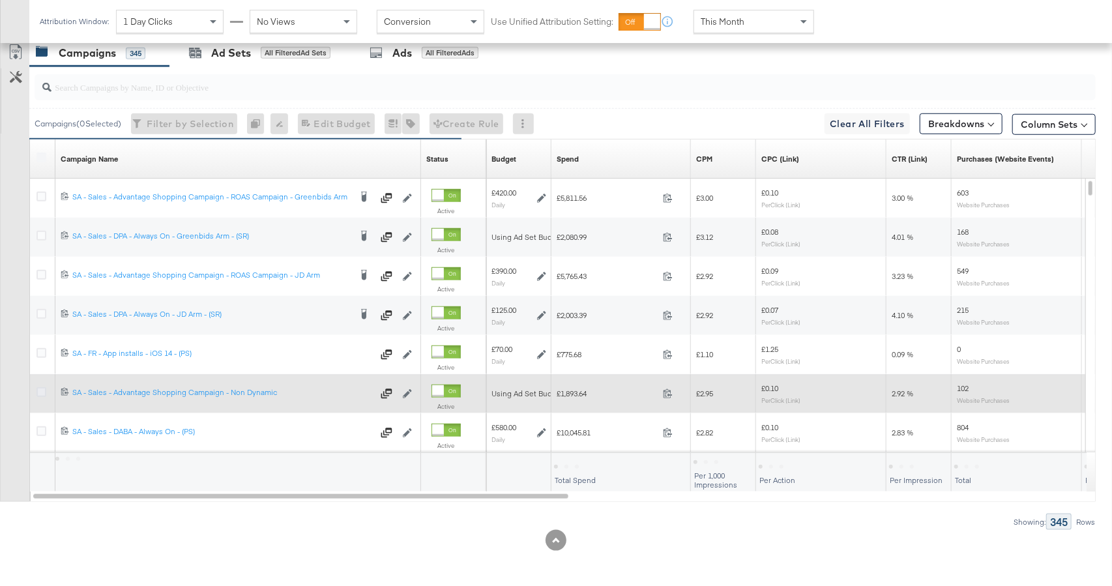
click at [41, 390] on icon at bounding box center [41, 392] width 10 height 10
click at [0, 0] on input "checkbox" at bounding box center [0, 0] width 0 height 0
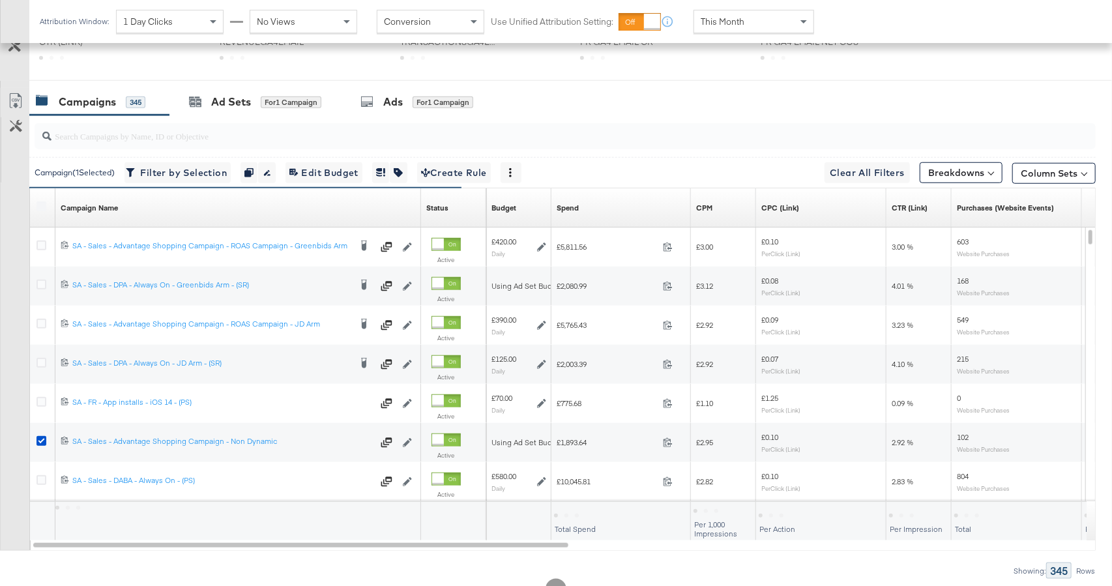
scroll to position [575, 0]
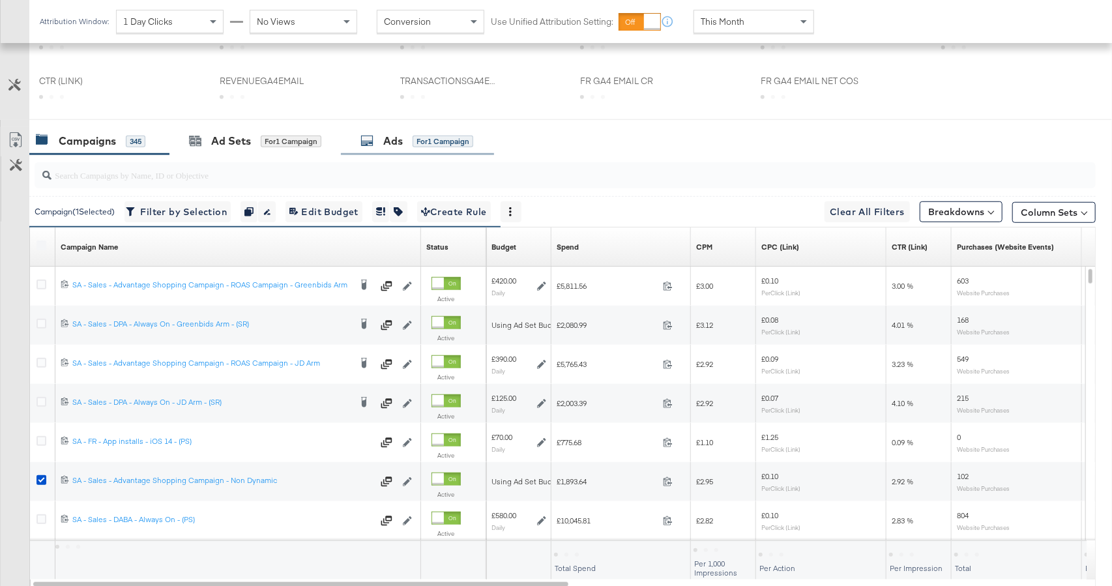
click at [431, 143] on div "for 1 Campaign" at bounding box center [442, 142] width 61 height 12
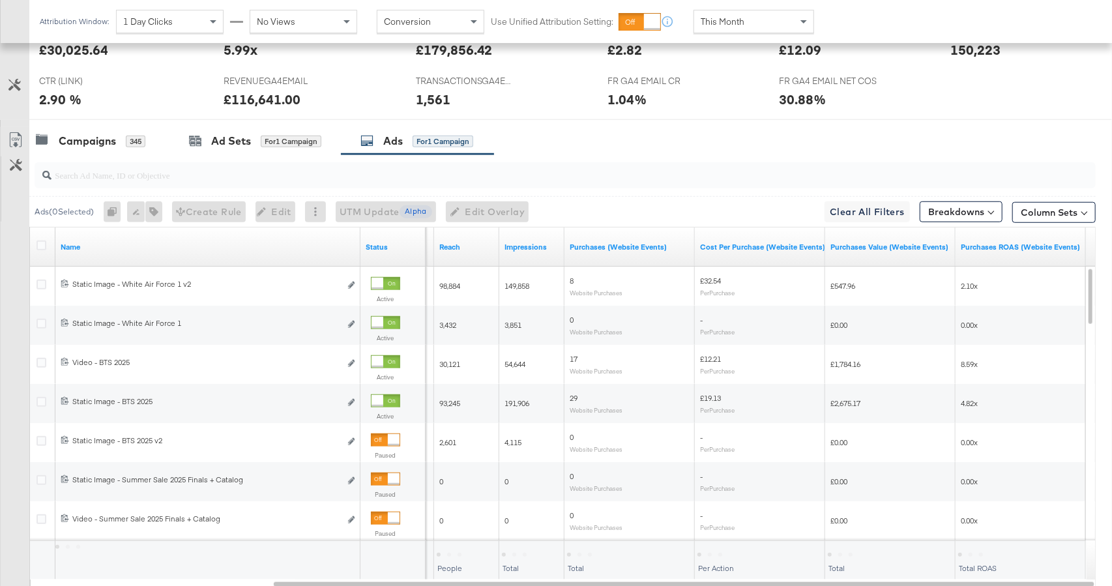
click at [743, 8] on div "Attribution Window: 1 Day Clicks No Views Conversion Use Unified Attribution Se…" at bounding box center [429, 21] width 801 height 43
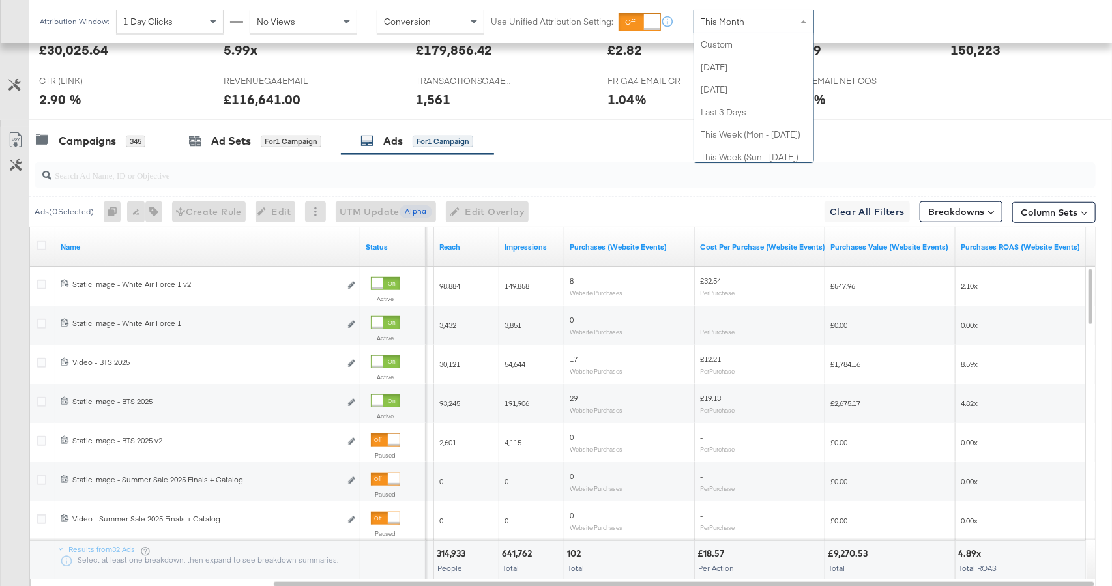
click at [749, 30] on div "This Month" at bounding box center [753, 21] width 119 height 22
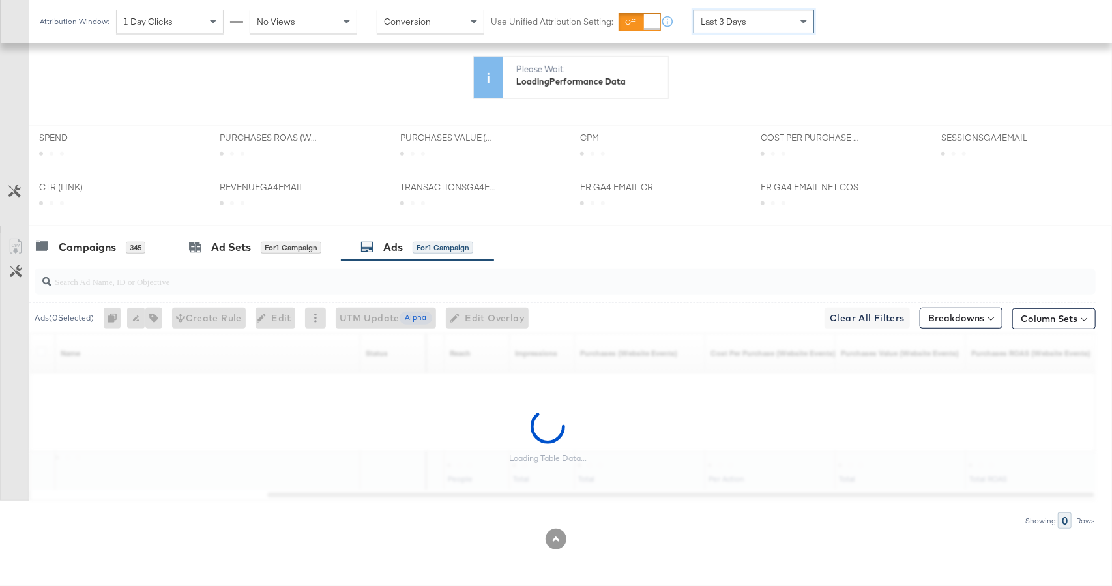
scroll to position [341, 0]
click at [10, 274] on icon at bounding box center [16, 272] width 12 height 12
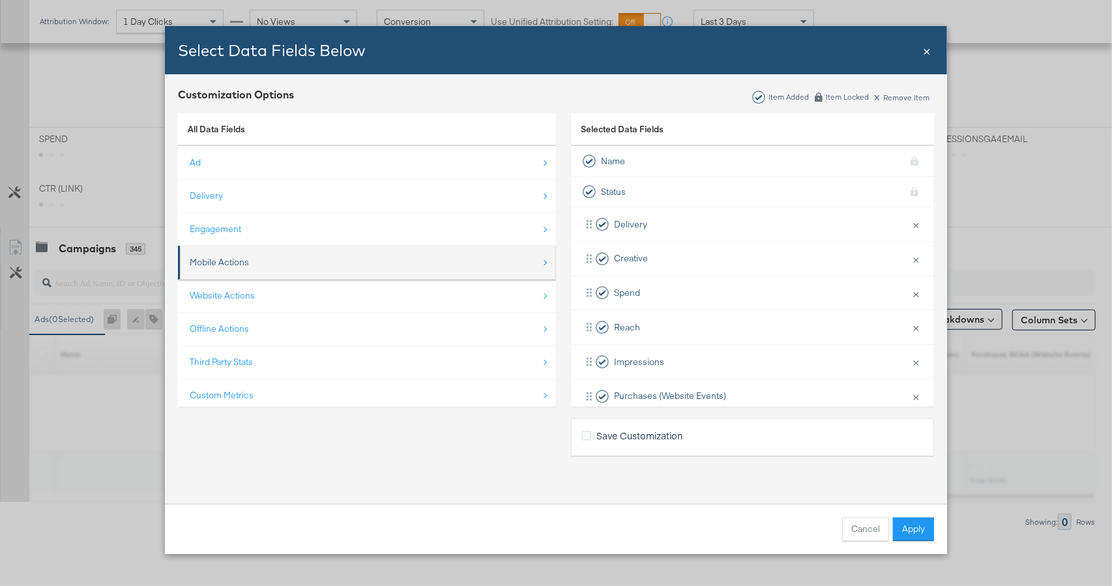
scroll to position [18, 0]
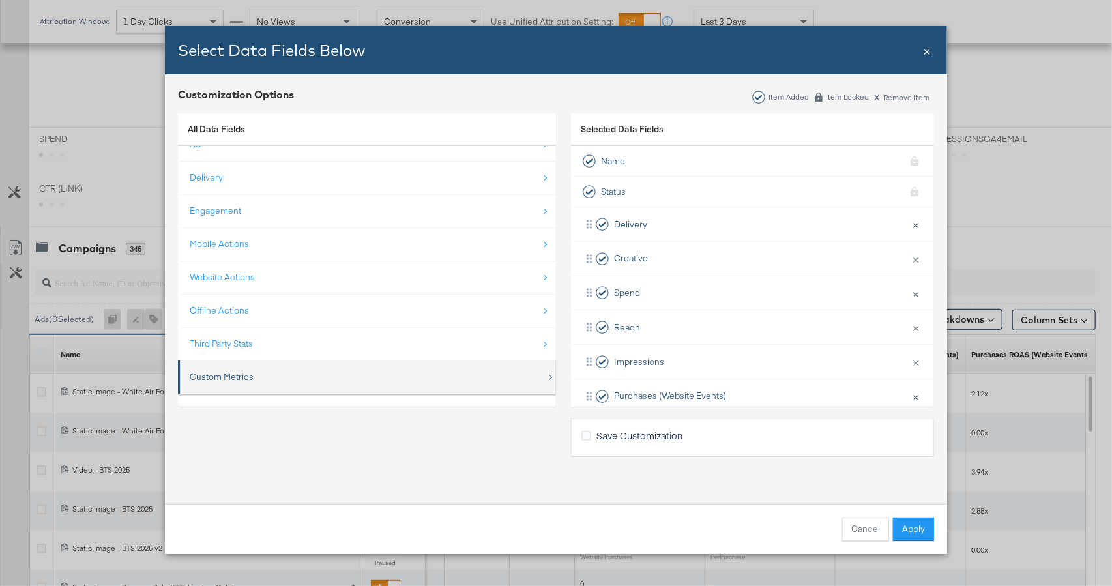
click at [306, 382] on div "Custom Metrics" at bounding box center [368, 377] width 356 height 27
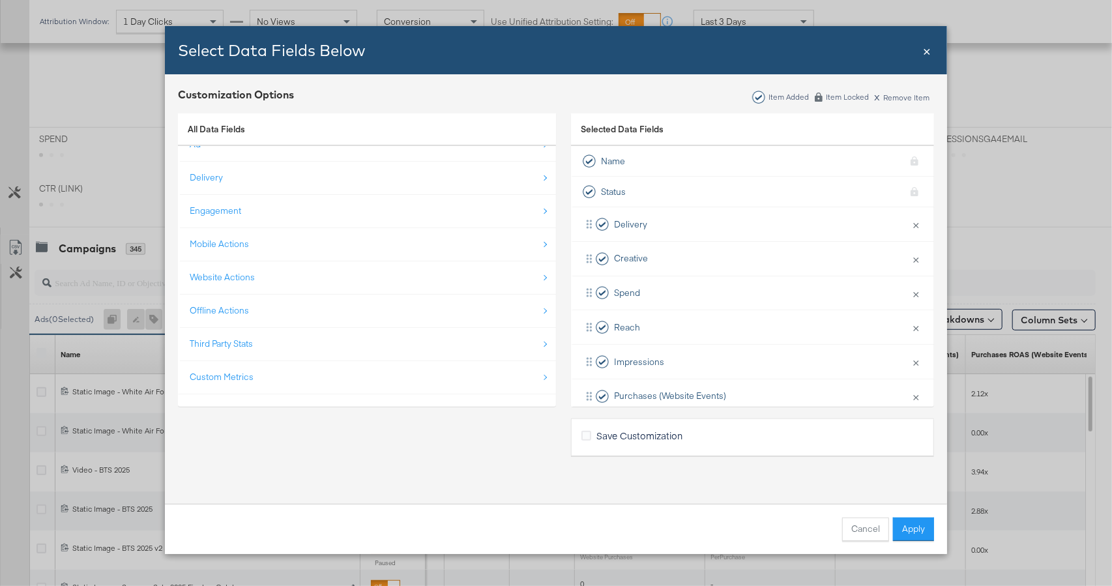
scroll to position [468, 0]
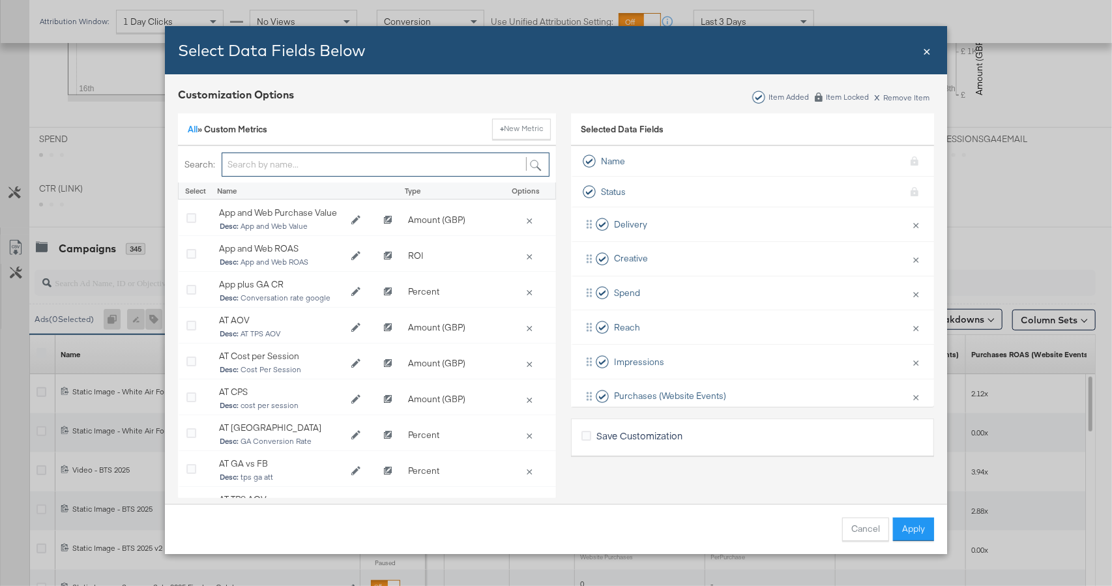
click at [298, 171] on input "Bulk Add Locations Modal" at bounding box center [386, 164] width 328 height 24
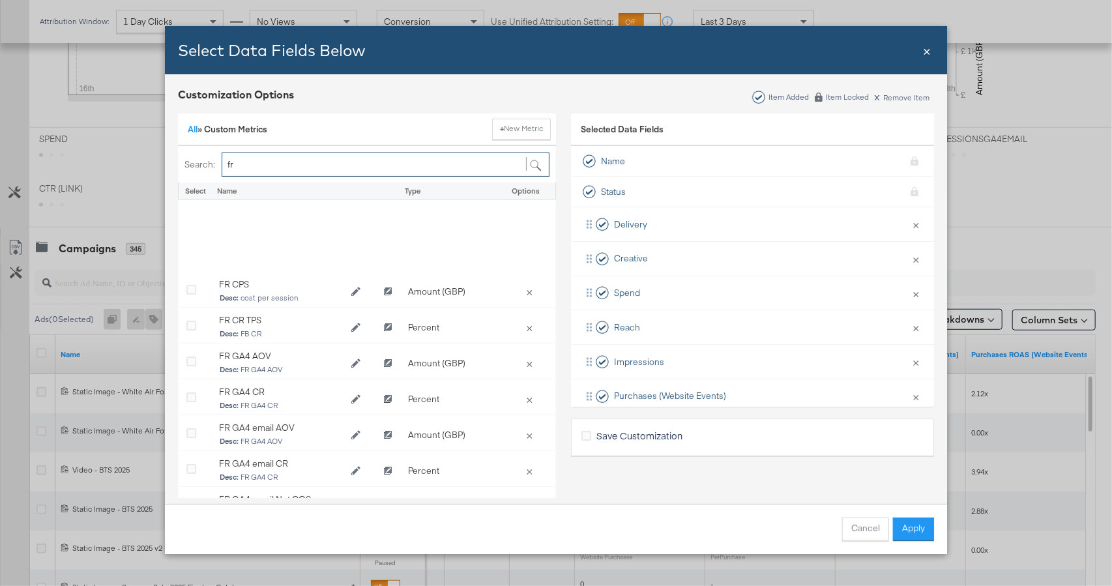
scroll to position [116, 0]
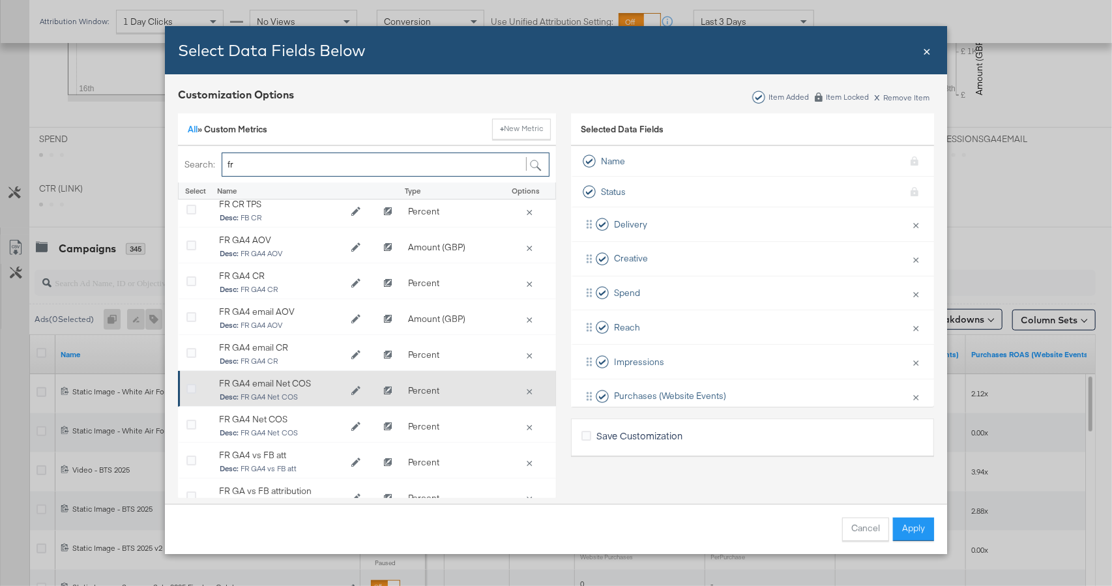
type input "fr"
drag, startPoint x: 192, startPoint y: 388, endPoint x: 412, endPoint y: 405, distance: 220.2
click at [195, 389] on icon "Bulk Add Locations Modal" at bounding box center [191, 389] width 10 height 10
click at [0, 0] on input "Bulk Add Locations Modal" at bounding box center [0, 0] width 0 height 0
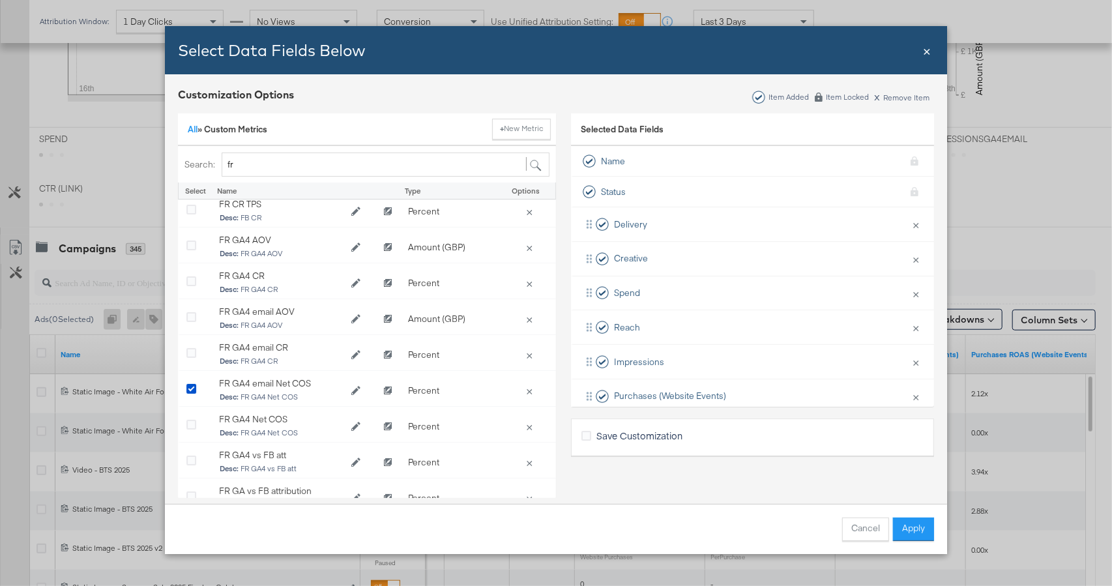
drag, startPoint x: 916, startPoint y: 528, endPoint x: 924, endPoint y: 291, distance: 237.9
click at [916, 528] on button "Apply" at bounding box center [913, 528] width 41 height 23
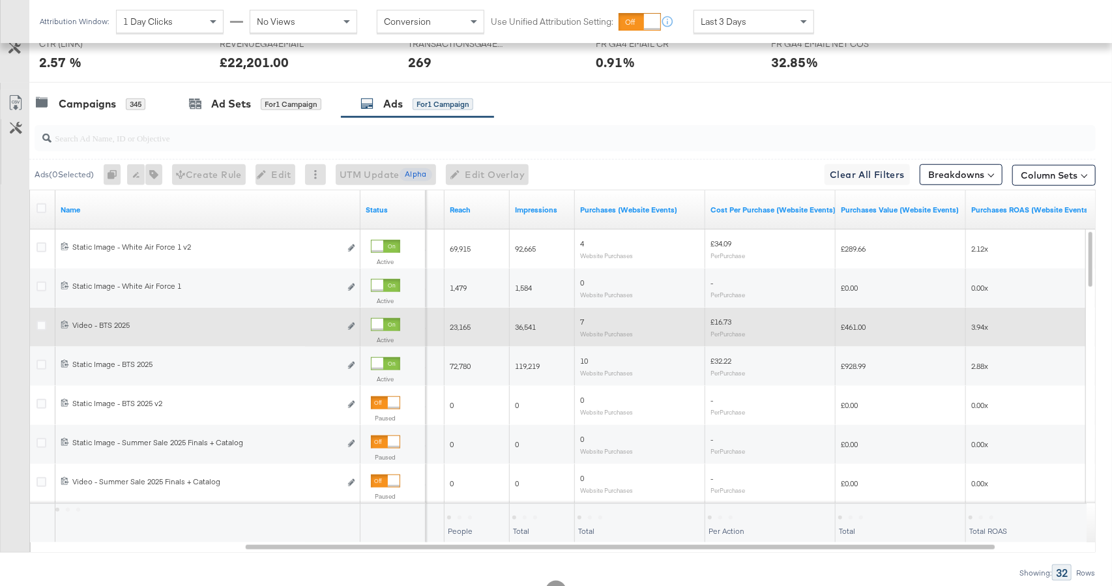
scroll to position [614, 0]
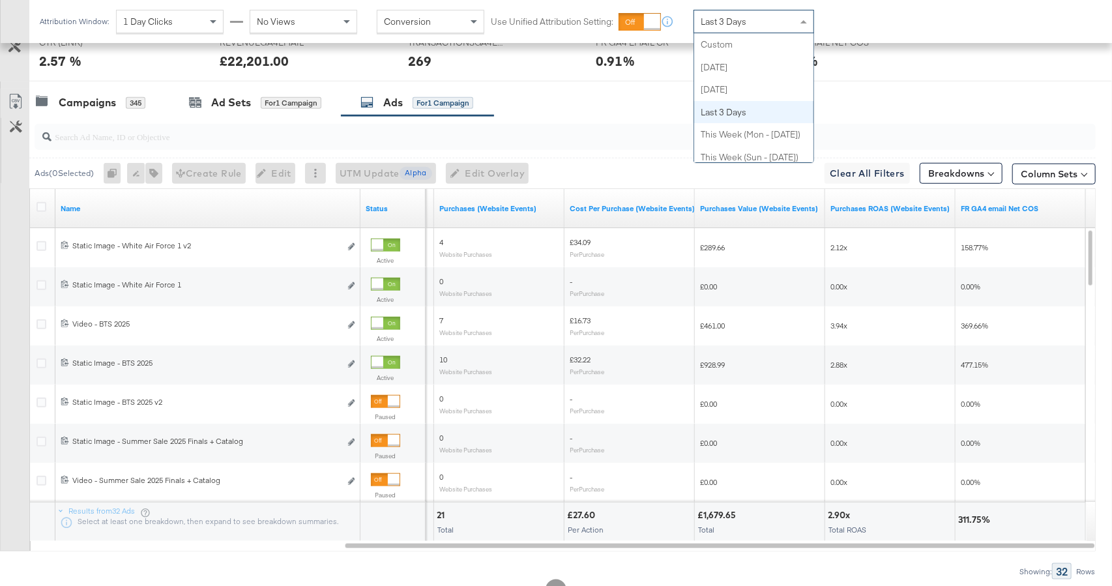
click at [725, 18] on span "Last 3 Days" at bounding box center [723, 22] width 46 height 12
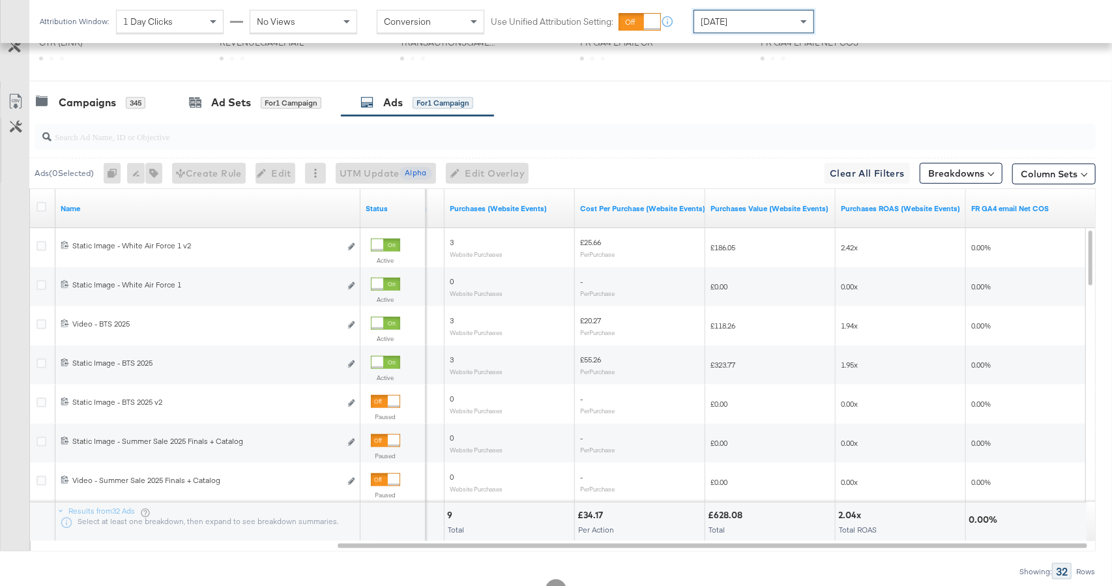
click at [773, 22] on div "[DATE]" at bounding box center [753, 21] width 119 height 22
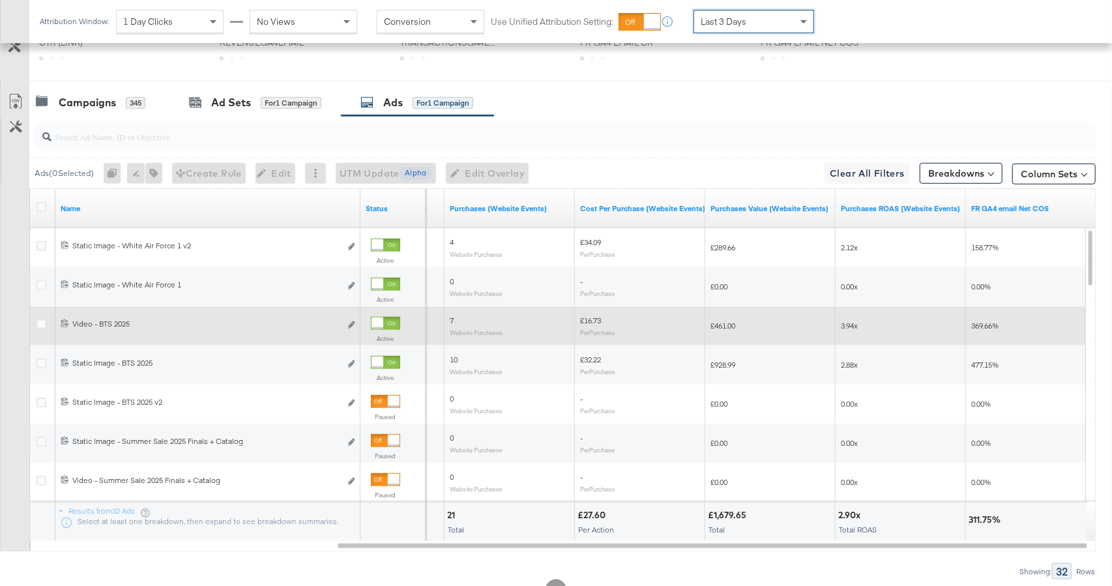
click at [386, 324] on div at bounding box center [385, 323] width 29 height 13
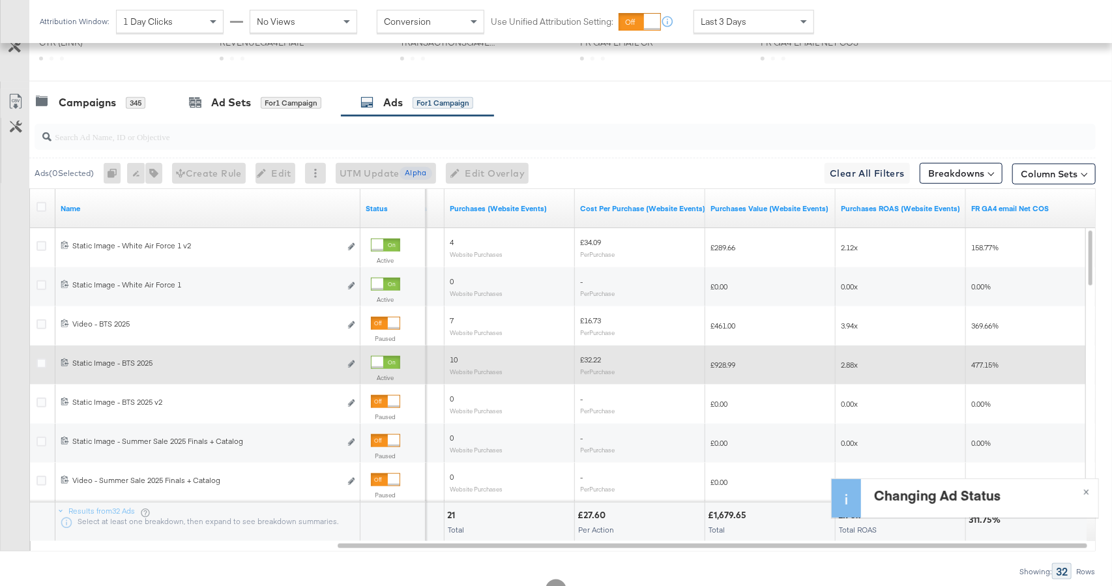
click at [381, 357] on div at bounding box center [377, 362] width 12 height 12
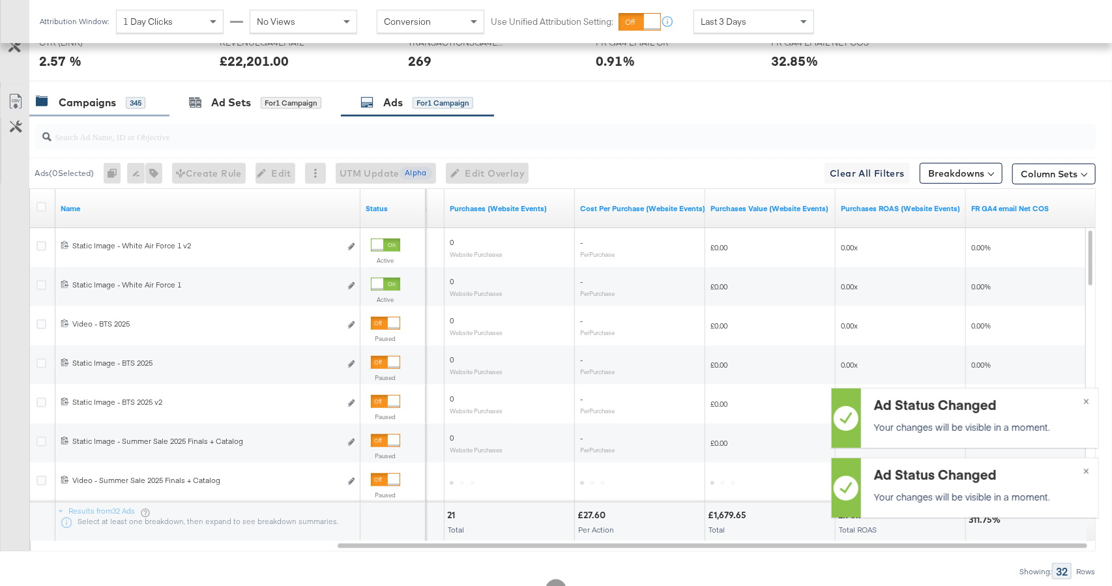
click at [96, 100] on div "Campaigns" at bounding box center [87, 102] width 57 height 15
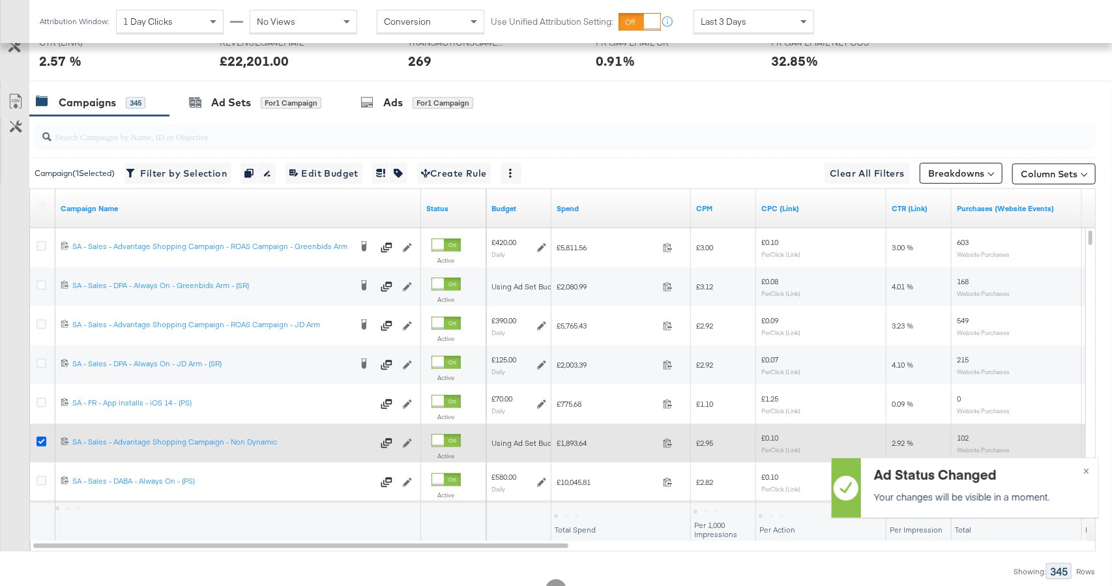
click at [38, 440] on icon at bounding box center [41, 442] width 10 height 10
click at [0, 0] on input "checkbox" at bounding box center [0, 0] width 0 height 0
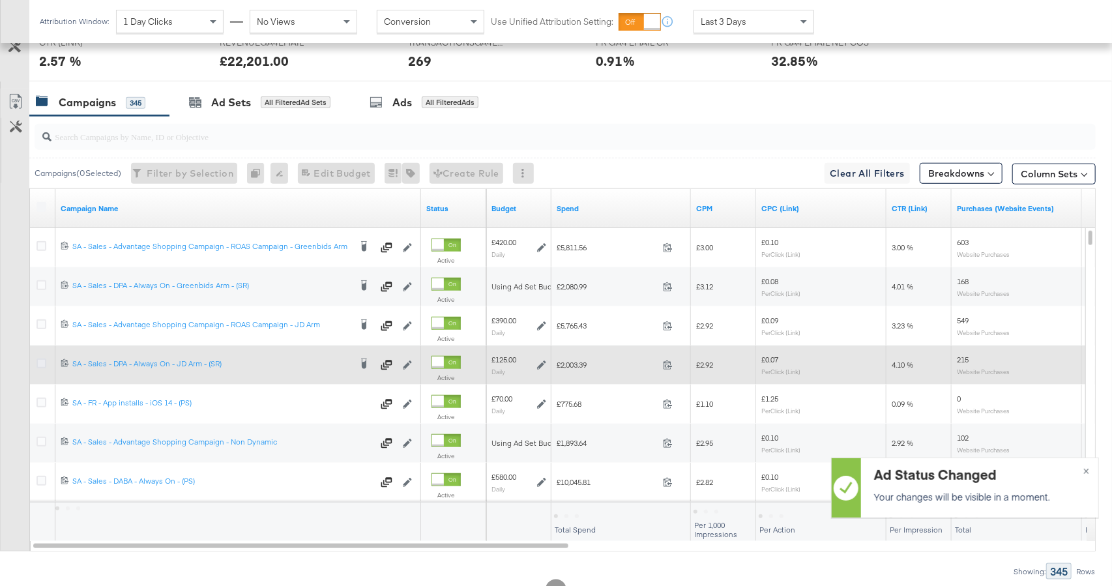
click at [42, 358] on icon at bounding box center [41, 363] width 10 height 10
click at [0, 0] on input "checkbox" at bounding box center [0, 0] width 0 height 0
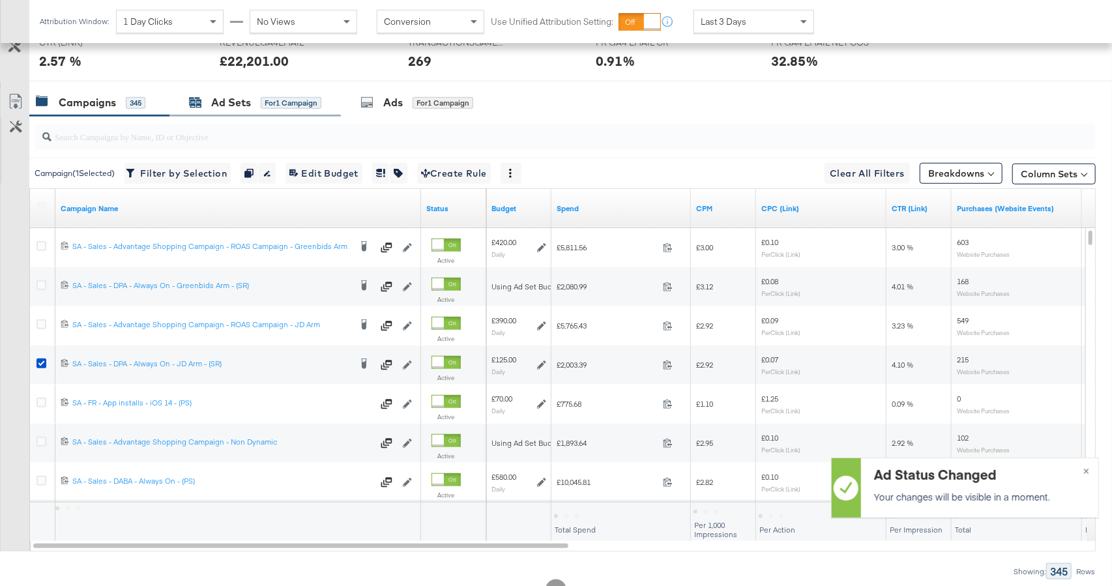
click at [228, 104] on div "Ad Sets" at bounding box center [231, 102] width 40 height 15
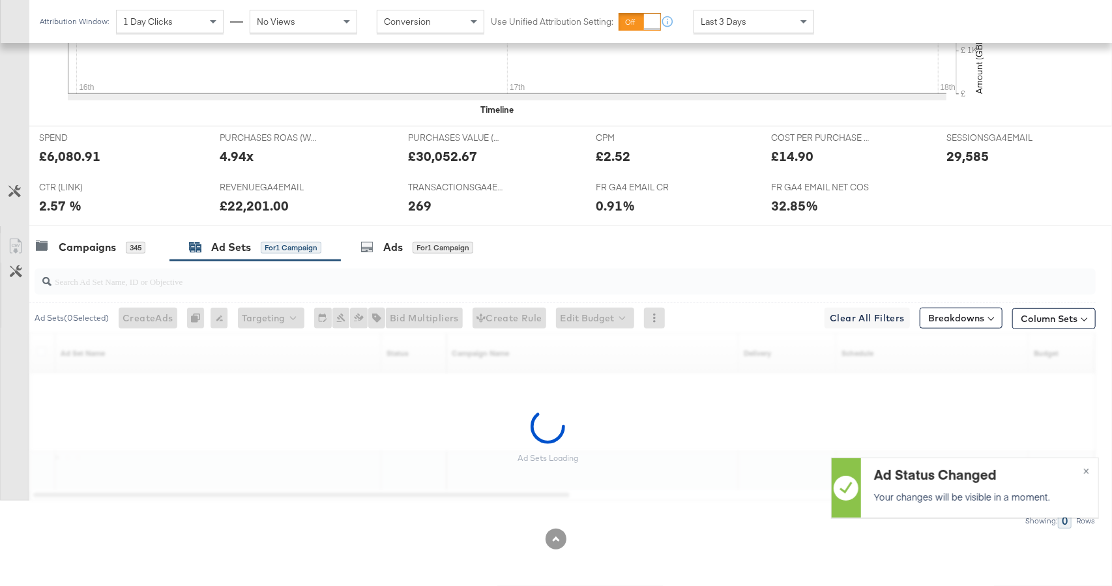
scroll to position [468, 0]
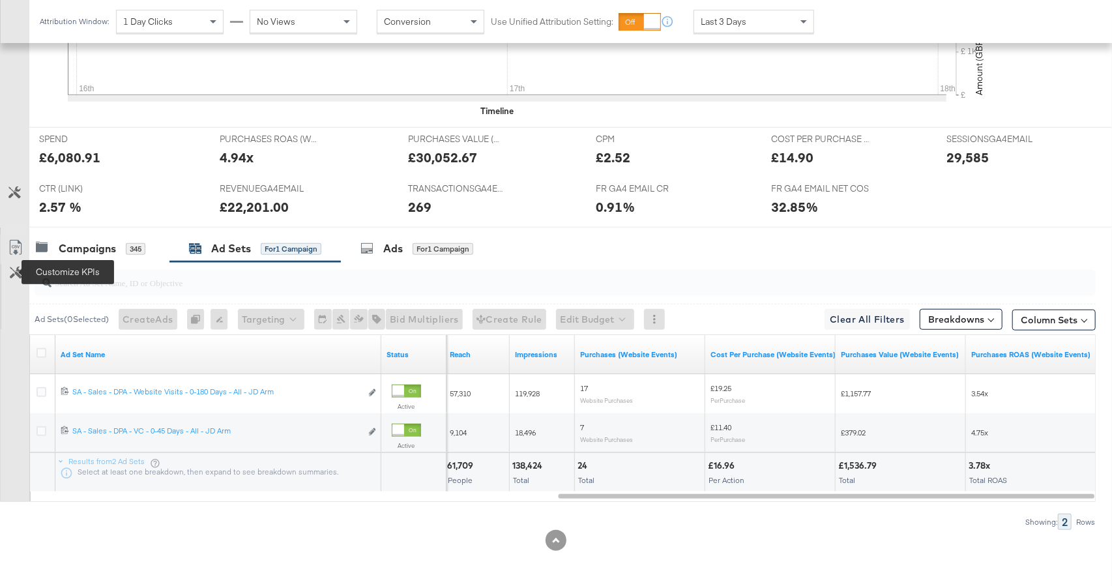
click at [12, 272] on icon at bounding box center [16, 272] width 12 height 12
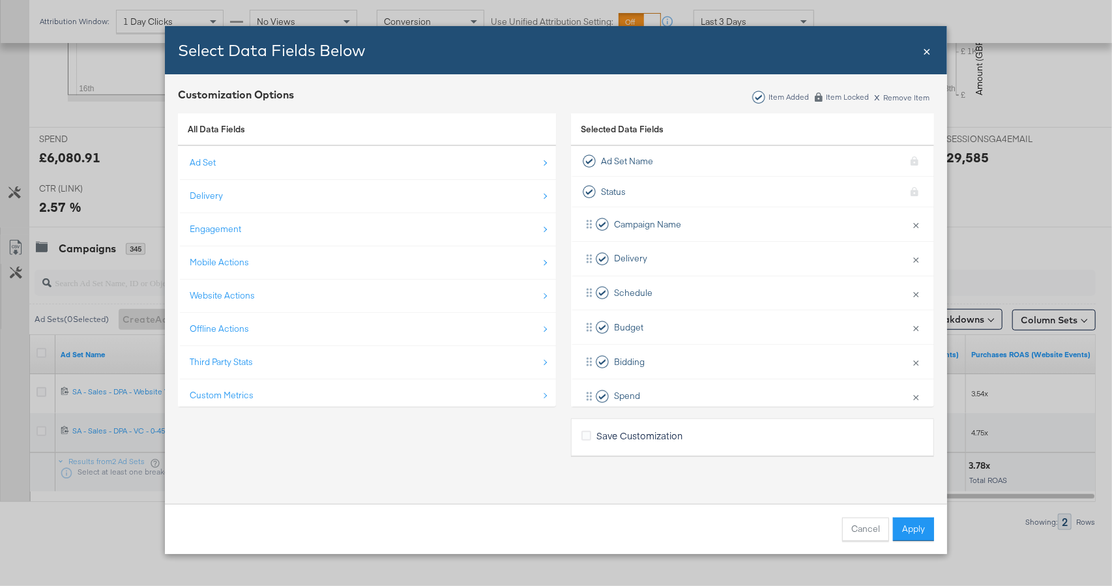
drag, startPoint x: 259, startPoint y: 394, endPoint x: 263, endPoint y: 371, distance: 23.0
click at [259, 393] on div "Custom Metrics" at bounding box center [368, 395] width 356 height 27
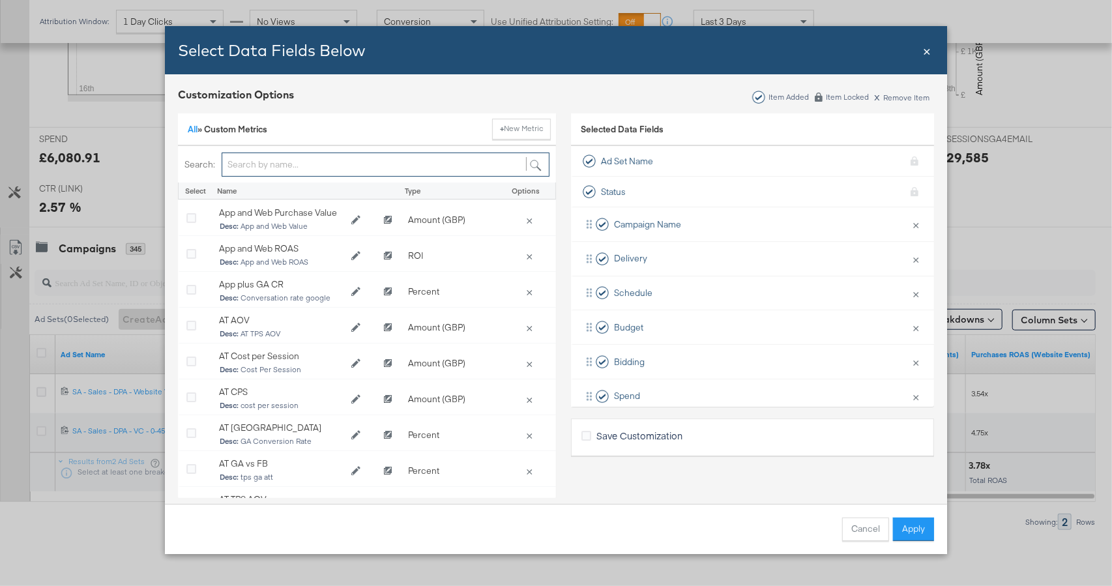
click at [259, 158] on input "Bulk Add Locations Modal" at bounding box center [386, 164] width 328 height 24
type input "fr"
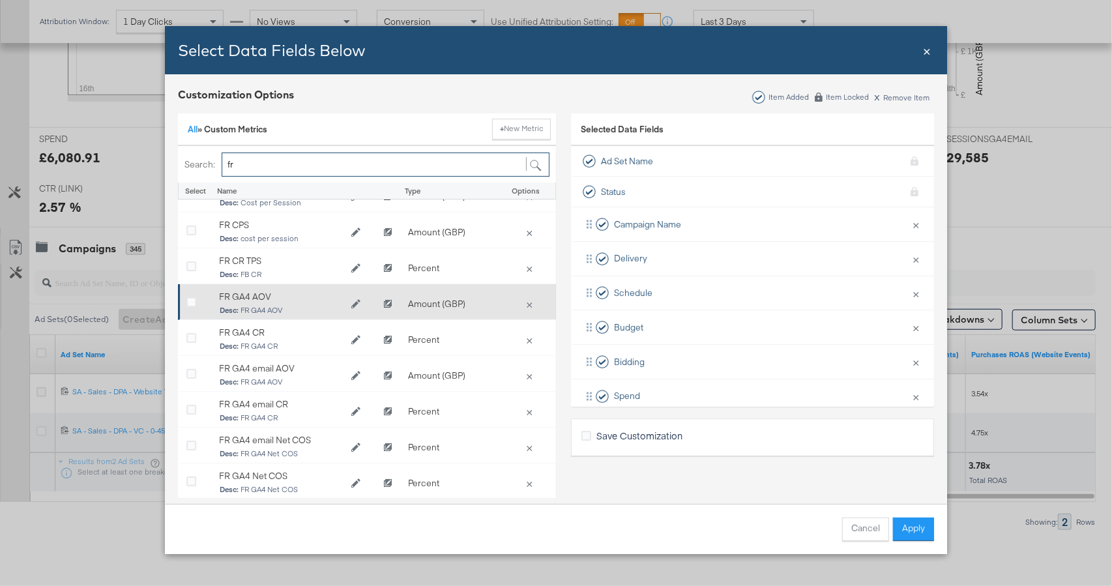
scroll to position [64, 0]
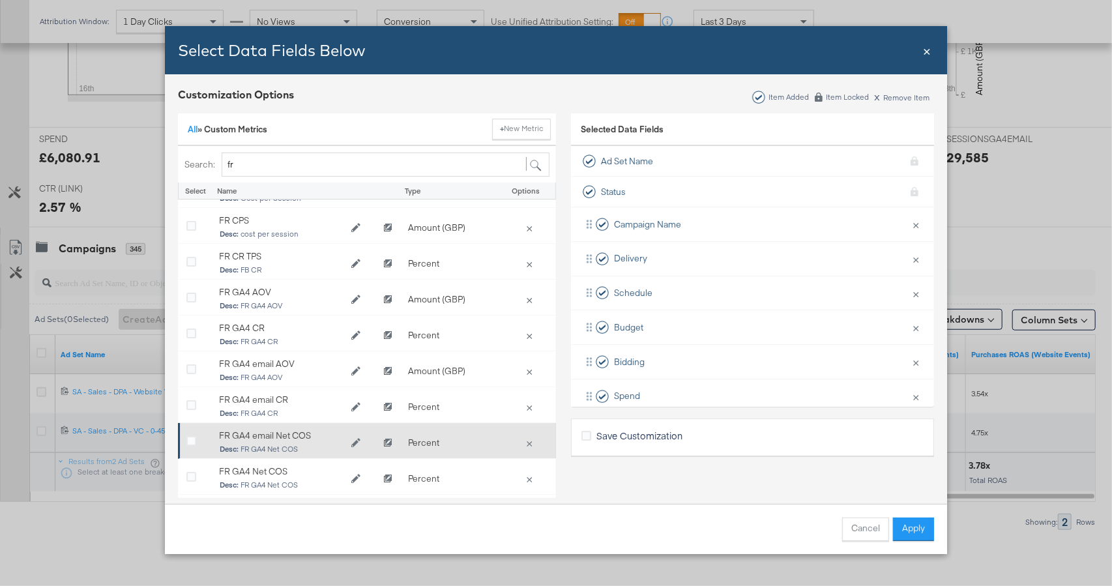
drag, startPoint x: 188, startPoint y: 439, endPoint x: 380, endPoint y: 452, distance: 192.0
click at [190, 439] on icon "Bulk Add Locations Modal" at bounding box center [191, 442] width 10 height 10
click at [0, 0] on input "Bulk Add Locations Modal" at bounding box center [0, 0] width 0 height 0
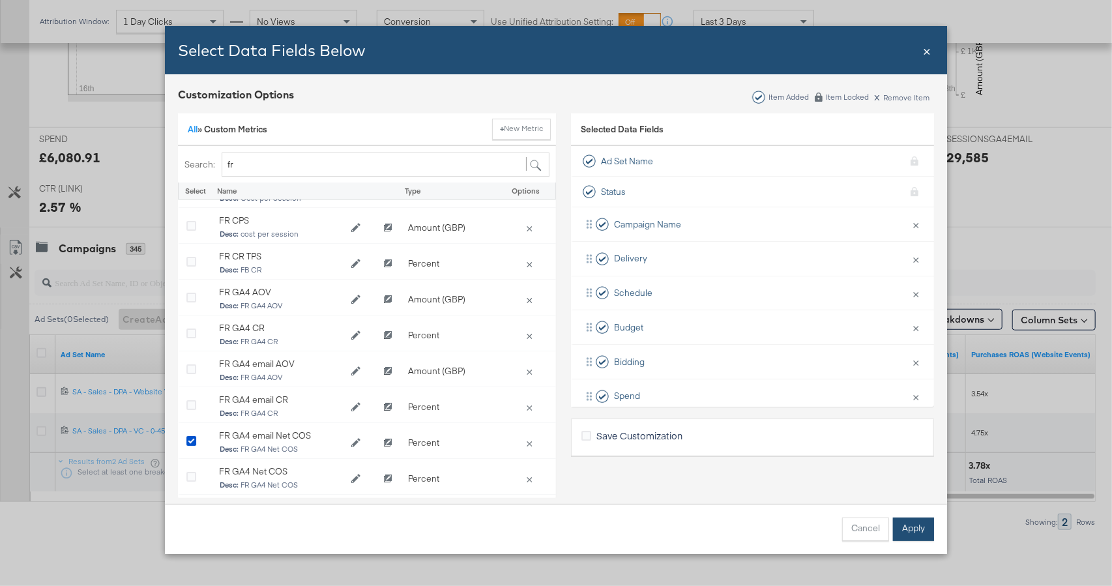
click at [905, 530] on button "Apply" at bounding box center [913, 528] width 41 height 23
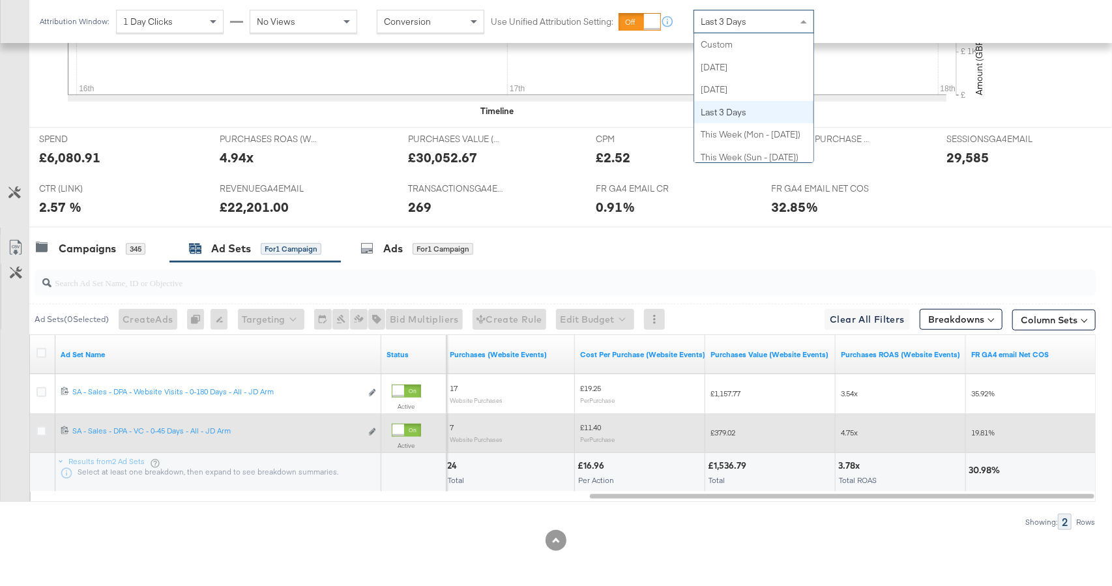
click at [717, 16] on span "Last 3 Days" at bounding box center [723, 22] width 46 height 12
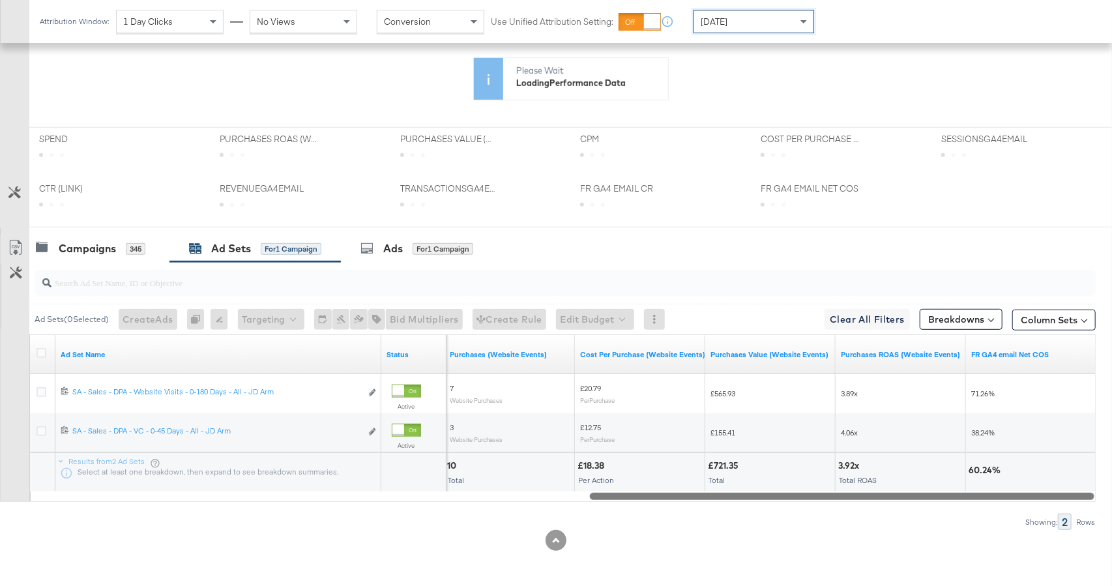
scroll to position [468, 0]
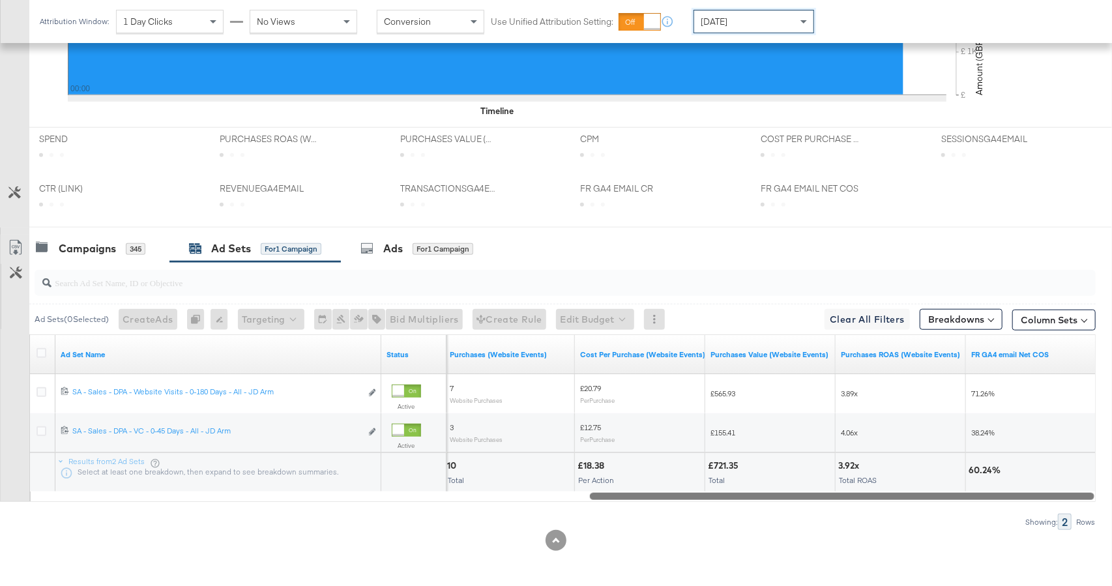
drag, startPoint x: 752, startPoint y: 495, endPoint x: 770, endPoint y: 495, distance: 18.3
click at [770, 495] on div at bounding box center [842, 495] width 504 height 11
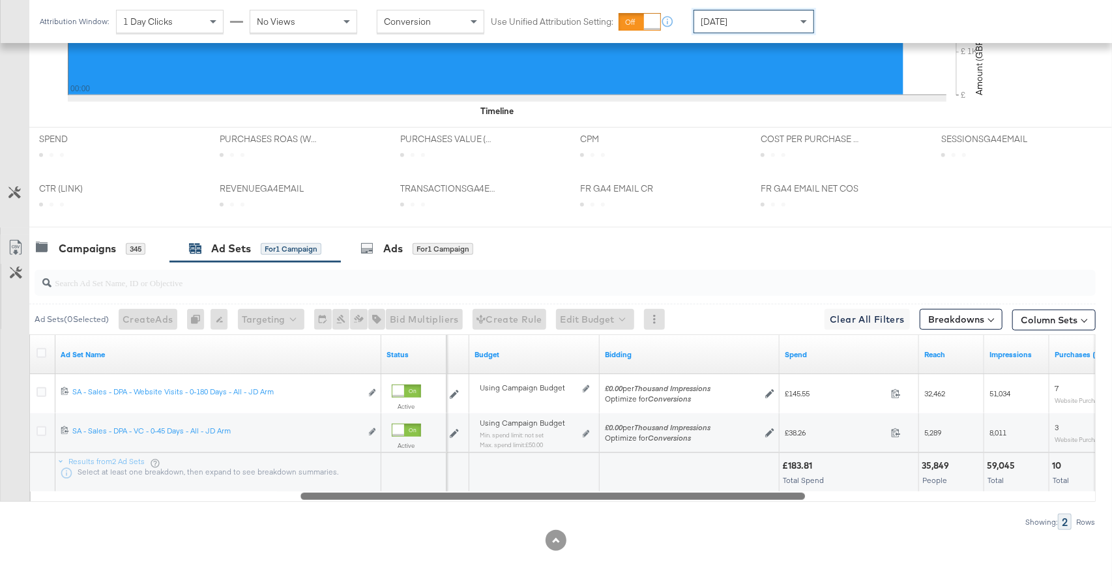
drag, startPoint x: 732, startPoint y: 496, endPoint x: 524, endPoint y: 477, distance: 208.8
click at [442, 496] on div at bounding box center [552, 495] width 504 height 11
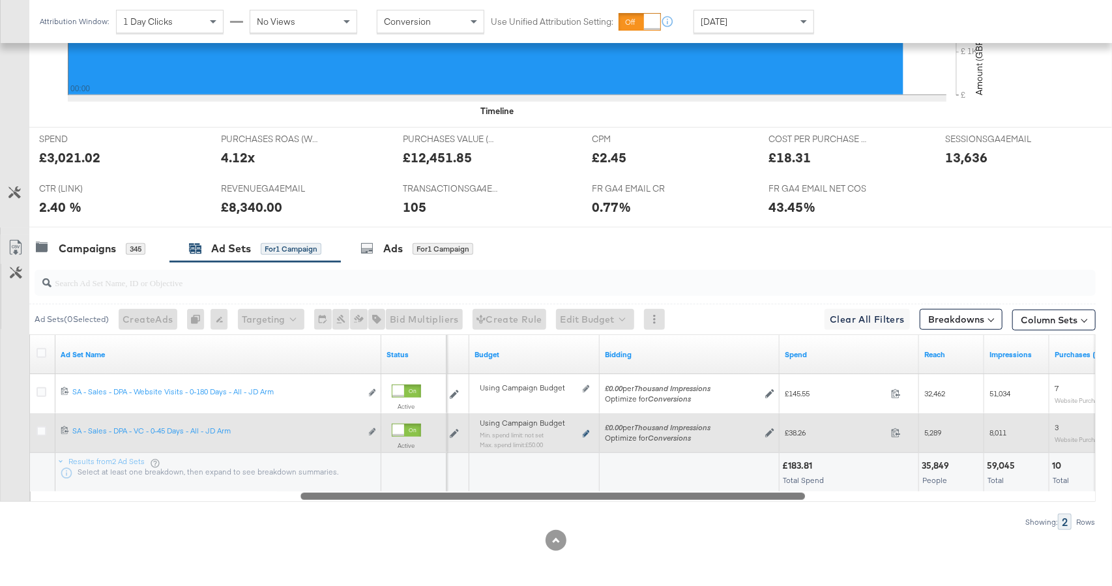
click at [588, 431] on icon at bounding box center [585, 433] width 7 height 7
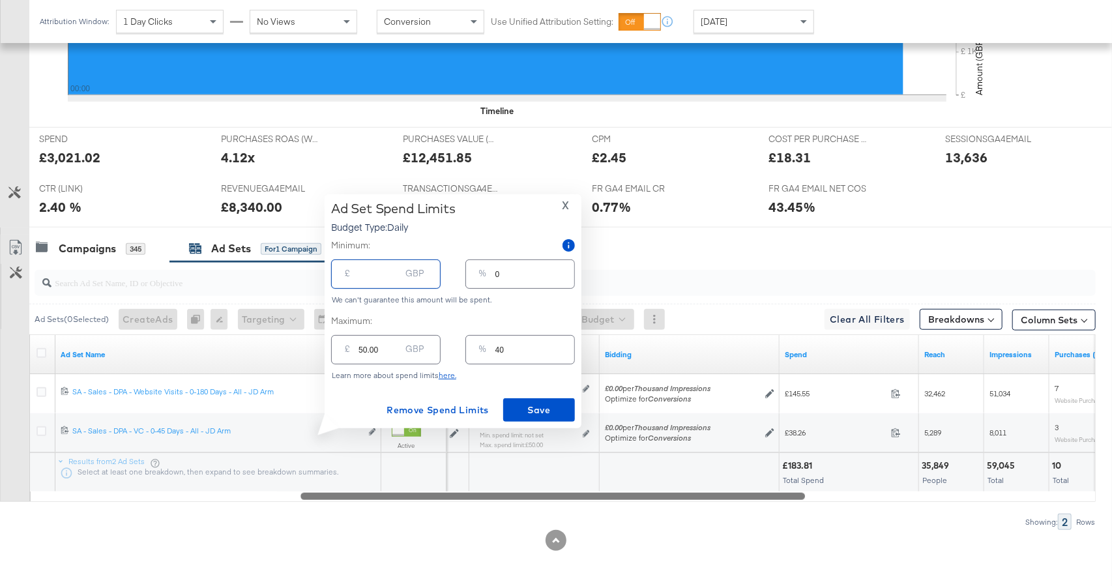
click at [362, 273] on input "number" at bounding box center [379, 269] width 42 height 28
type input "6"
type input "5"
type input "60"
type input "48"
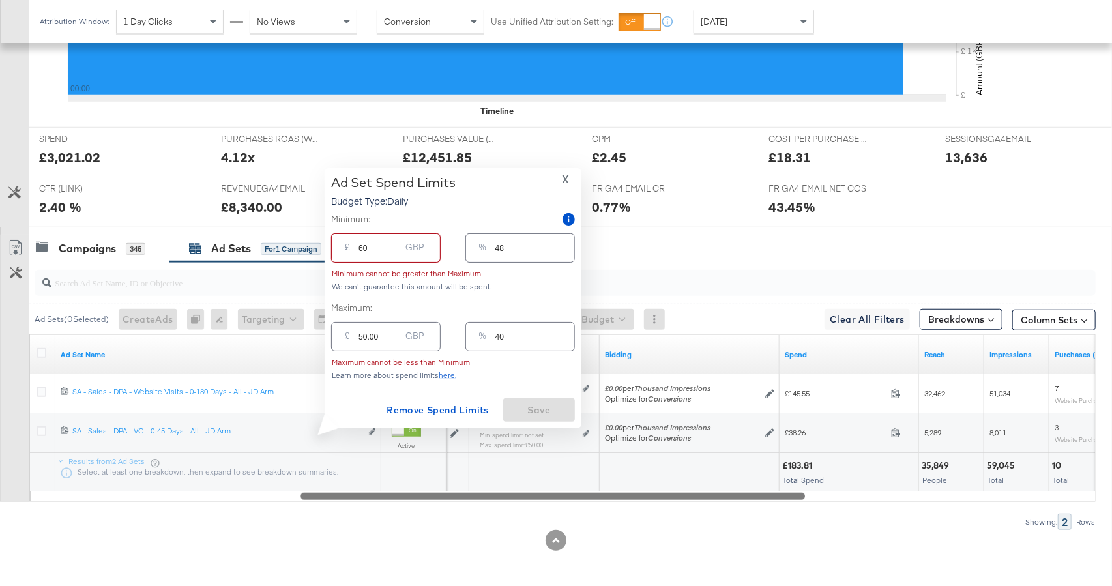
type input "60.00"
type input "49"
type input "39"
click at [389, 339] on input "49" at bounding box center [379, 331] width 42 height 28
drag, startPoint x: 371, startPoint y: 335, endPoint x: 339, endPoint y: 334, distance: 31.9
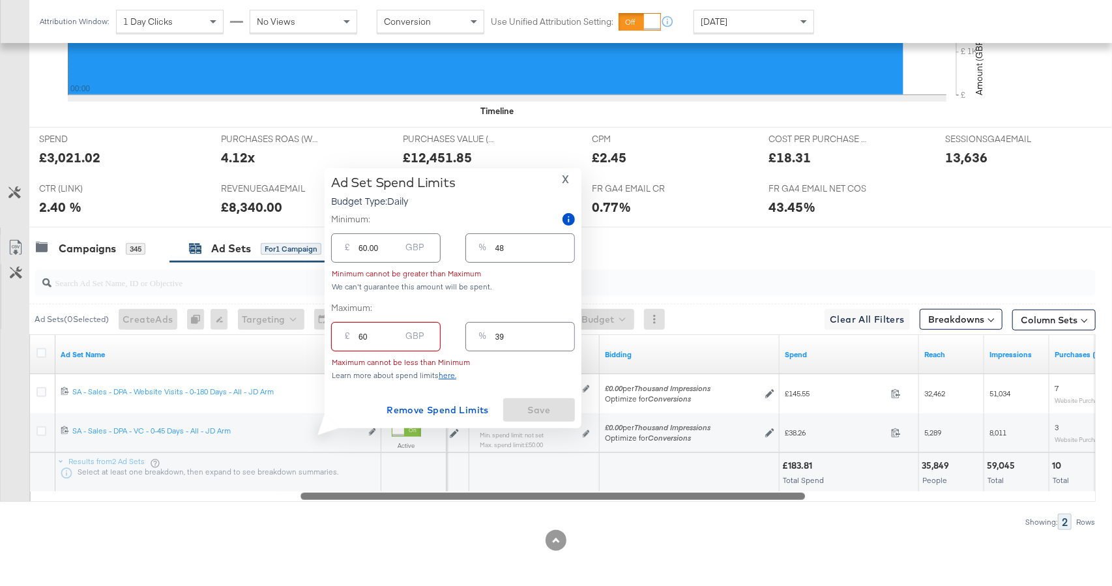
click at [339, 334] on div "£ 60 GBP" at bounding box center [385, 336] width 109 height 29
type input "49.00"
click at [515, 335] on input "39" at bounding box center [534, 331] width 79 height 28
type input "3"
type input "3.75"
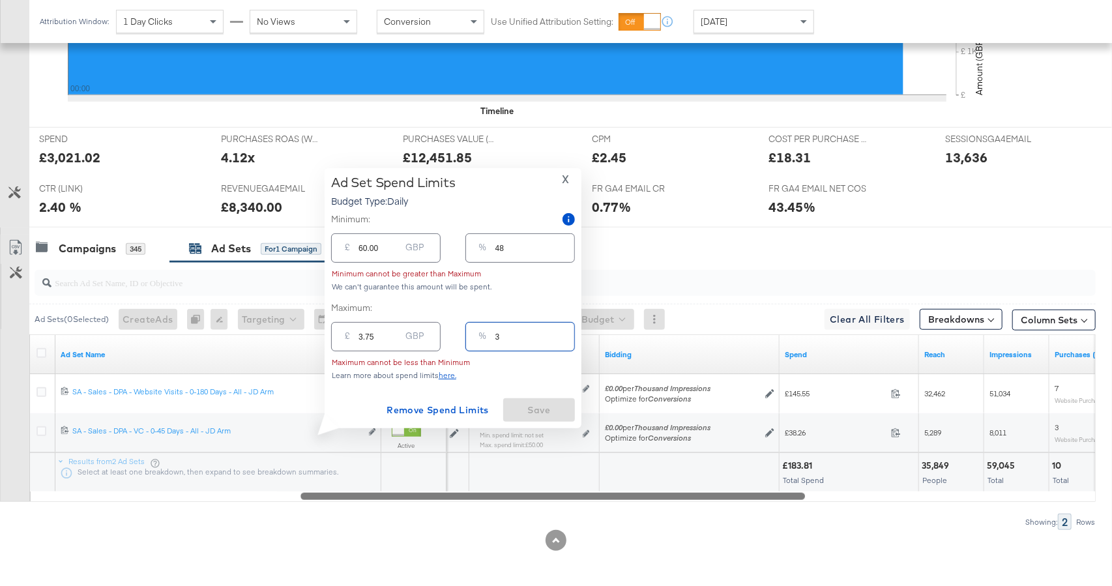
type input "30"
type input "37.50"
click at [499, 335] on input "30" at bounding box center [534, 331] width 79 height 28
type input "0"
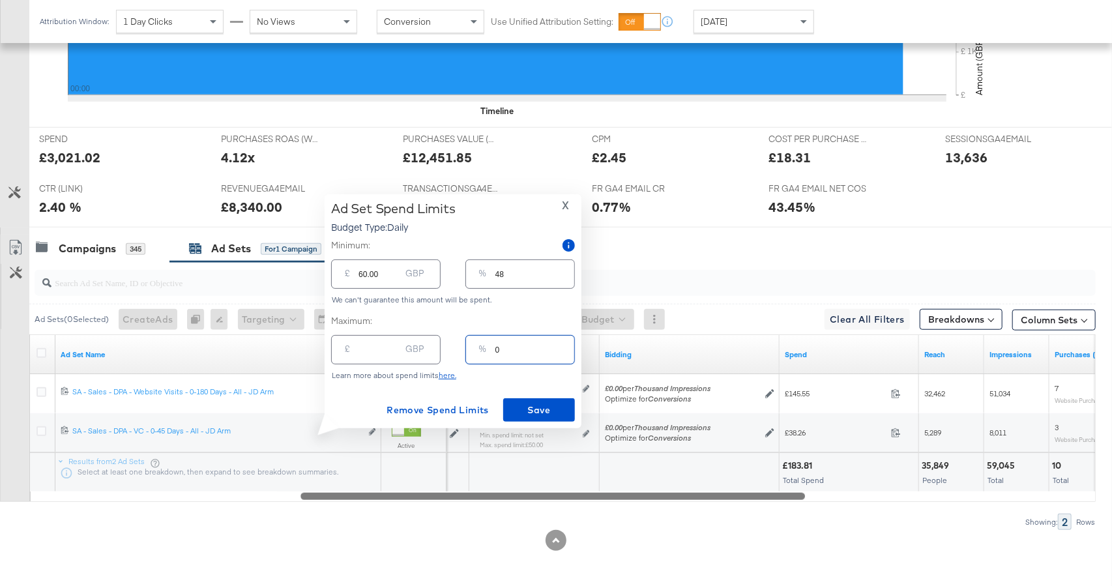
type input "0"
drag, startPoint x: 377, startPoint y: 273, endPoint x: 347, endPoint y: 273, distance: 29.3
click at [347, 273] on div "£ 60.00 GBP" at bounding box center [385, 273] width 109 height 29
type input "9"
type input "7"
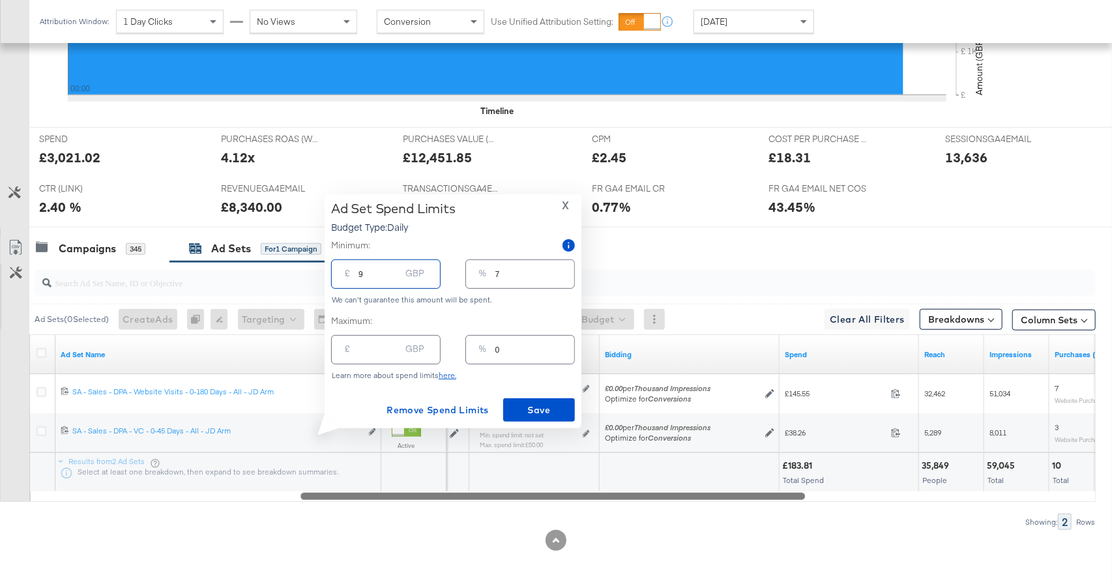
type input "90"
type input "72"
type input "90.00"
click at [535, 408] on span "Save" at bounding box center [538, 410] width 61 height 16
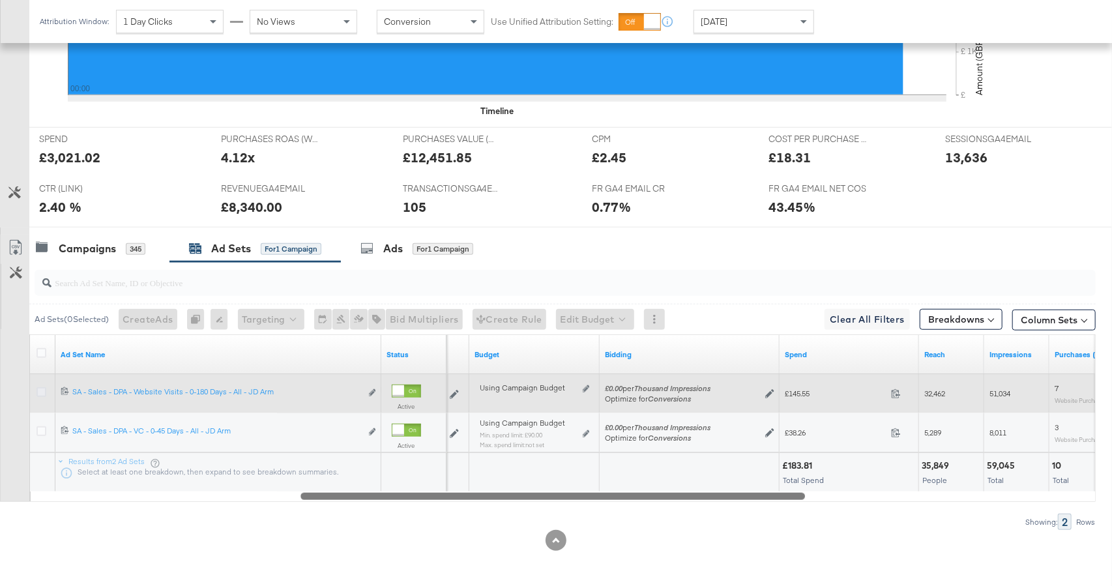
click at [40, 390] on icon at bounding box center [41, 392] width 10 height 10
click at [0, 0] on input "checkbox" at bounding box center [0, 0] width 0 height 0
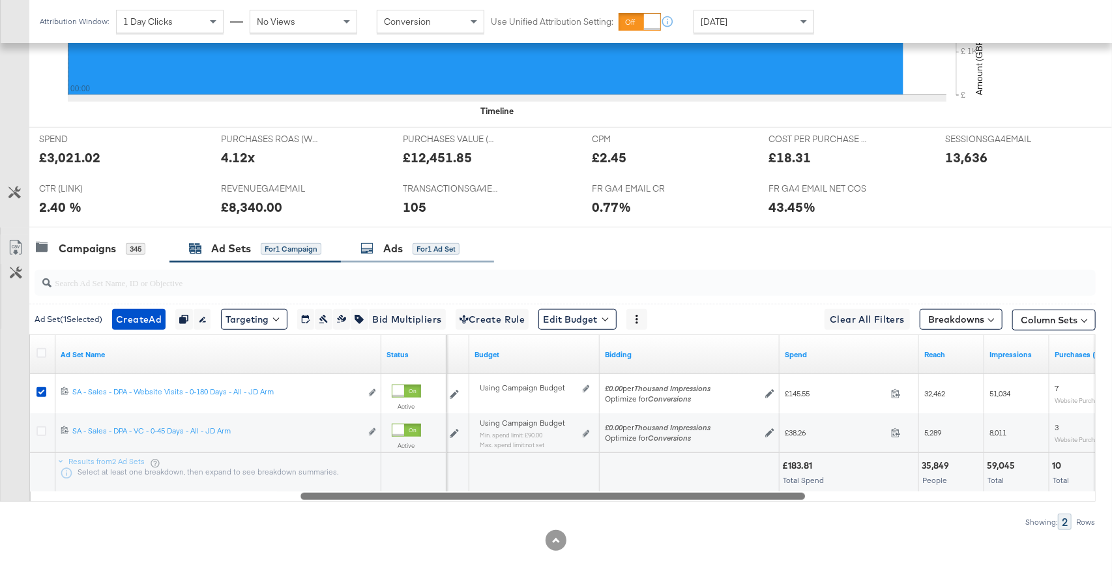
click at [453, 243] on div "for 1 Ad Set" at bounding box center [435, 249] width 47 height 12
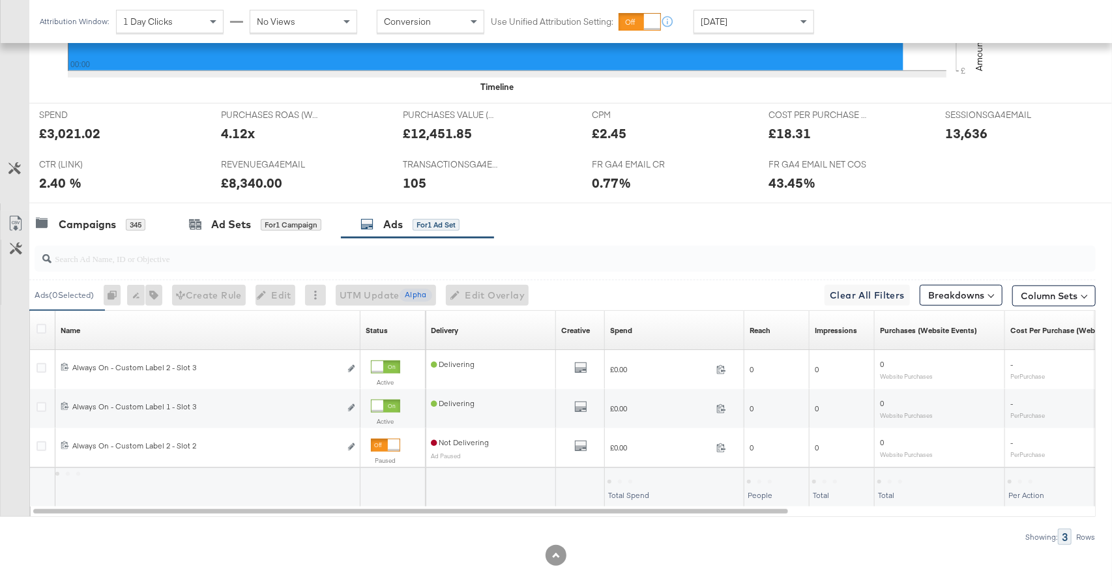
scroll to position [495, 0]
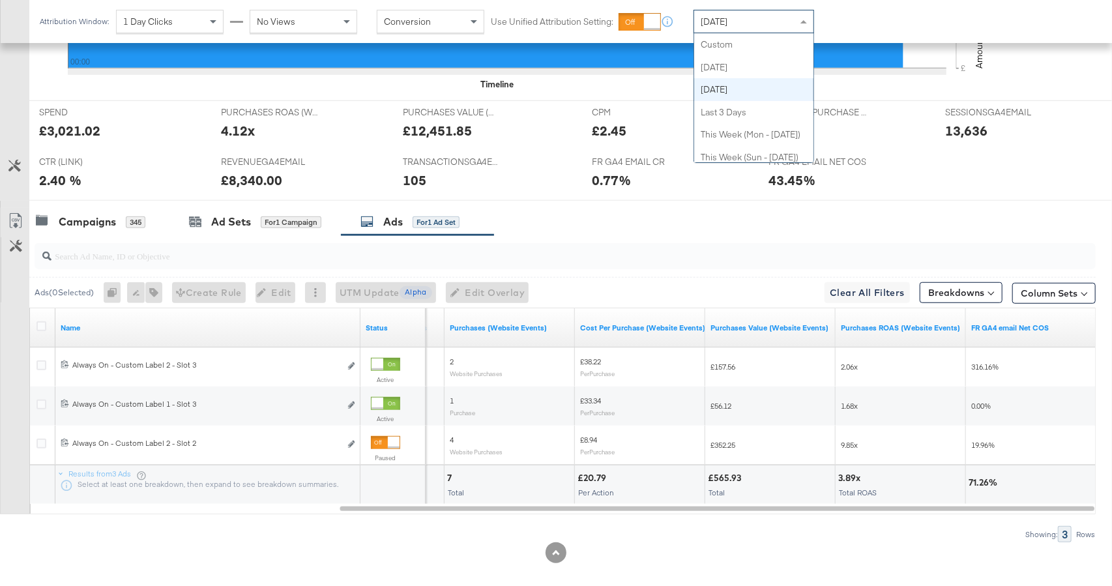
click at [728, 29] on div "Yesterday" at bounding box center [753, 21] width 119 height 22
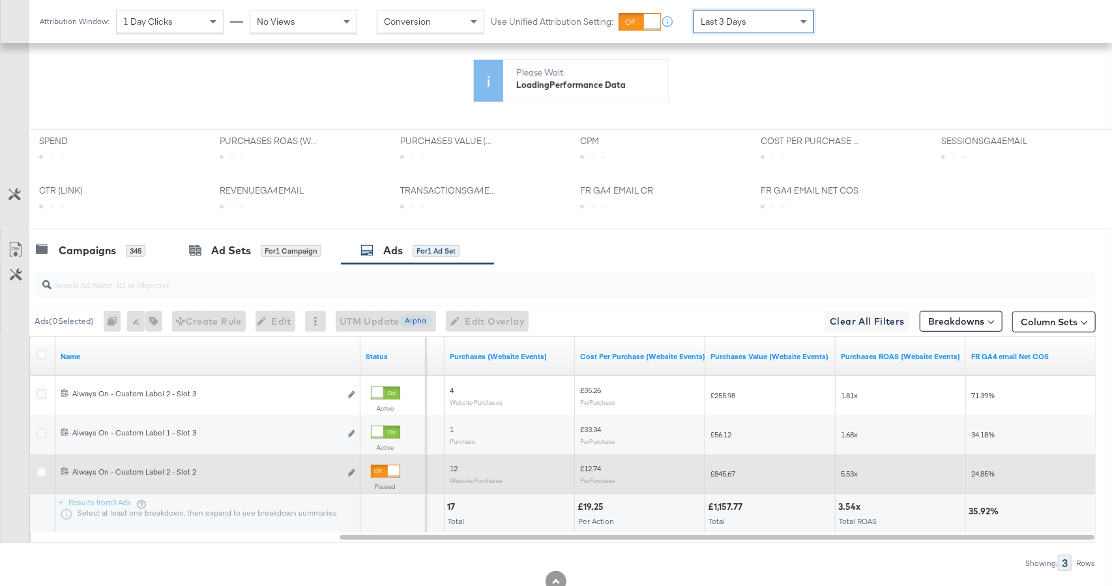
scroll to position [466, 0]
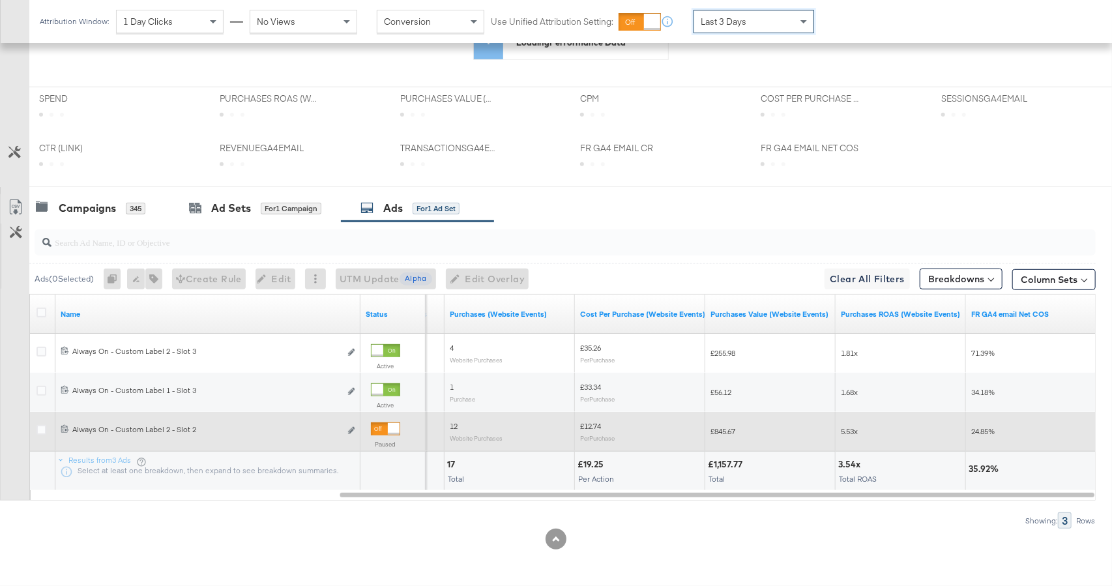
click at [390, 435] on div at bounding box center [394, 429] width 12 height 12
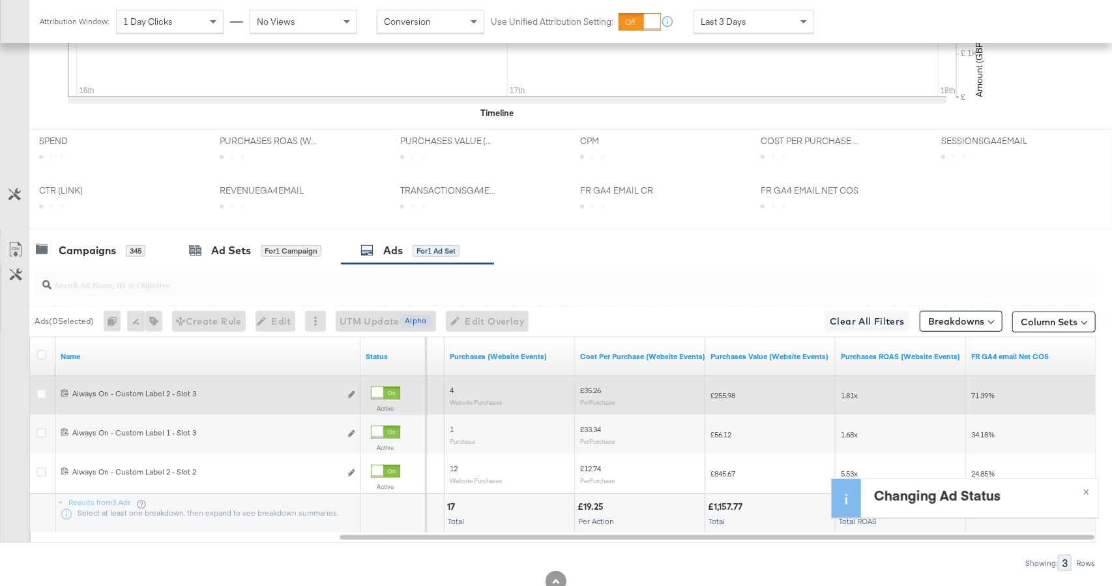
click at [383, 390] on div at bounding box center [377, 393] width 12 height 12
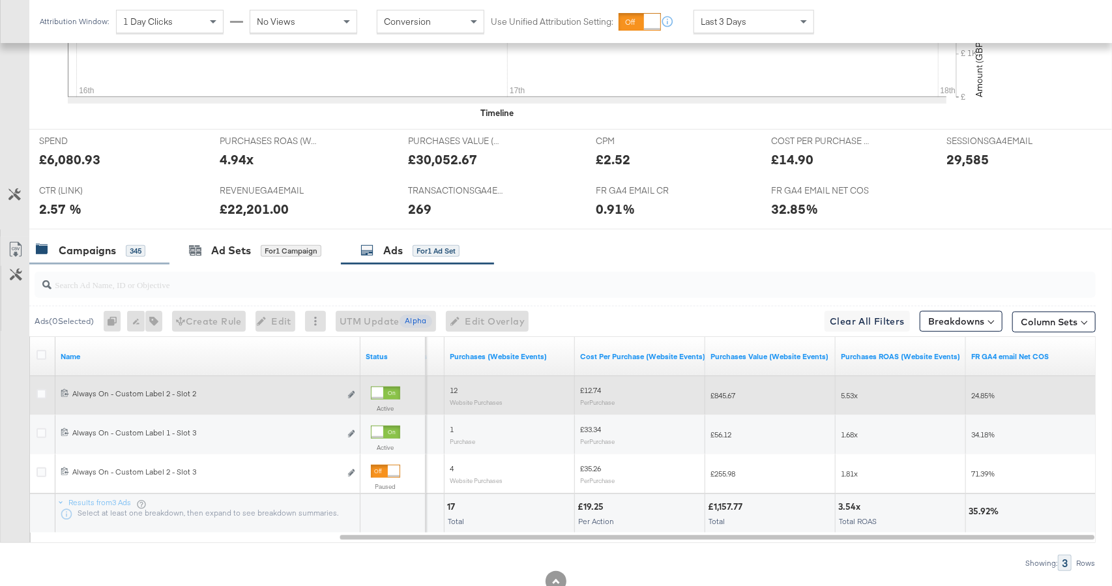
click at [129, 259] on div "Campaigns 345" at bounding box center [99, 251] width 140 height 28
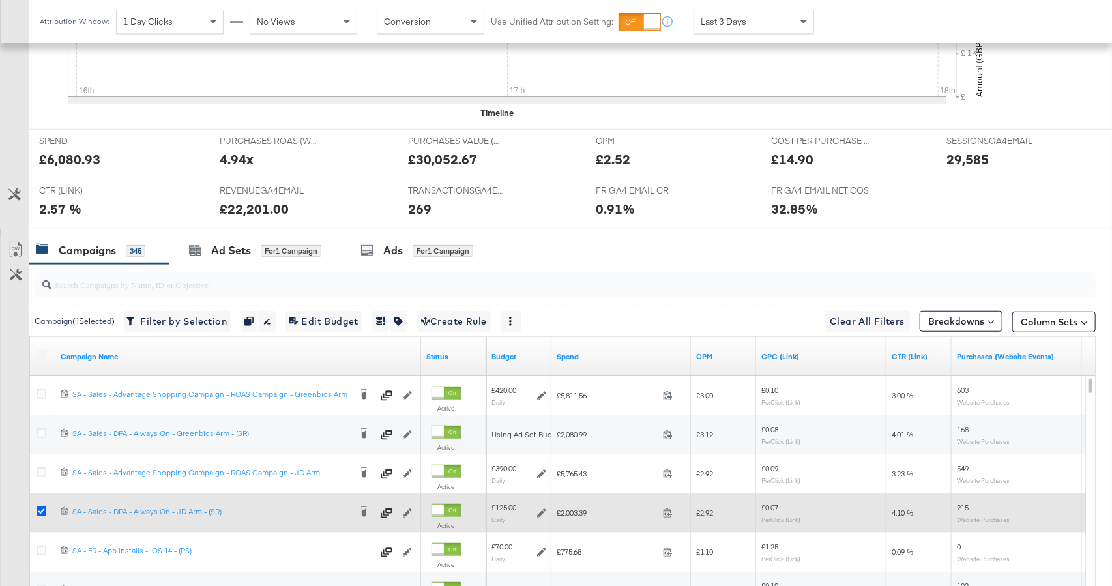
click at [40, 507] on icon at bounding box center [41, 511] width 10 height 10
click at [0, 0] on input "checkbox" at bounding box center [0, 0] width 0 height 0
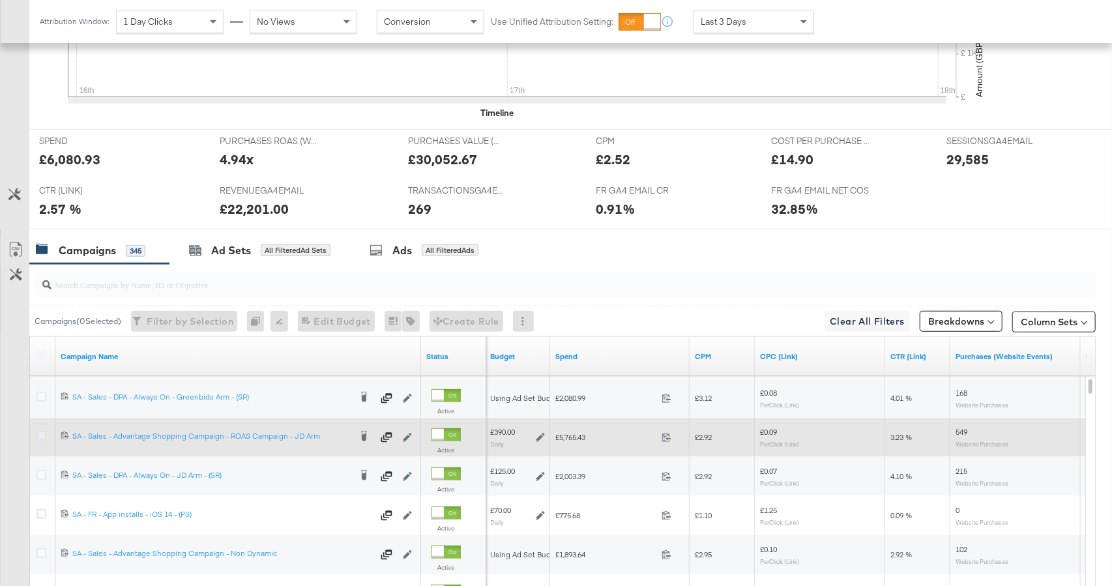
click at [36, 433] on icon at bounding box center [41, 436] width 10 height 10
click at [0, 0] on input "checkbox" at bounding box center [0, 0] width 0 height 0
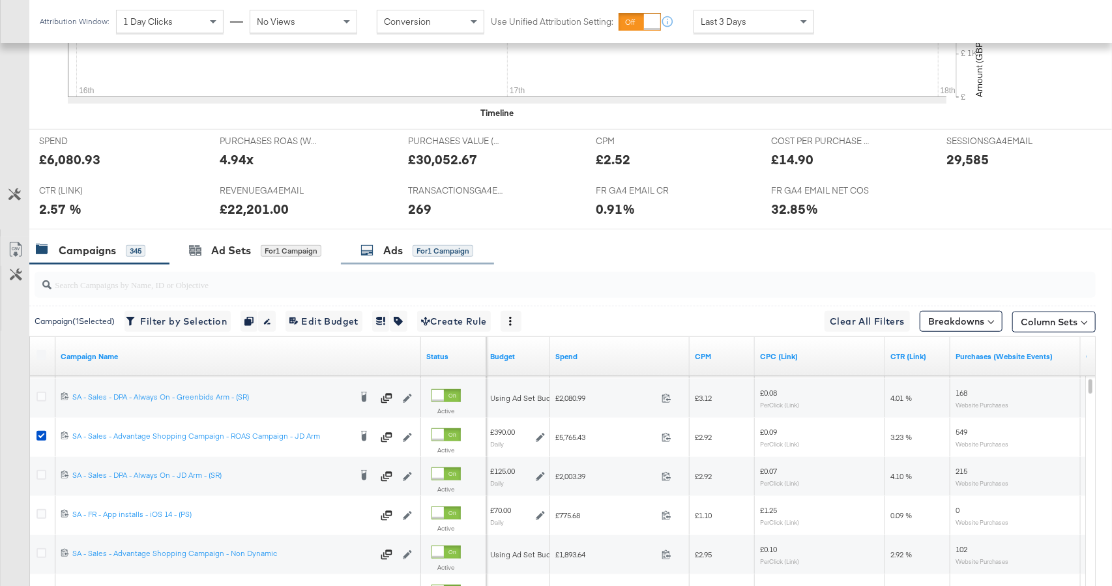
click at [428, 248] on div "for 1 Campaign" at bounding box center [442, 251] width 61 height 12
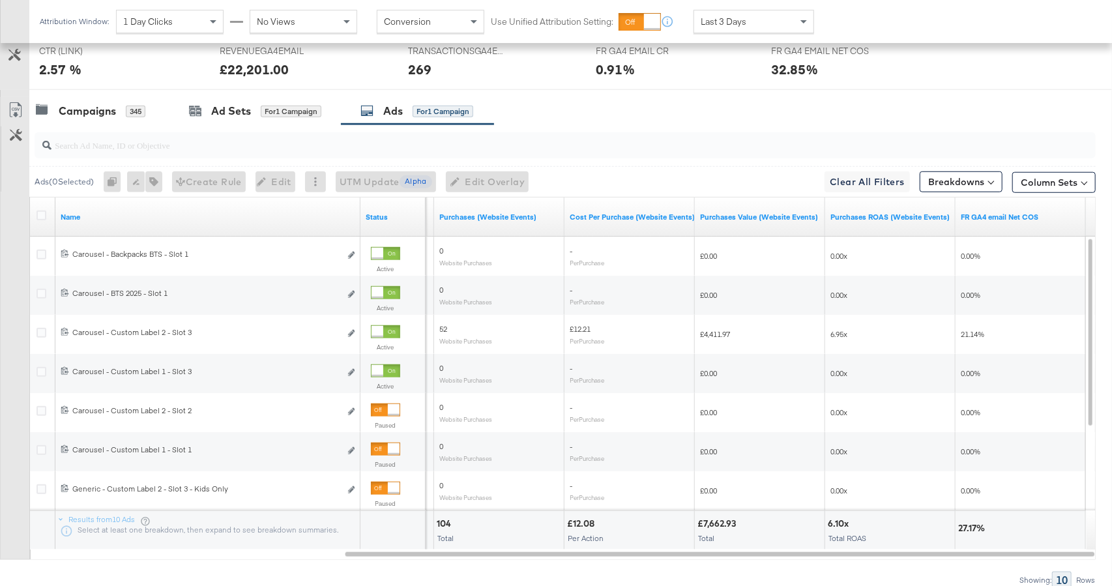
scroll to position [603, 0]
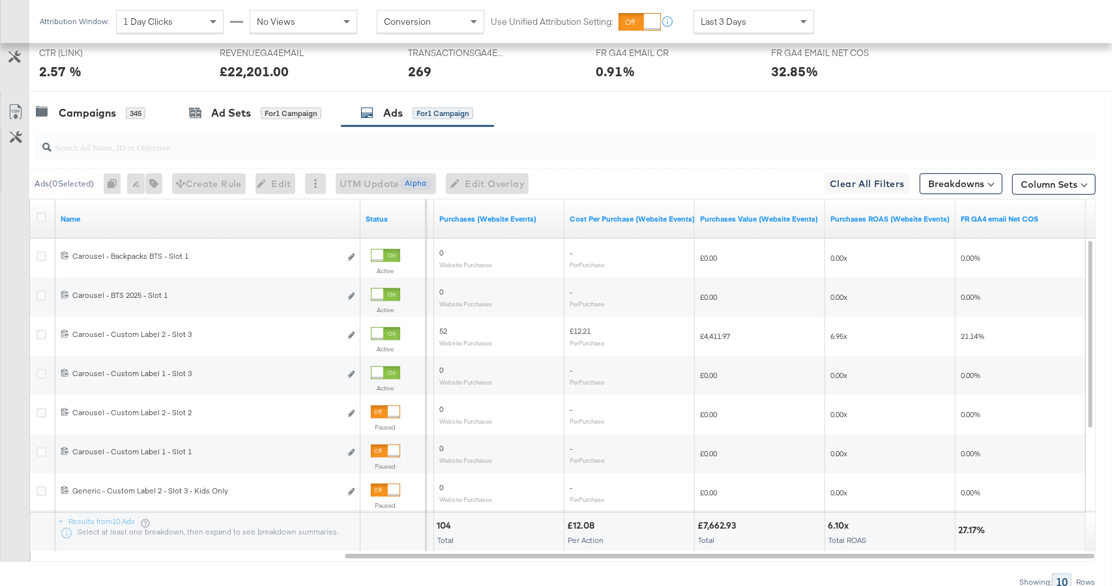
click at [736, 18] on span "Last 3 Days" at bounding box center [723, 22] width 46 height 12
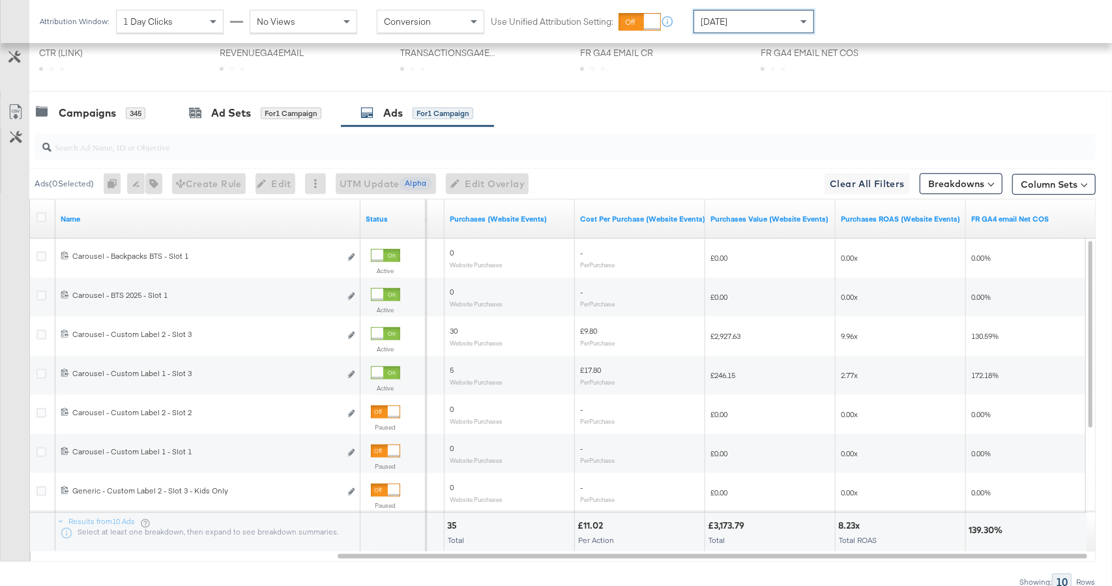
click at [722, 27] on div "Today" at bounding box center [753, 21] width 119 height 22
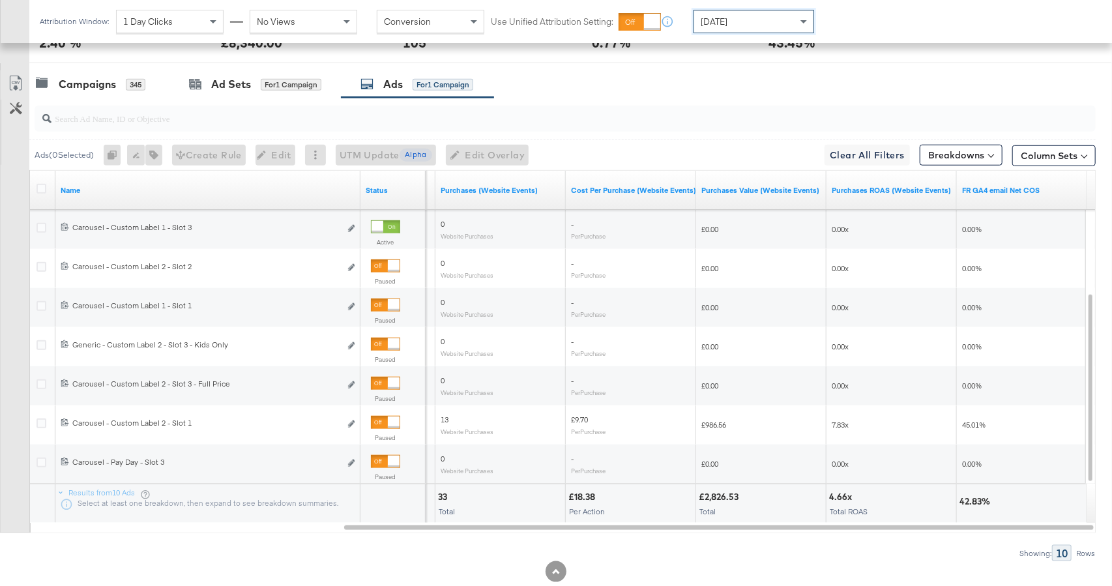
scroll to position [637, 0]
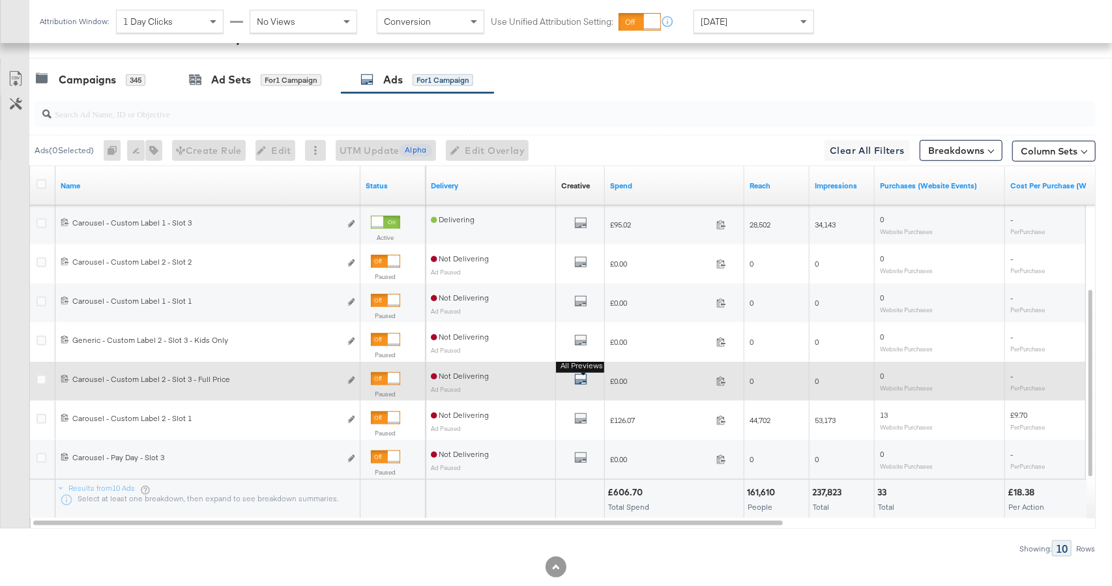
click at [577, 382] on icon "default" at bounding box center [580, 379] width 13 height 13
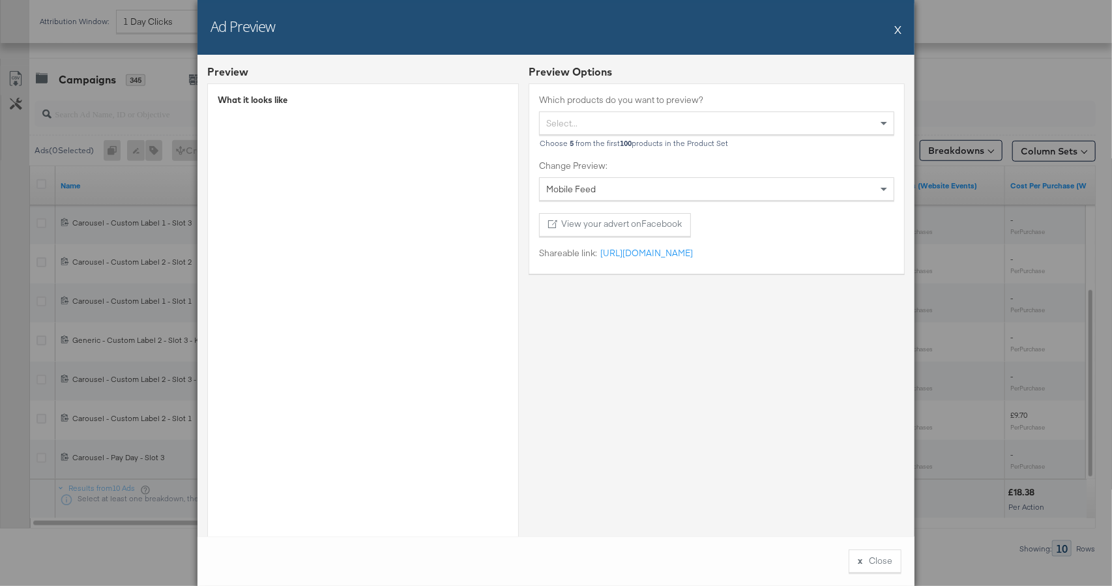
click at [899, 28] on button "X" at bounding box center [897, 29] width 7 height 26
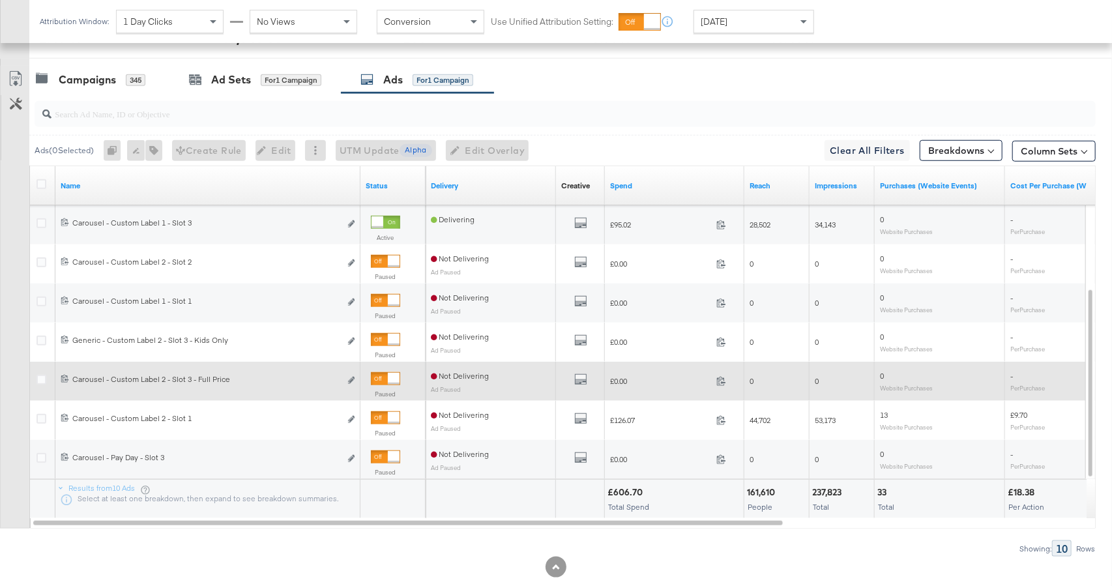
click at [392, 378] on div at bounding box center [394, 379] width 12 height 12
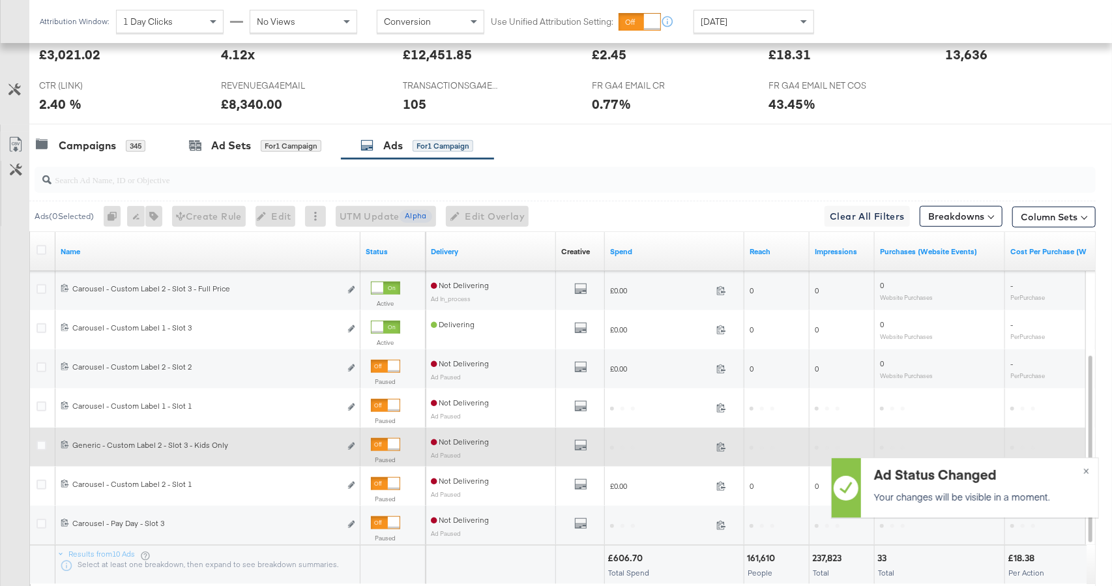
scroll to position [577, 0]
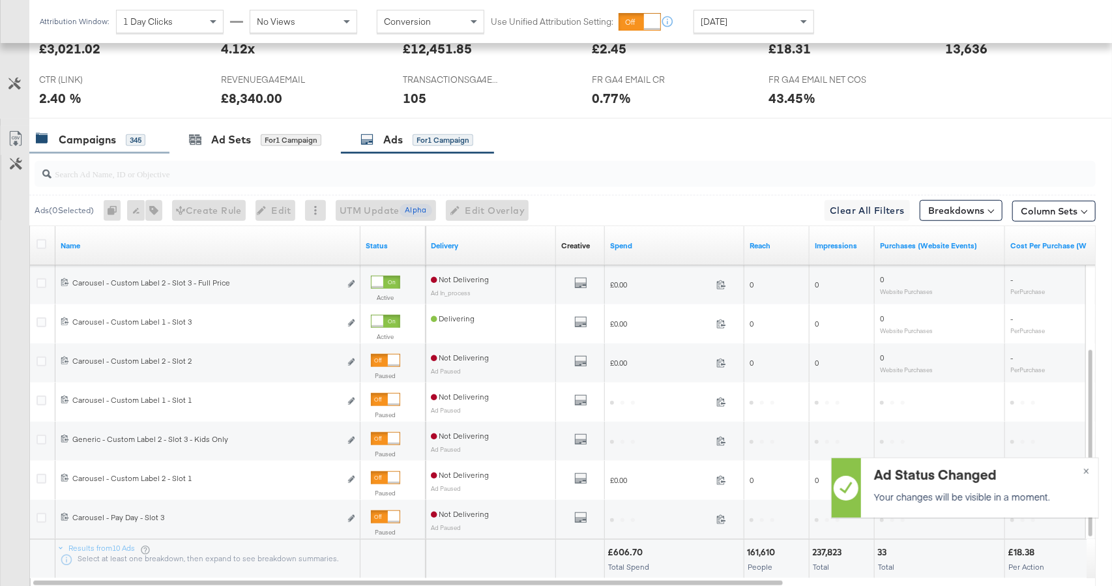
click at [113, 151] on div "Campaigns 345" at bounding box center [99, 140] width 140 height 28
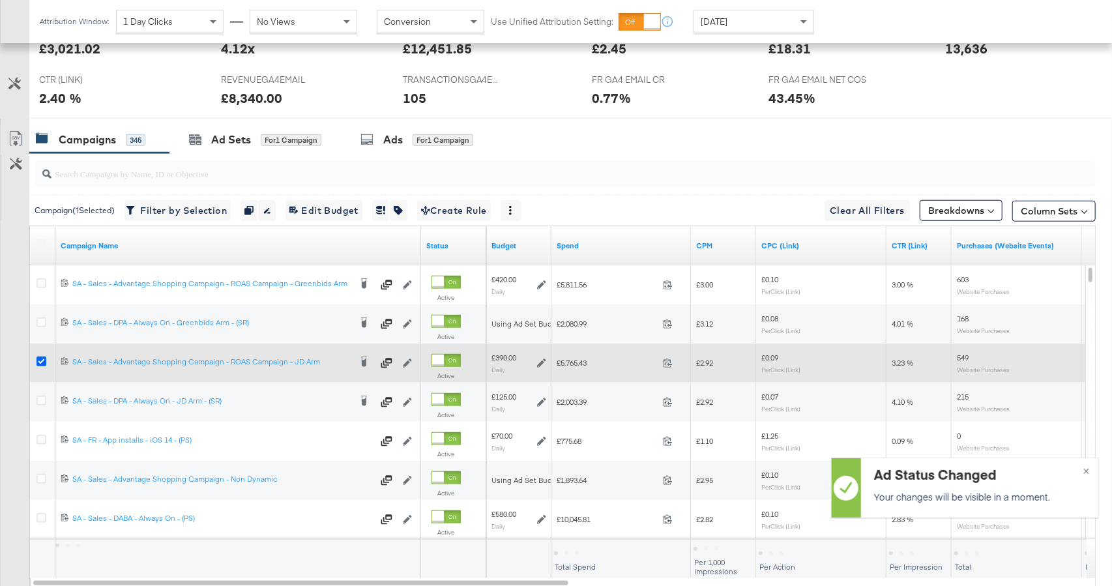
click at [40, 358] on icon at bounding box center [41, 361] width 10 height 10
click at [0, 0] on input "checkbox" at bounding box center [0, 0] width 0 height 0
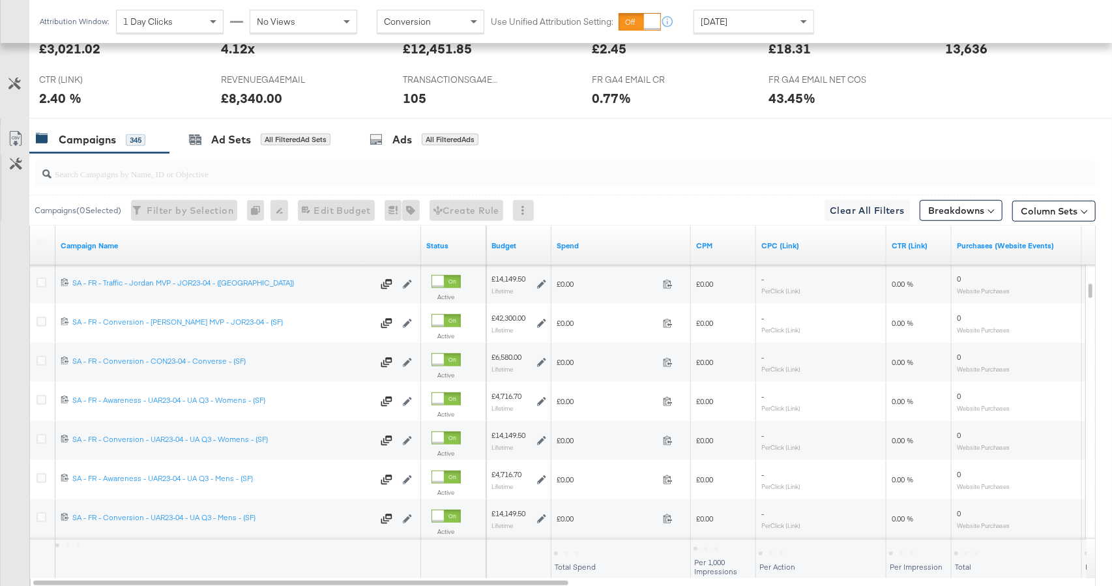
click at [183, 172] on input "search" at bounding box center [524, 168] width 947 height 25
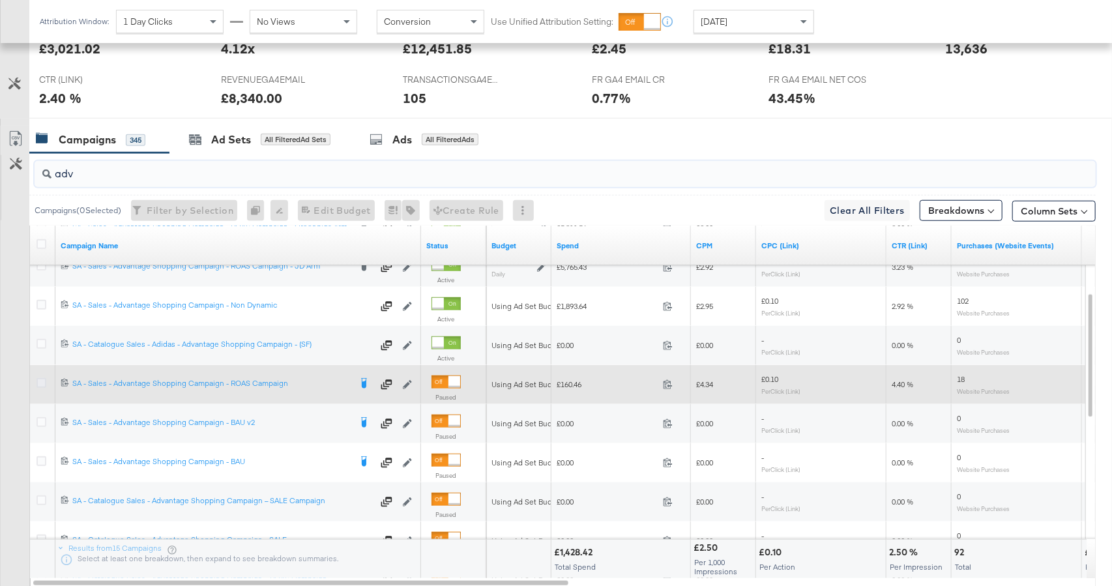
type input "adv"
click at [38, 382] on icon at bounding box center [41, 383] width 10 height 10
click at [0, 0] on input "checkbox" at bounding box center [0, 0] width 0 height 0
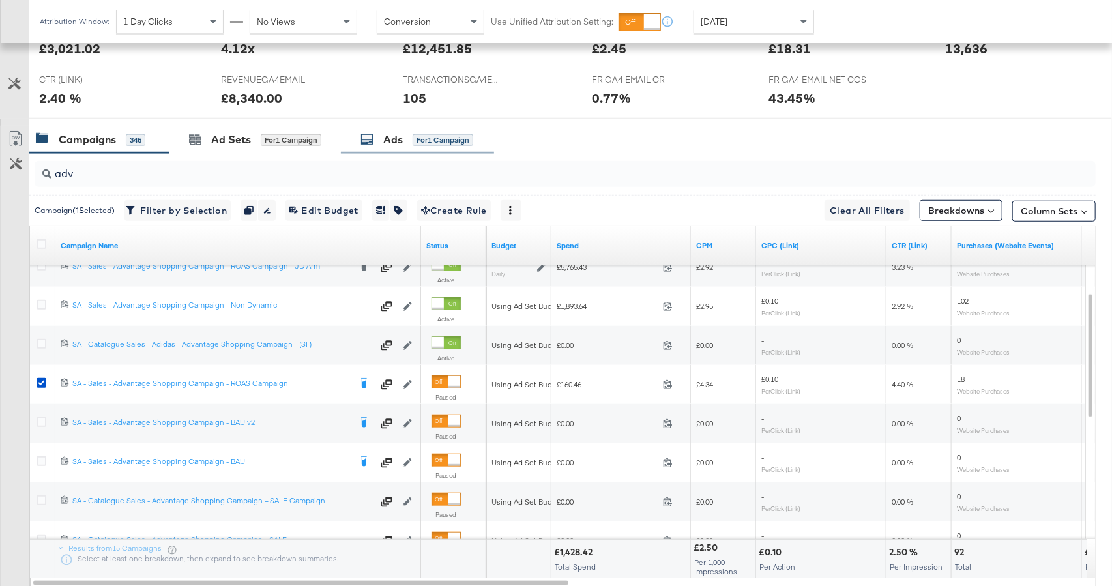
click at [420, 136] on div "for 1 Campaign" at bounding box center [442, 140] width 61 height 12
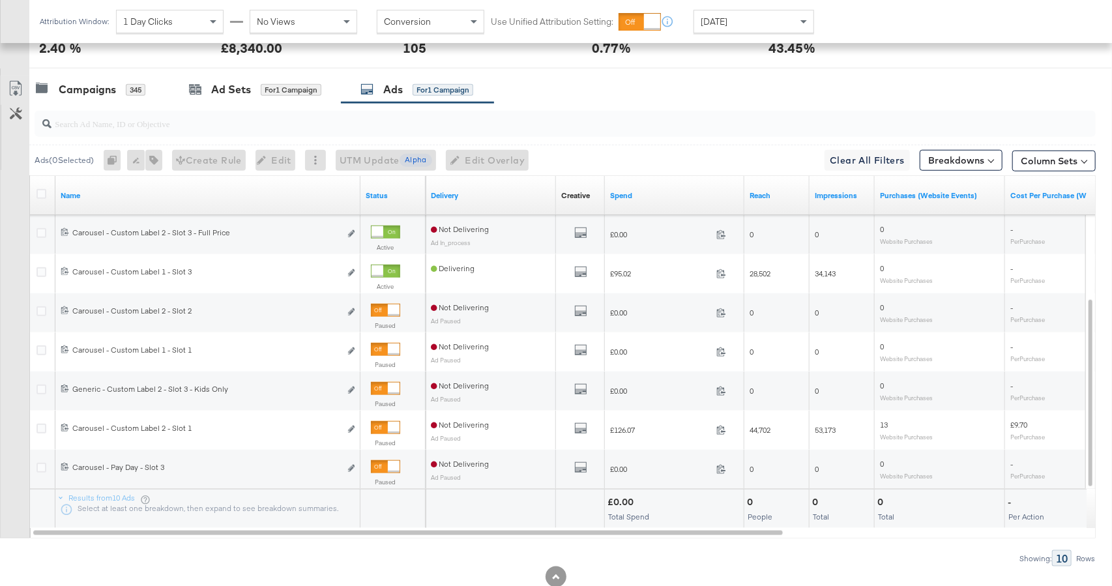
scroll to position [657, 0]
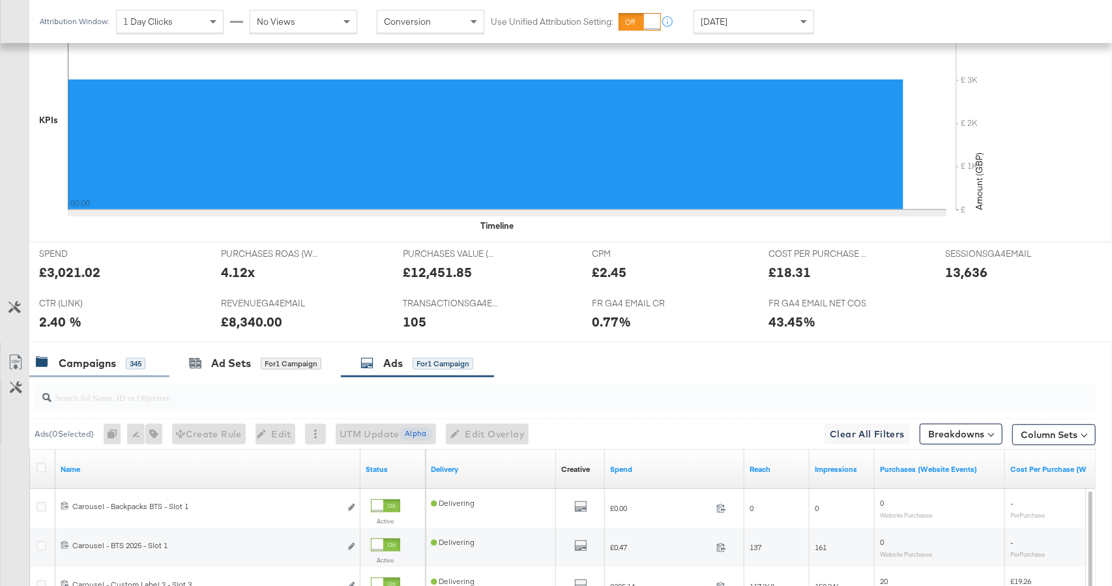
click at [126, 366] on div "345" at bounding box center [136, 364] width 20 height 12
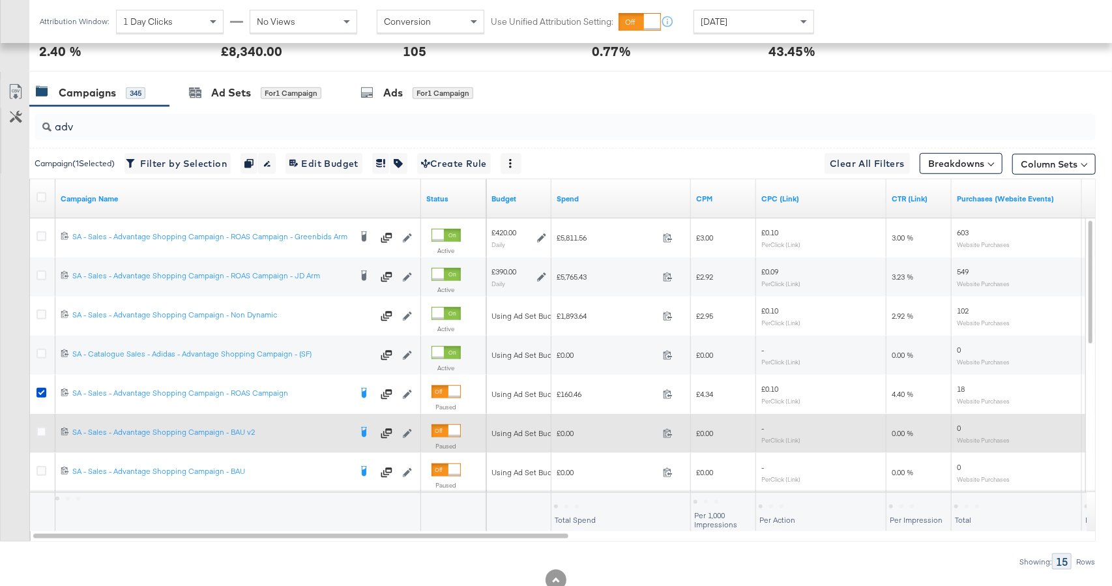
scroll to position [639, 0]
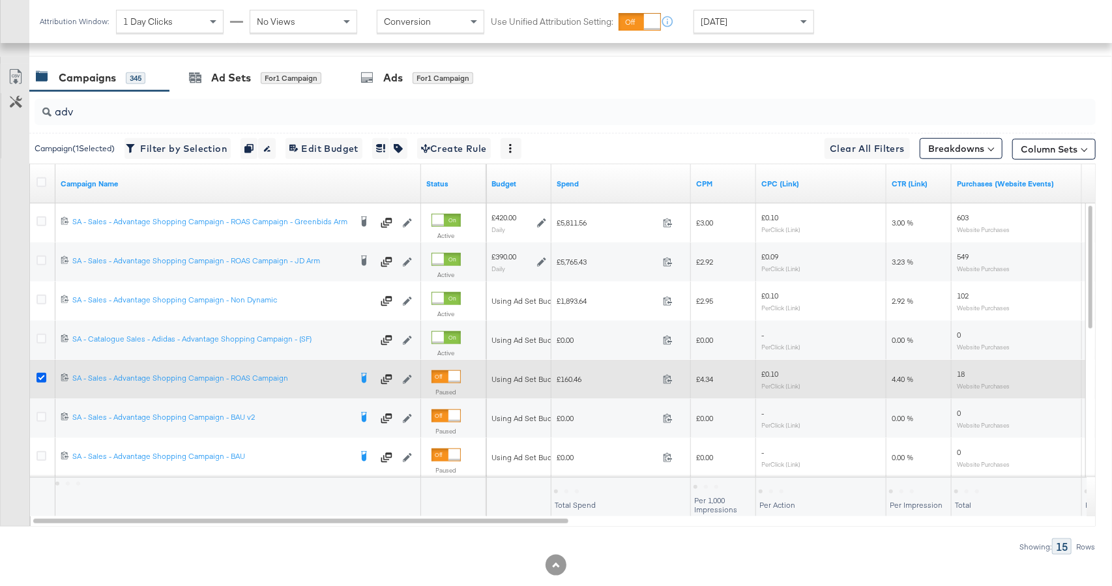
click at [44, 380] on icon at bounding box center [41, 378] width 10 height 10
click at [0, 0] on input "checkbox" at bounding box center [0, 0] width 0 height 0
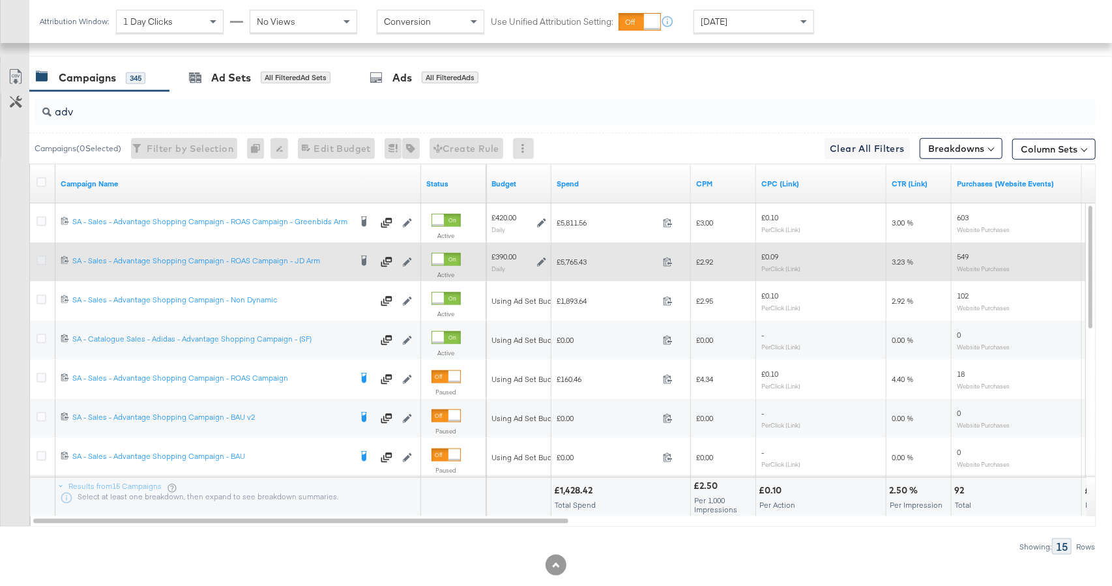
click at [38, 257] on icon at bounding box center [41, 260] width 10 height 10
click at [0, 0] on input "checkbox" at bounding box center [0, 0] width 0 height 0
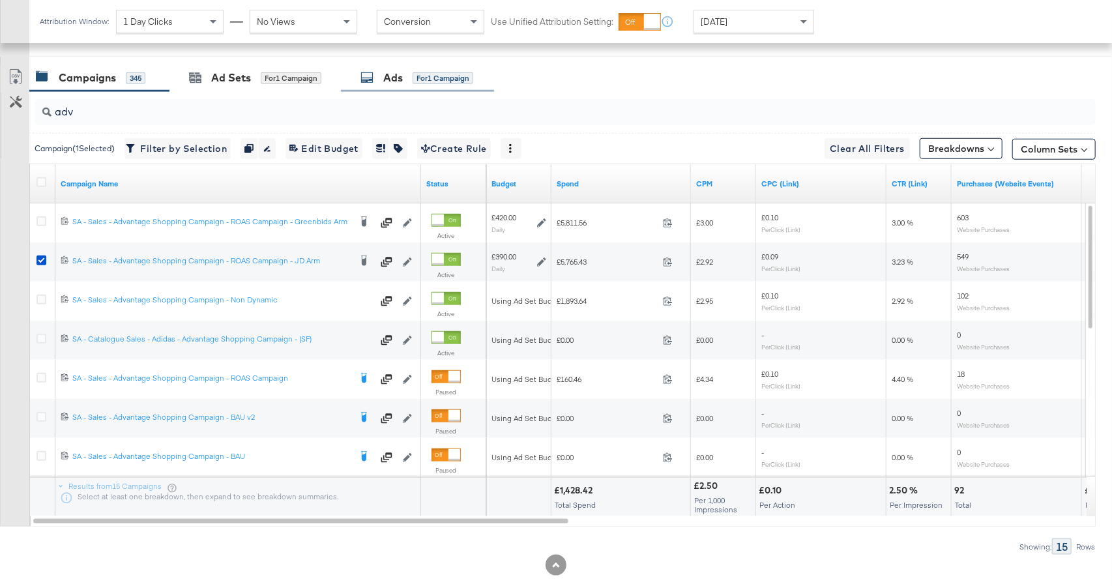
click at [405, 80] on div "Ads for 1 Campaign" at bounding box center [416, 77] width 113 height 15
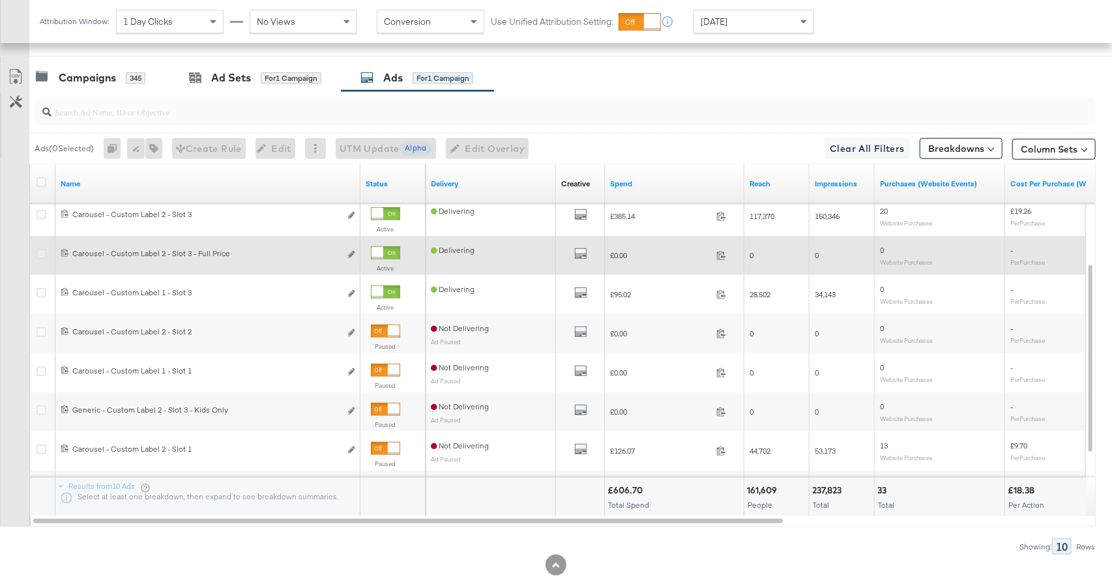
click at [38, 249] on icon at bounding box center [41, 254] width 10 height 10
click at [0, 0] on input "checkbox" at bounding box center [0, 0] width 0 height 0
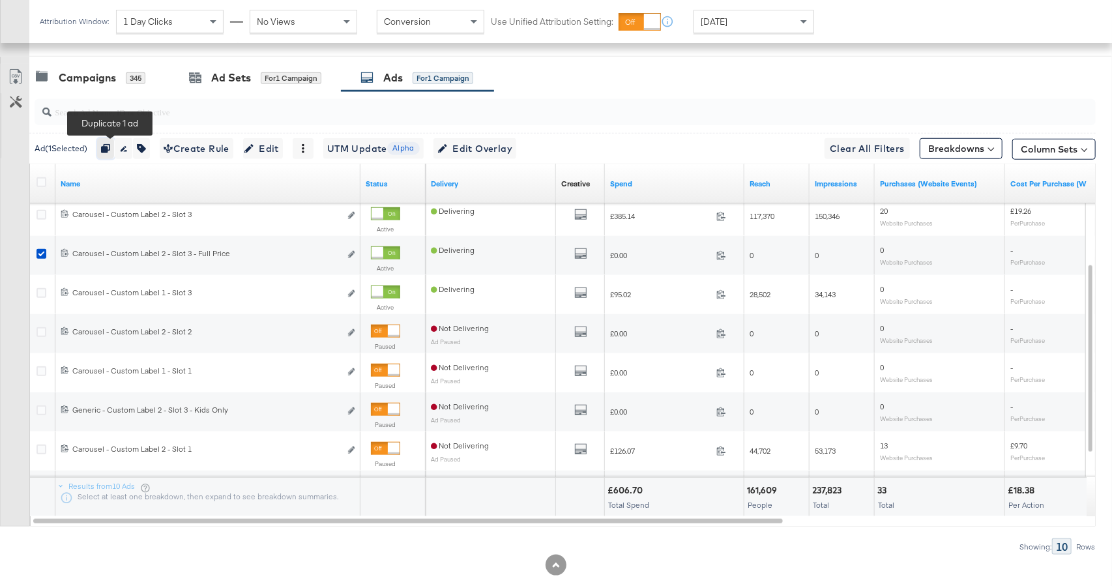
click at [108, 148] on icon "button" at bounding box center [105, 148] width 9 height 9
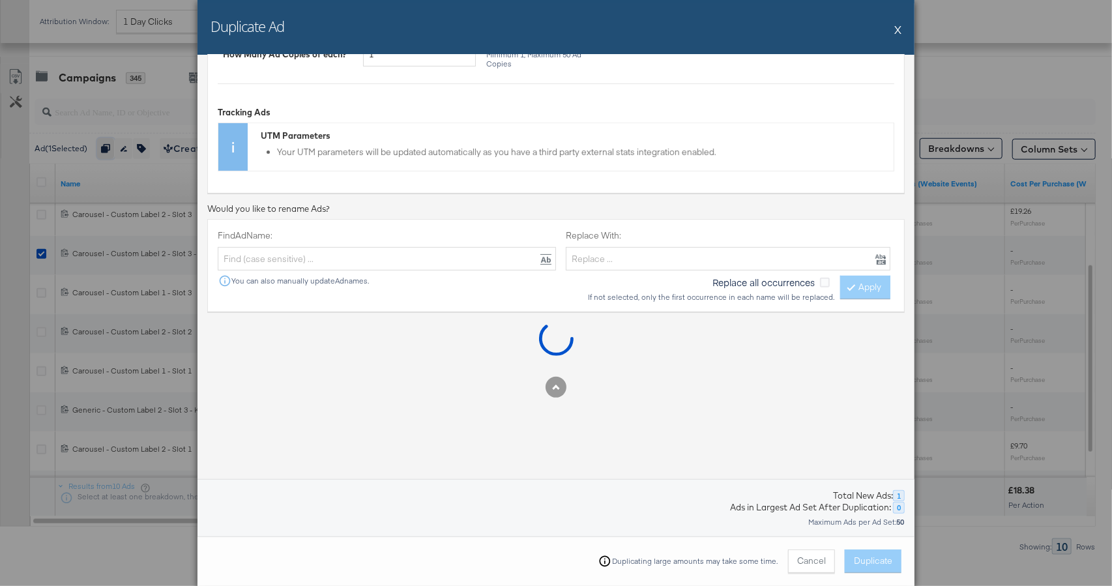
scroll to position [639, 0]
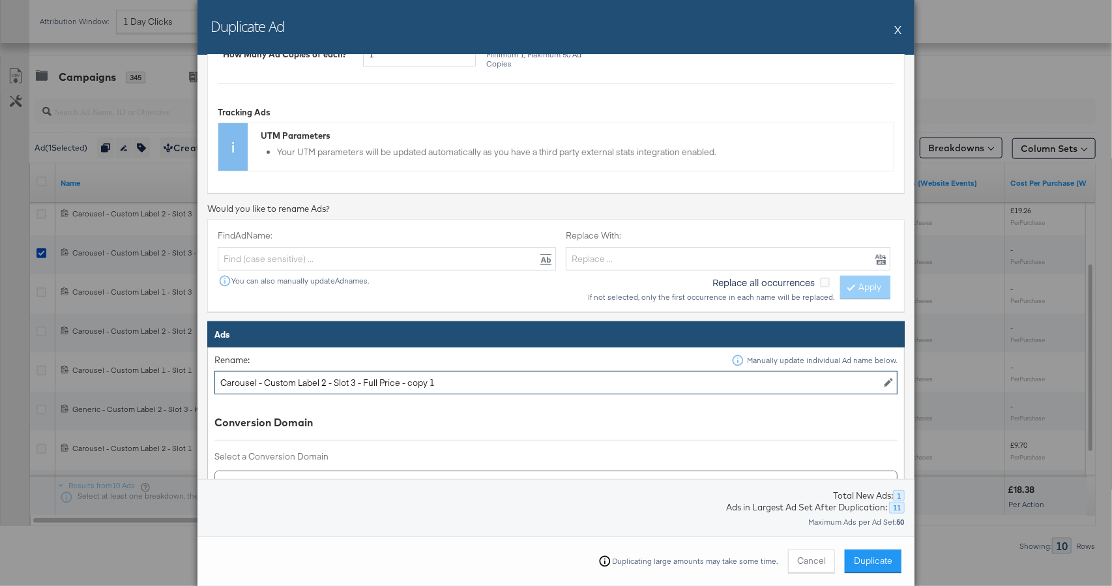
drag, startPoint x: 456, startPoint y: 384, endPoint x: 366, endPoint y: 379, distance: 90.7
click at [366, 379] on input "Carousel - Custom Label 2 - Slot 3 - Full Price - copy 1" at bounding box center [555, 383] width 683 height 24
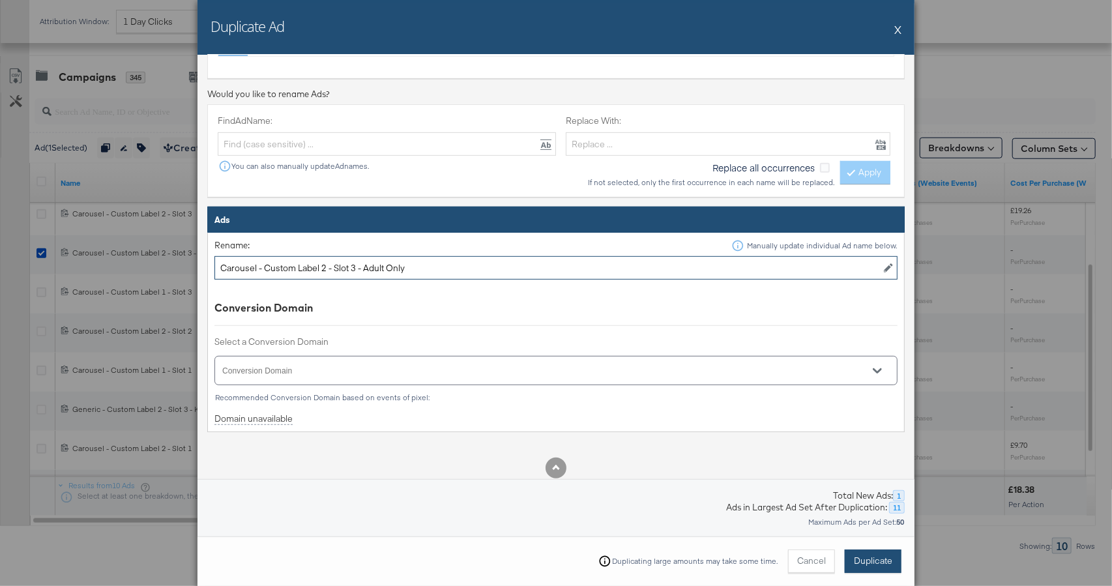
type input "Carousel - Custom Label 2 - Slot 3 - Adult Only"
click at [880, 558] on span "Duplicate" at bounding box center [873, 560] width 38 height 12
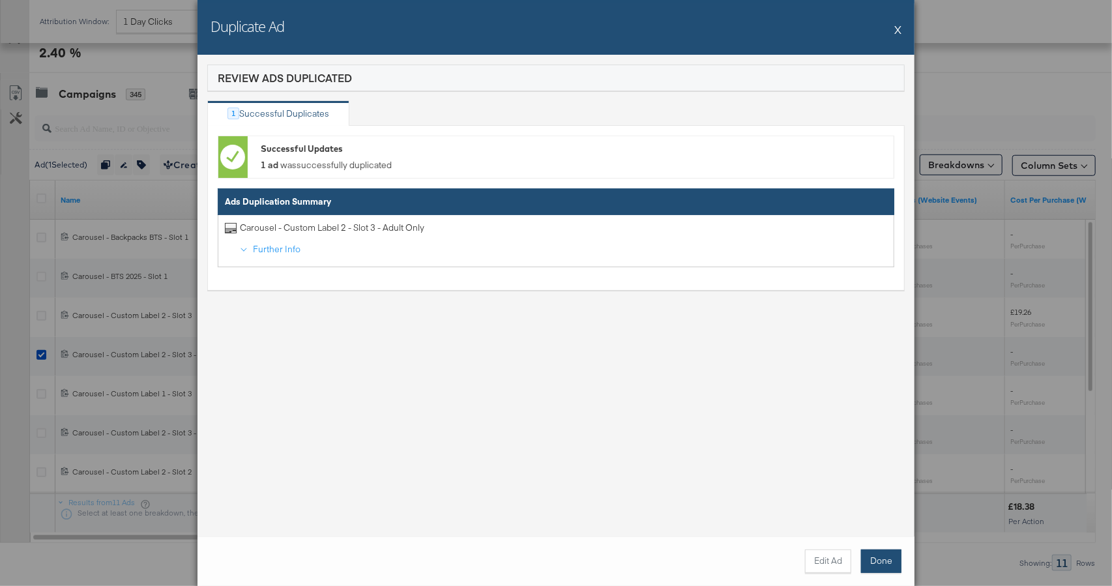
scroll to position [622, 0]
click at [888, 561] on button "Done" at bounding box center [881, 560] width 40 height 23
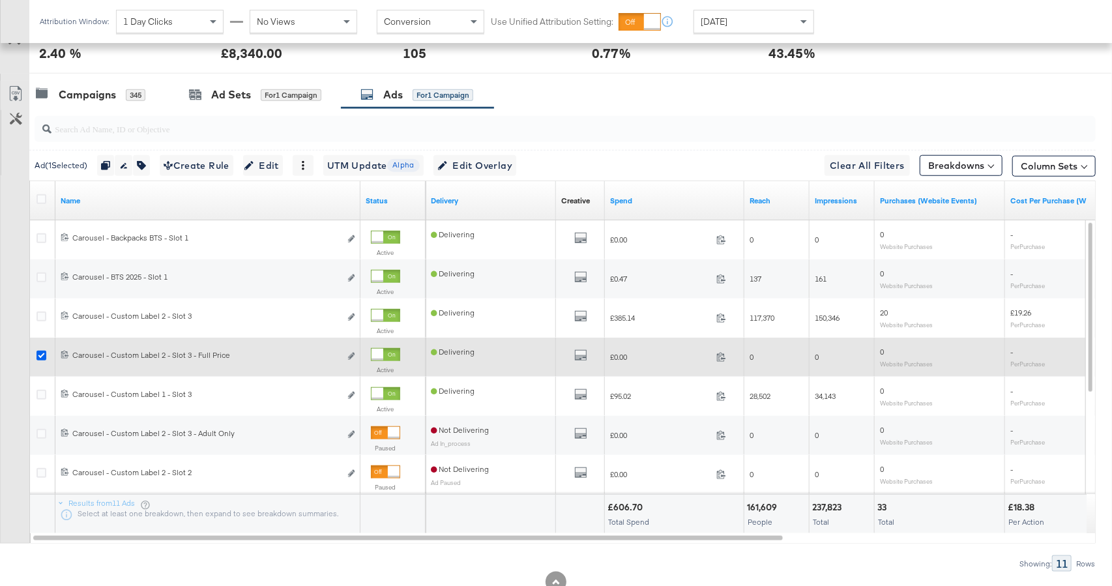
click at [40, 351] on icon at bounding box center [41, 356] width 10 height 10
click at [0, 0] on input "checkbox" at bounding box center [0, 0] width 0 height 0
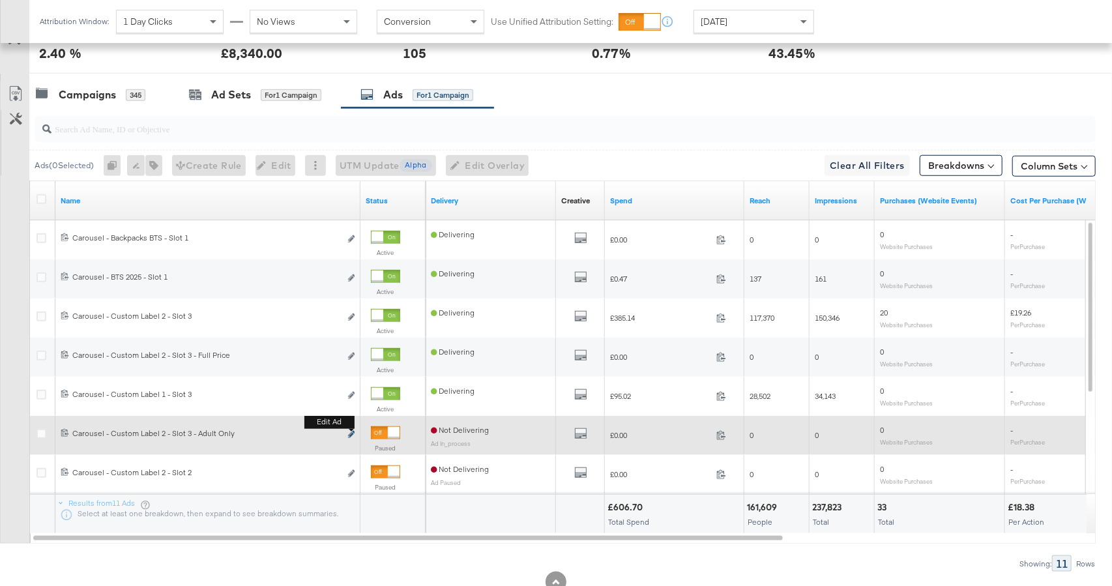
click at [351, 432] on icon "link" at bounding box center [351, 434] width 7 height 7
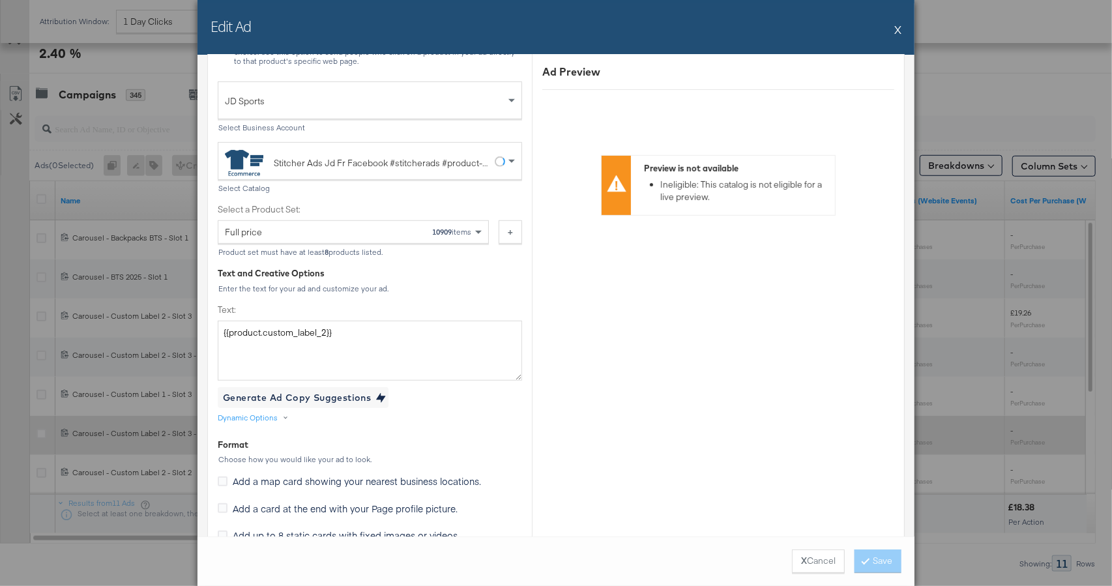
scroll to position [414, 0]
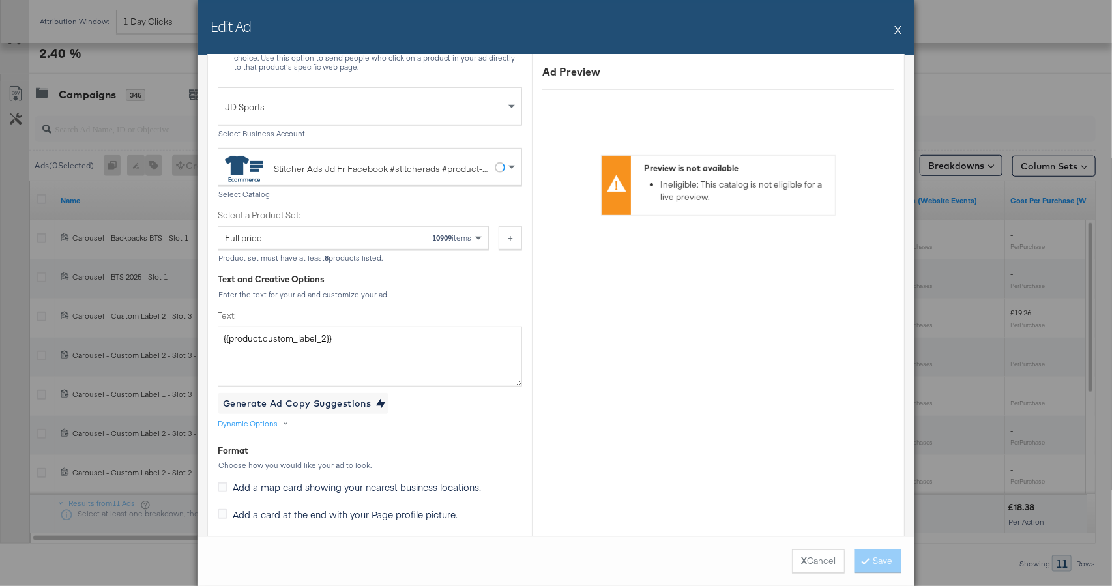
click at [379, 231] on div "Full price 10909 items" at bounding box center [348, 238] width 247 height 22
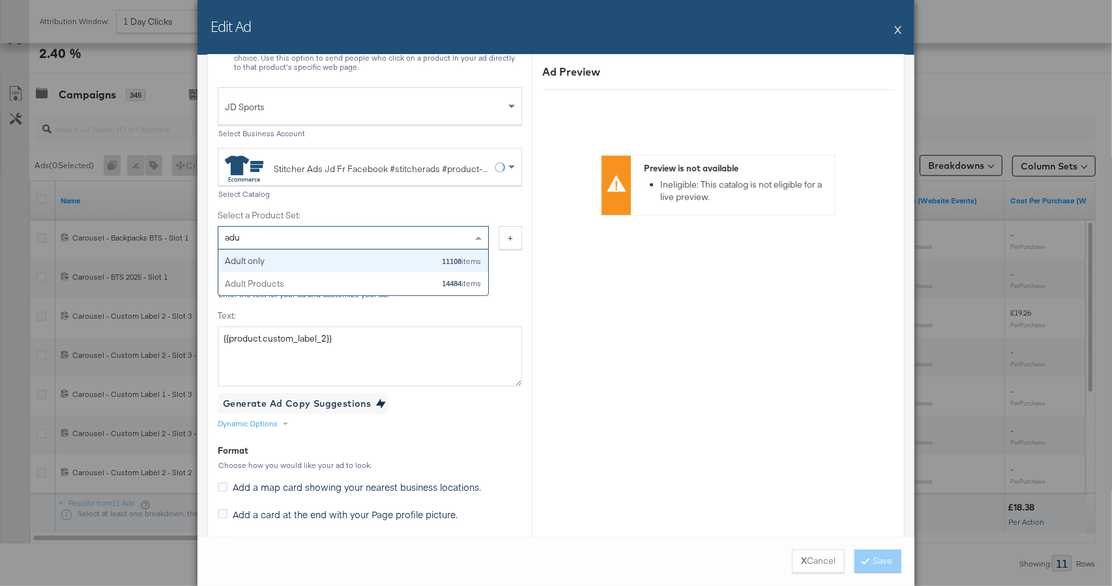
scroll to position [0, 0]
type input "adult"
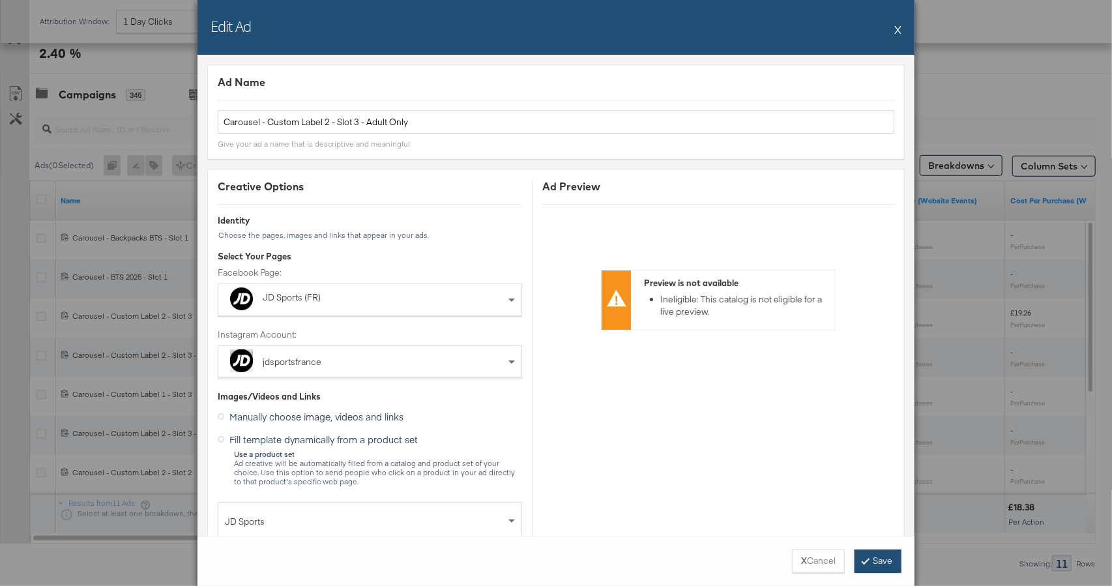
click at [882, 569] on button "Save" at bounding box center [877, 560] width 47 height 23
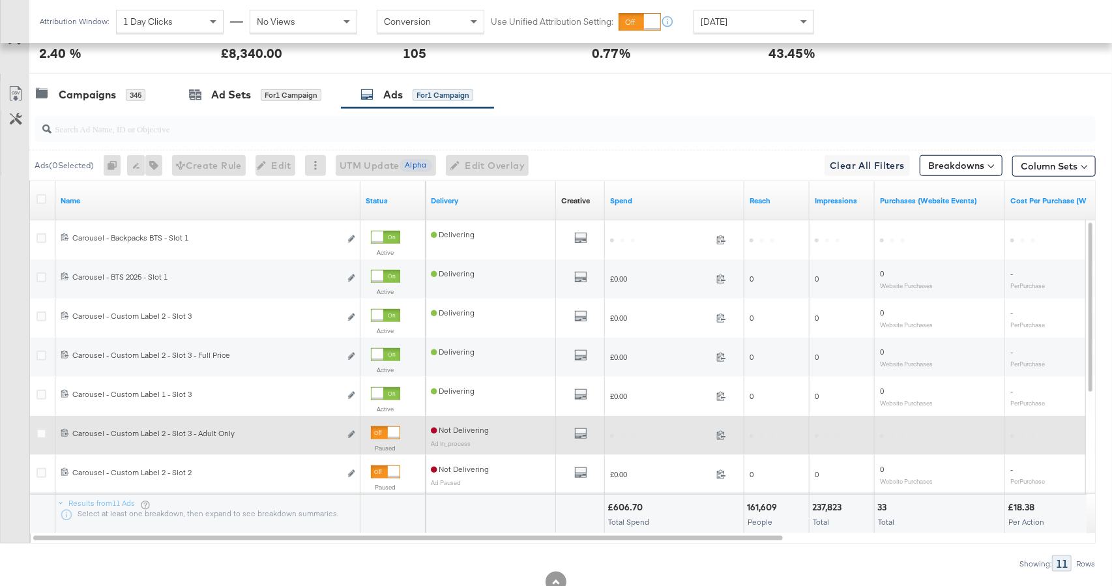
click at [384, 432] on div at bounding box center [385, 432] width 29 height 13
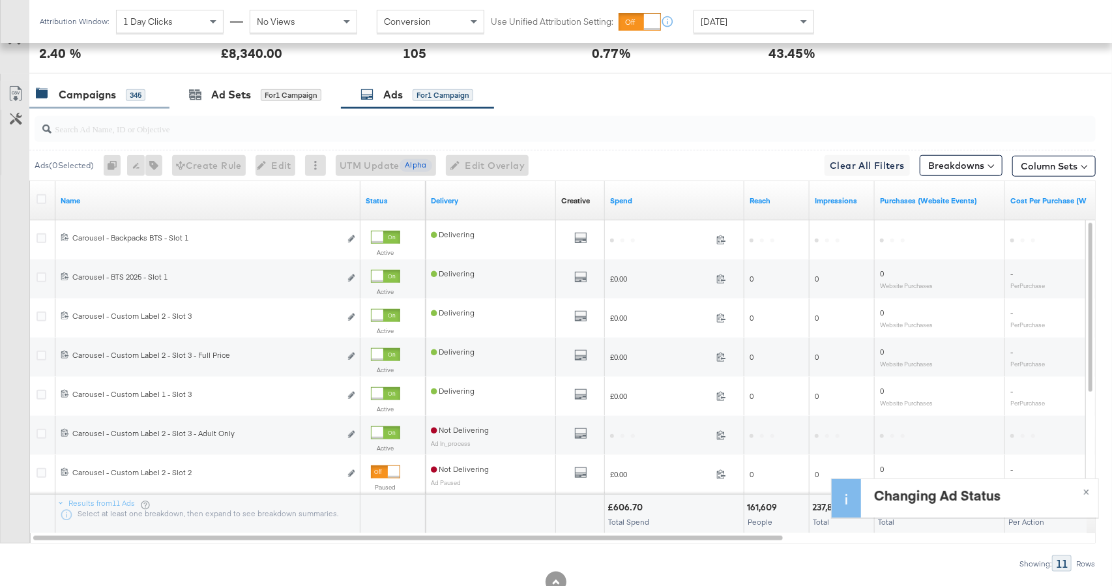
click at [132, 101] on div "Campaigns 345" at bounding box center [90, 94] width 109 height 15
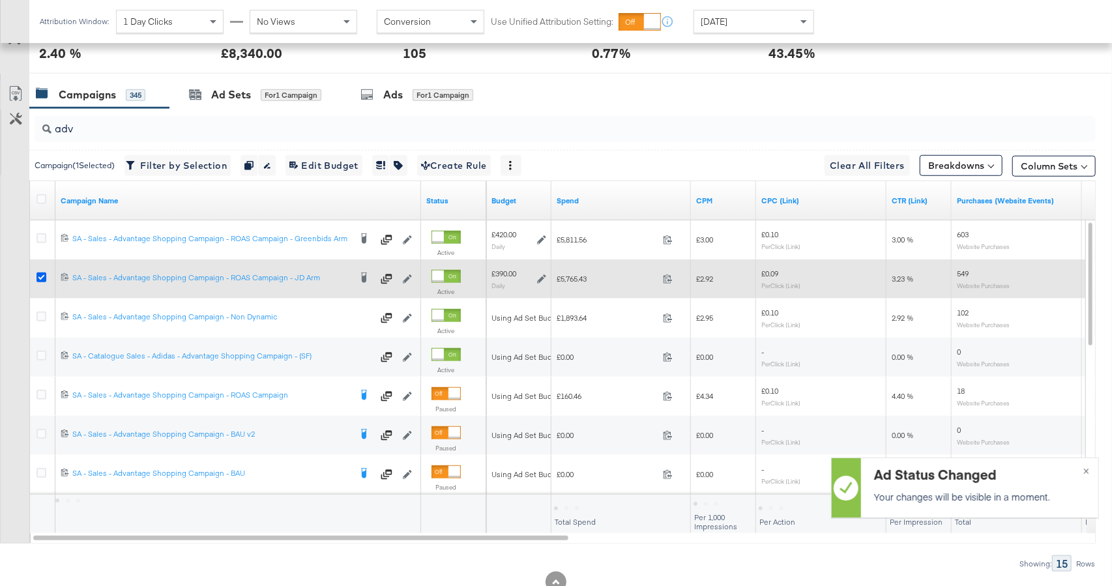
click at [42, 273] on icon at bounding box center [41, 277] width 10 height 10
click at [0, 0] on input "checkbox" at bounding box center [0, 0] width 0 height 0
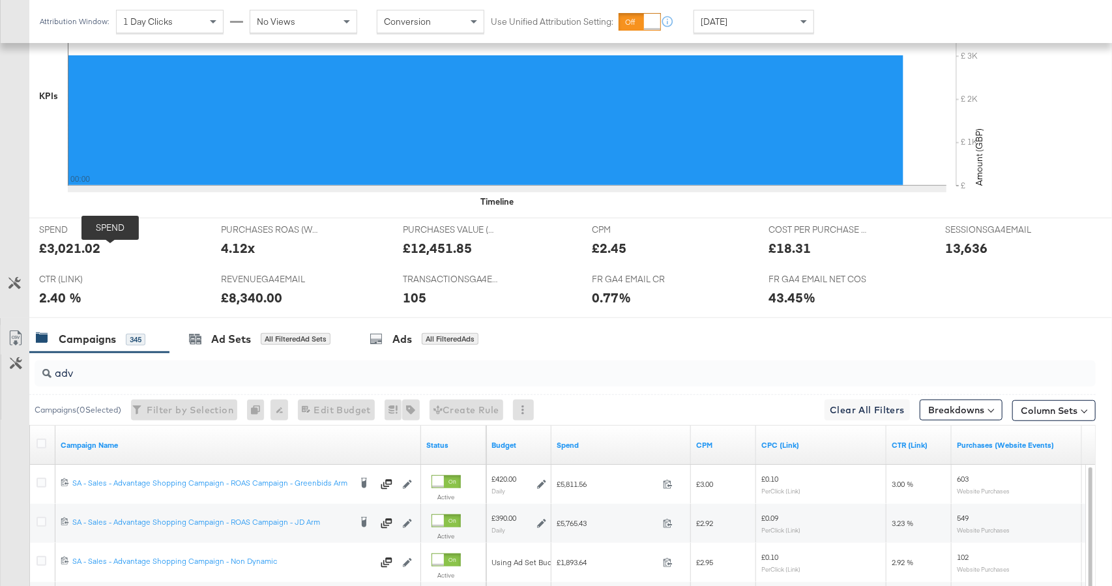
scroll to position [348, 0]
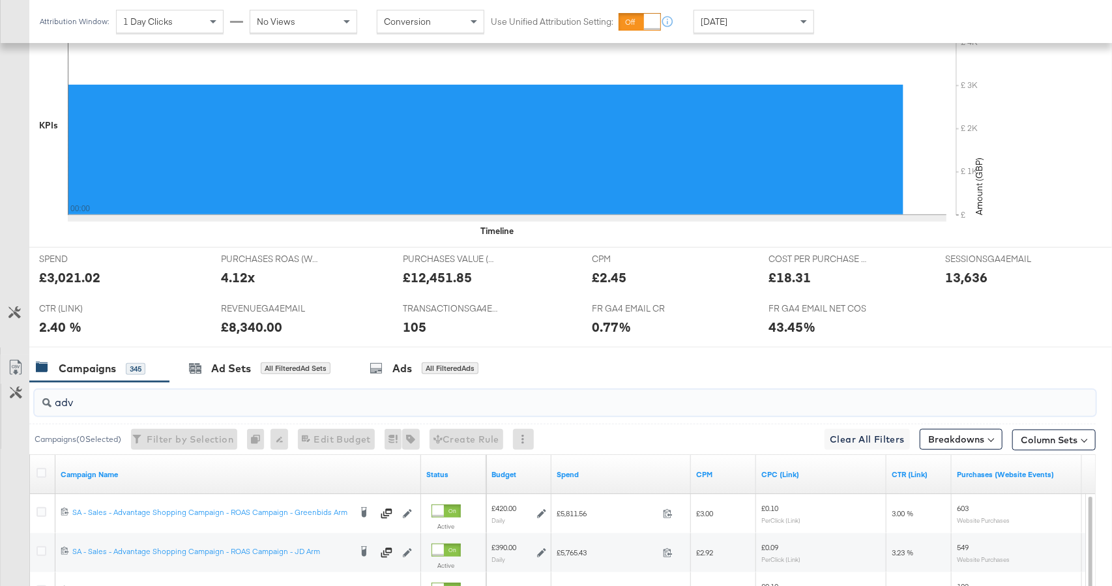
drag, startPoint x: 85, startPoint y: 398, endPoint x: 31, endPoint y: 392, distance: 53.7
click at [31, 392] on div "adv" at bounding box center [562, 403] width 1066 height 42
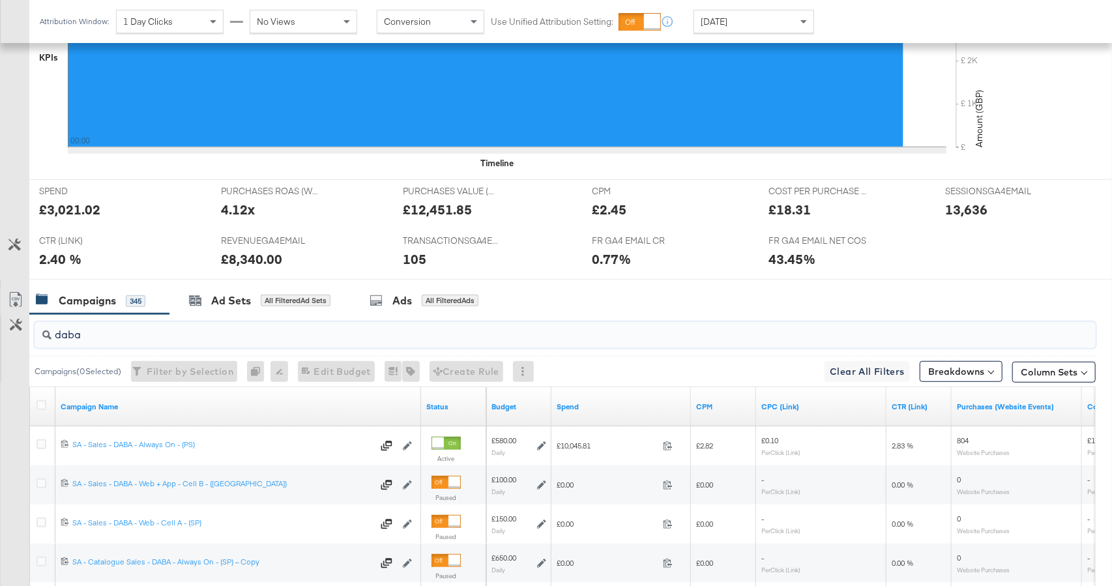
scroll to position [490, 0]
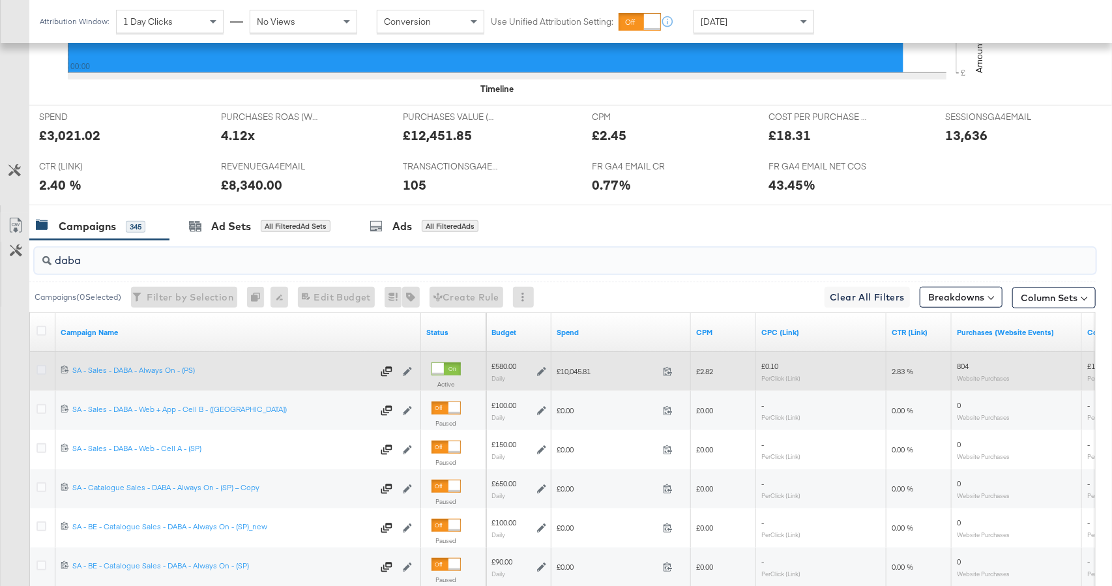
type input "daba"
click at [38, 367] on icon at bounding box center [41, 370] width 10 height 10
click at [0, 0] on input "checkbox" at bounding box center [0, 0] width 0 height 0
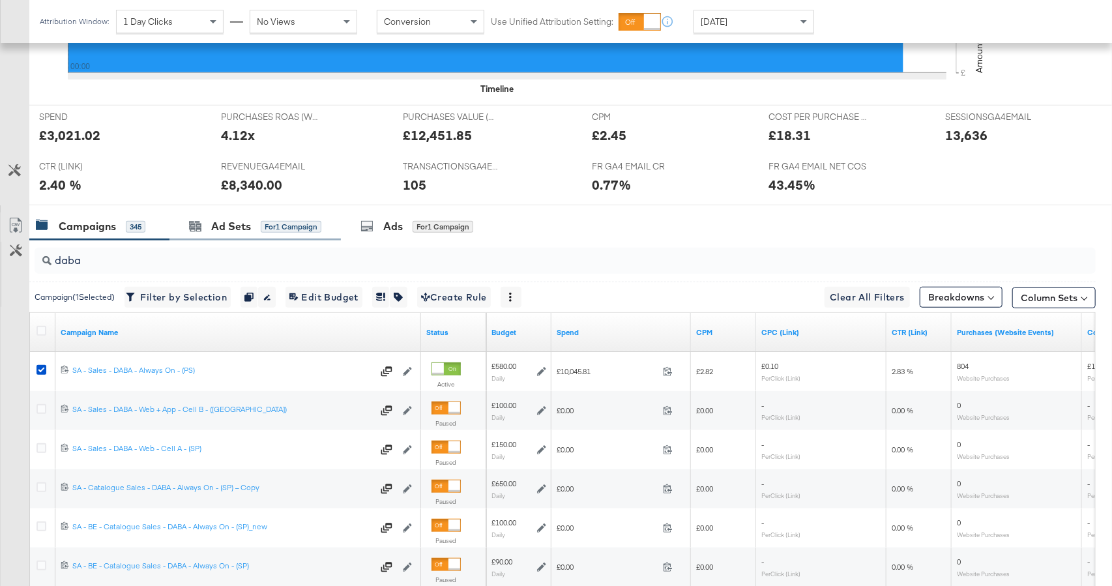
click at [242, 233] on div "Ad Sets for 1 Campaign" at bounding box center [254, 226] width 171 height 28
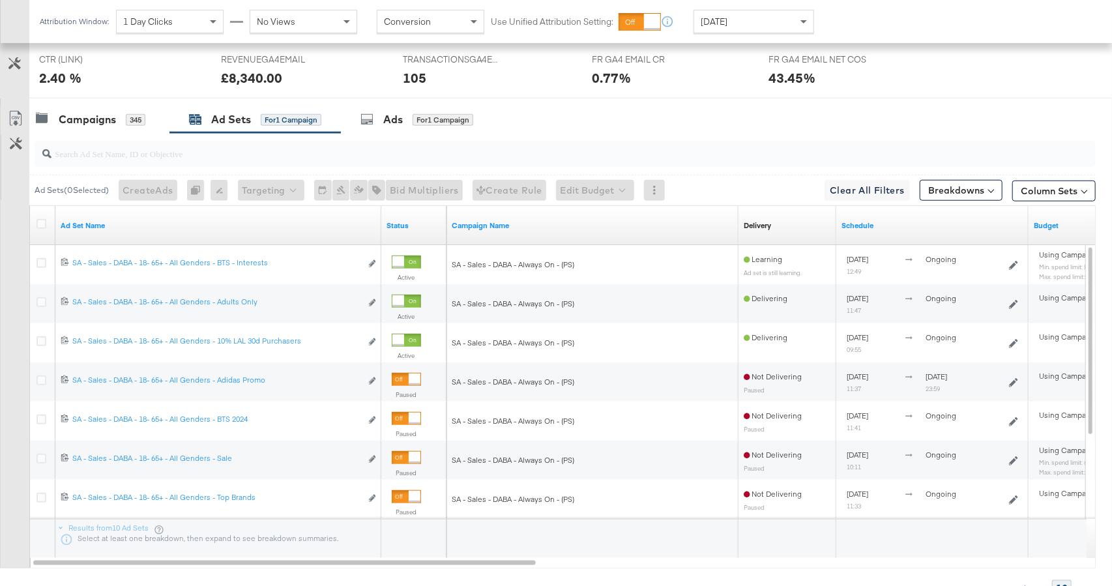
scroll to position [597, 0]
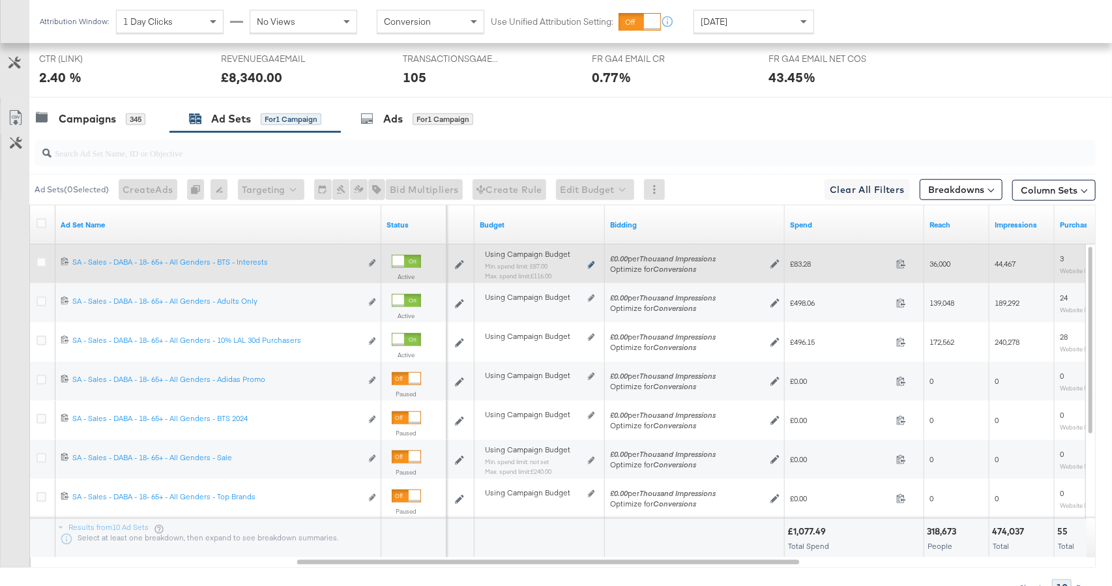
click at [590, 263] on icon at bounding box center [591, 264] width 7 height 7
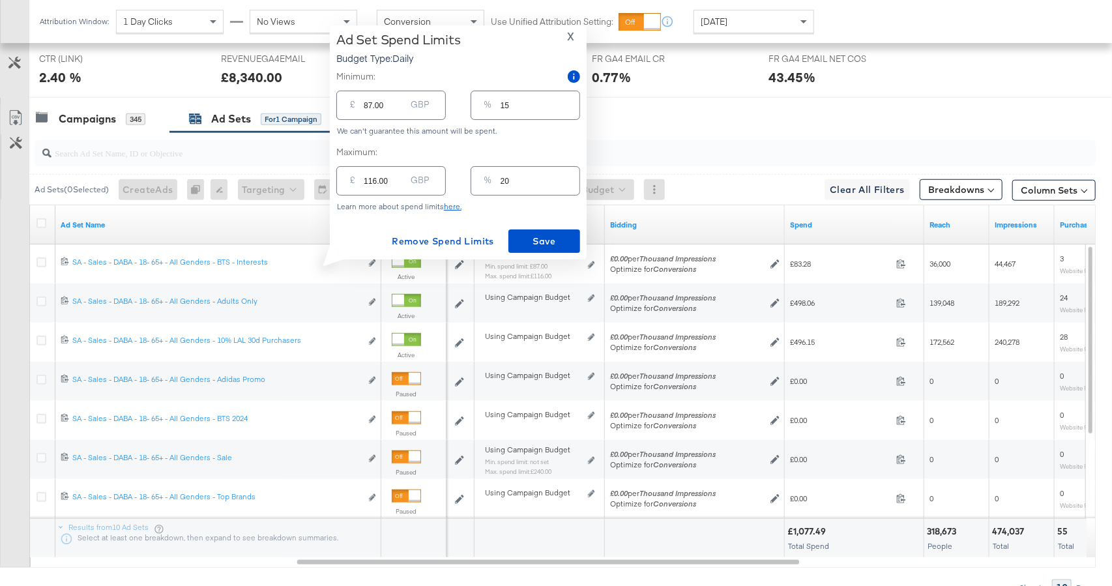
click at [515, 109] on input "15" at bounding box center [539, 100] width 79 height 28
type input "1"
type input "5.80"
type input "10"
type input "58.00"
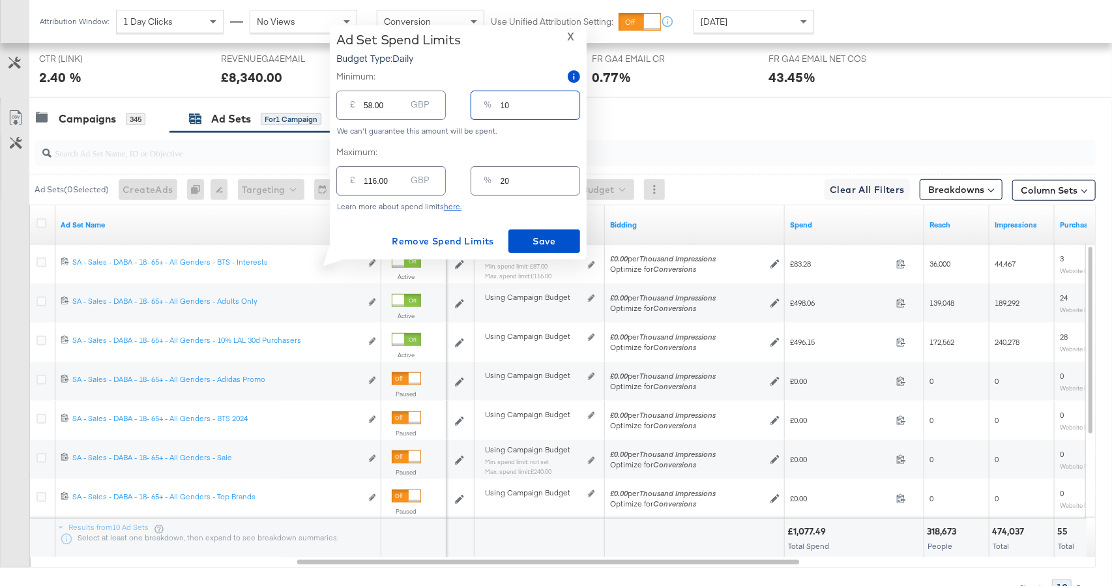
type input "10"
click at [508, 180] on input "20" at bounding box center [539, 176] width 79 height 28
type input "2"
type input "11.60"
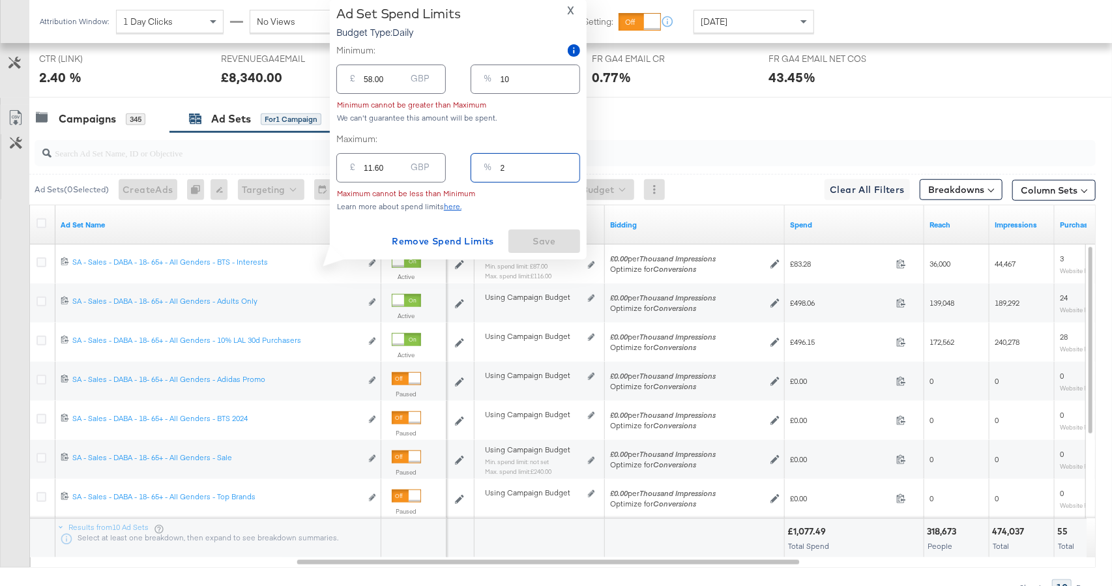
type input "21"
type input "121.80"
type input "215"
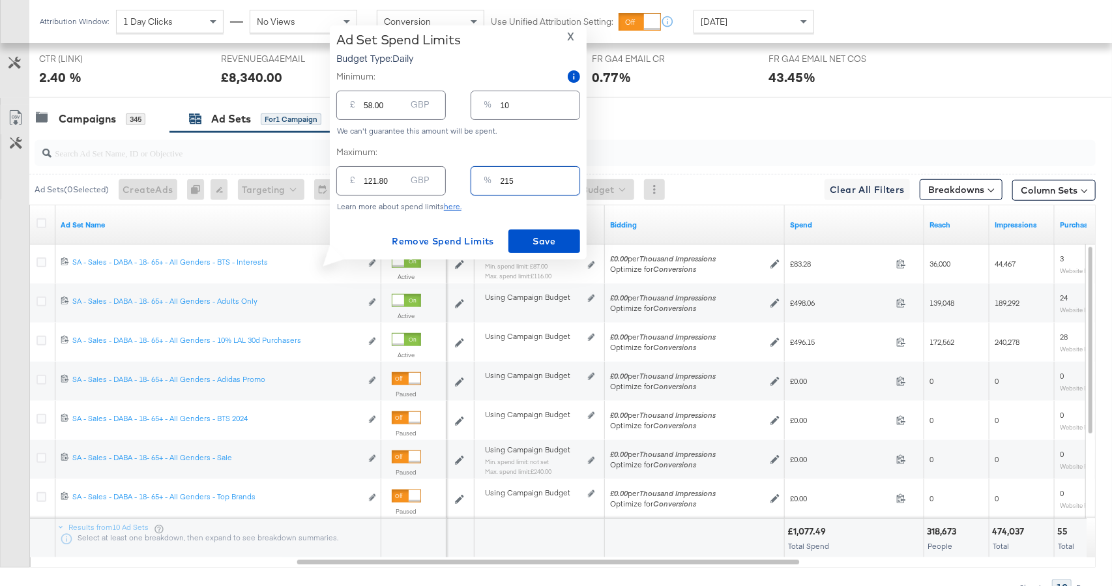
type input "1247.00"
click at [504, 181] on input "215" at bounding box center [539, 176] width 79 height 28
type input "15"
type input "87.00"
type input "15"
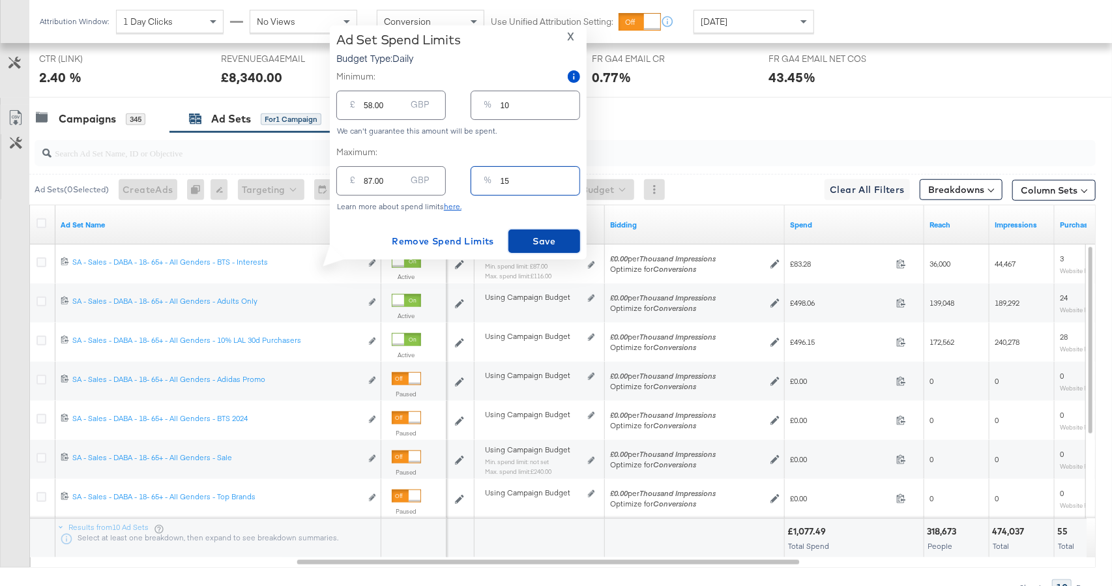
click at [532, 235] on span "Save" at bounding box center [543, 241] width 61 height 16
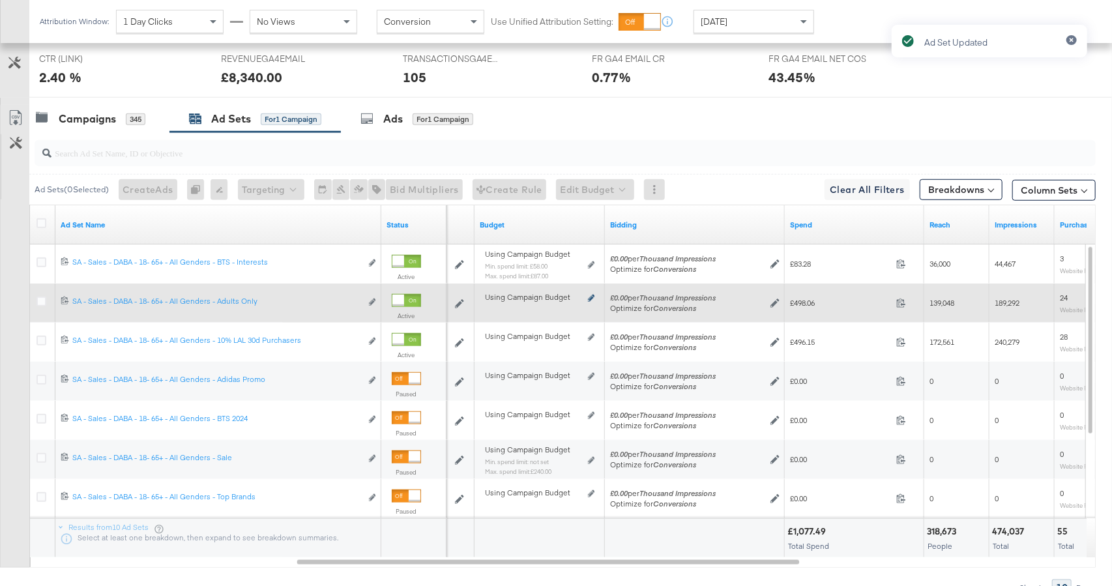
click at [590, 296] on icon at bounding box center [591, 298] width 7 height 7
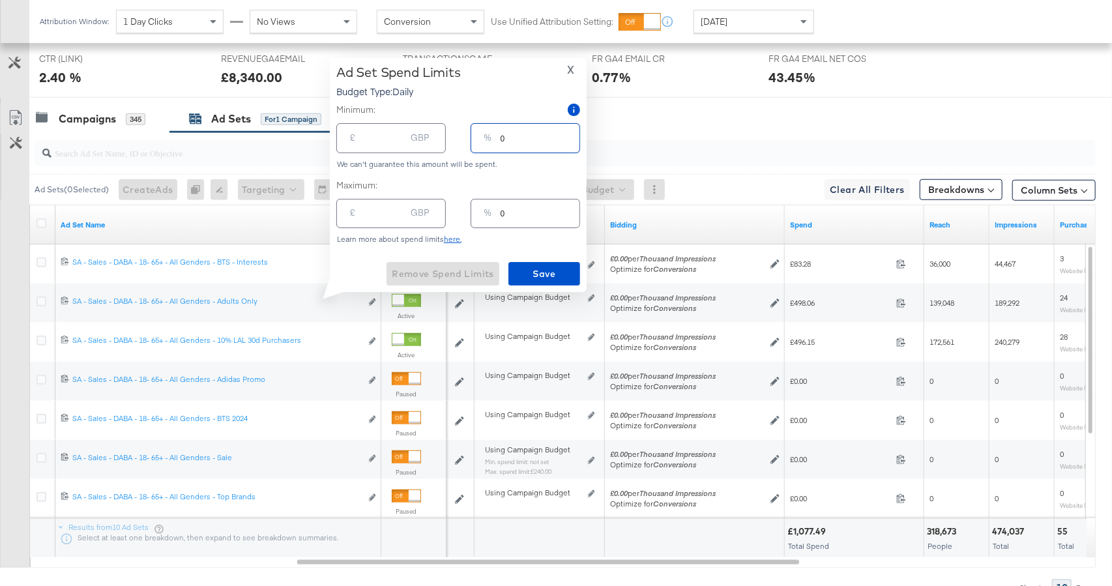
drag, startPoint x: 513, startPoint y: 138, endPoint x: 486, endPoint y: 136, distance: 27.4
click at [486, 136] on div "% 0" at bounding box center [524, 137] width 109 height 29
type input "7"
type input "40.60"
type input "70"
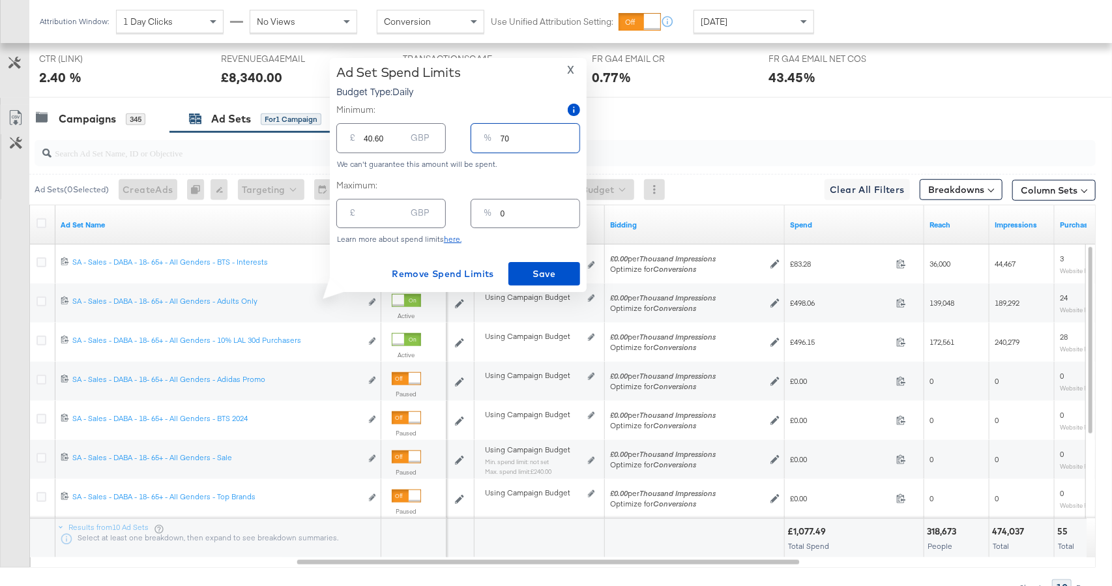
type input "406.00"
type input "7"
type input "40.60"
type input "78"
type input "452.40"
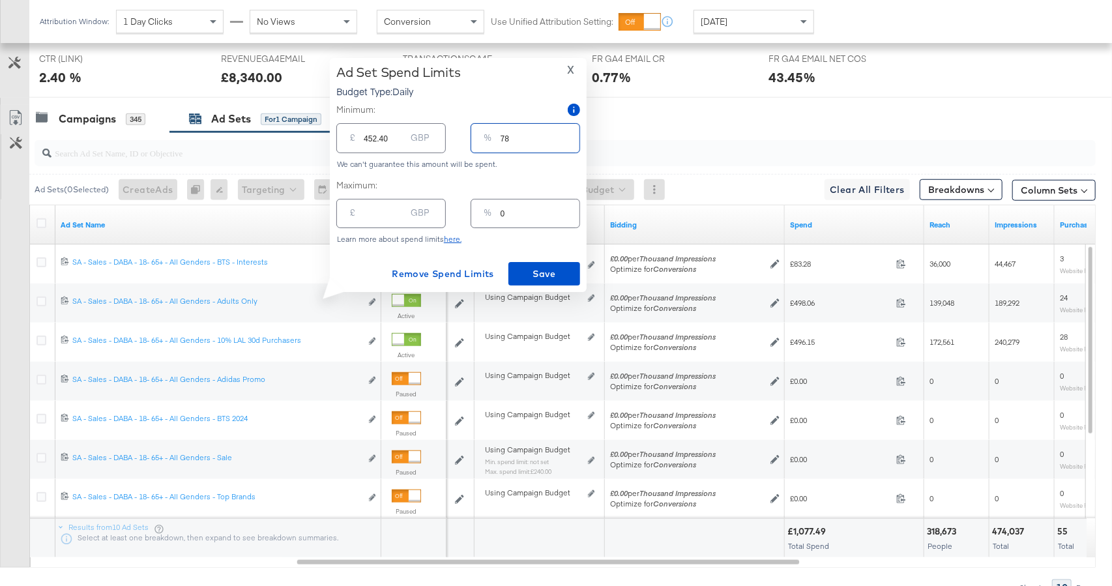
type input "780"
type input "4524.00"
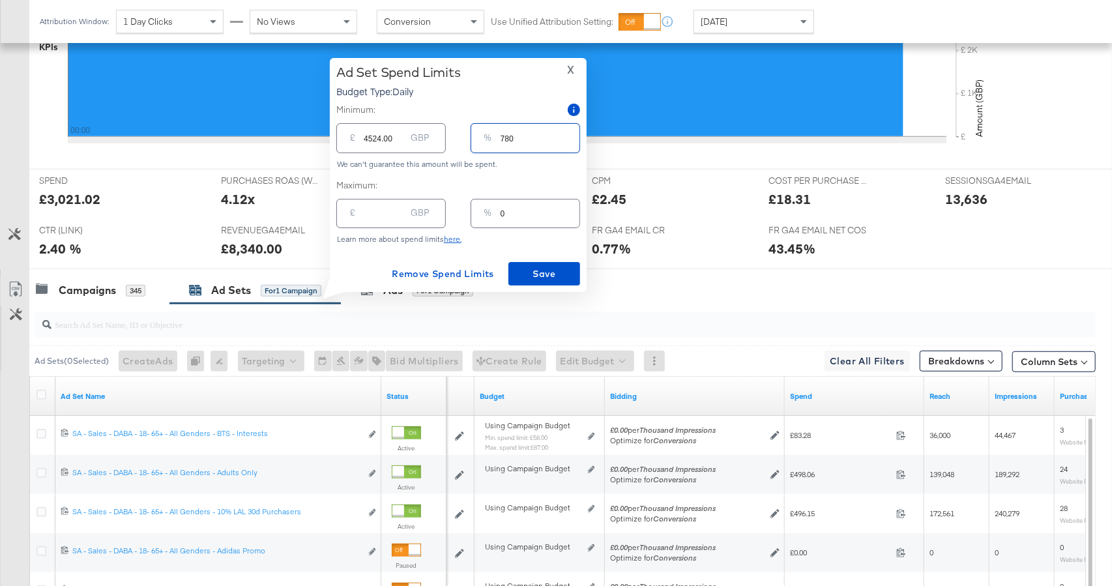
scroll to position [424, 0]
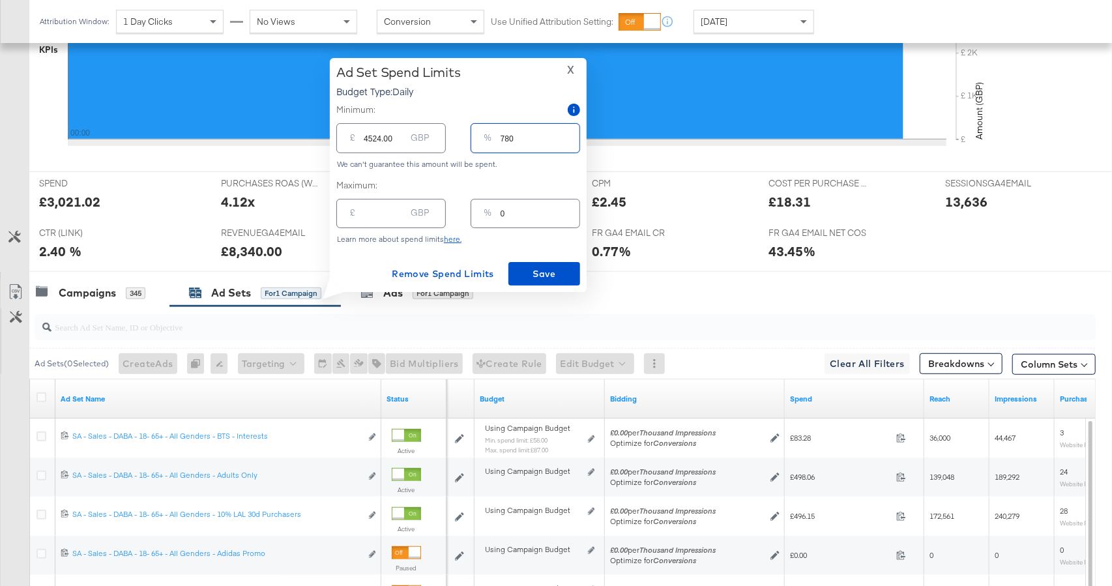
click at [506, 137] on input "780" at bounding box center [539, 133] width 79 height 28
type input "80"
type input "464.00"
type input "80"
click at [540, 271] on span "Save" at bounding box center [543, 274] width 61 height 16
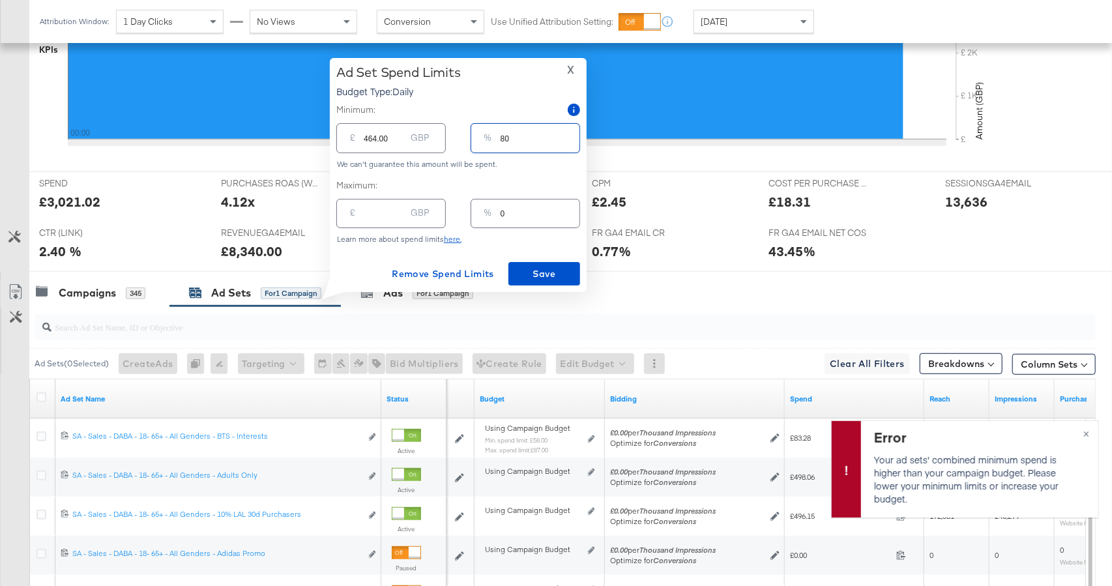
drag, startPoint x: 514, startPoint y: 138, endPoint x: 498, endPoint y: 137, distance: 16.3
click at [498, 137] on div "% 80" at bounding box center [524, 137] width 109 height 29
type input "7"
type input "40.60"
type input "70"
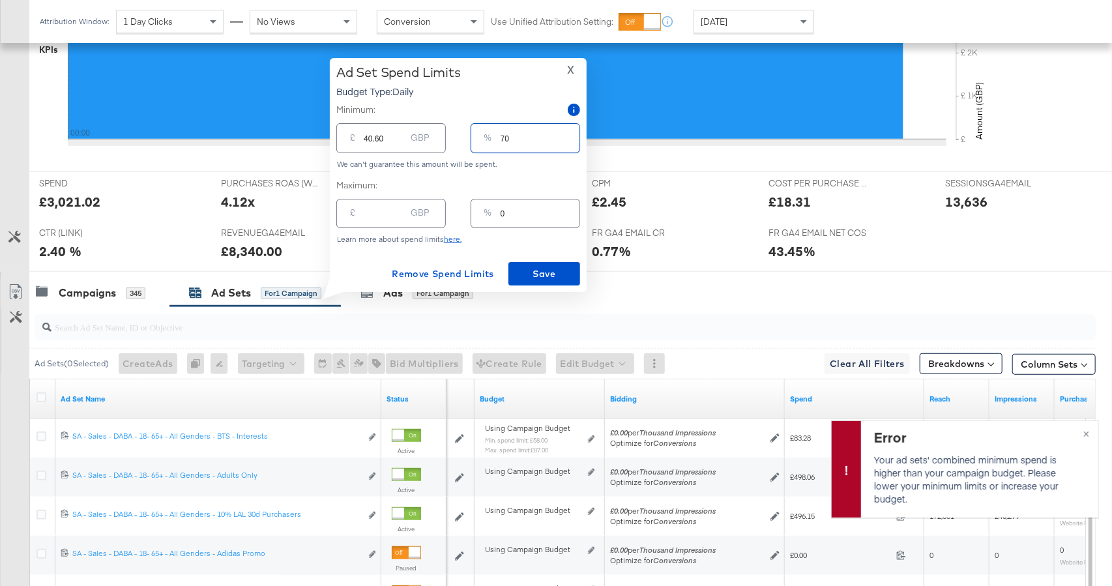
type input "406.00"
type input "70"
click at [540, 270] on span "Save" at bounding box center [543, 274] width 61 height 16
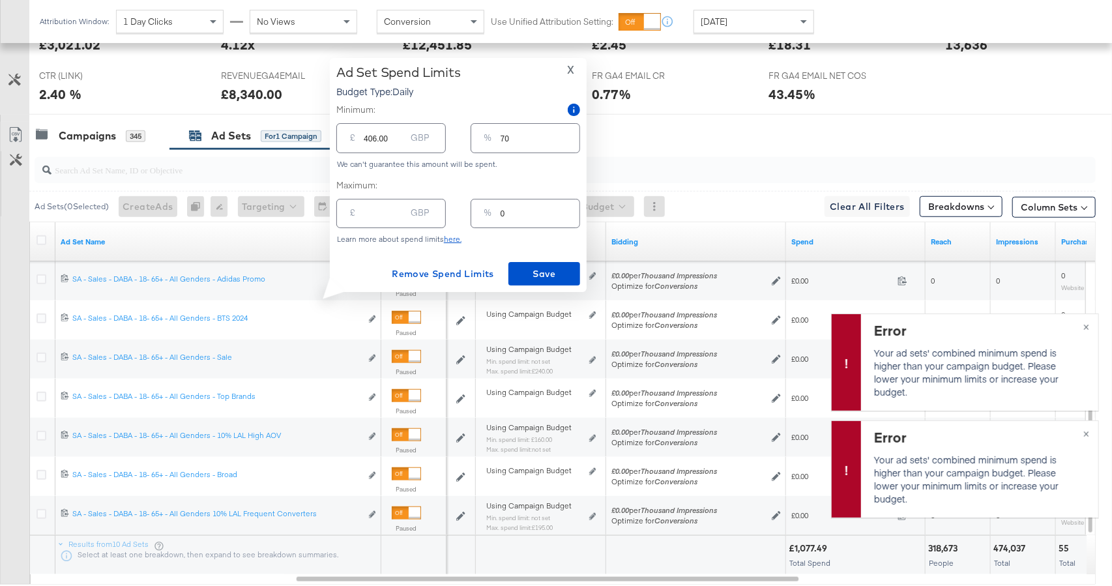
scroll to position [585, 0]
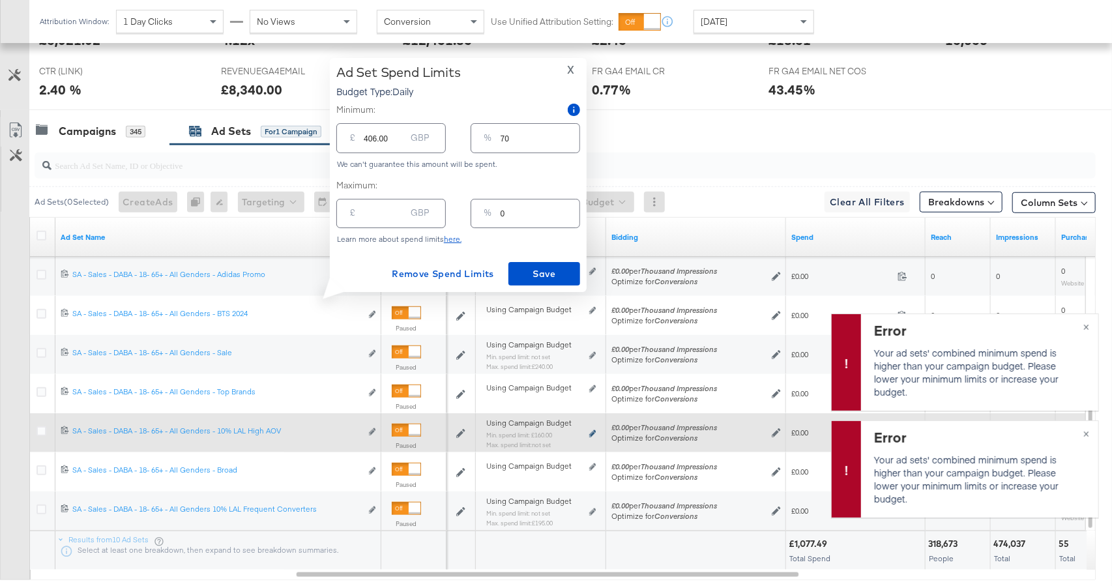
click at [591, 430] on icon at bounding box center [592, 433] width 7 height 7
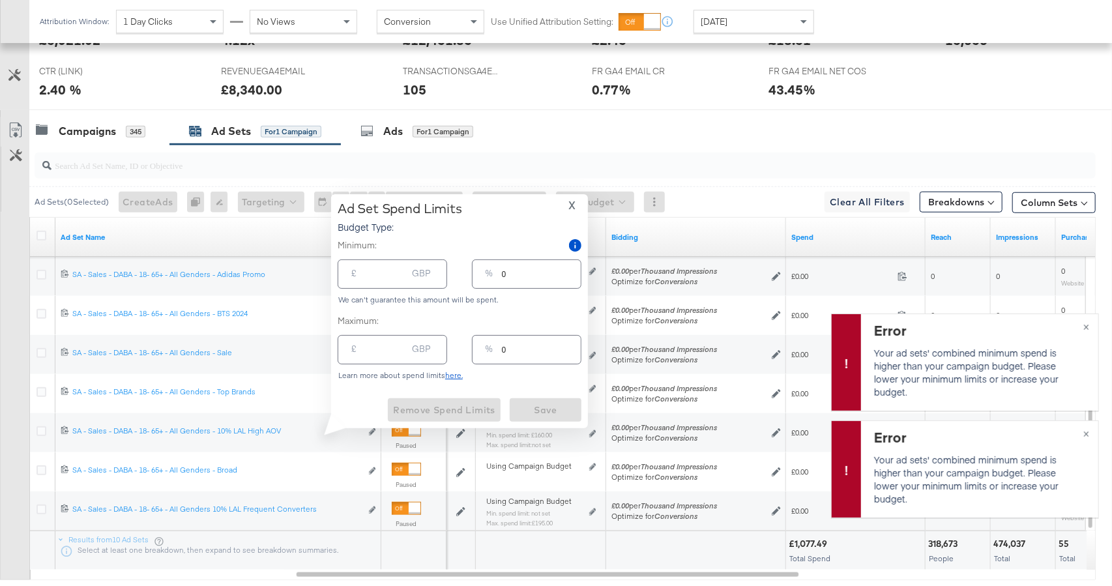
type input "160.00"
type input "28"
click at [457, 414] on span "Remove Spend Limits" at bounding box center [444, 410] width 102 height 16
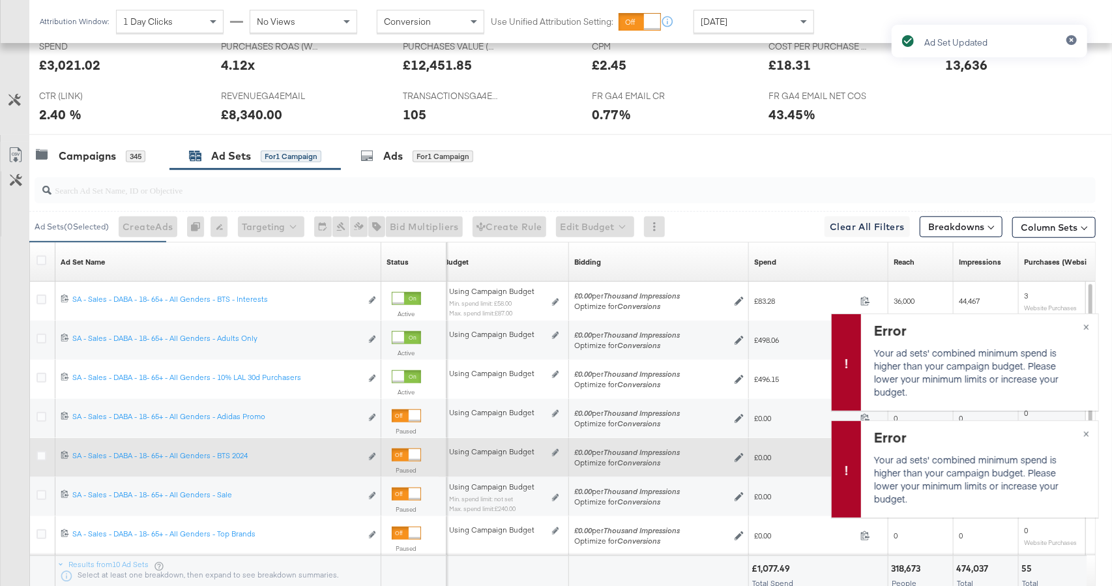
scroll to position [545, 0]
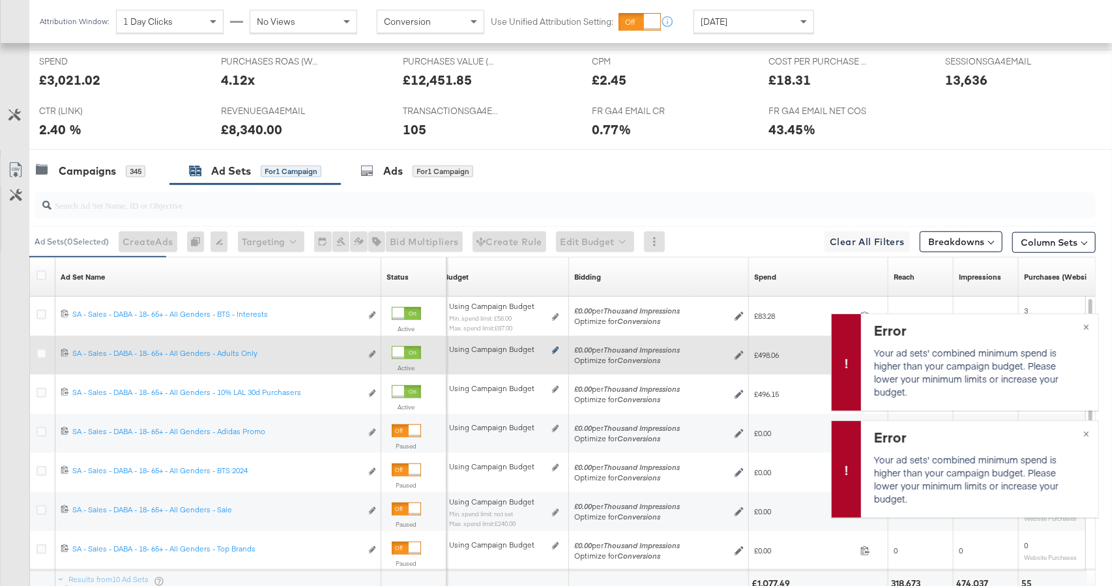
click at [554, 351] on icon at bounding box center [555, 350] width 7 height 7
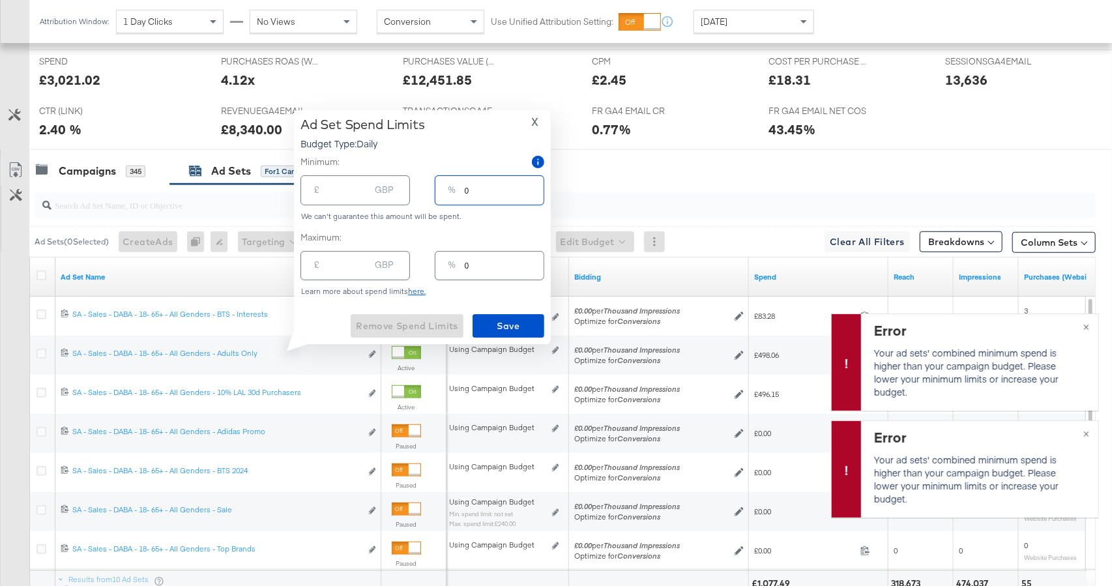
drag, startPoint x: 472, startPoint y: 188, endPoint x: 459, endPoint y: 189, distance: 13.0
click at [459, 189] on div "% 0" at bounding box center [489, 189] width 109 height 29
type input "8"
type input "46.40"
type input "80"
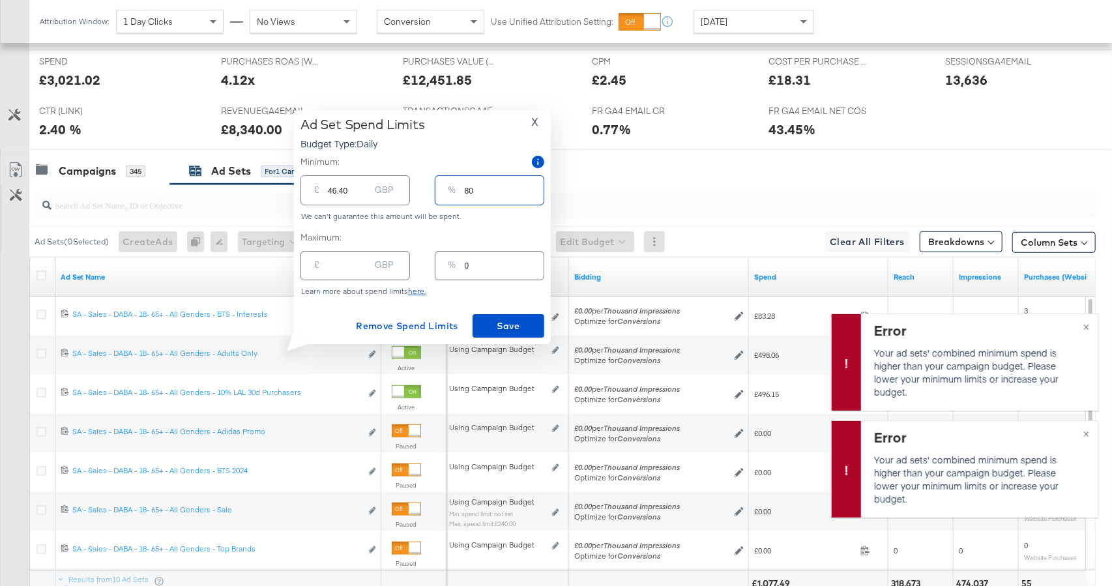
type input "464.00"
type input "80"
click at [501, 322] on span "Save" at bounding box center [508, 326] width 61 height 16
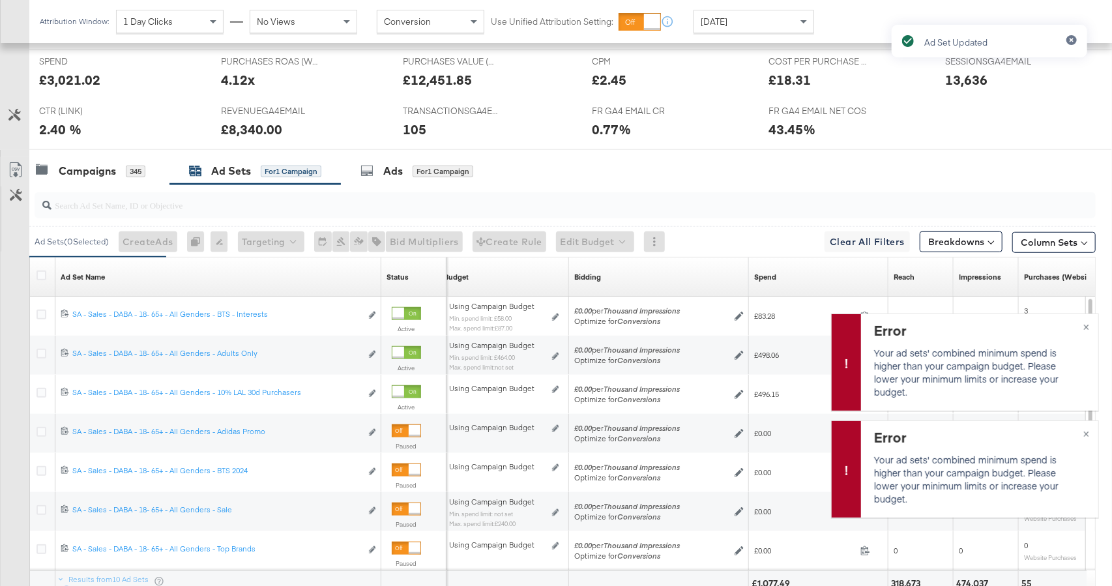
click at [1084, 326] on div "Ad Set Updated" at bounding box center [989, 269] width 222 height 515
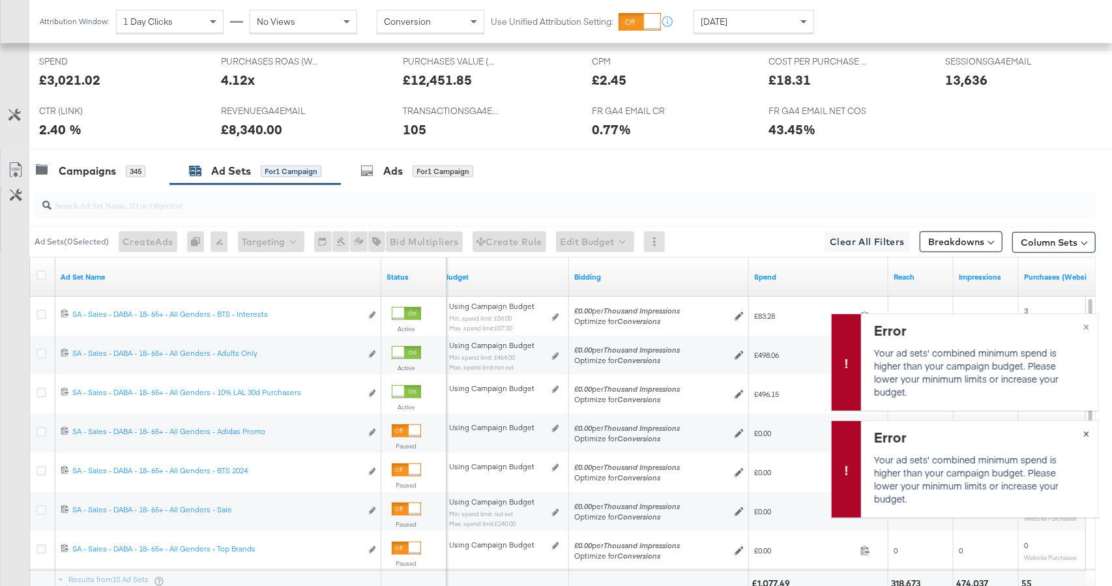
click at [1085, 435] on span "×" at bounding box center [1086, 432] width 6 height 15
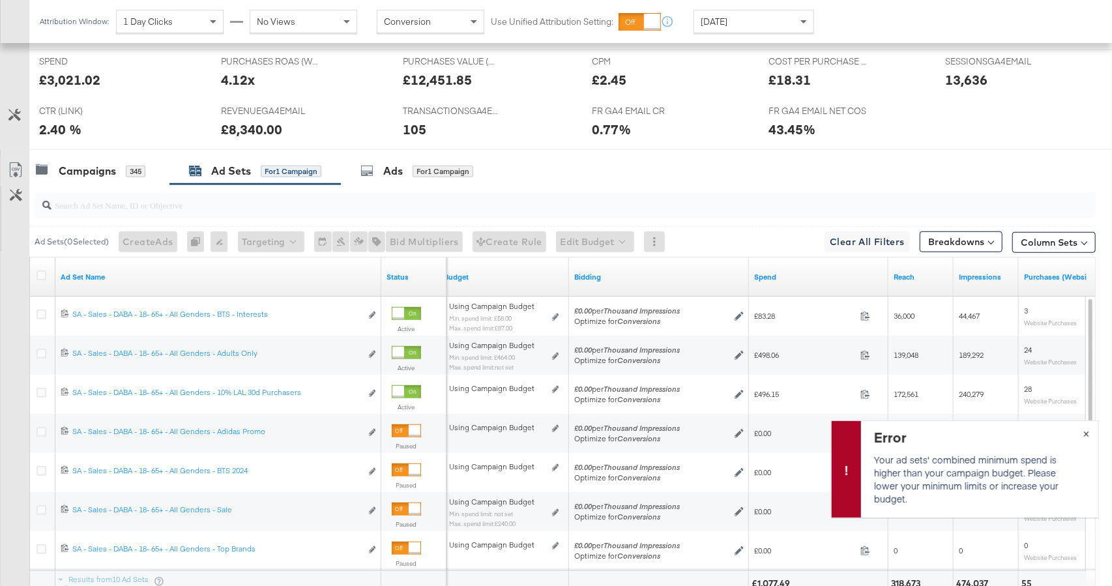
click at [1086, 432] on span "×" at bounding box center [1086, 432] width 6 height 15
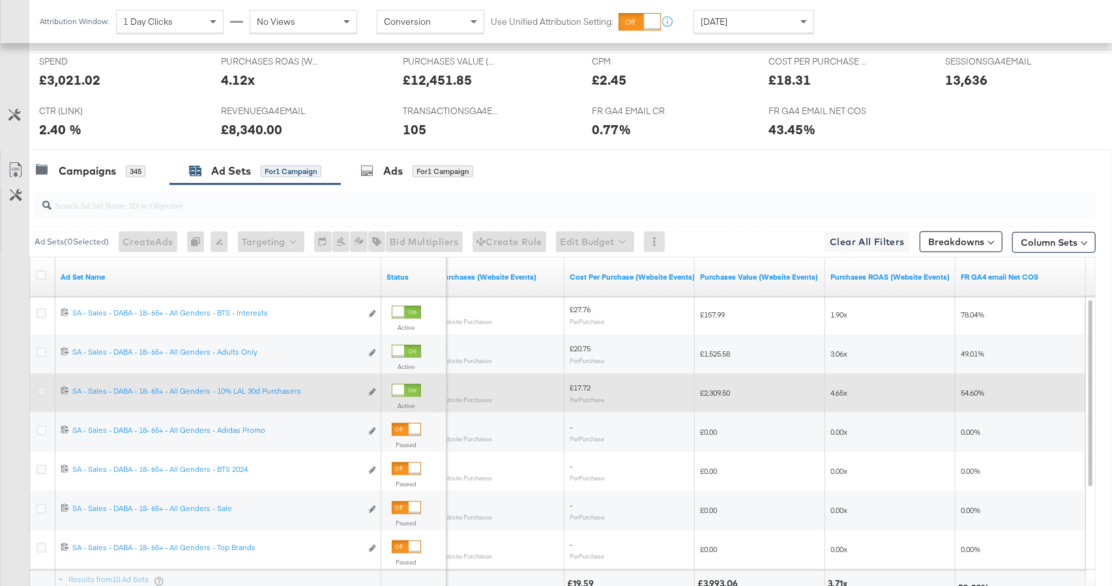
click at [44, 391] on icon at bounding box center [41, 391] width 10 height 10
click at [0, 0] on input "checkbox" at bounding box center [0, 0] width 0 height 0
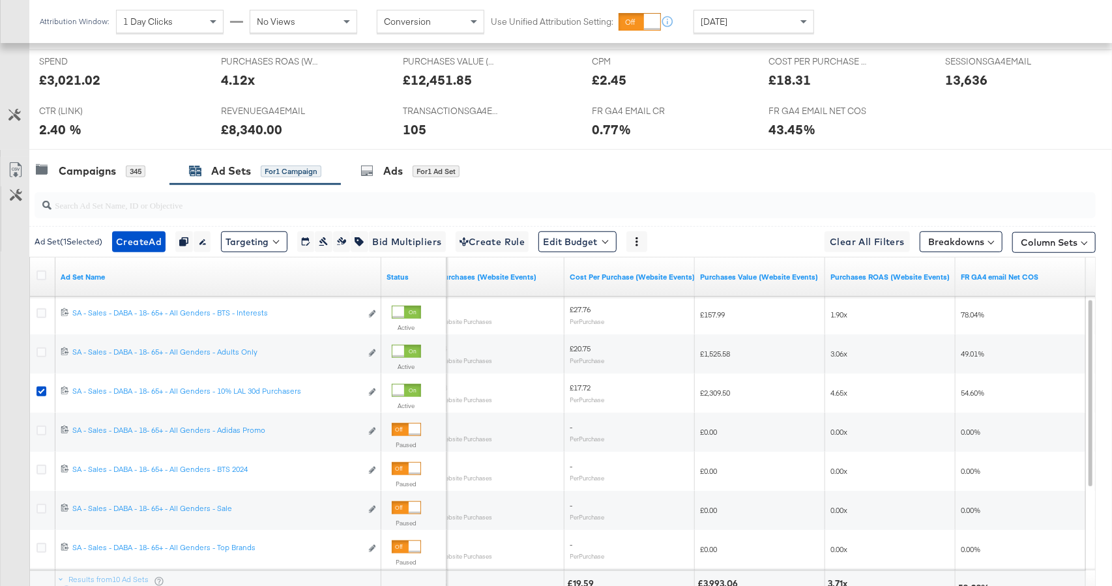
click at [374, 185] on div at bounding box center [562, 205] width 1066 height 42
click at [379, 176] on div "Ads for 1 Ad Set" at bounding box center [409, 171] width 99 height 15
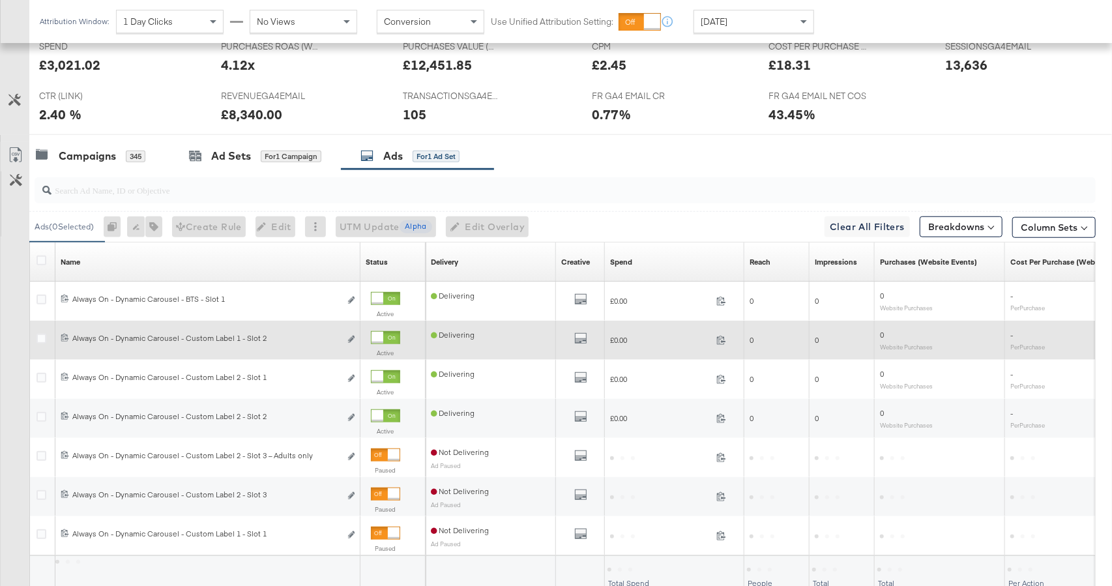
scroll to position [562, 0]
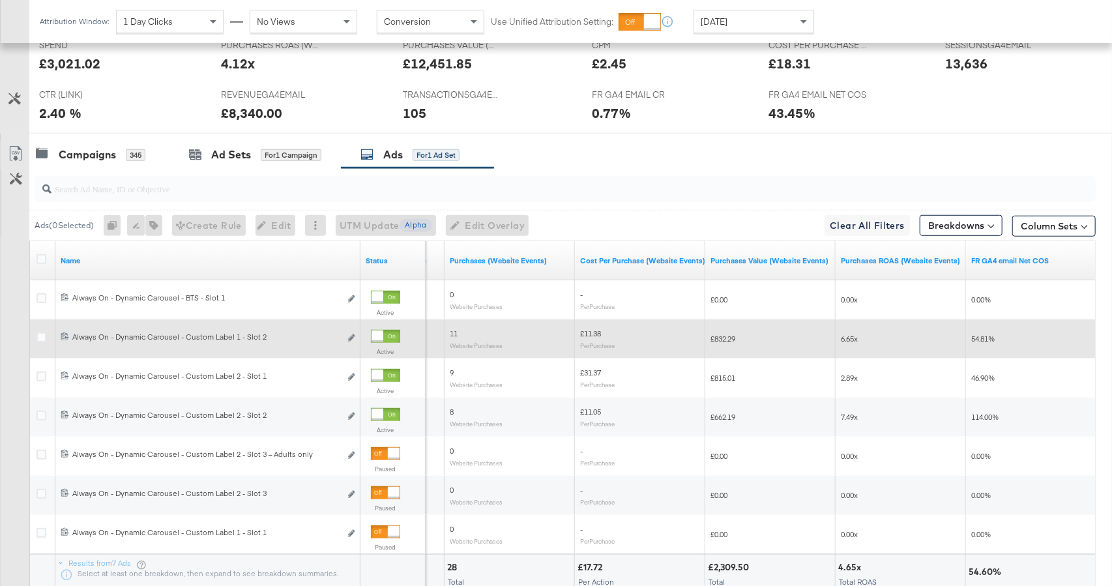
click at [741, 25] on div "Yesterday" at bounding box center [753, 21] width 119 height 22
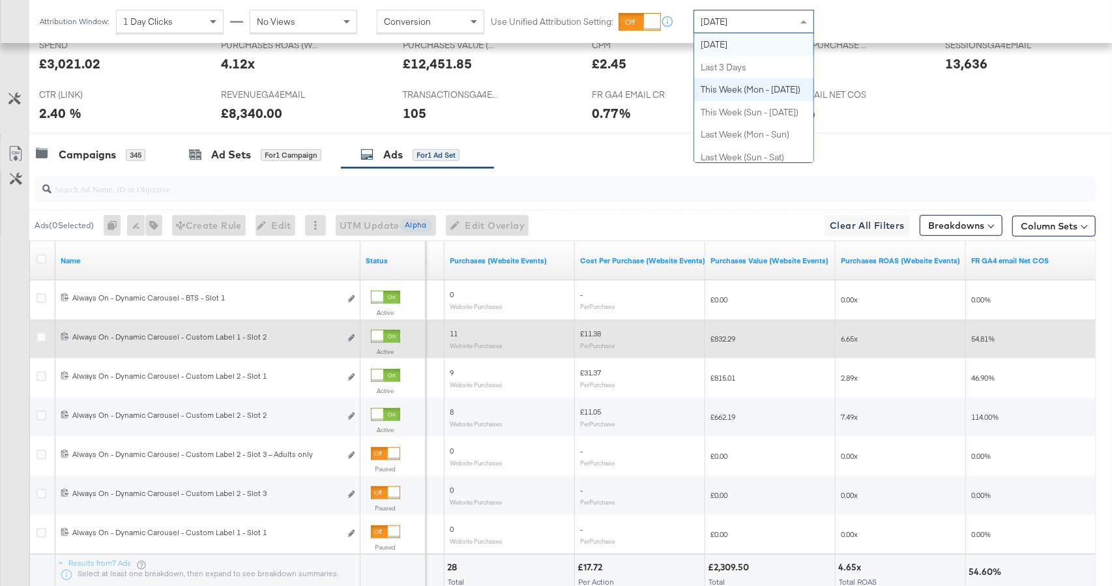
scroll to position [435, 0]
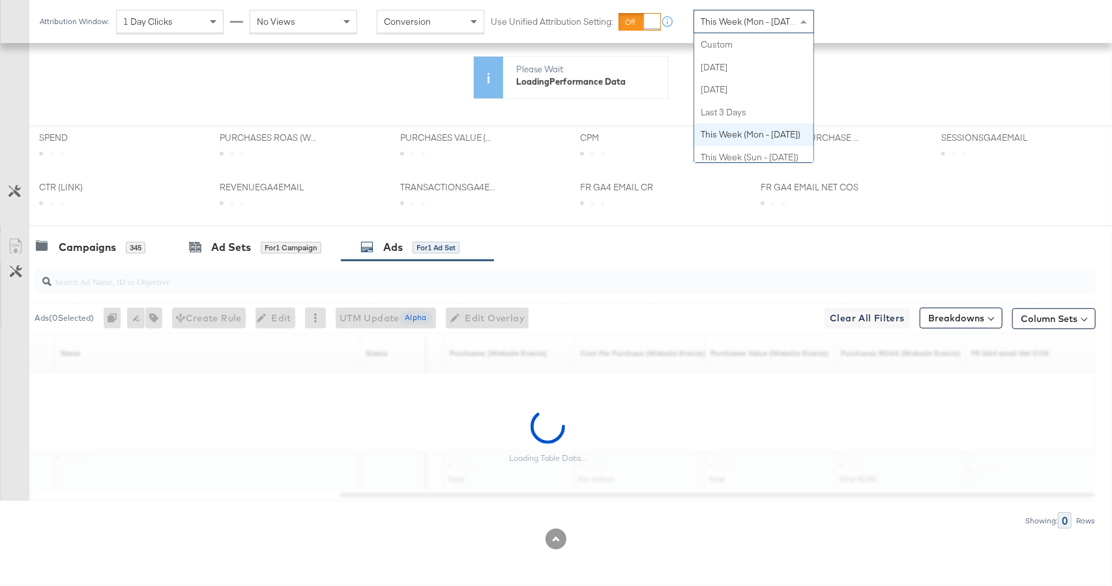
click at [741, 24] on span "This Week (Mon - Today)" at bounding box center [750, 22] width 100 height 12
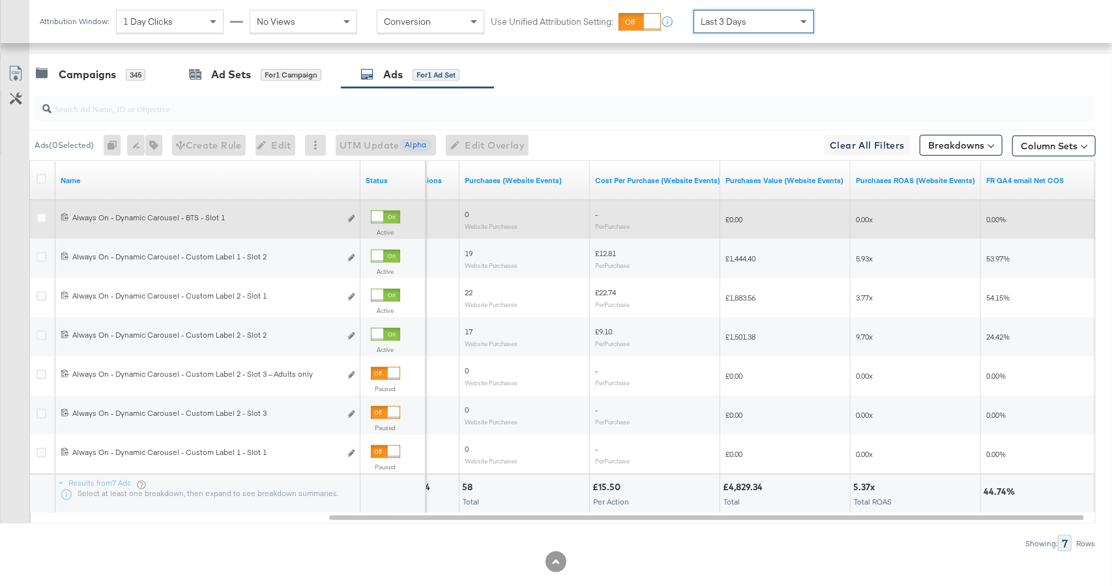
scroll to position [644, 0]
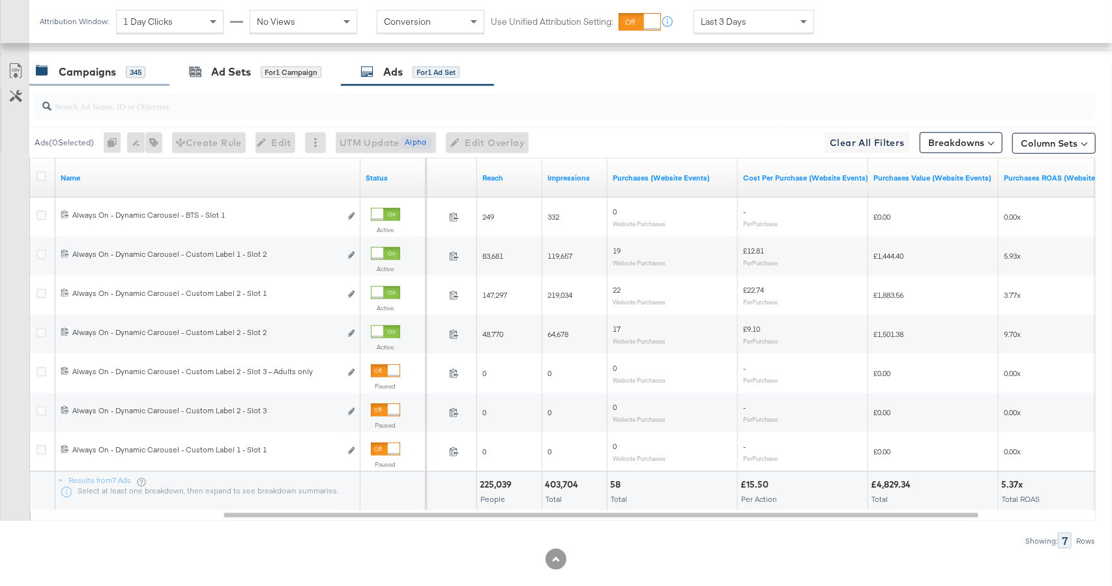
click at [96, 60] on div "Campaigns 345" at bounding box center [99, 72] width 140 height 28
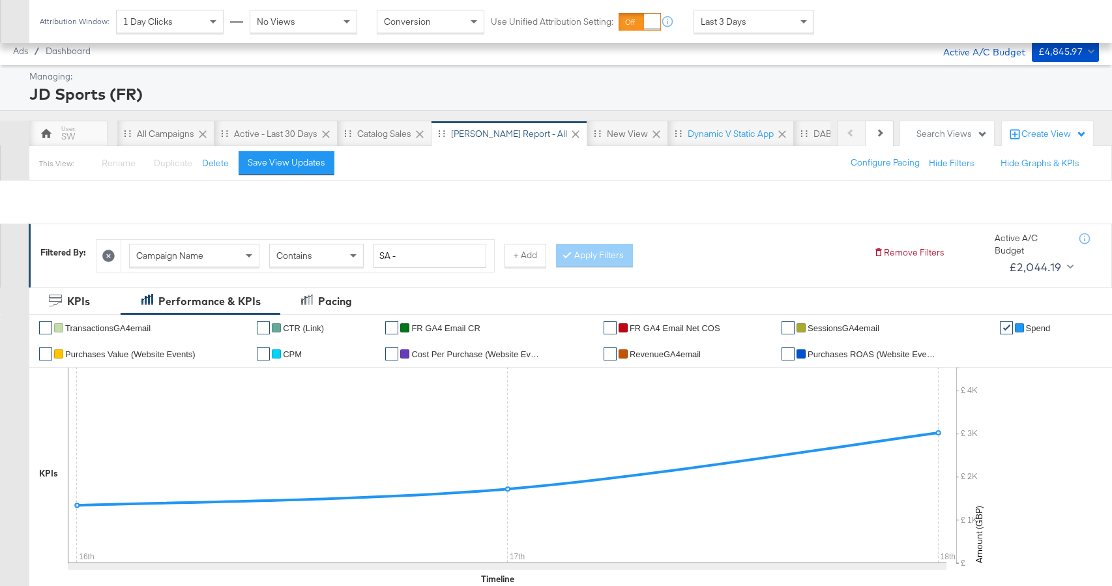
scroll to position [644, 0]
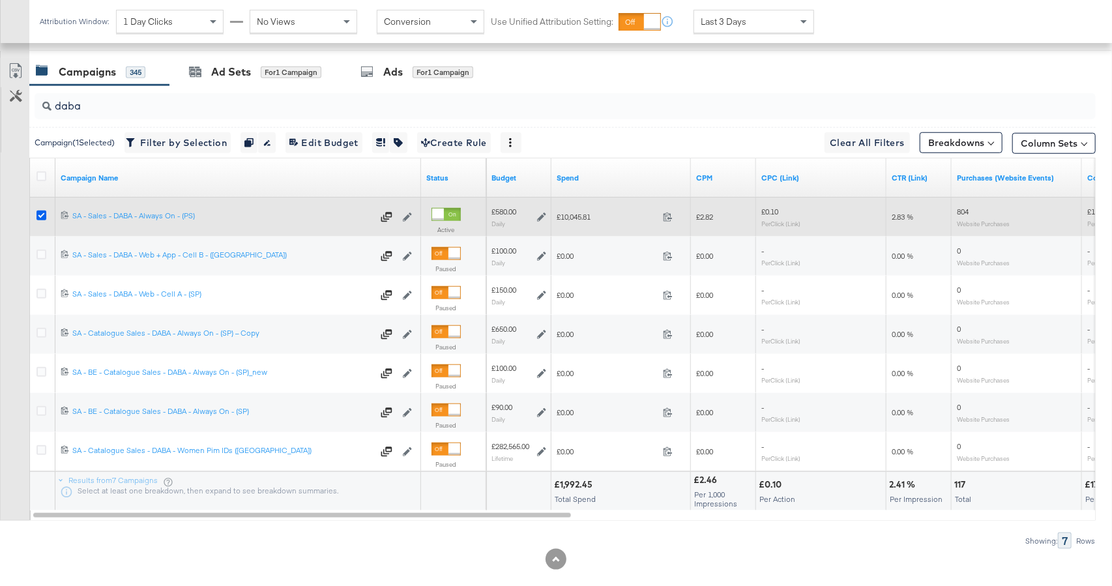
click at [37, 214] on icon at bounding box center [41, 215] width 10 height 10
click at [0, 0] on input "checkbox" at bounding box center [0, 0] width 0 height 0
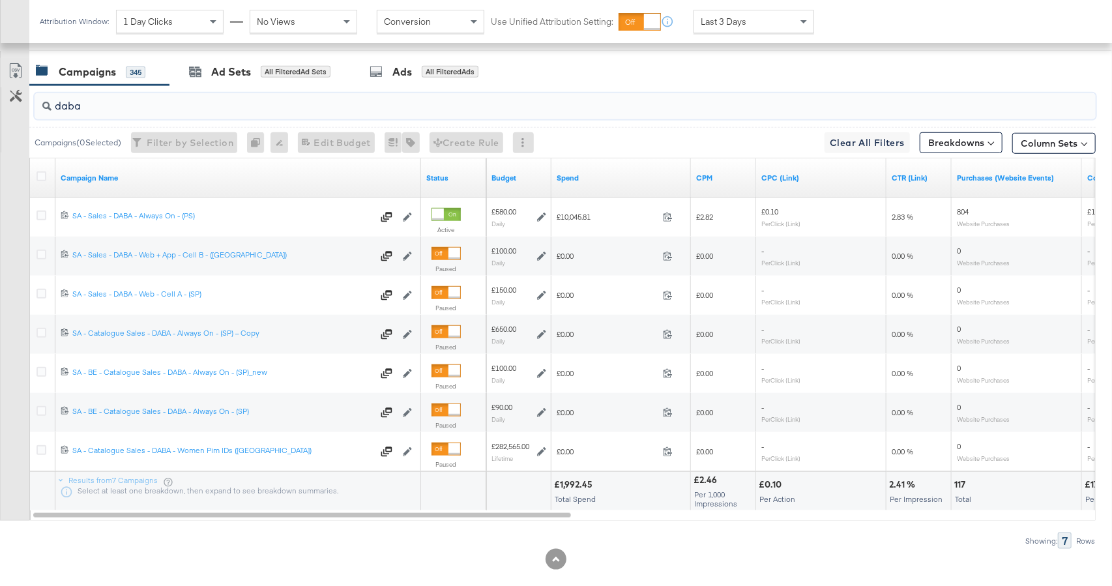
drag, startPoint x: 101, startPoint y: 107, endPoint x: 40, endPoint y: 104, distance: 61.3
click at [40, 104] on div "daba" at bounding box center [565, 106] width 1061 height 26
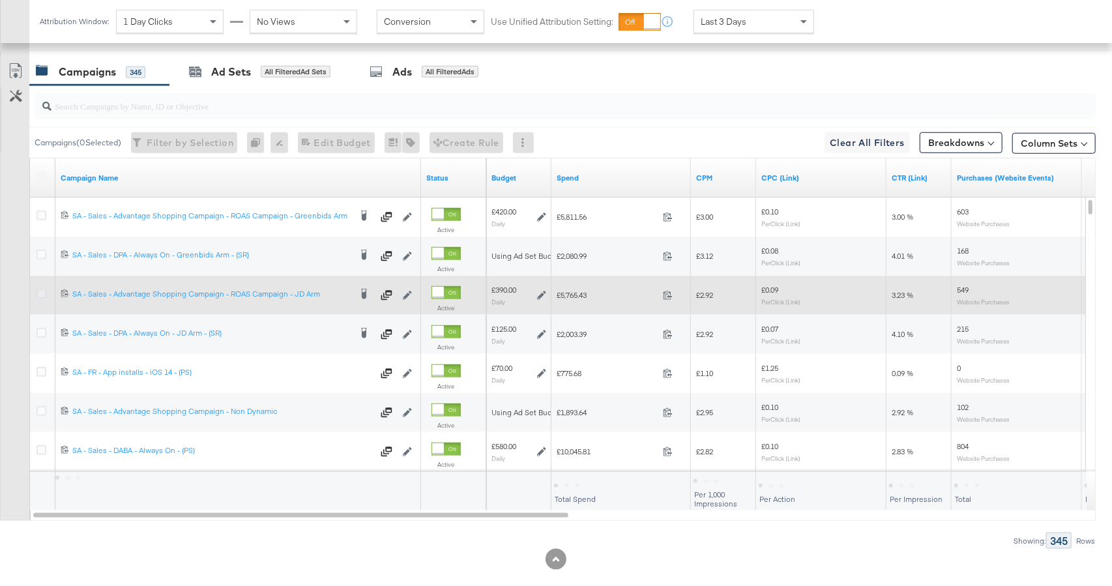
click at [39, 293] on icon at bounding box center [41, 294] width 10 height 10
click at [0, 0] on input "checkbox" at bounding box center [0, 0] width 0 height 0
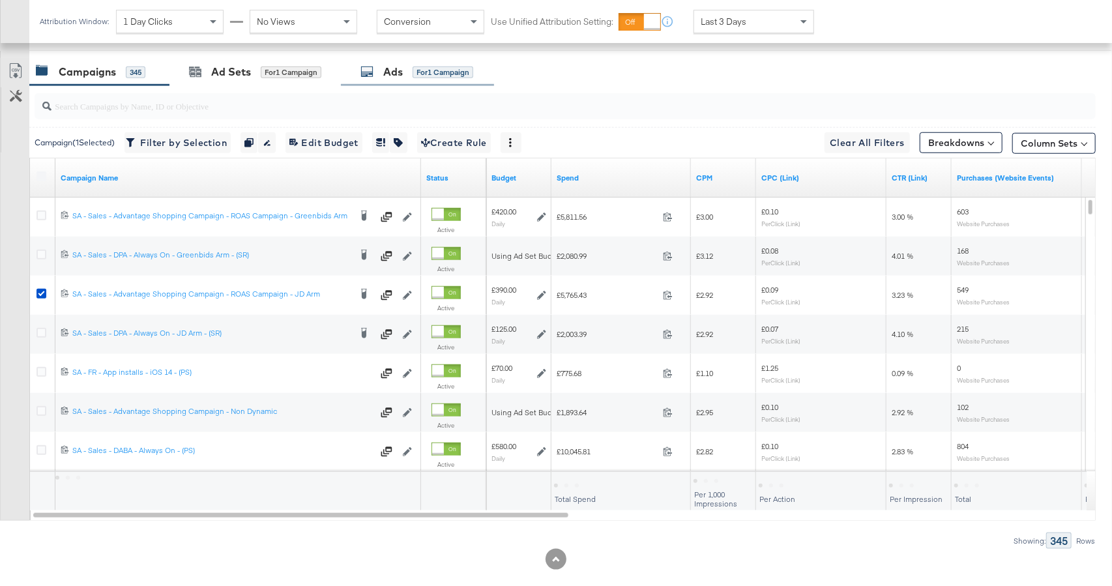
click at [455, 71] on div "for 1 Campaign" at bounding box center [442, 72] width 61 height 12
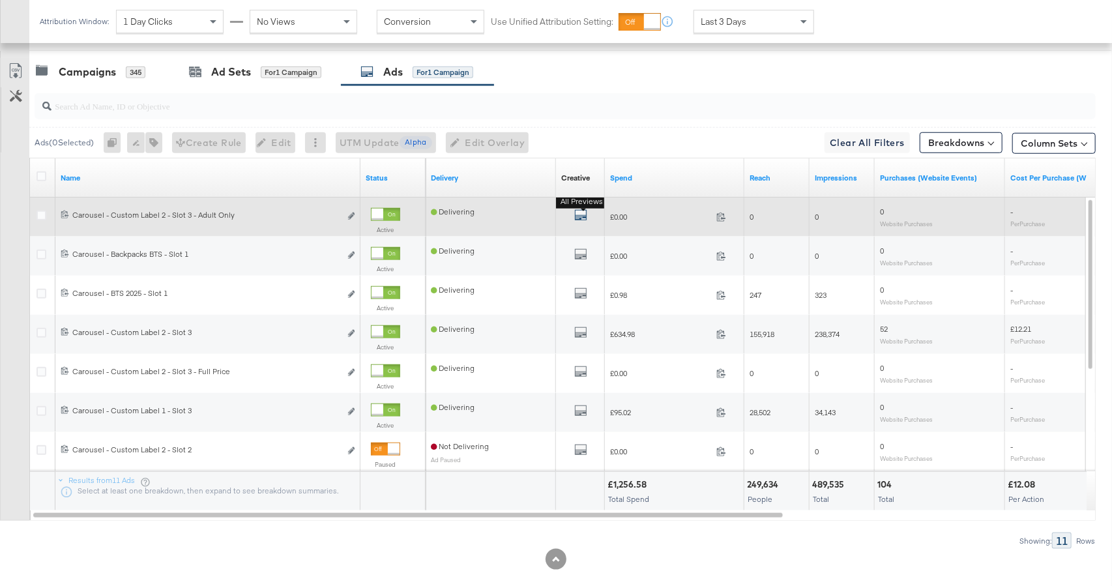
click at [577, 219] on icon "default" at bounding box center [580, 214] width 13 height 13
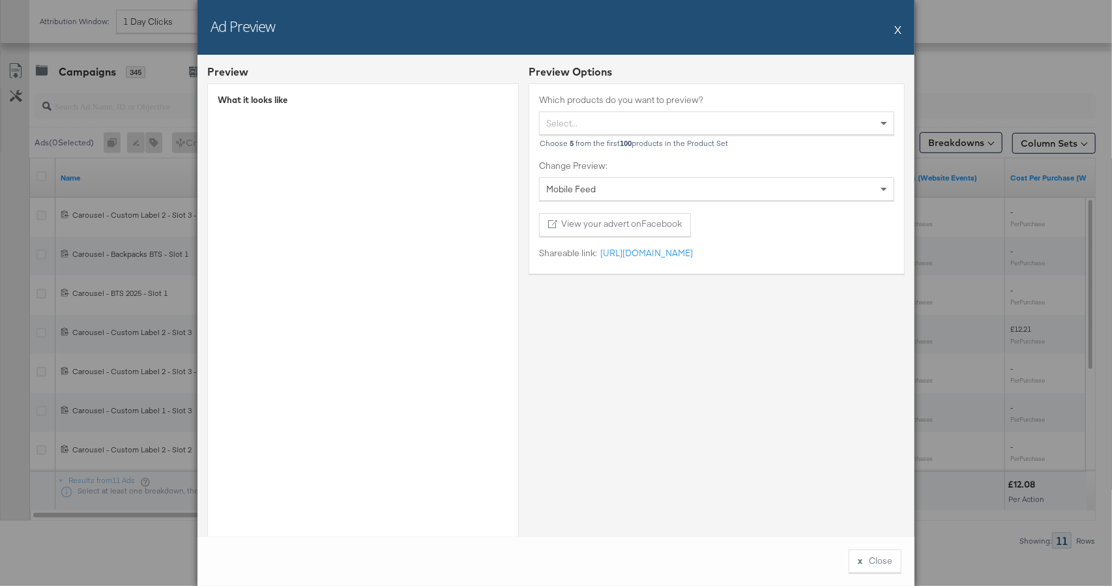
click at [899, 29] on button "X" at bounding box center [897, 29] width 7 height 26
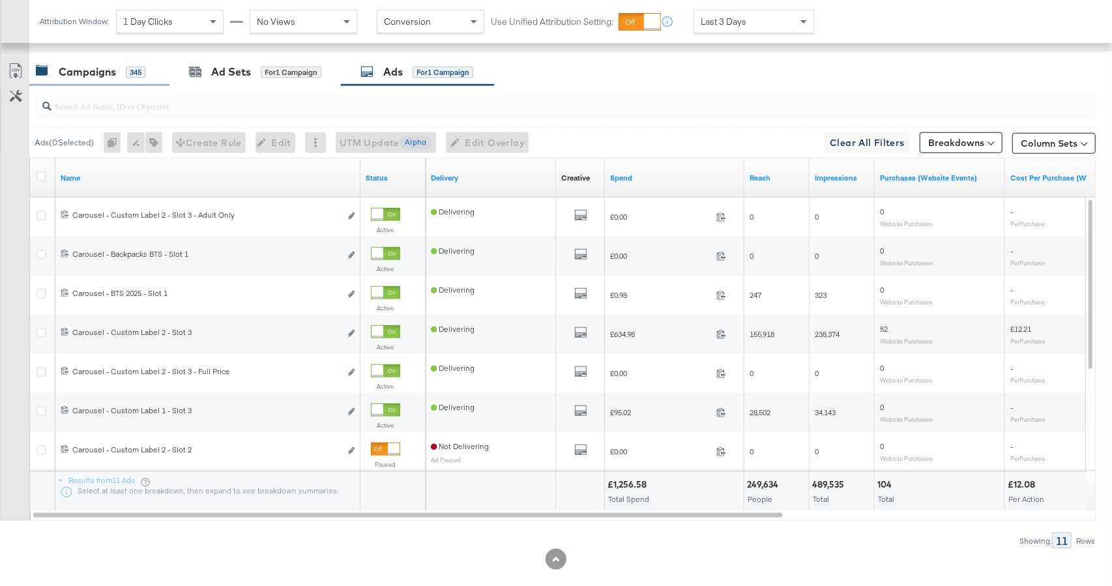
click at [60, 75] on div "Campaigns" at bounding box center [87, 72] width 57 height 15
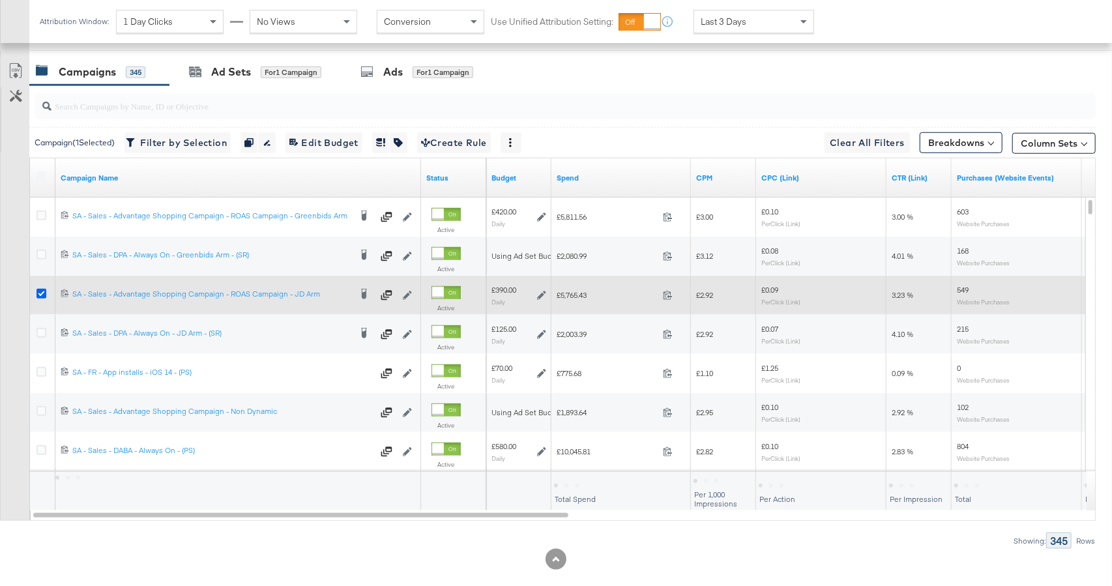
click at [43, 293] on icon at bounding box center [41, 294] width 10 height 10
click at [0, 0] on input "checkbox" at bounding box center [0, 0] width 0 height 0
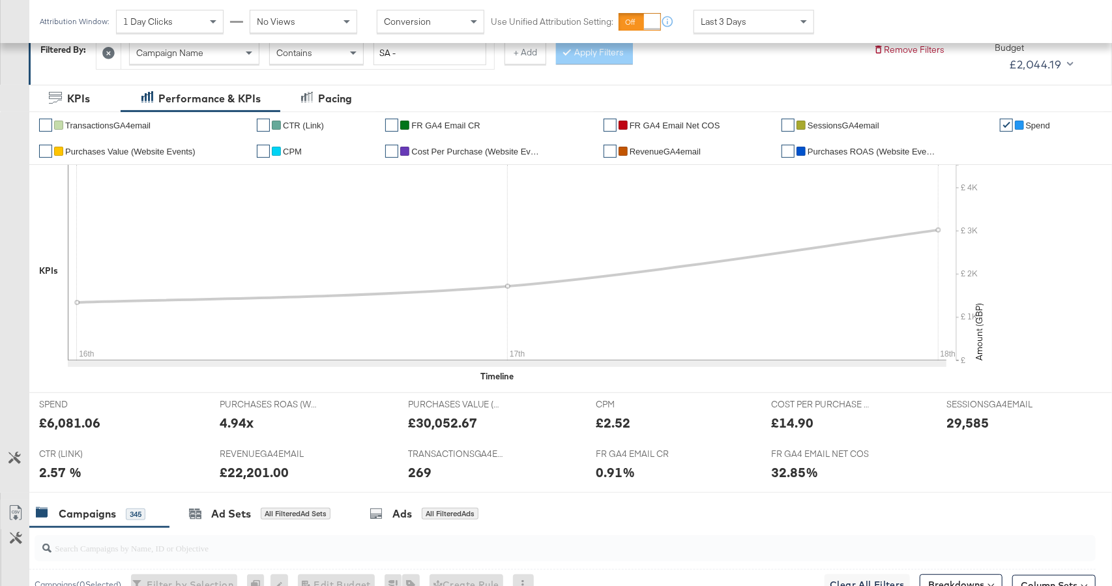
scroll to position [0, 0]
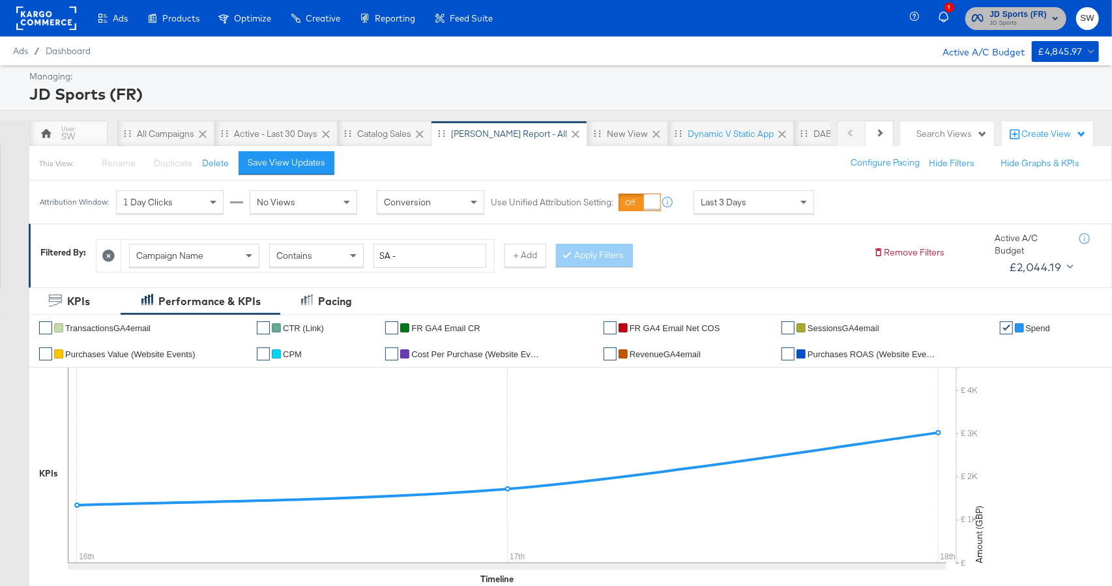
click at [1007, 12] on span "JD Sports (FR)" at bounding box center [1018, 15] width 57 height 14
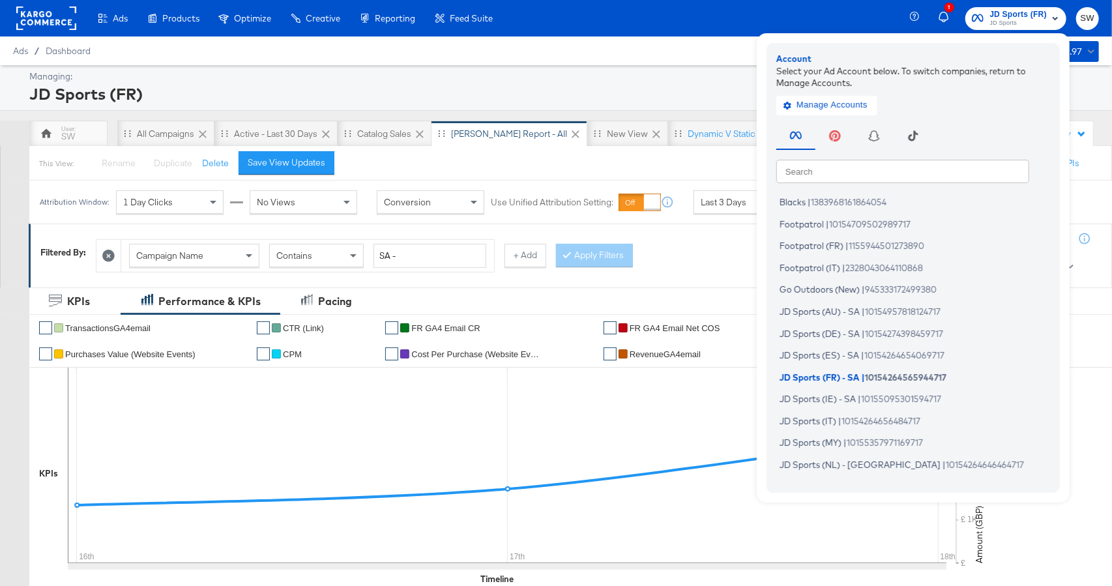
click at [894, 175] on input "text" at bounding box center [902, 170] width 253 height 23
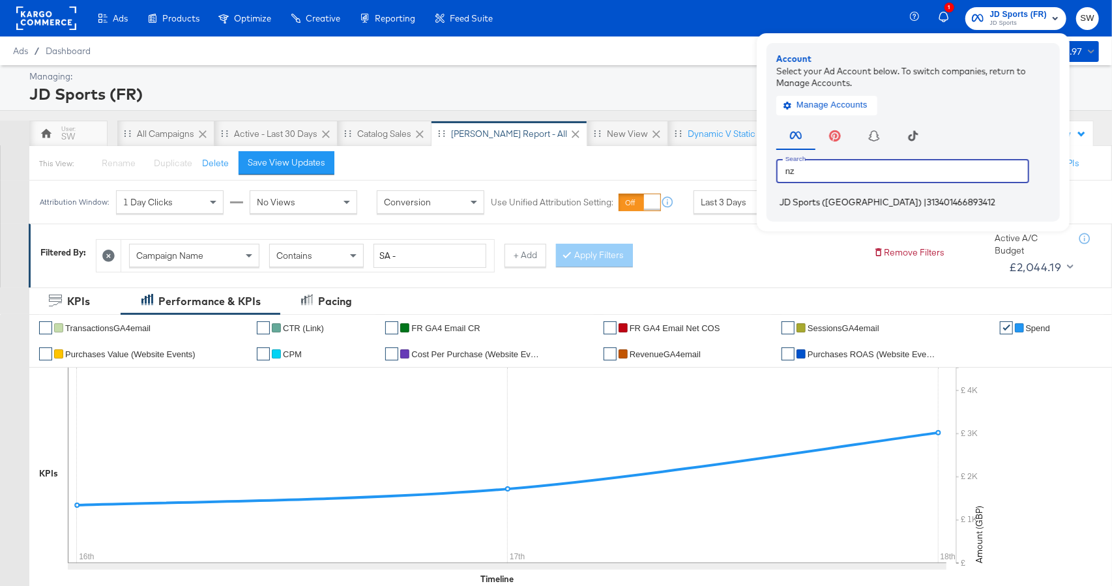
type input "nz"
click at [927, 206] on span "313401466893412" at bounding box center [961, 202] width 68 height 10
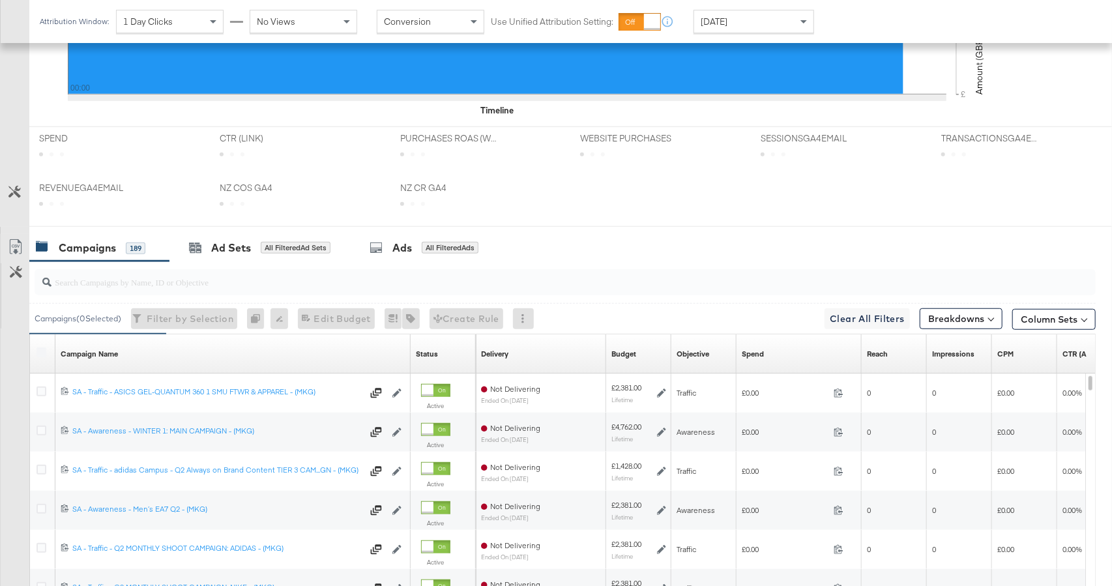
scroll to position [595, 0]
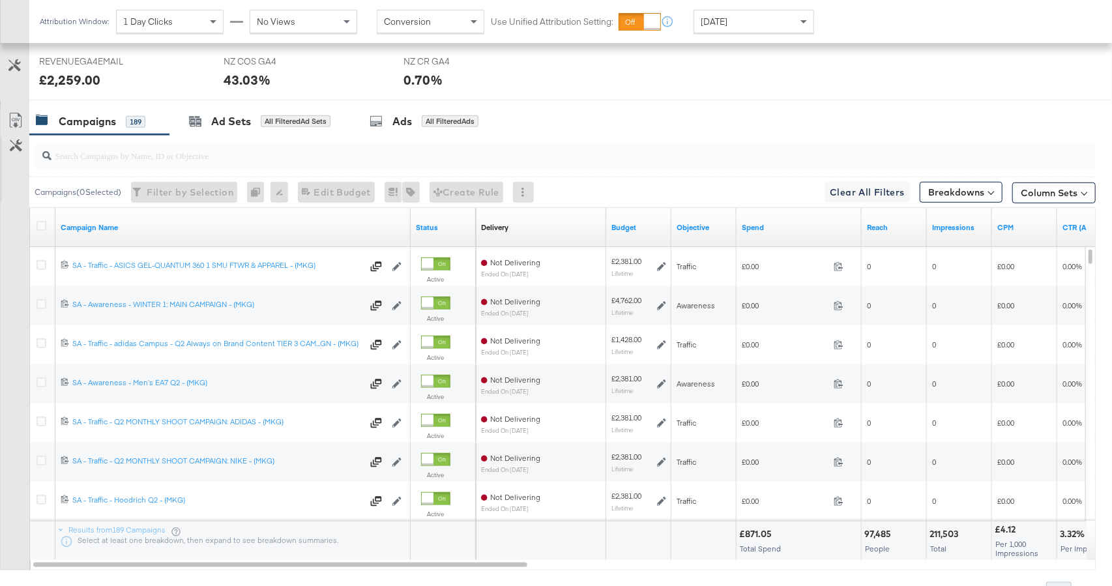
click at [769, 230] on link "Spend" at bounding box center [798, 227] width 115 height 10
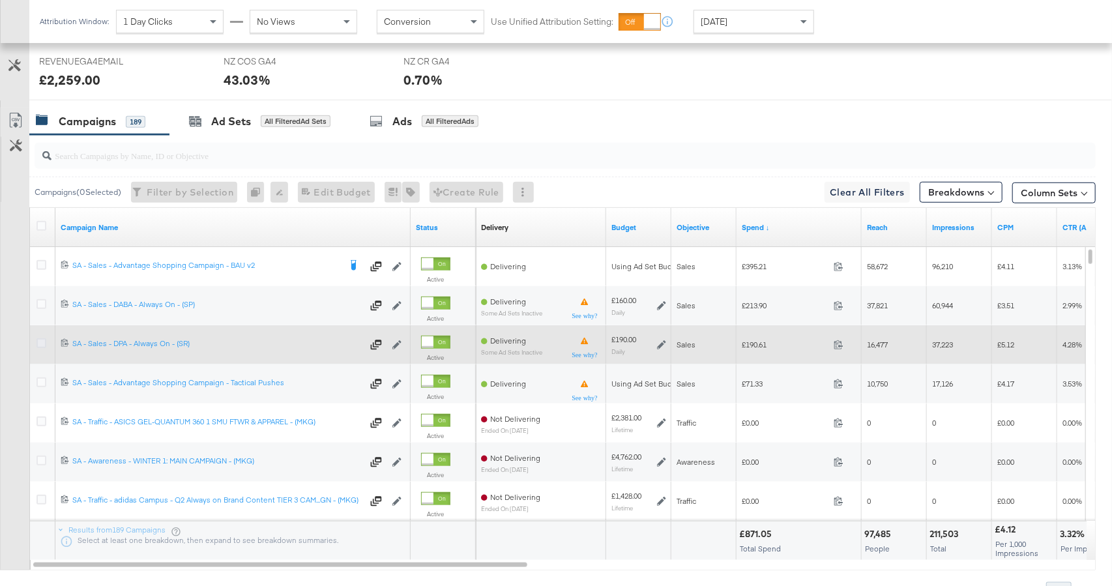
click at [37, 342] on icon at bounding box center [41, 343] width 10 height 10
click at [0, 0] on input "checkbox" at bounding box center [0, 0] width 0 height 0
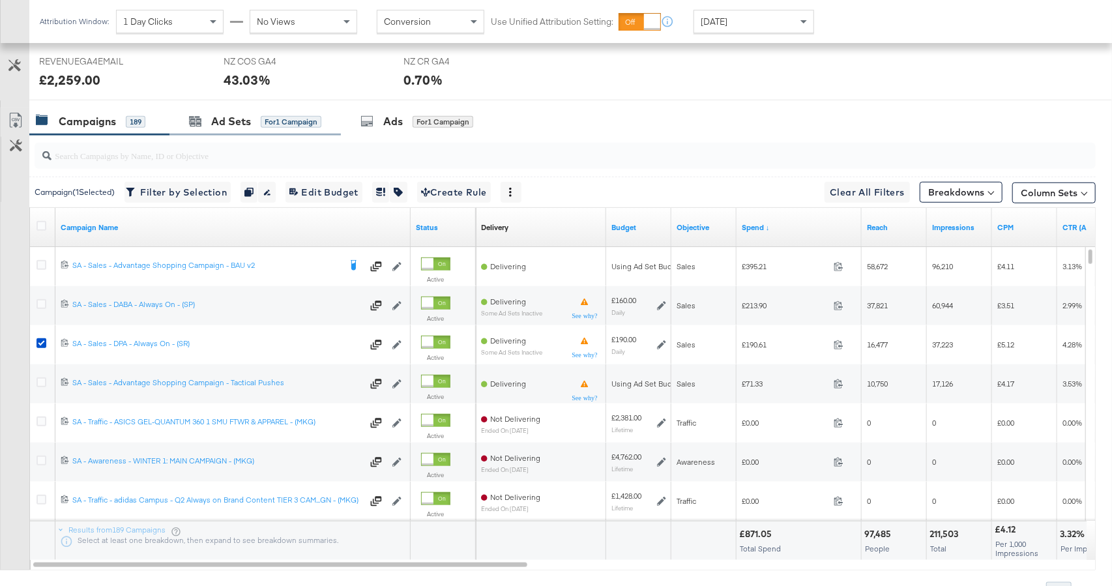
click at [261, 134] on div "Ad Sets for 1 Campaign" at bounding box center [254, 122] width 171 height 28
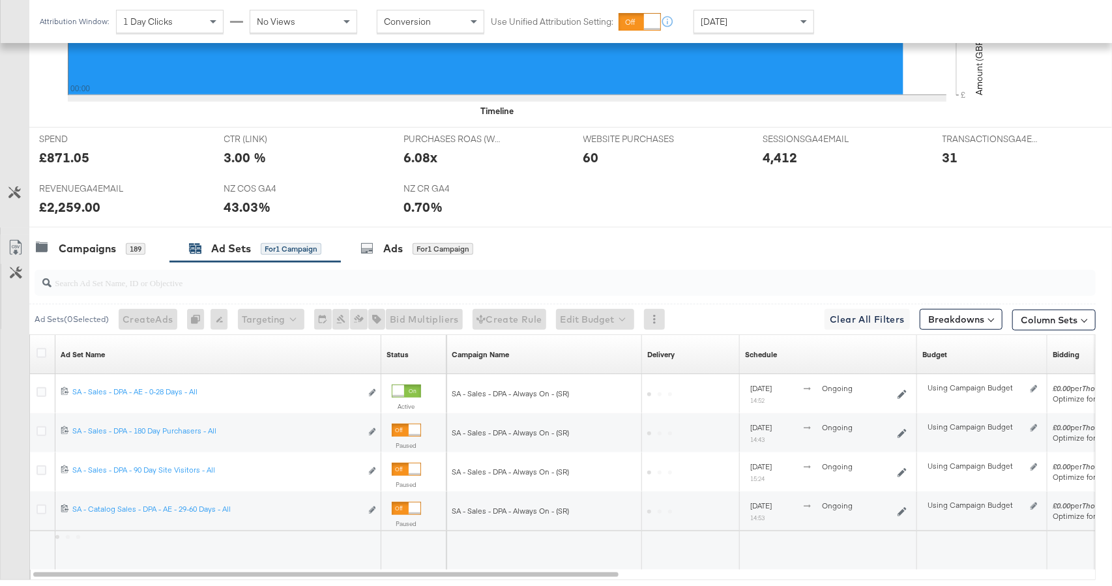
scroll to position [546, 0]
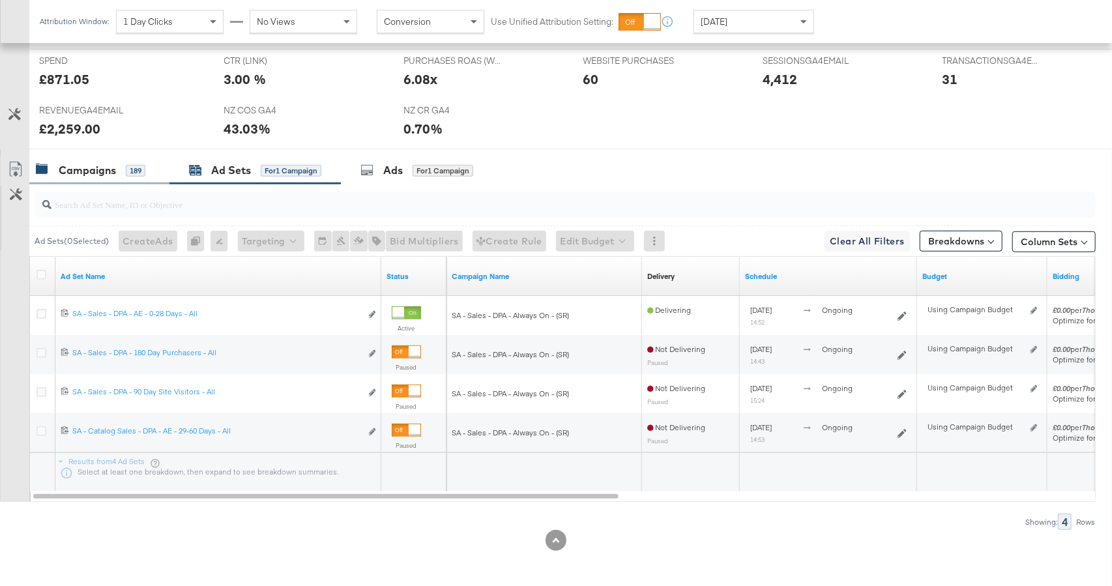
click at [143, 176] on div "Campaigns 189" at bounding box center [90, 170] width 109 height 15
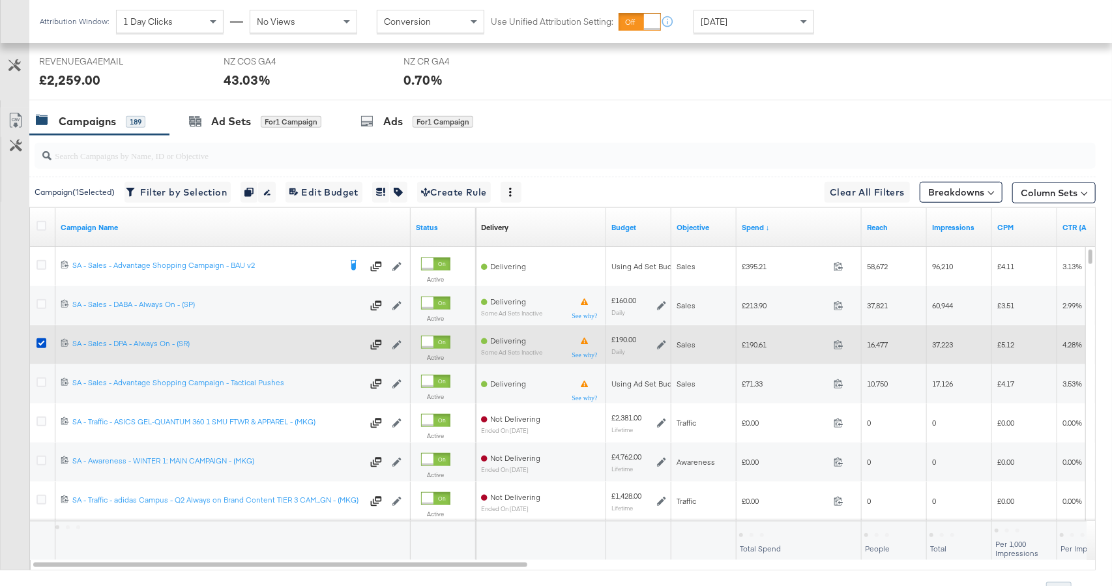
click at [40, 339] on icon at bounding box center [41, 343] width 10 height 10
click at [0, 0] on input "checkbox" at bounding box center [0, 0] width 0 height 0
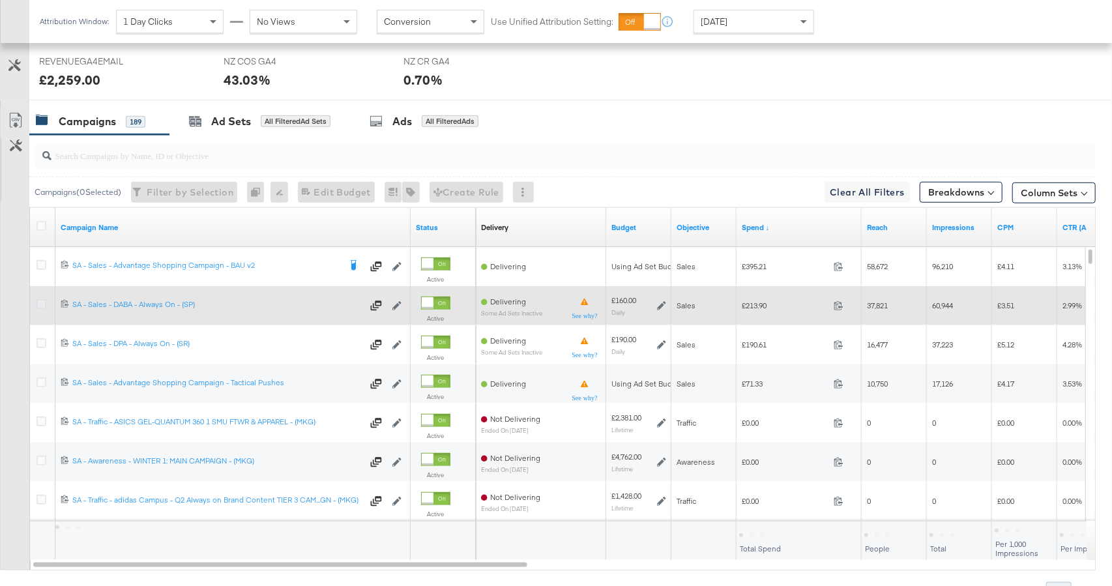
click at [41, 301] on icon at bounding box center [41, 304] width 10 height 10
click at [0, 0] on input "checkbox" at bounding box center [0, 0] width 0 height 0
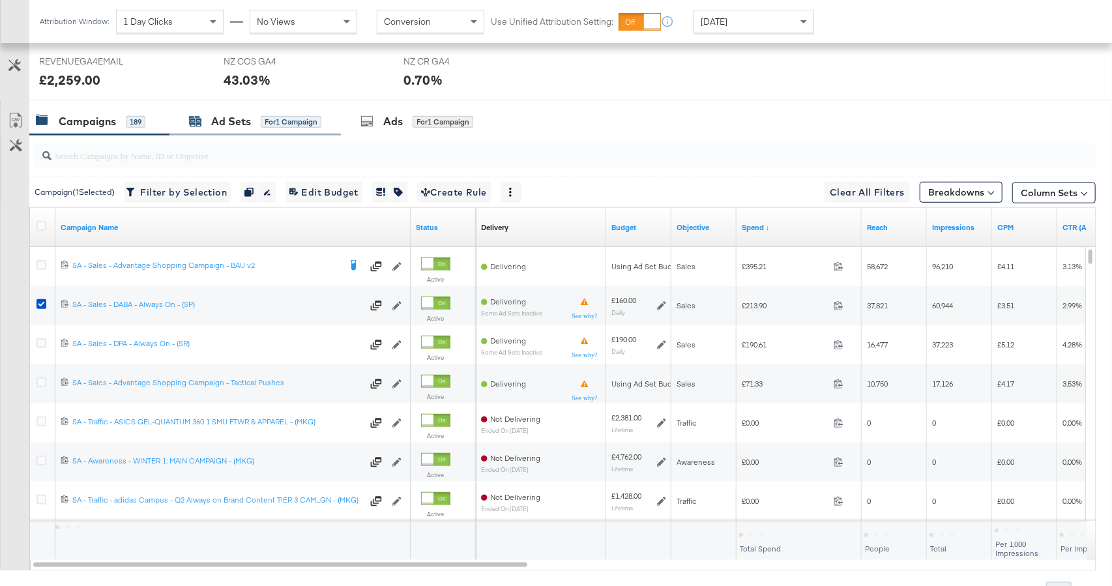
click at [229, 122] on div "Ad Sets" at bounding box center [231, 121] width 40 height 15
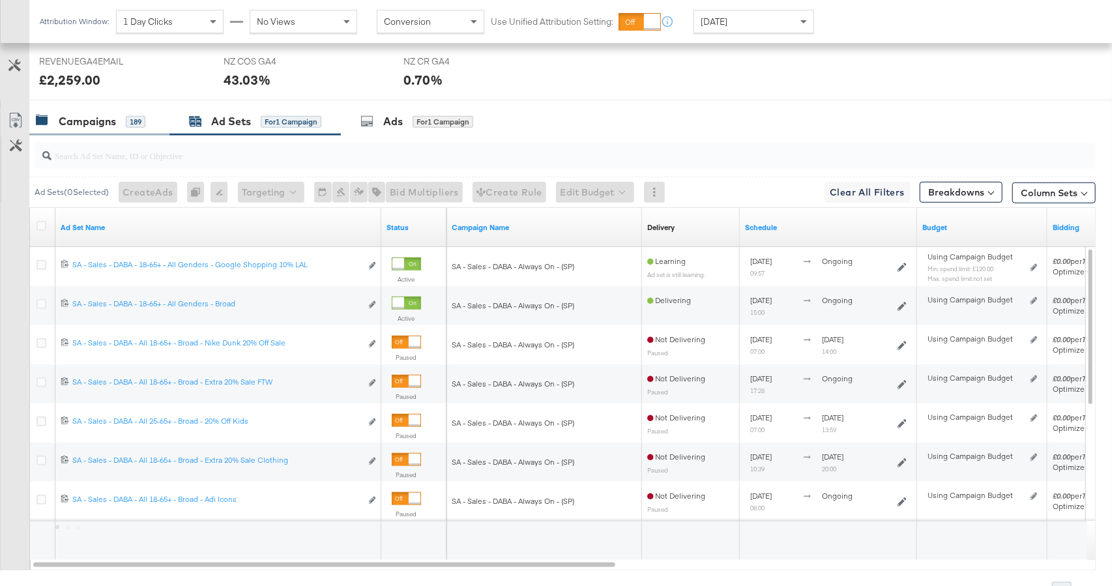
click at [95, 121] on div "Campaigns" at bounding box center [87, 121] width 57 height 15
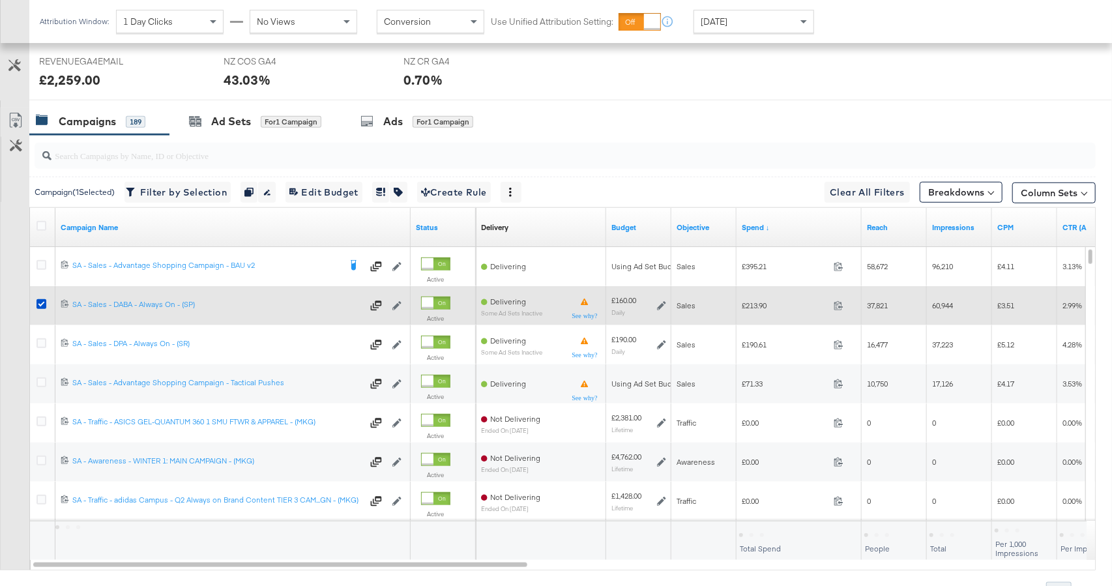
drag, startPoint x: 37, startPoint y: 302, endPoint x: 152, endPoint y: 287, distance: 116.3
click at [37, 301] on icon at bounding box center [41, 304] width 10 height 10
click at [0, 0] on input "checkbox" at bounding box center [0, 0] width 0 height 0
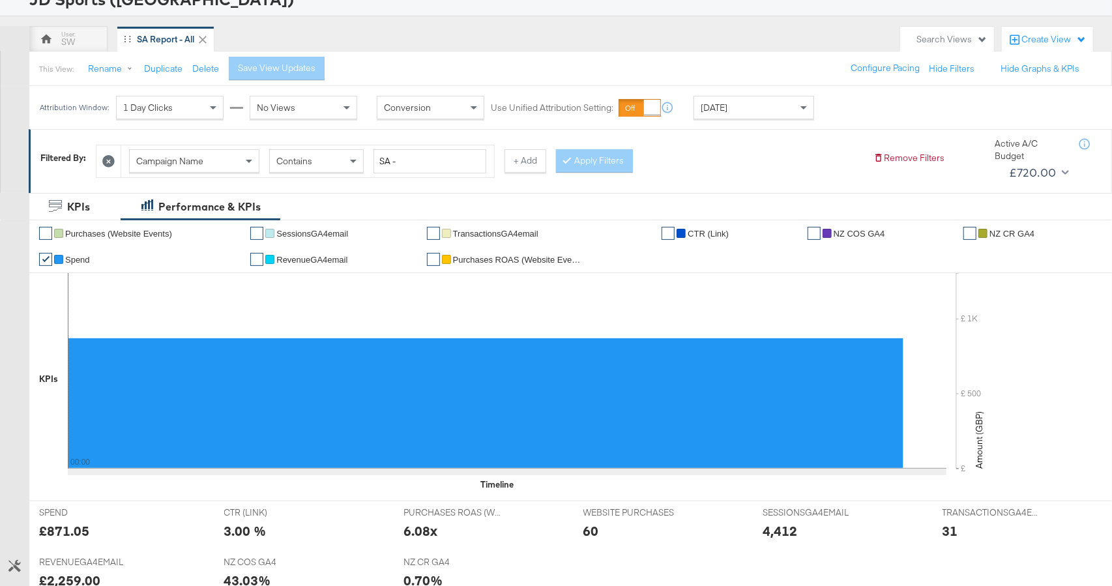
scroll to position [0, 0]
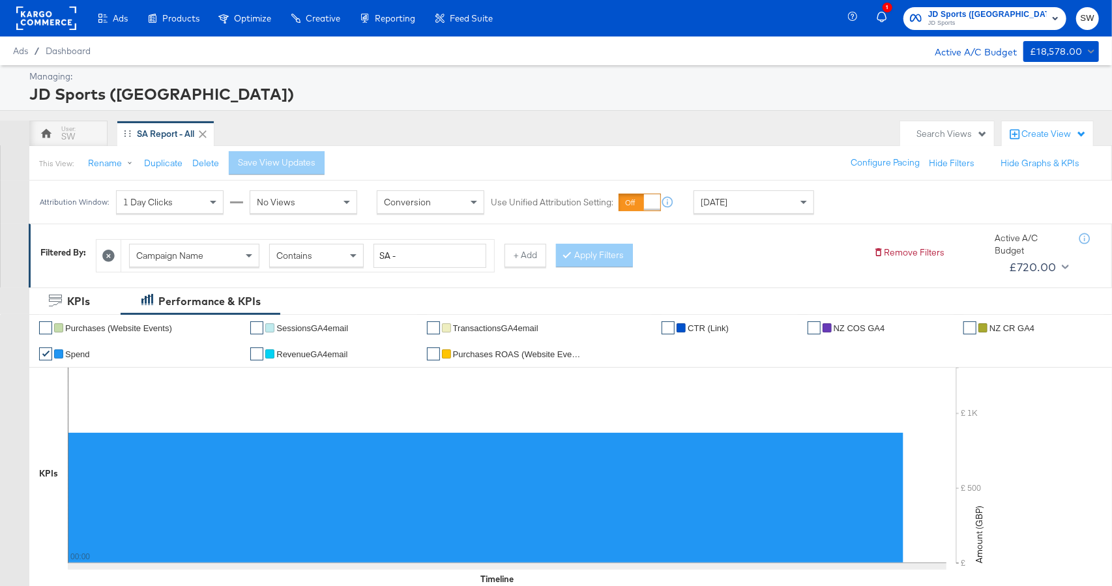
click at [1026, 13] on span "JD Sports ([GEOGRAPHIC_DATA])" at bounding box center [987, 15] width 119 height 14
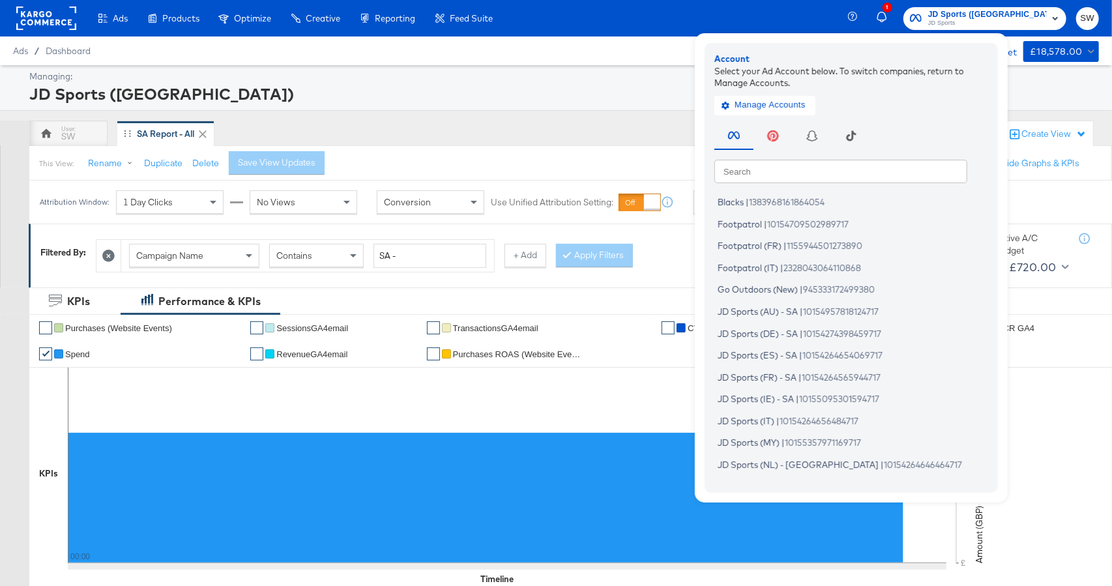
click at [893, 167] on input "text" at bounding box center [840, 170] width 253 height 23
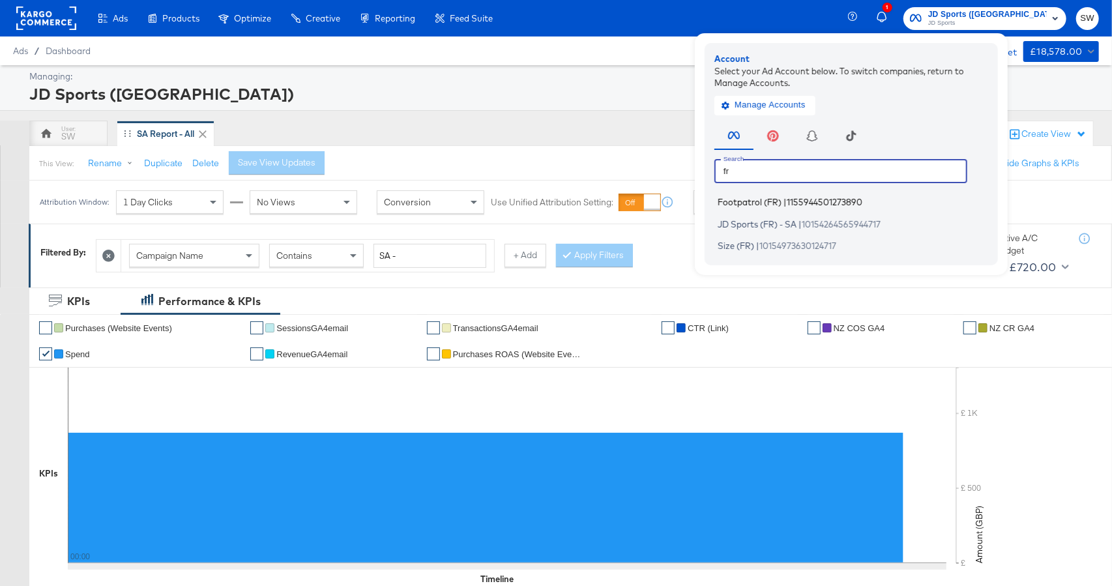
type input "fr"
click at [862, 206] on span "1155944501273890" at bounding box center [824, 202] width 76 height 10
